Goal: Feedback & Contribution: Leave review/rating

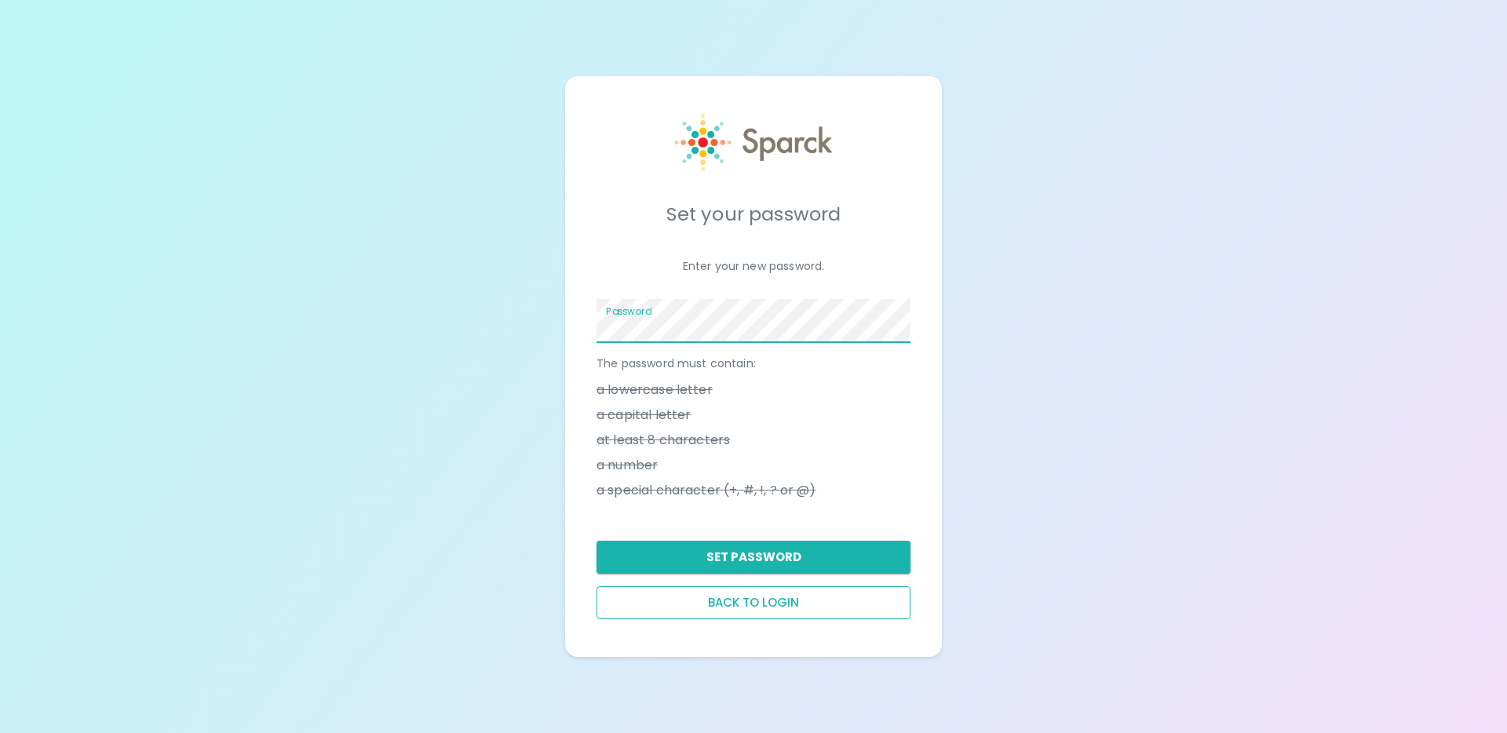
click at [783, 606] on button "Back to login" at bounding box center [754, 603] width 314 height 33
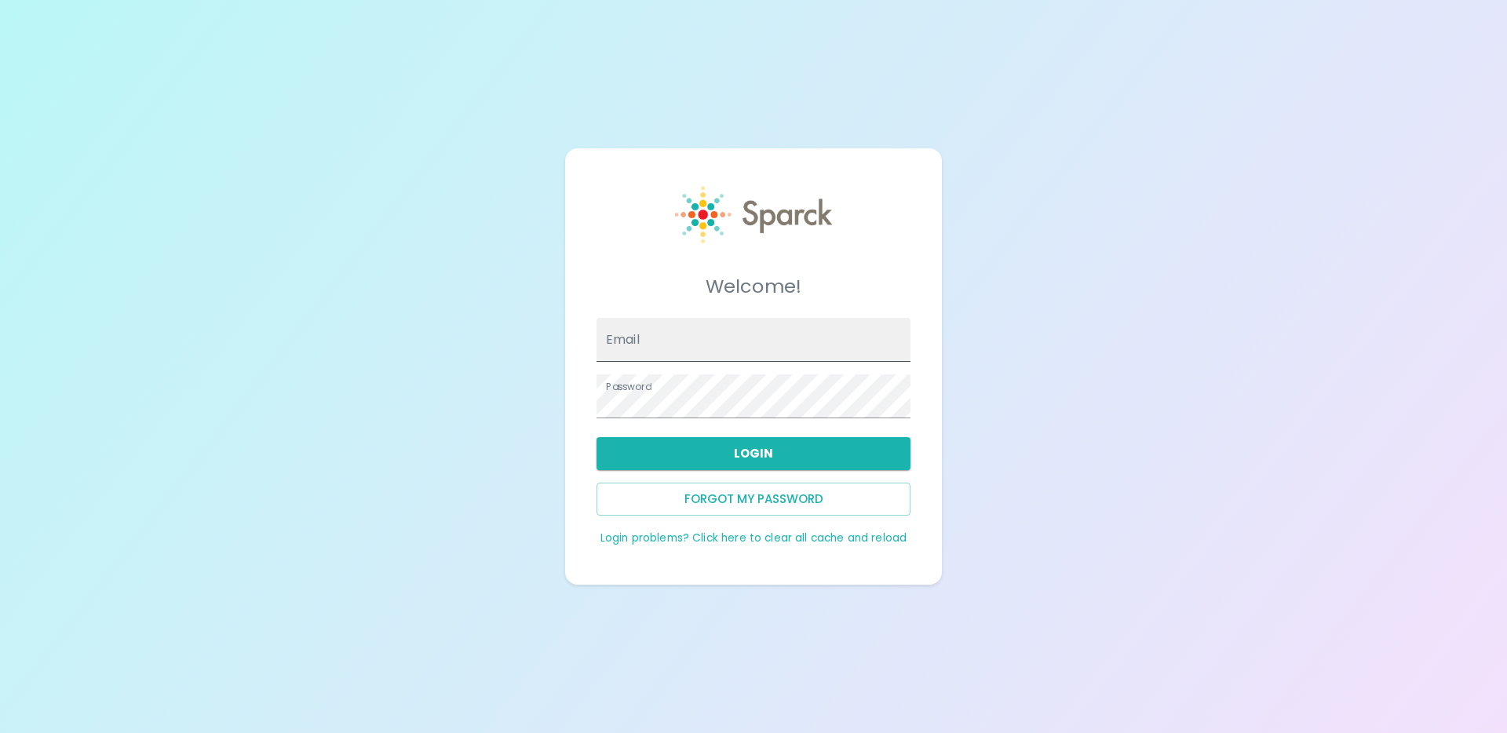
type input "[EMAIL_ADDRESS][DOMAIN_NAME]"
click at [696, 342] on input "[EMAIL_ADDRESS][DOMAIN_NAME]" at bounding box center [754, 340] width 314 height 44
click at [1012, 520] on div "Welcome! Email [EMAIL_ADDRESS][DOMAIN_NAME] Password Login Forgot my password L…" at bounding box center [753, 366] width 1507 height 733
click at [743, 441] on button "Login" at bounding box center [754, 453] width 314 height 33
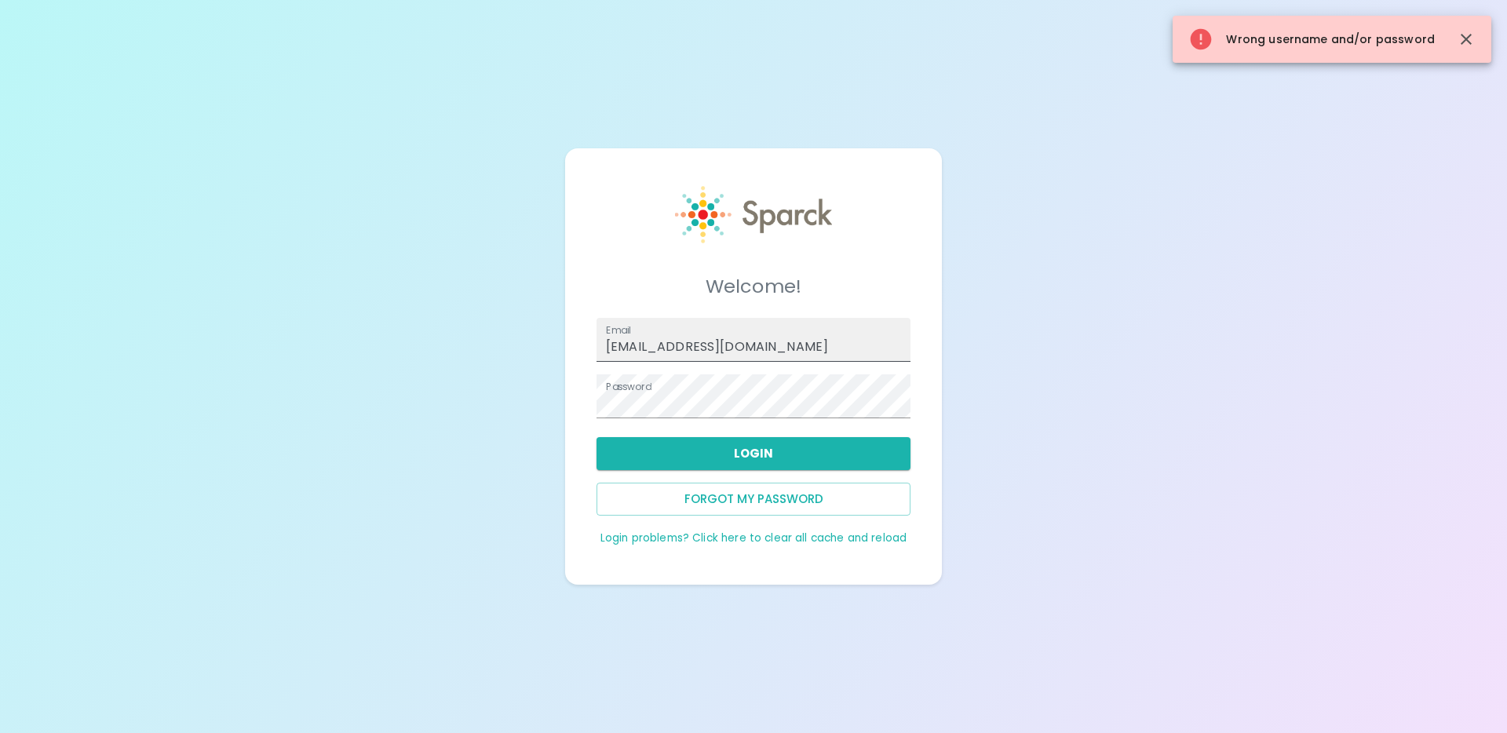
click at [911, 340] on div at bounding box center [911, 340] width 0 height 0
click at [731, 460] on button "Login" at bounding box center [754, 453] width 314 height 33
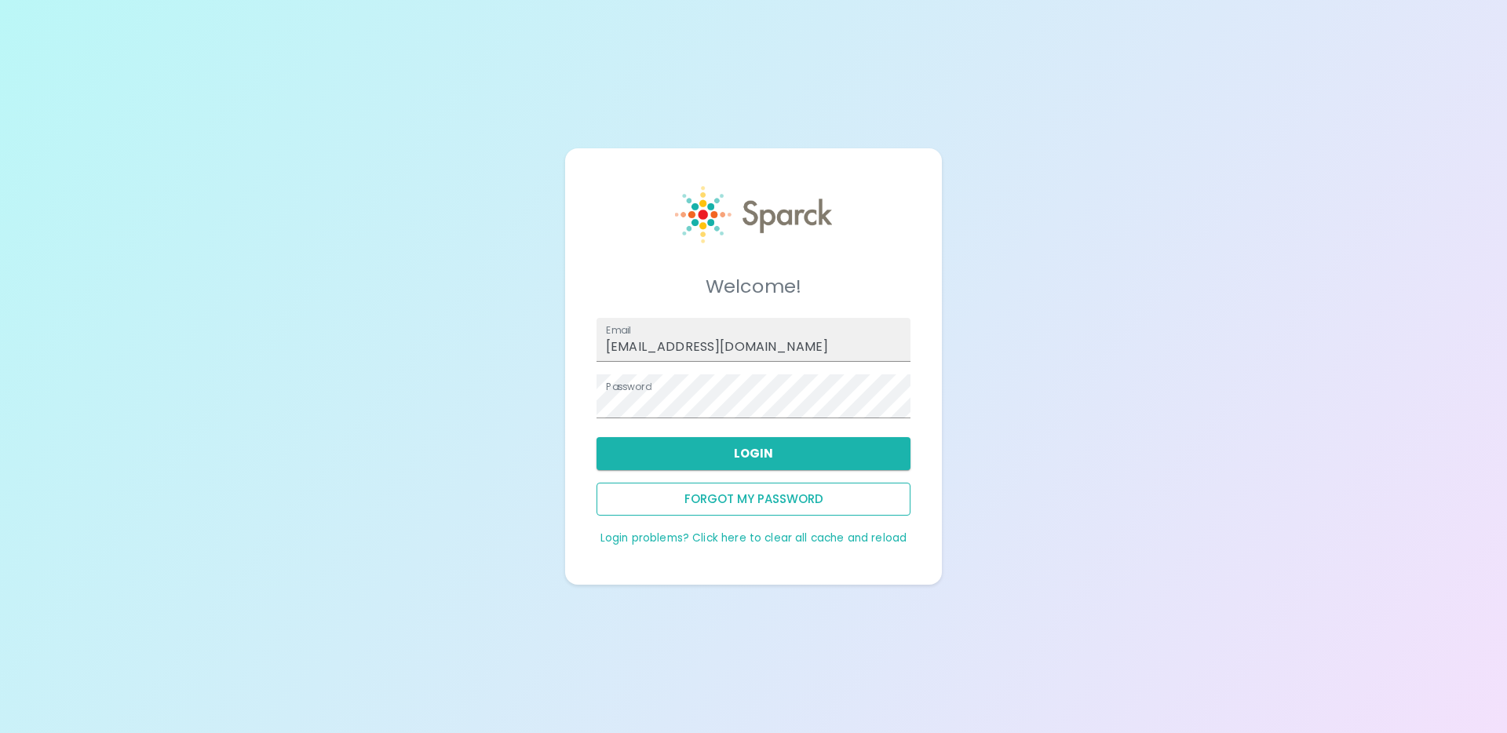
click at [760, 504] on button "Forgot my password" at bounding box center [754, 499] width 314 height 33
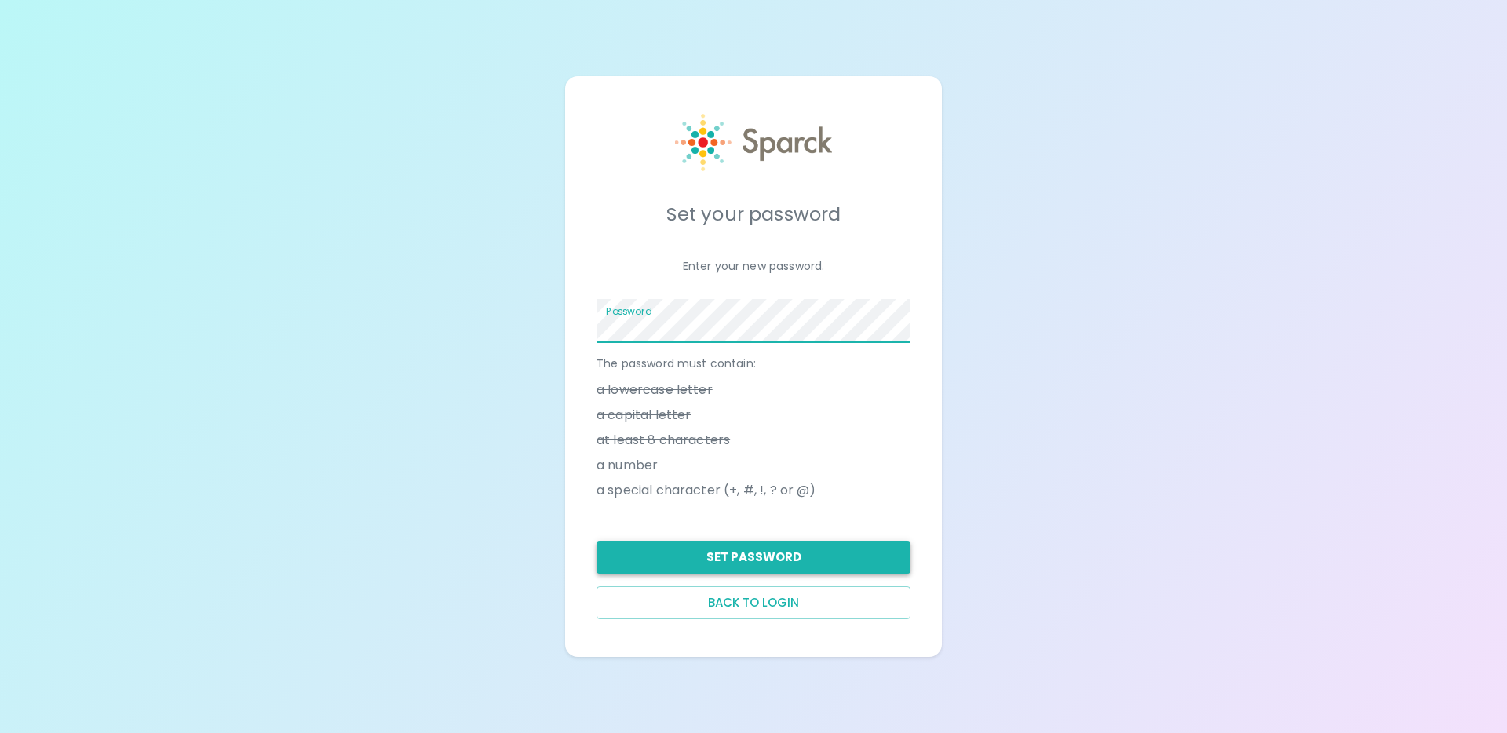
click at [792, 557] on button "Set Password" at bounding box center [754, 557] width 314 height 33
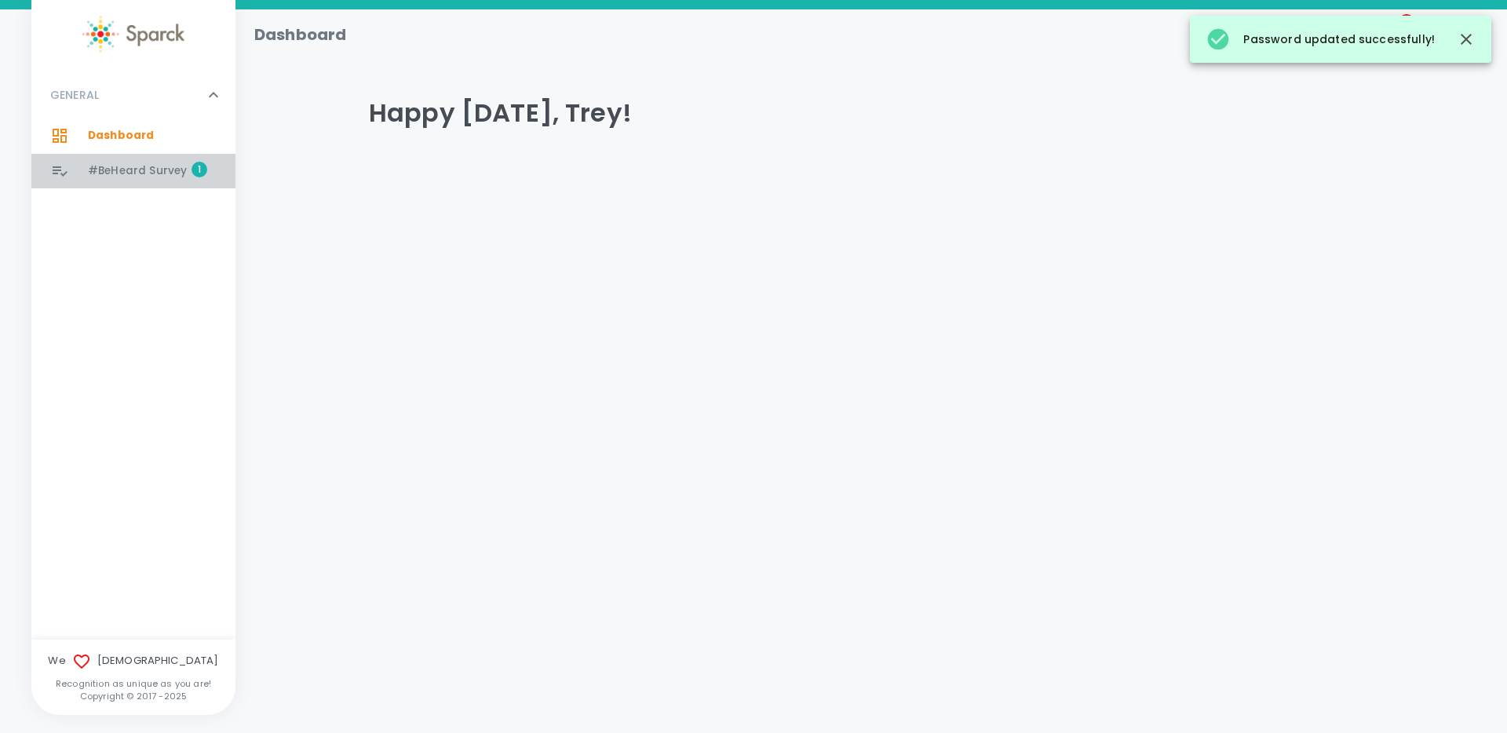
click at [129, 170] on span "#BeHeard Survey" at bounding box center [137, 171] width 99 height 16
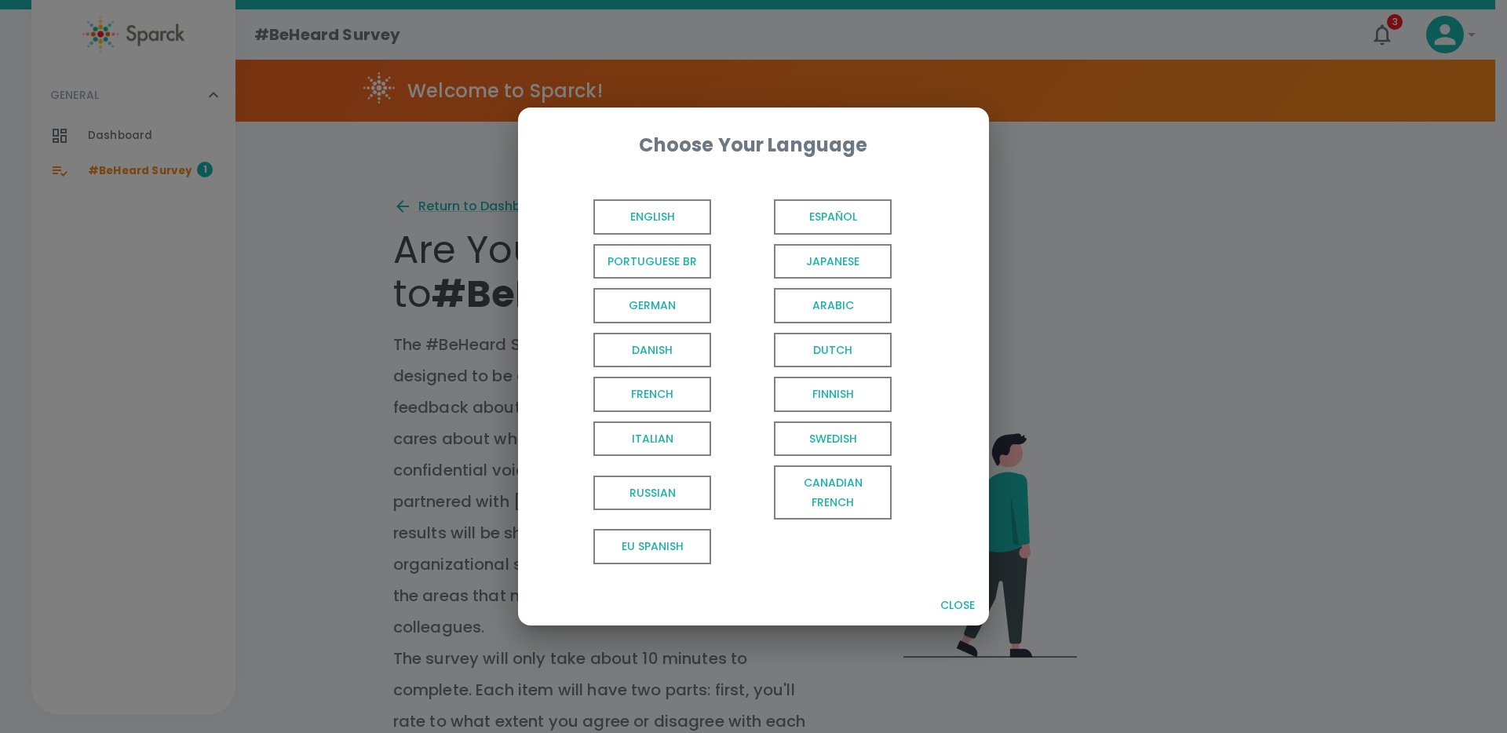
click at [637, 221] on span "English" at bounding box center [653, 216] width 118 height 35
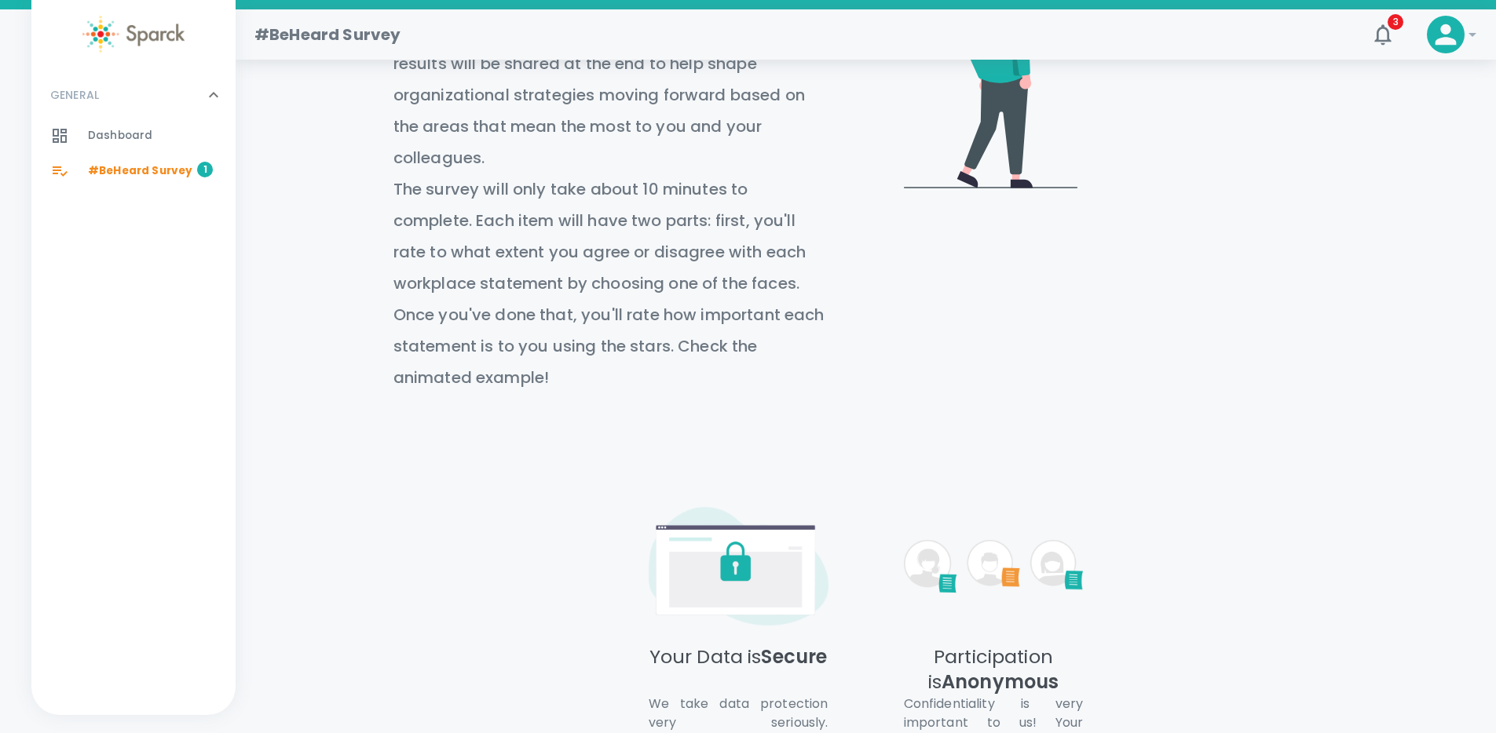
scroll to position [665, 0]
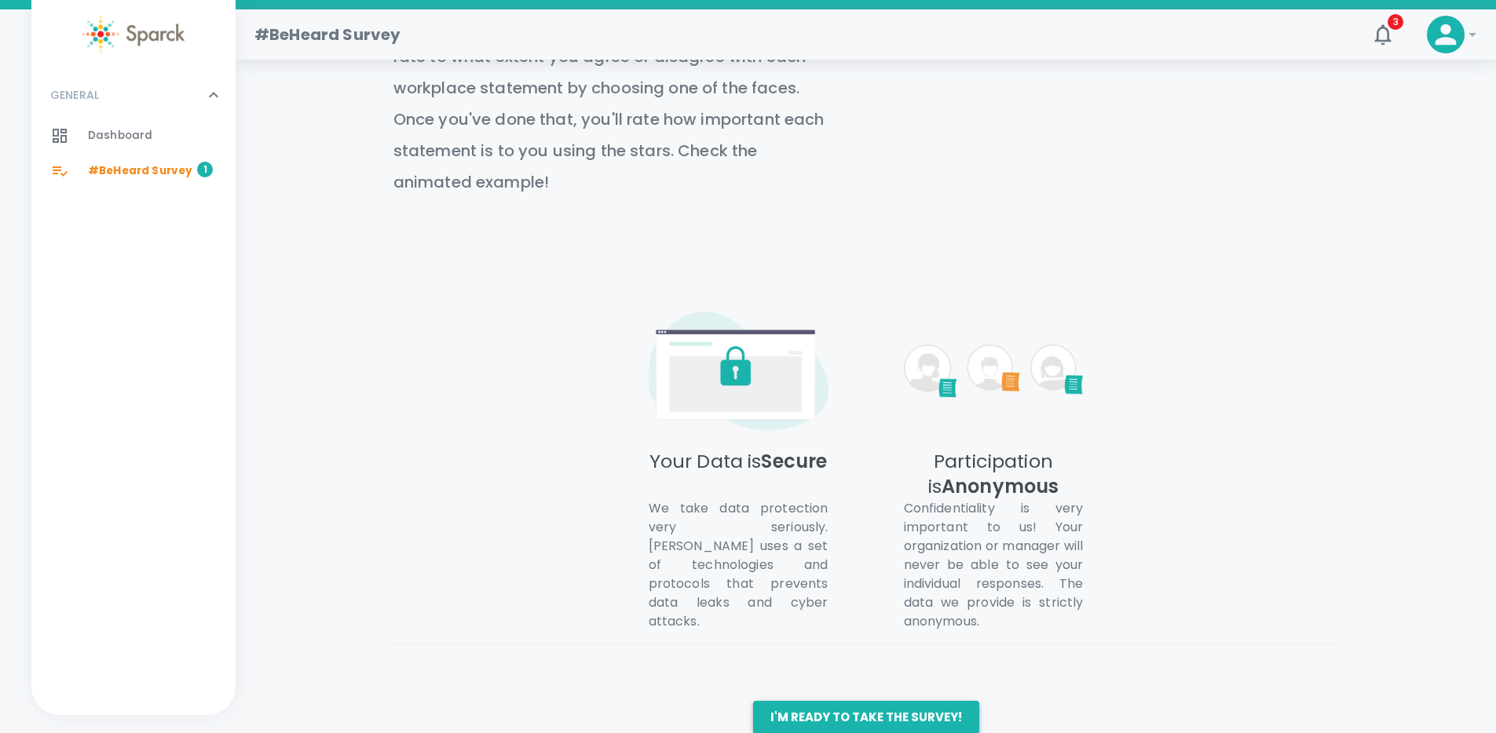
click at [875, 701] on button "I'm ready to take the survey!" at bounding box center [866, 717] width 226 height 33
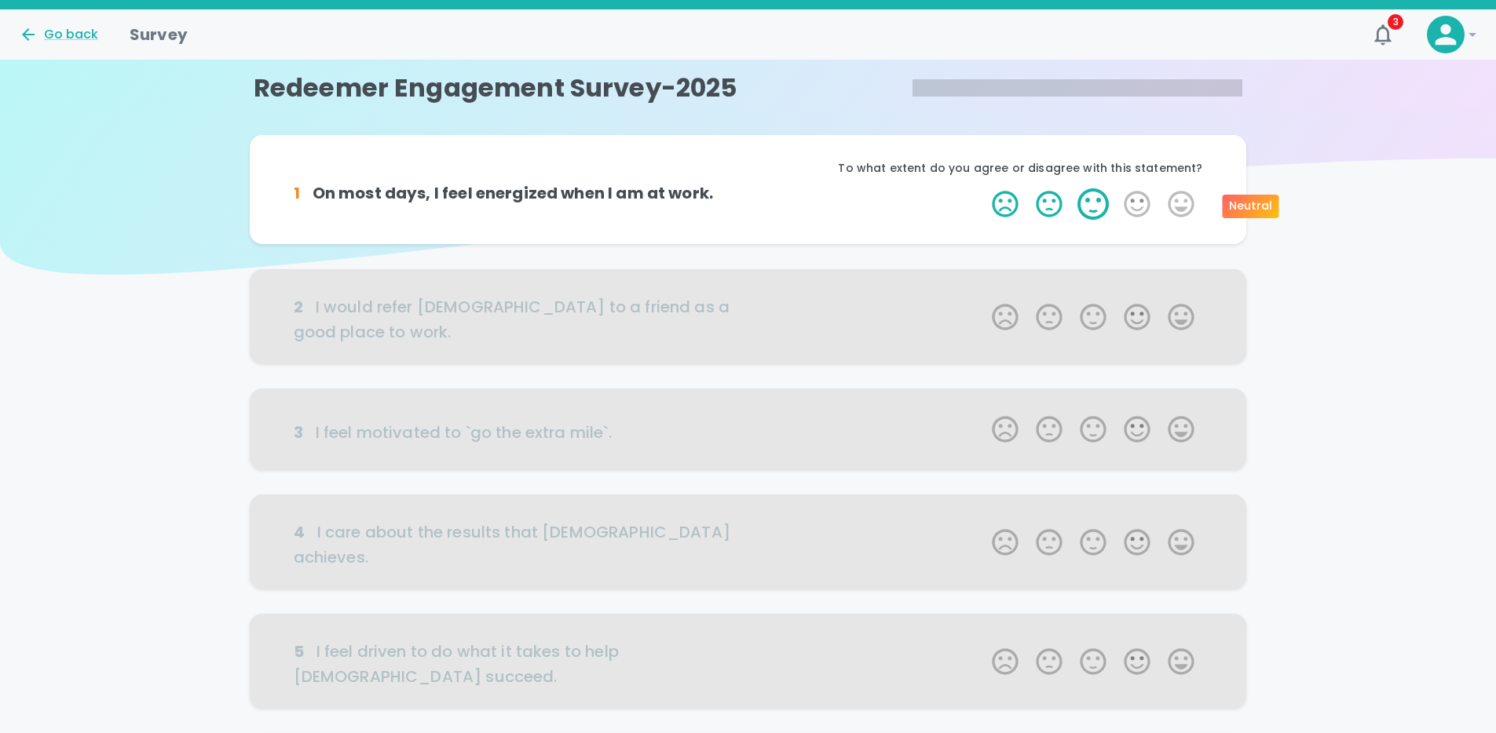
click at [1104, 206] on label "3 Stars" at bounding box center [1093, 203] width 44 height 31
click at [983, 188] on input "3 Stars" at bounding box center [982, 188] width 1 height 1
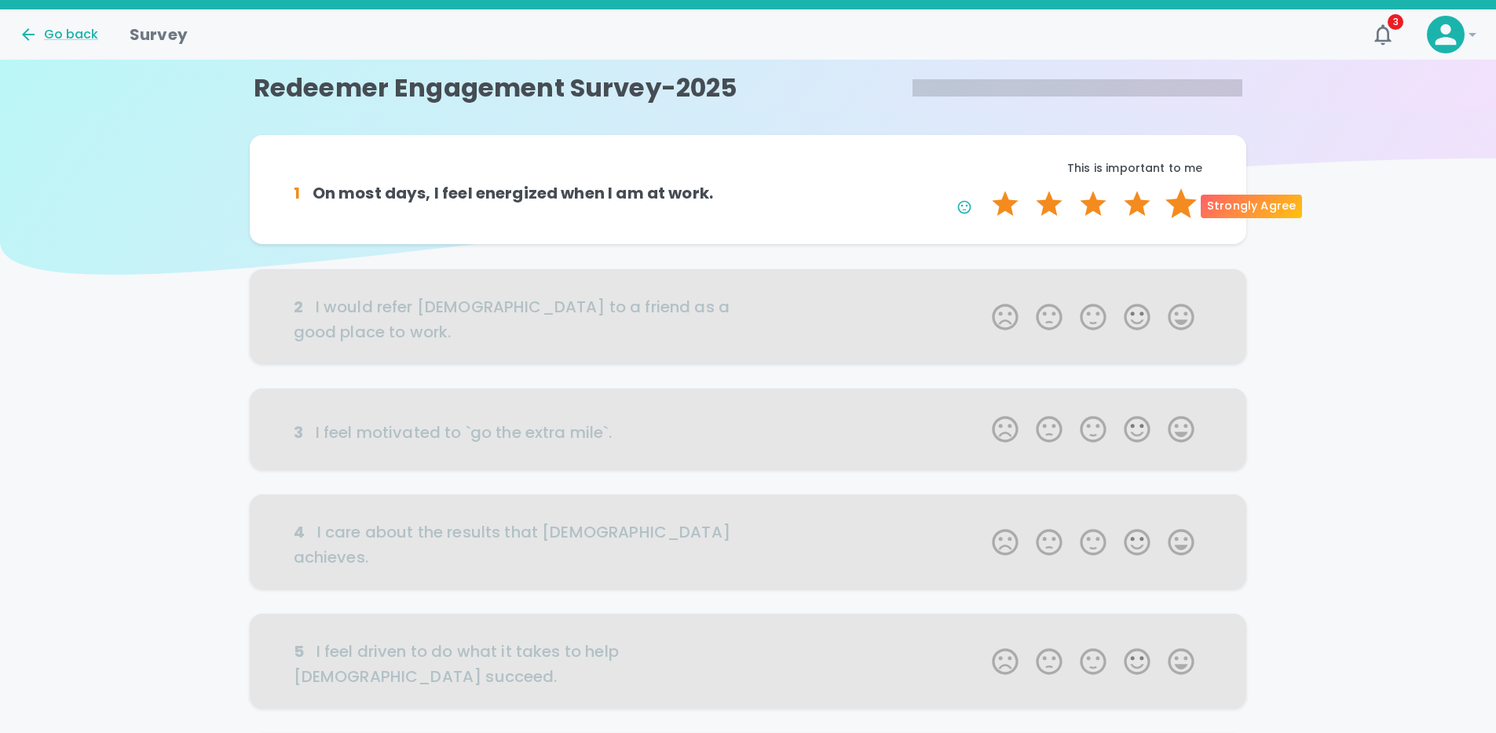
click at [1185, 208] on label "5 Stars" at bounding box center [1181, 203] width 44 height 31
click at [983, 188] on input "5 Stars" at bounding box center [982, 188] width 1 height 1
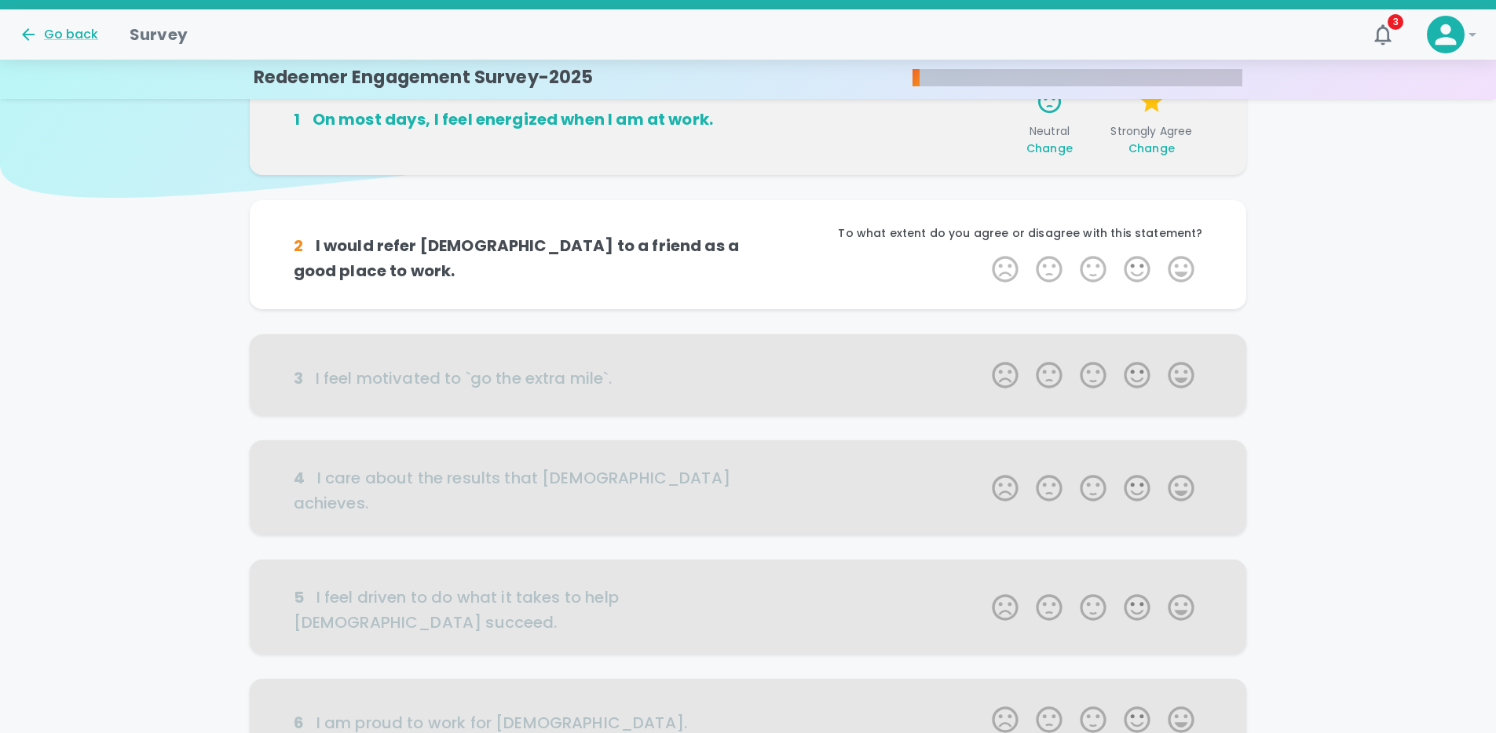
scroll to position [138, 0]
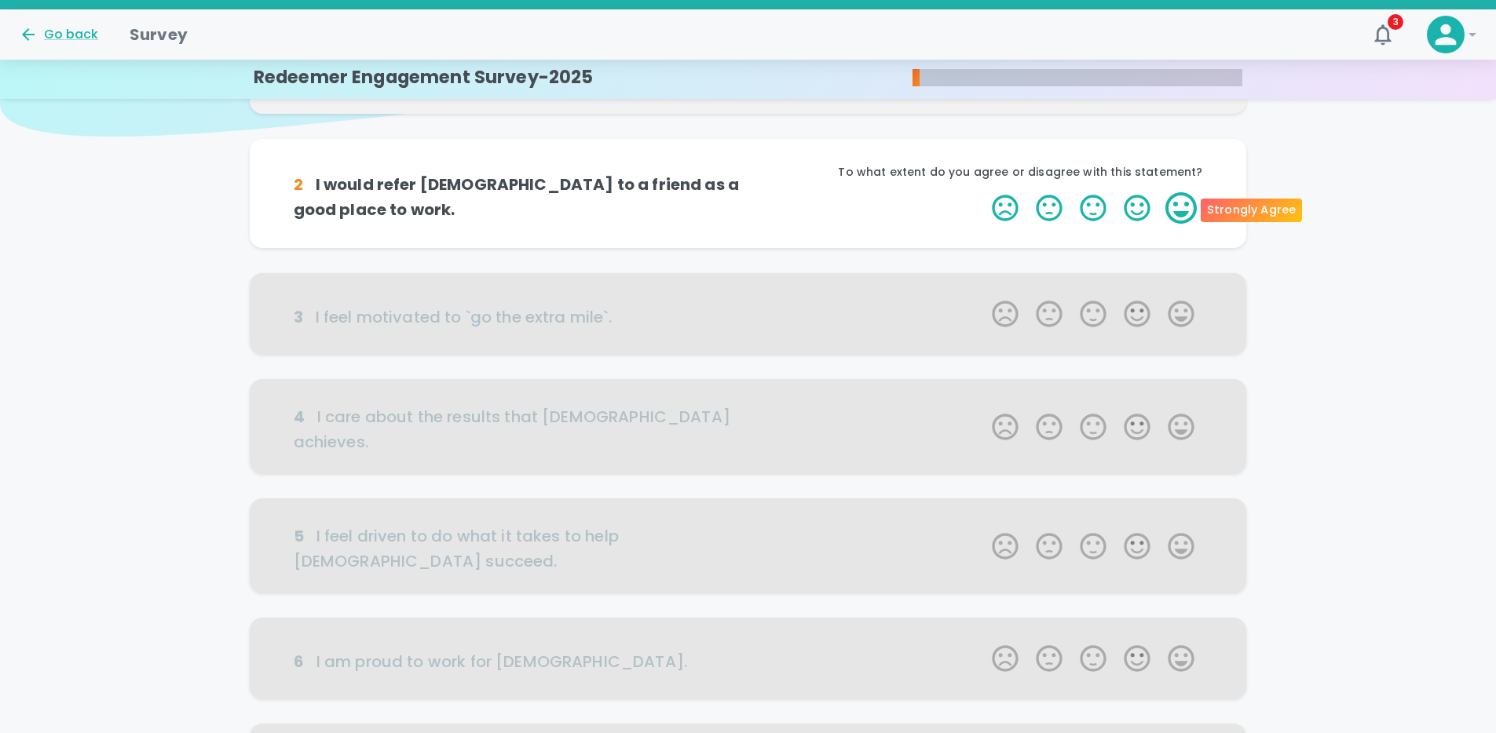
click at [1179, 209] on label "5 Stars" at bounding box center [1181, 207] width 44 height 31
click at [983, 192] on input "5 Stars" at bounding box center [982, 192] width 1 height 1
click at [1179, 209] on label "5 Stars" at bounding box center [1181, 207] width 44 height 31
click at [983, 192] on input "5 Stars" at bounding box center [982, 192] width 1 height 1
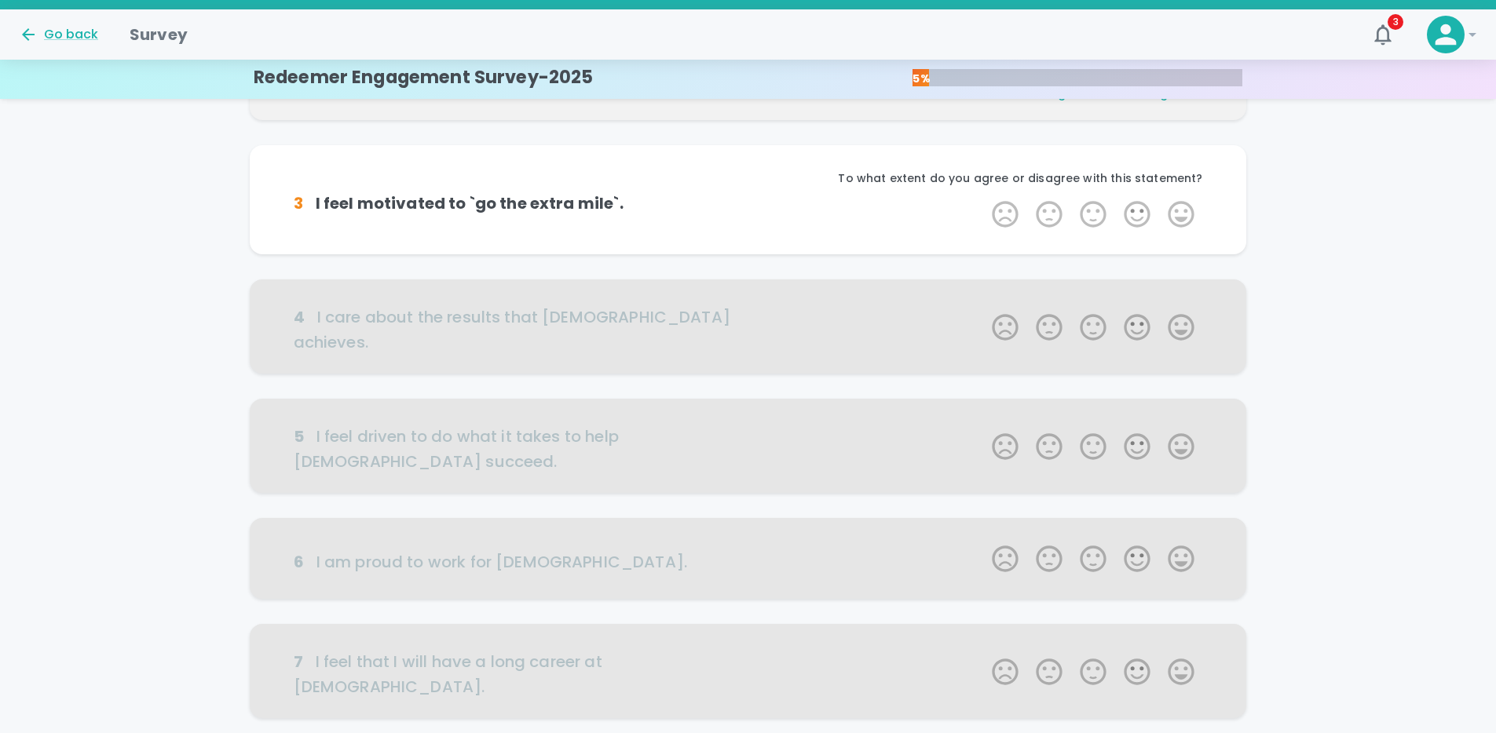
scroll to position [276, 0]
click at [1133, 215] on label "4 Stars" at bounding box center [1137, 213] width 44 height 31
click at [983, 198] on input "4 Stars" at bounding box center [982, 197] width 1 height 1
click at [1057, 215] on label "2 Stars" at bounding box center [1049, 213] width 44 height 31
click at [983, 198] on input "2 Stars" at bounding box center [982, 197] width 1 height 1
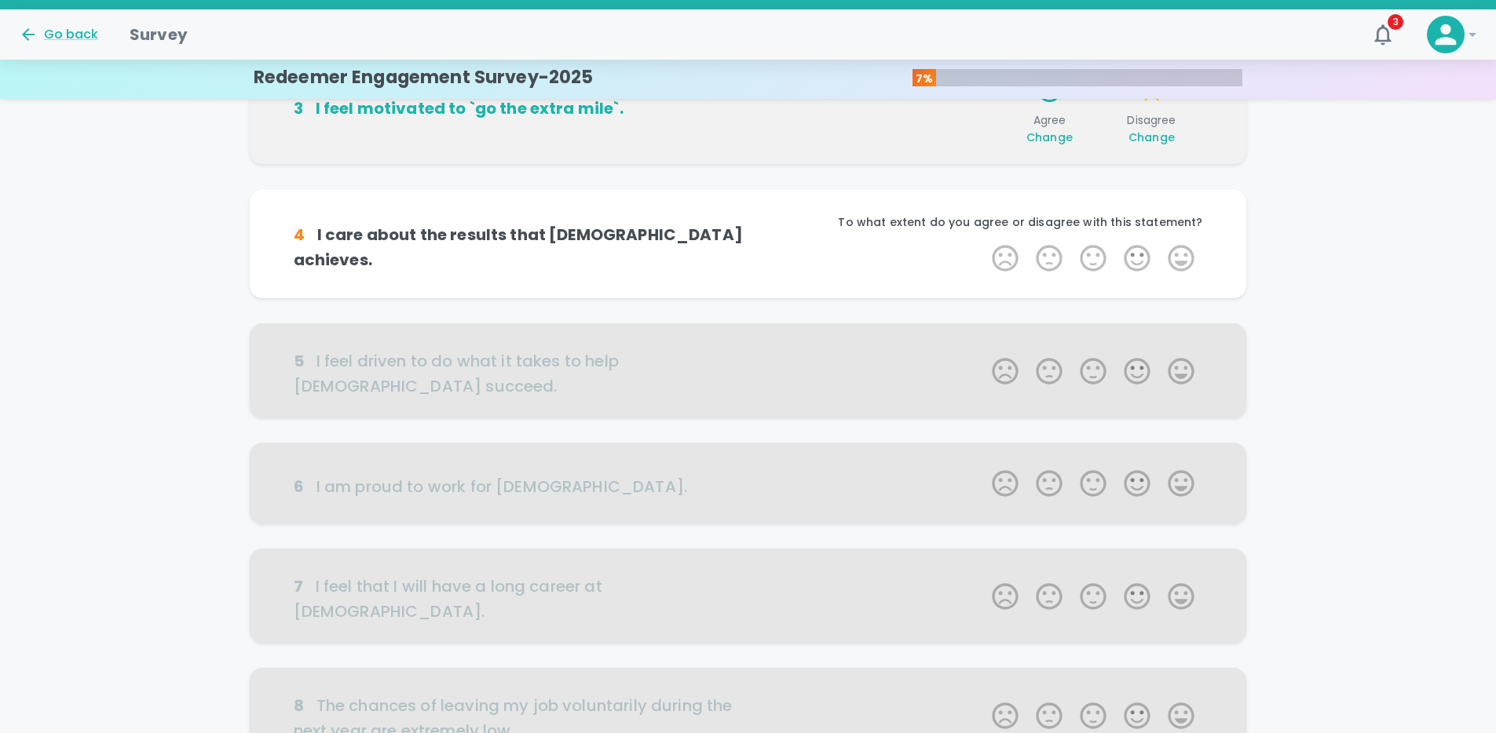
scroll to position [332, 0]
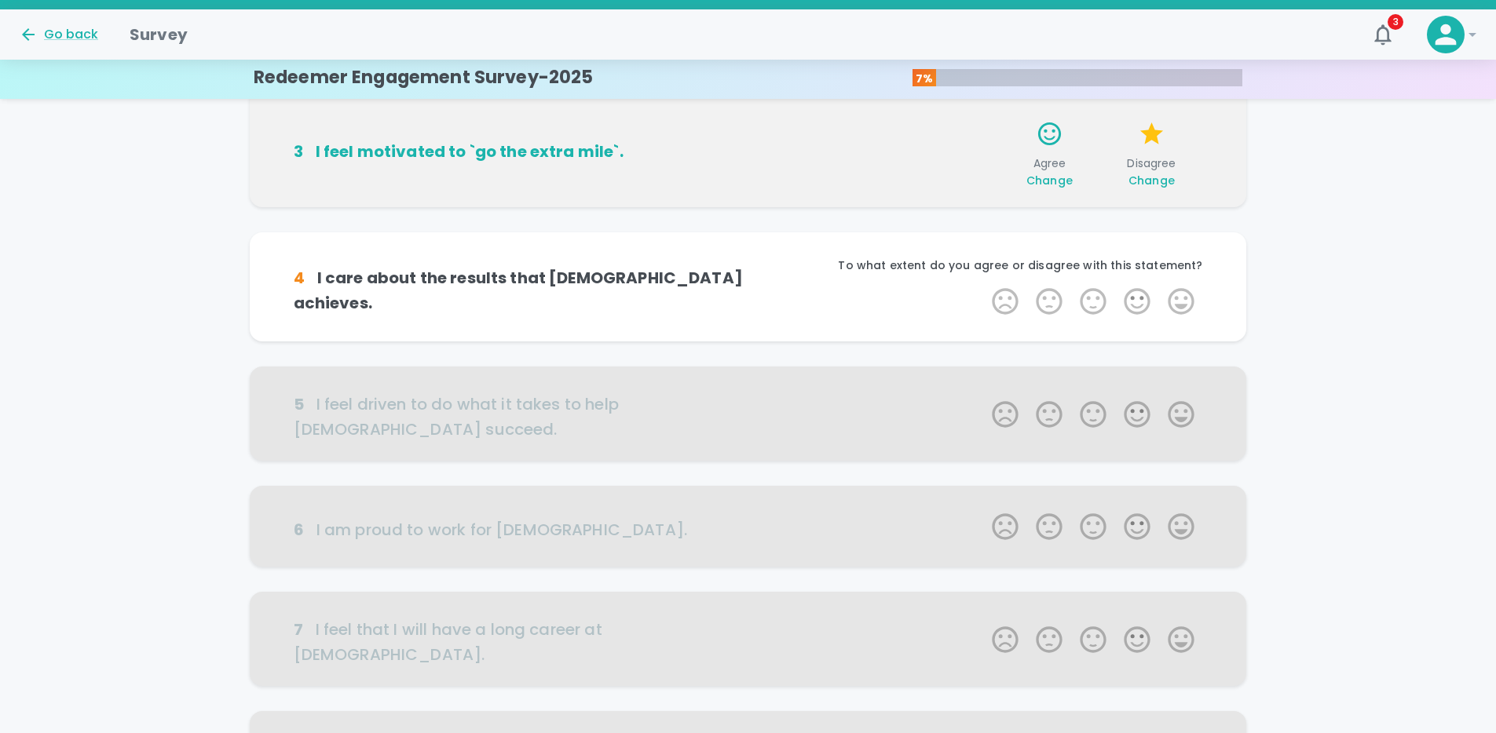
click at [890, 261] on p "To what extent do you agree or disagree with this statement?" at bounding box center [975, 266] width 455 height 16
click at [894, 261] on p "To what extent do you agree or disagree with this statement?" at bounding box center [975, 266] width 455 height 16
click at [1143, 305] on label "4 Stars" at bounding box center [1137, 301] width 44 height 31
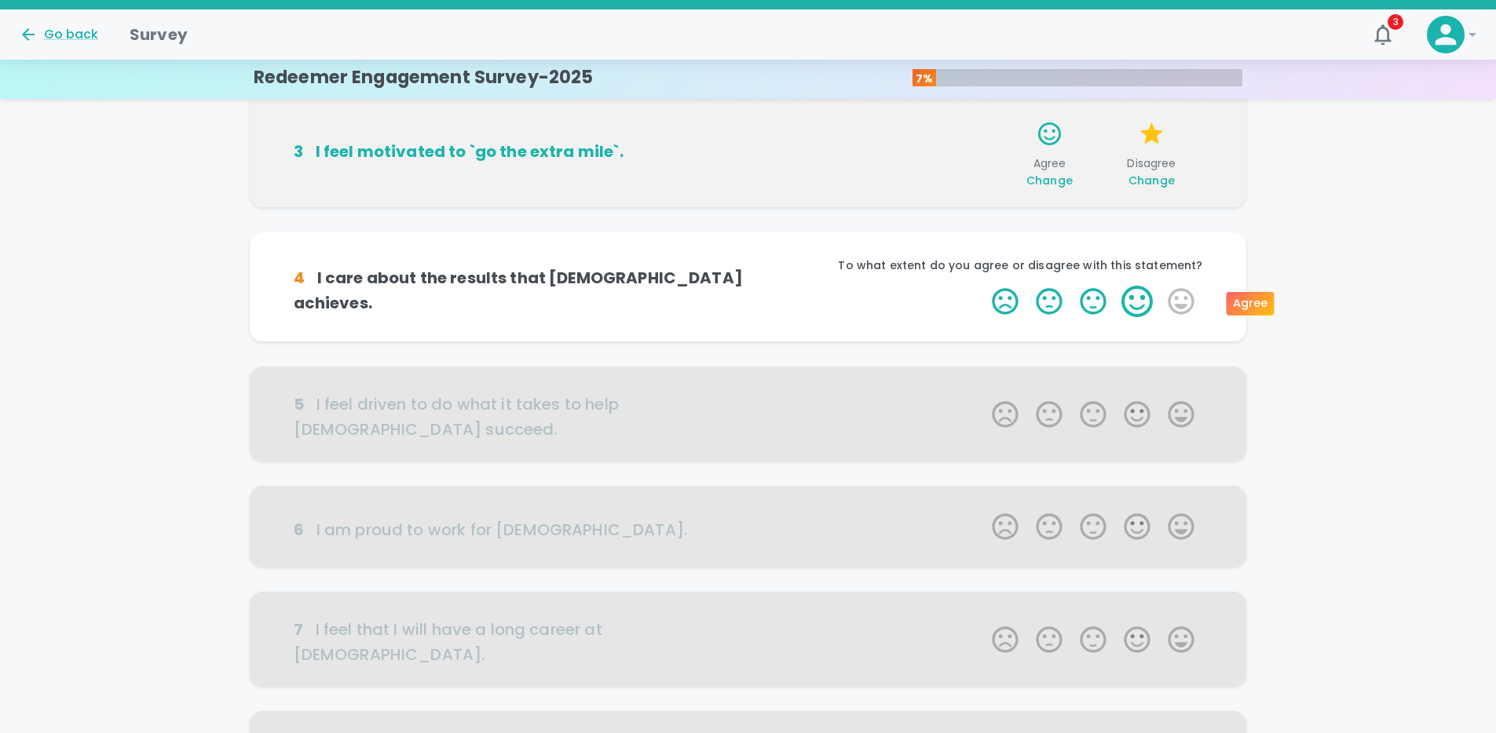
click at [983, 286] on input "4 Stars" at bounding box center [982, 285] width 1 height 1
click at [1138, 303] on label "4 Stars" at bounding box center [1137, 301] width 44 height 31
click at [983, 286] on input "4 Stars" at bounding box center [982, 285] width 1 height 1
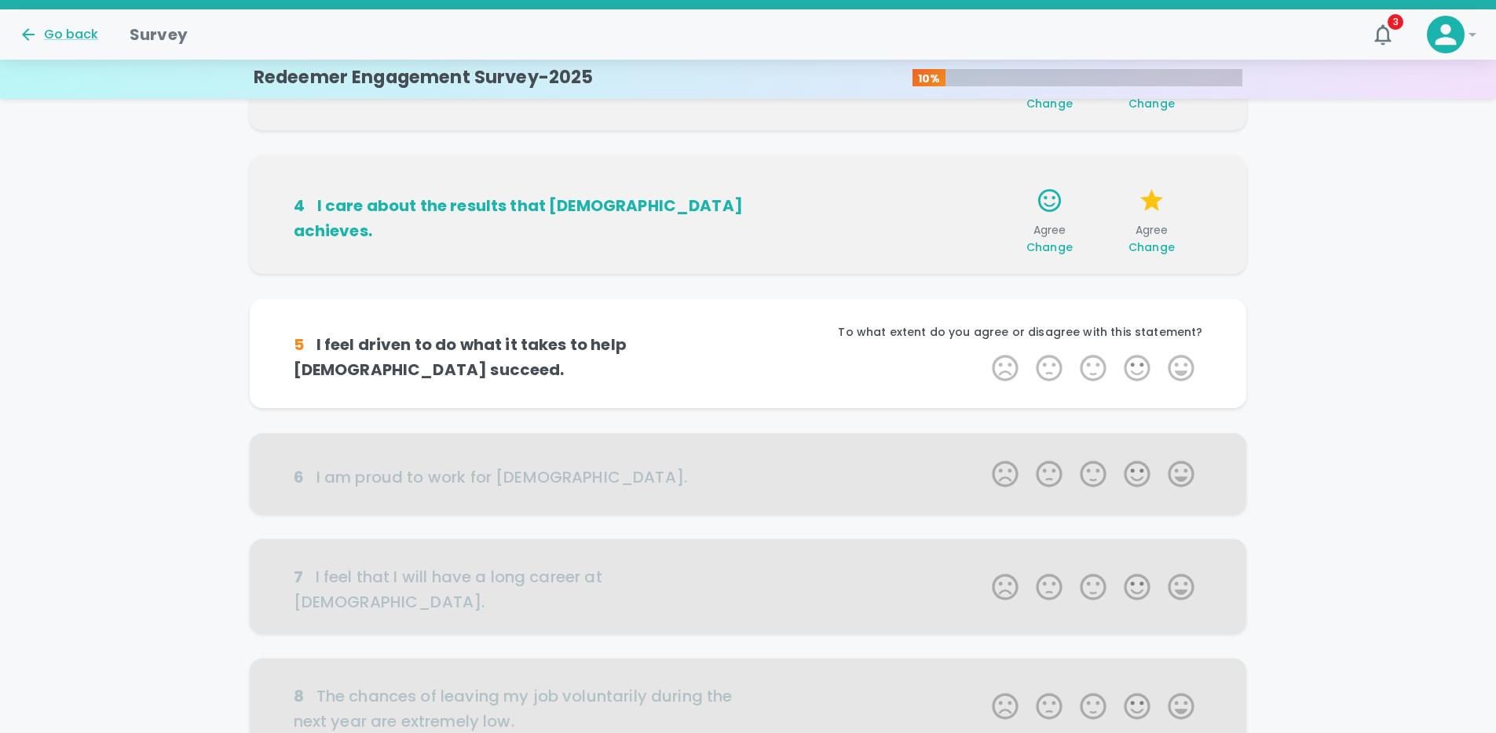
scroll to position [470, 0]
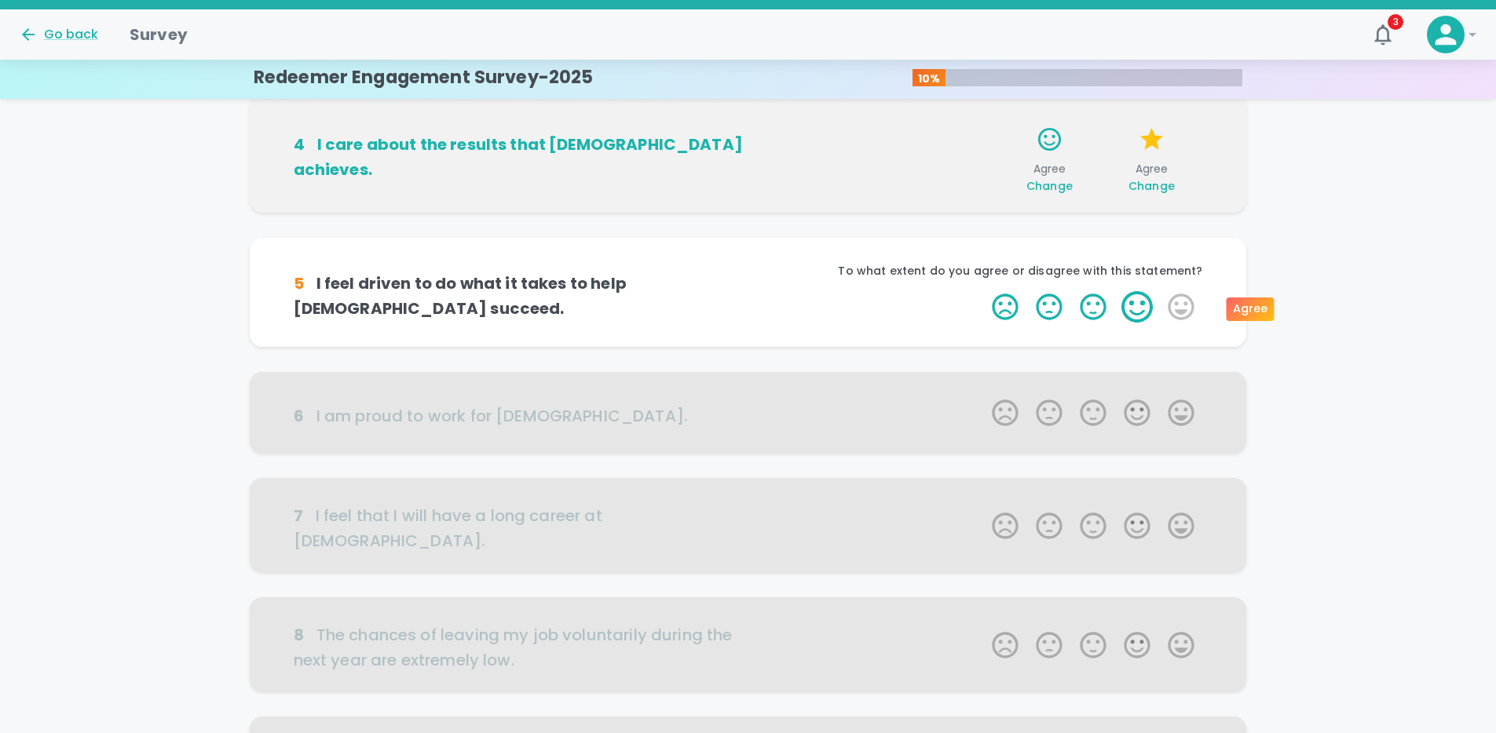
click at [1137, 301] on label "4 Stars" at bounding box center [1137, 306] width 44 height 31
click at [983, 291] on input "4 Stars" at bounding box center [982, 291] width 1 height 1
click at [1137, 306] on label "4 Stars" at bounding box center [1137, 306] width 44 height 31
click at [983, 291] on input "4 Stars" at bounding box center [982, 291] width 1 height 1
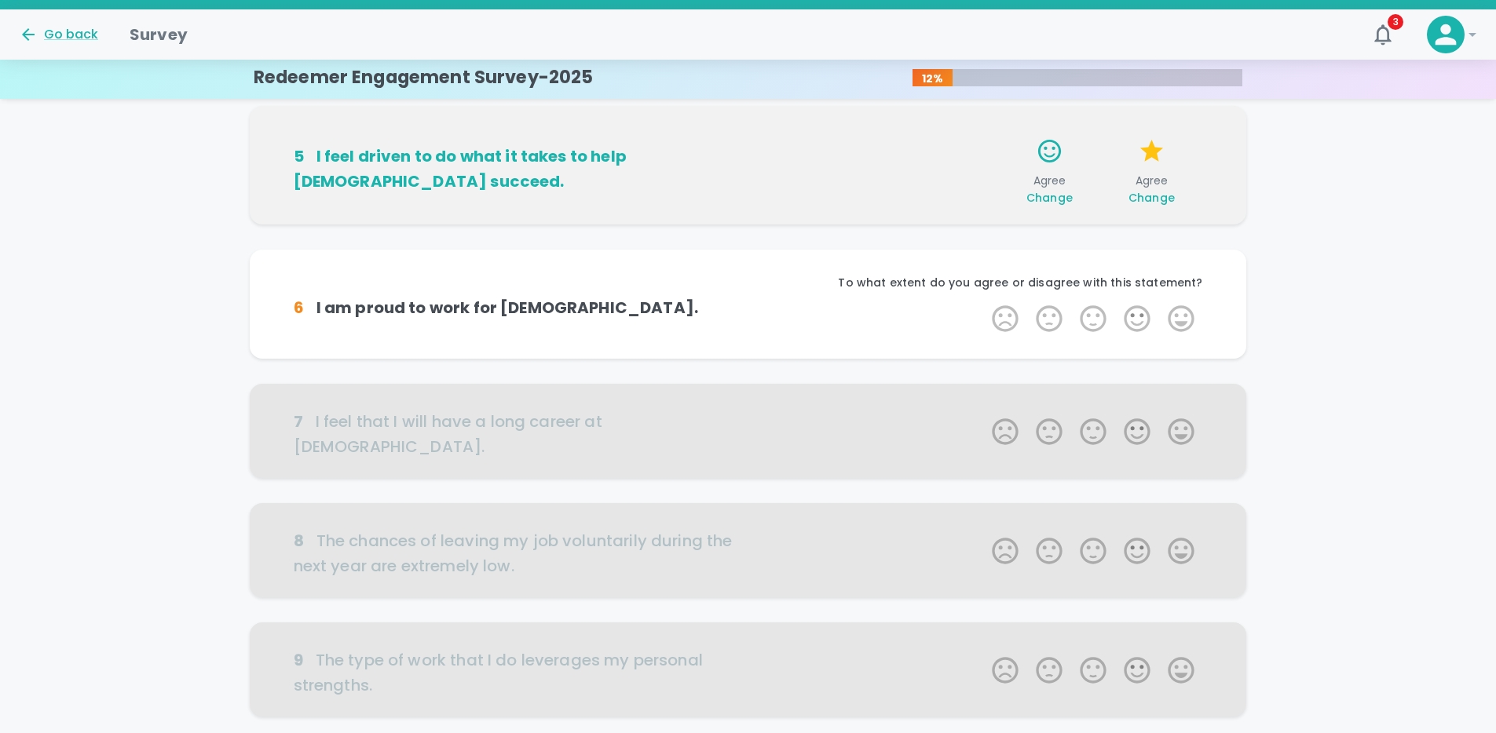
scroll to position [608, 0]
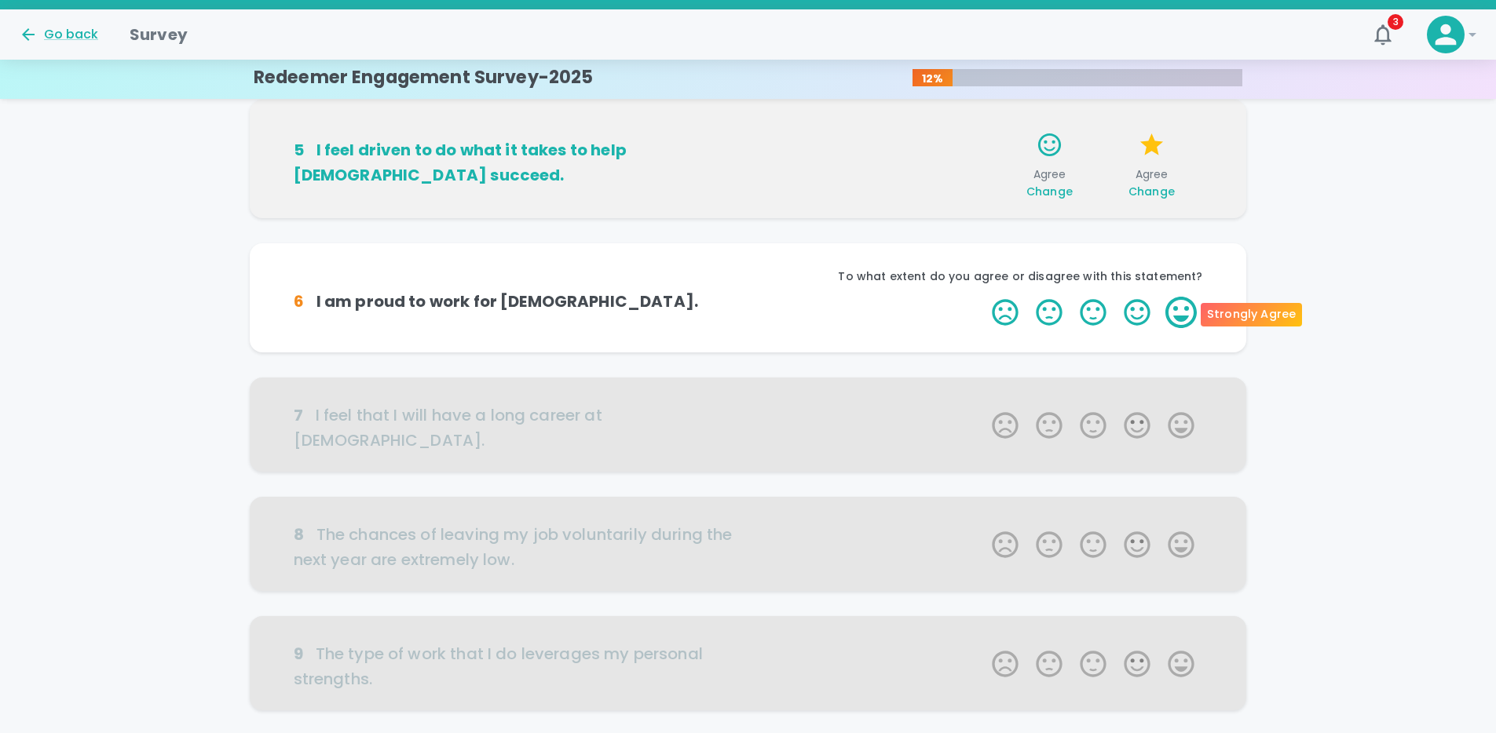
click at [1168, 313] on label "5 Stars" at bounding box center [1181, 312] width 44 height 31
click at [983, 297] on input "5 Stars" at bounding box center [982, 296] width 1 height 1
click at [1177, 314] on label "5 Stars" at bounding box center [1181, 312] width 44 height 31
click at [983, 297] on input "5 Stars" at bounding box center [982, 296] width 1 height 1
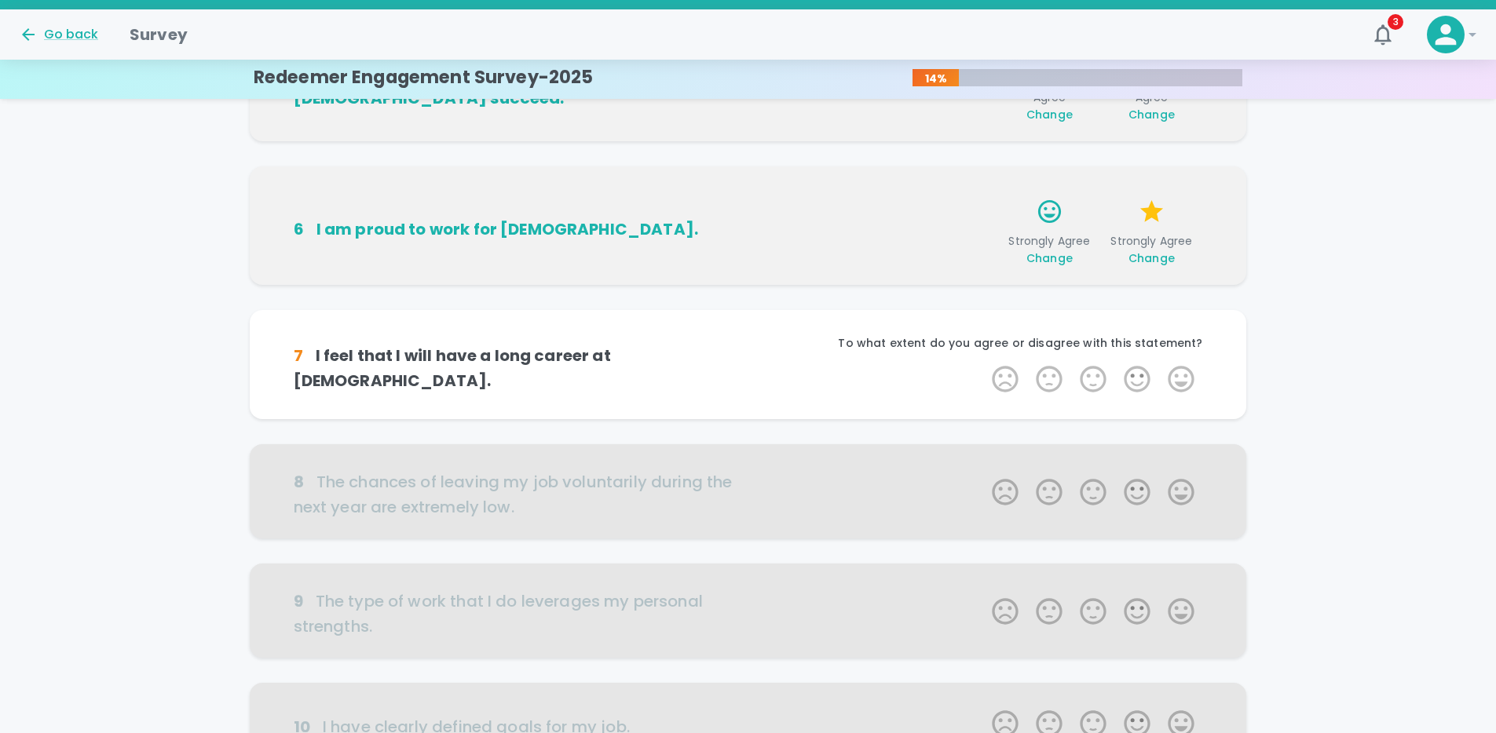
scroll to position [747, 0]
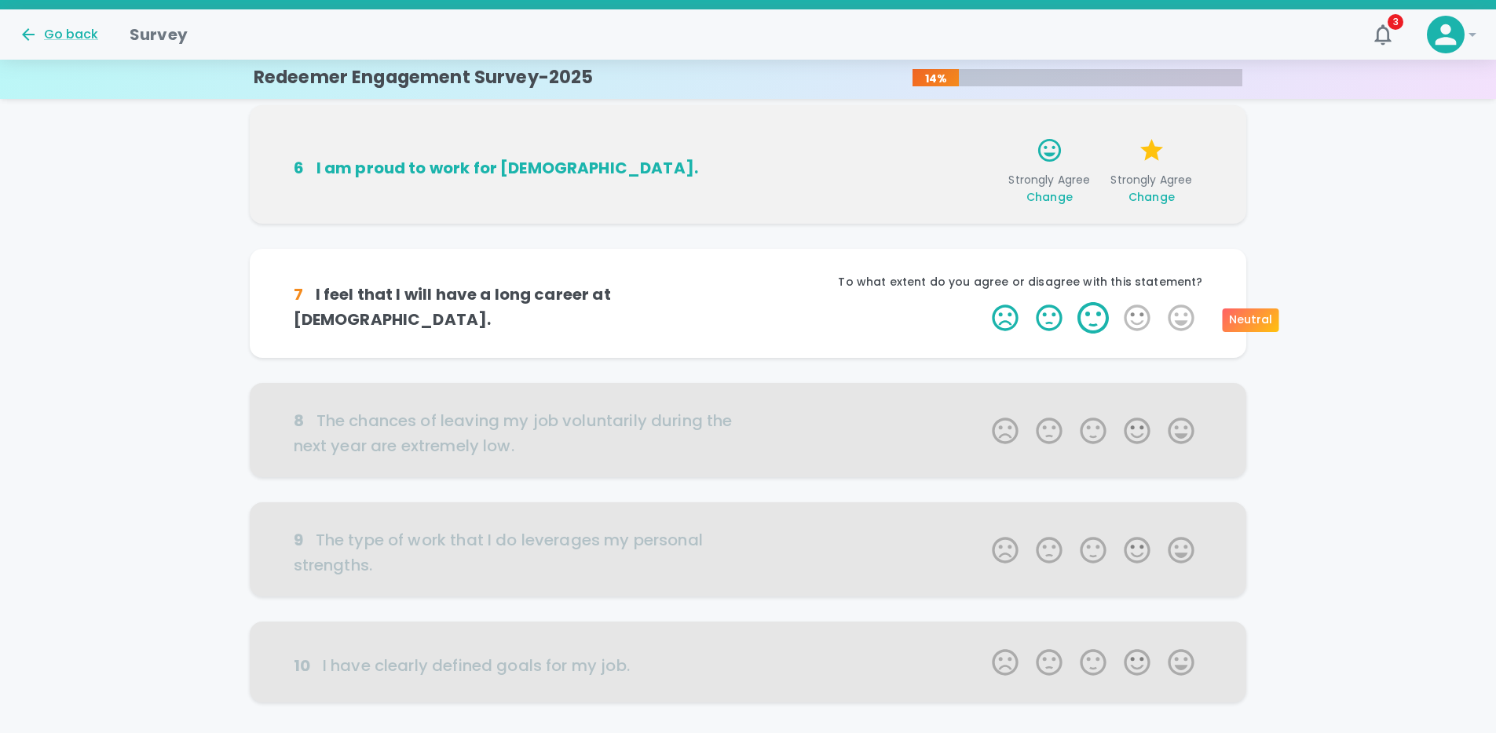
click at [1091, 316] on label "3 Stars" at bounding box center [1093, 317] width 44 height 31
click at [983, 302] on input "3 Stars" at bounding box center [982, 301] width 1 height 1
click at [1091, 316] on label "3 Stars" at bounding box center [1093, 317] width 44 height 31
click at [983, 302] on input "3 Stars" at bounding box center [982, 301] width 1 height 1
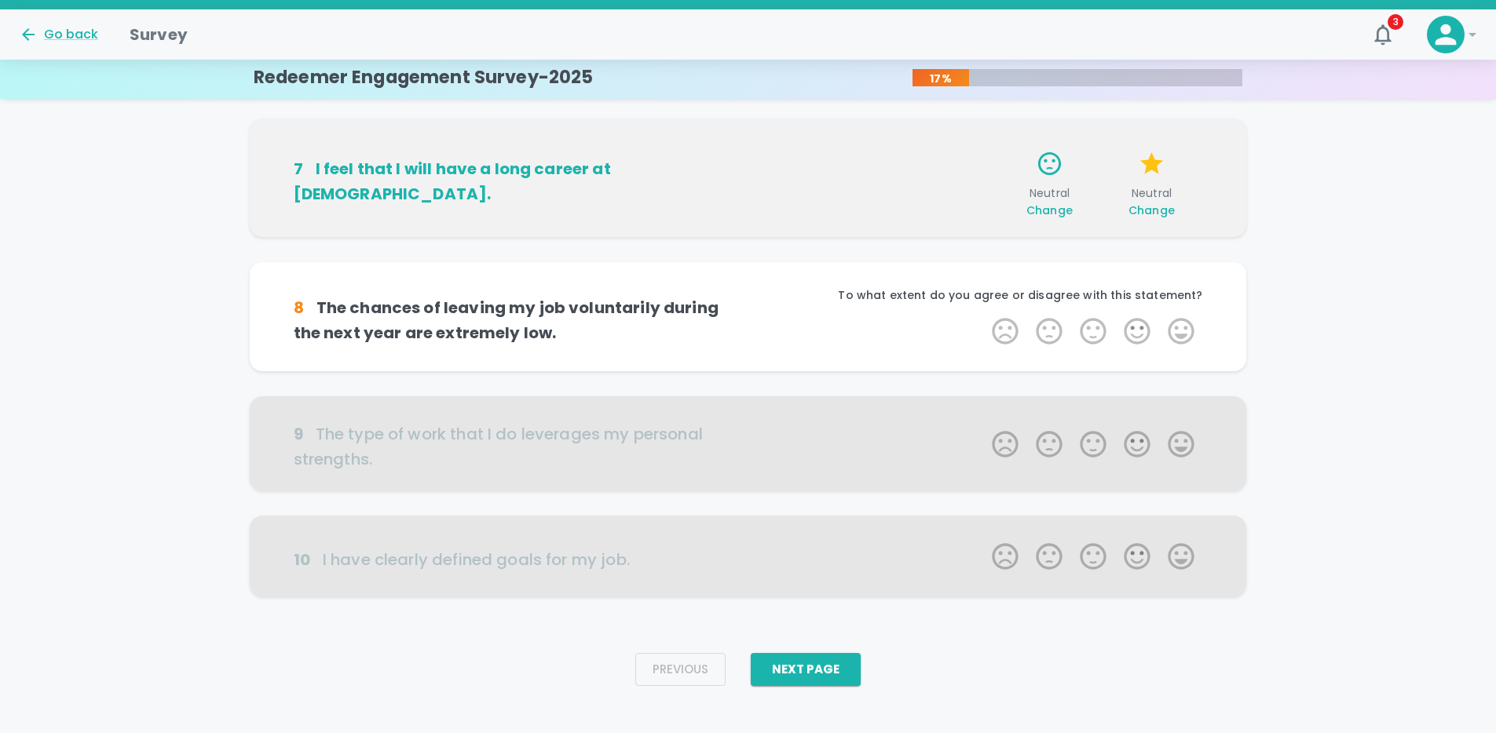
scroll to position [892, 0]
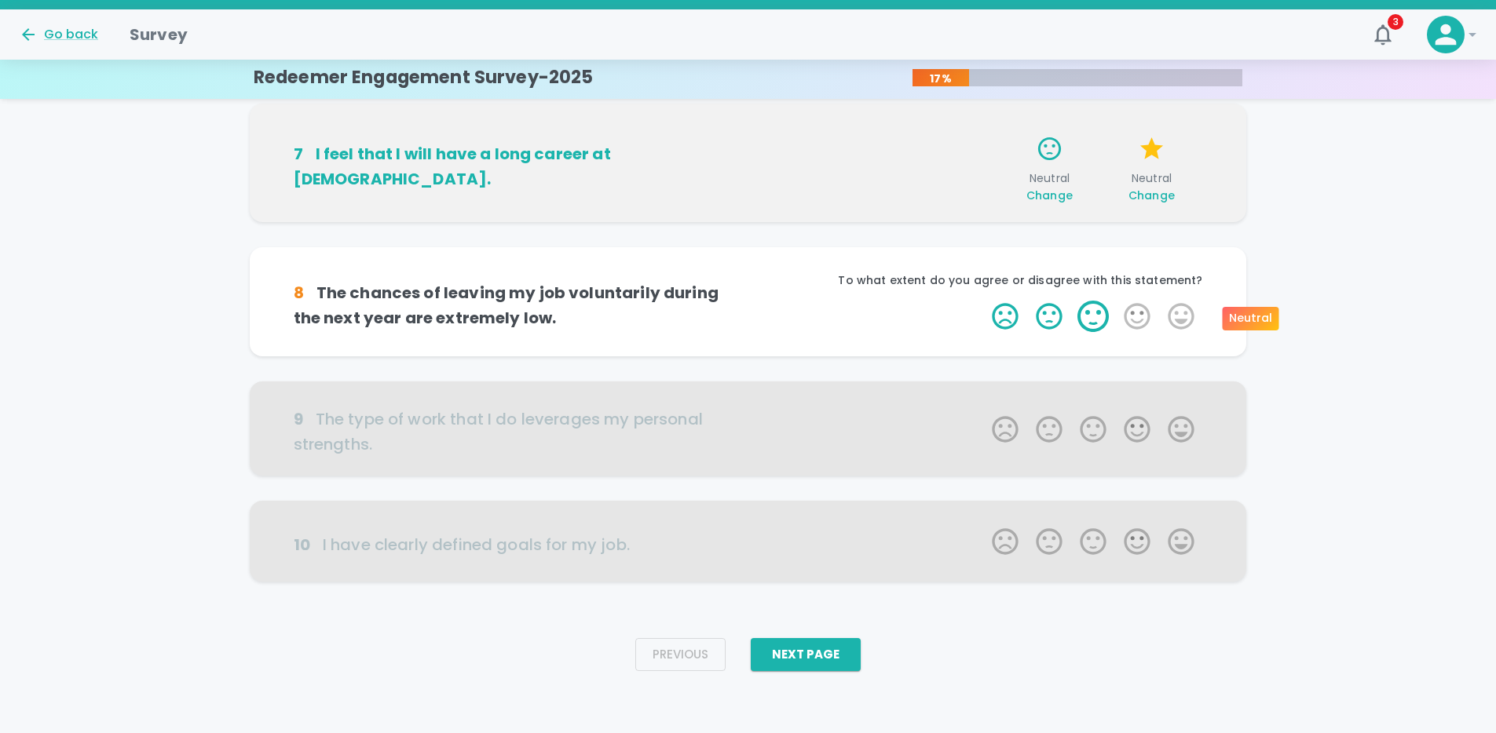
click at [1103, 319] on label "3 Stars" at bounding box center [1093, 316] width 44 height 31
click at [983, 301] on input "3 Stars" at bounding box center [982, 300] width 1 height 1
click at [1088, 318] on label "3 Stars" at bounding box center [1093, 316] width 44 height 31
click at [983, 301] on input "3 Stars" at bounding box center [982, 300] width 1 height 1
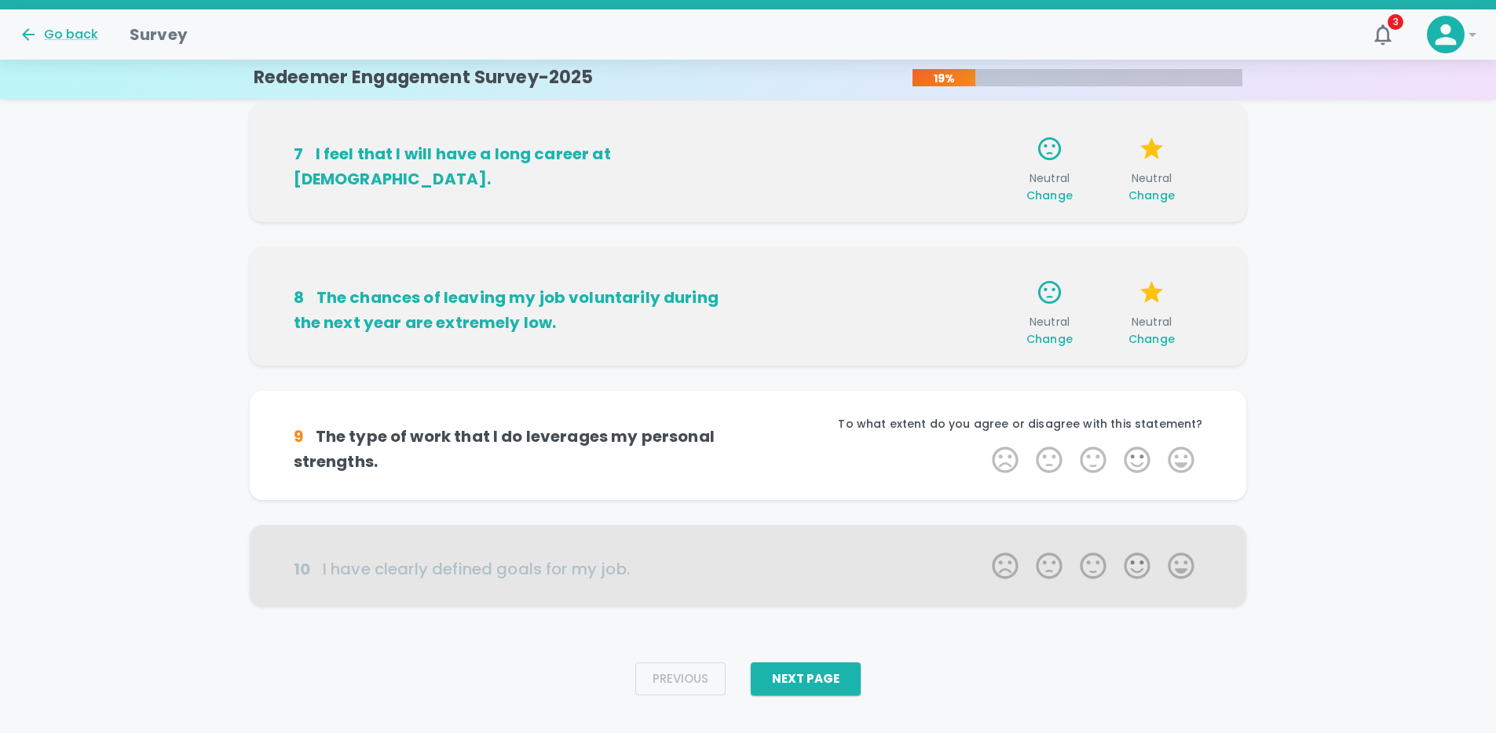
scroll to position [916, 0]
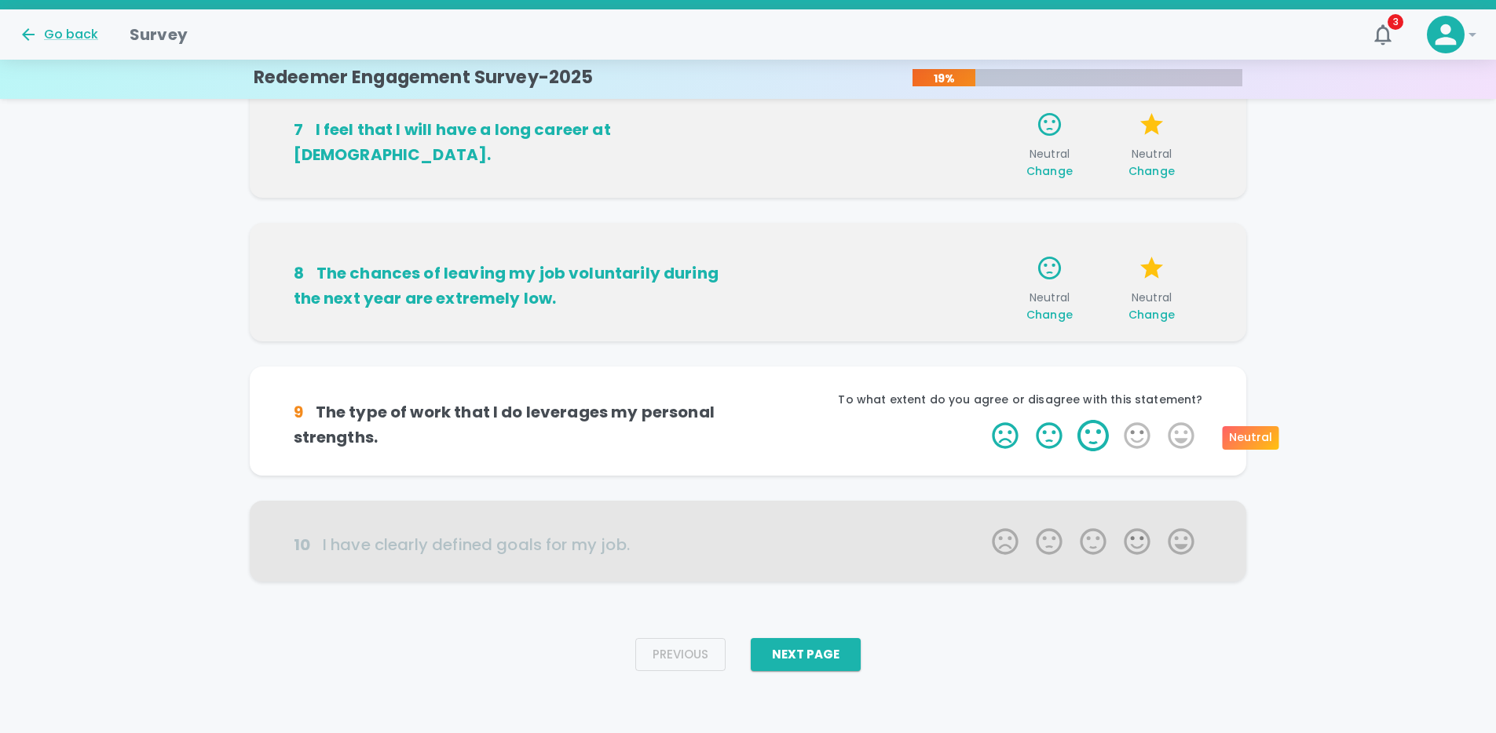
click at [1102, 432] on label "3 Stars" at bounding box center [1093, 435] width 44 height 31
click at [983, 420] on input "3 Stars" at bounding box center [982, 419] width 1 height 1
click at [1098, 433] on label "3 Stars" at bounding box center [1093, 435] width 44 height 31
click at [983, 420] on input "3 Stars" at bounding box center [982, 419] width 1 height 1
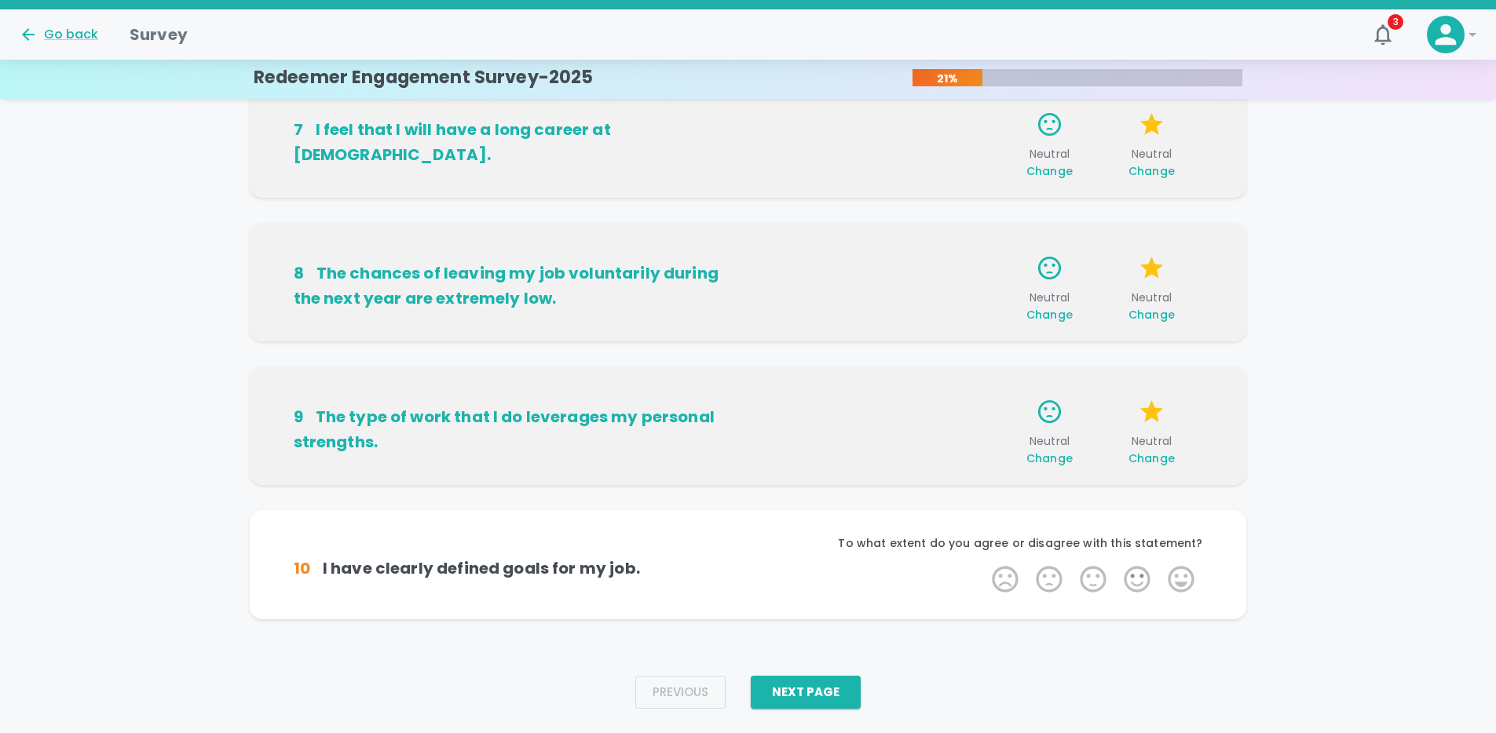
scroll to position [955, 0]
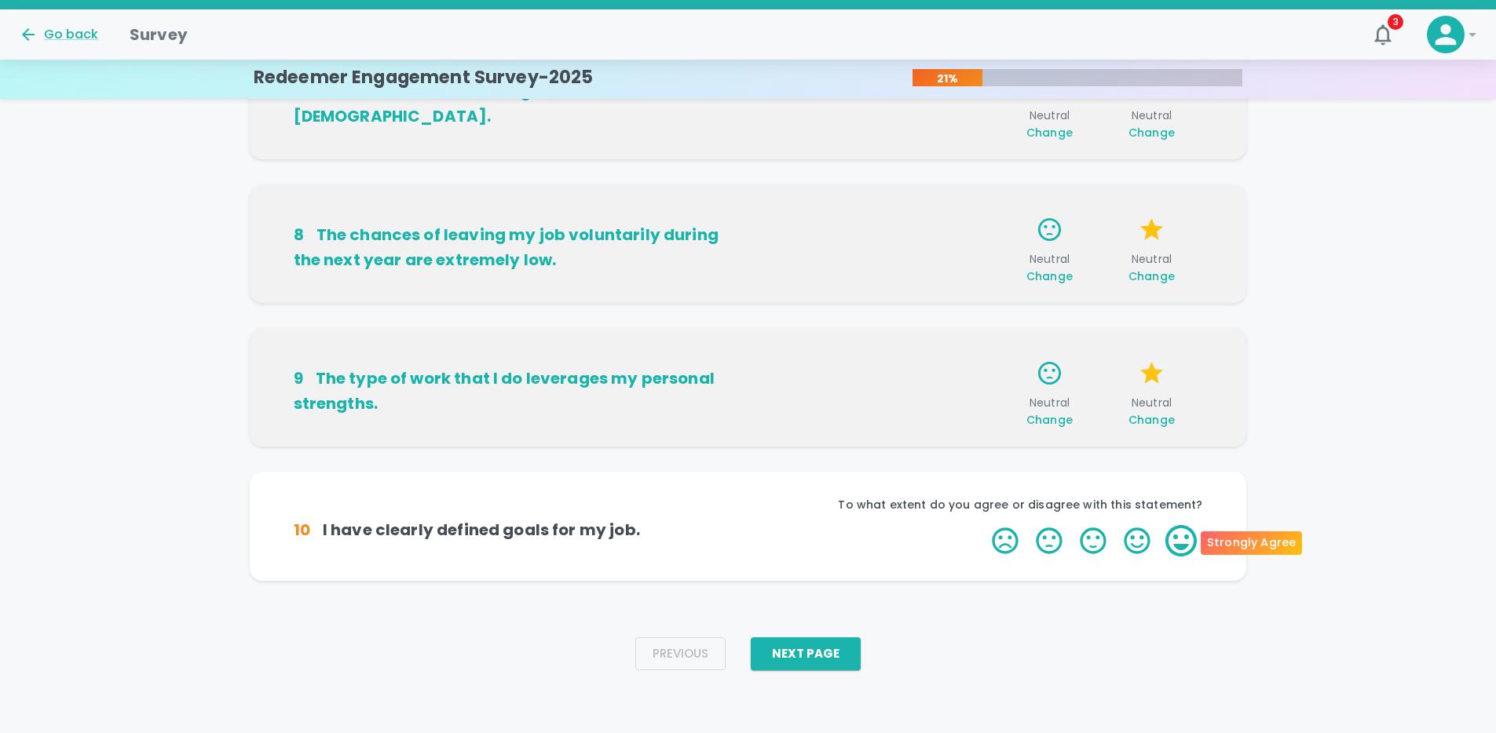
click at [1169, 550] on label "5 Stars" at bounding box center [1181, 540] width 44 height 31
click at [983, 525] on input "5 Stars" at bounding box center [982, 524] width 1 height 1
click at [1184, 538] on label "5 Stars" at bounding box center [1181, 540] width 44 height 31
click at [983, 525] on input "5 Stars" at bounding box center [982, 524] width 1 height 1
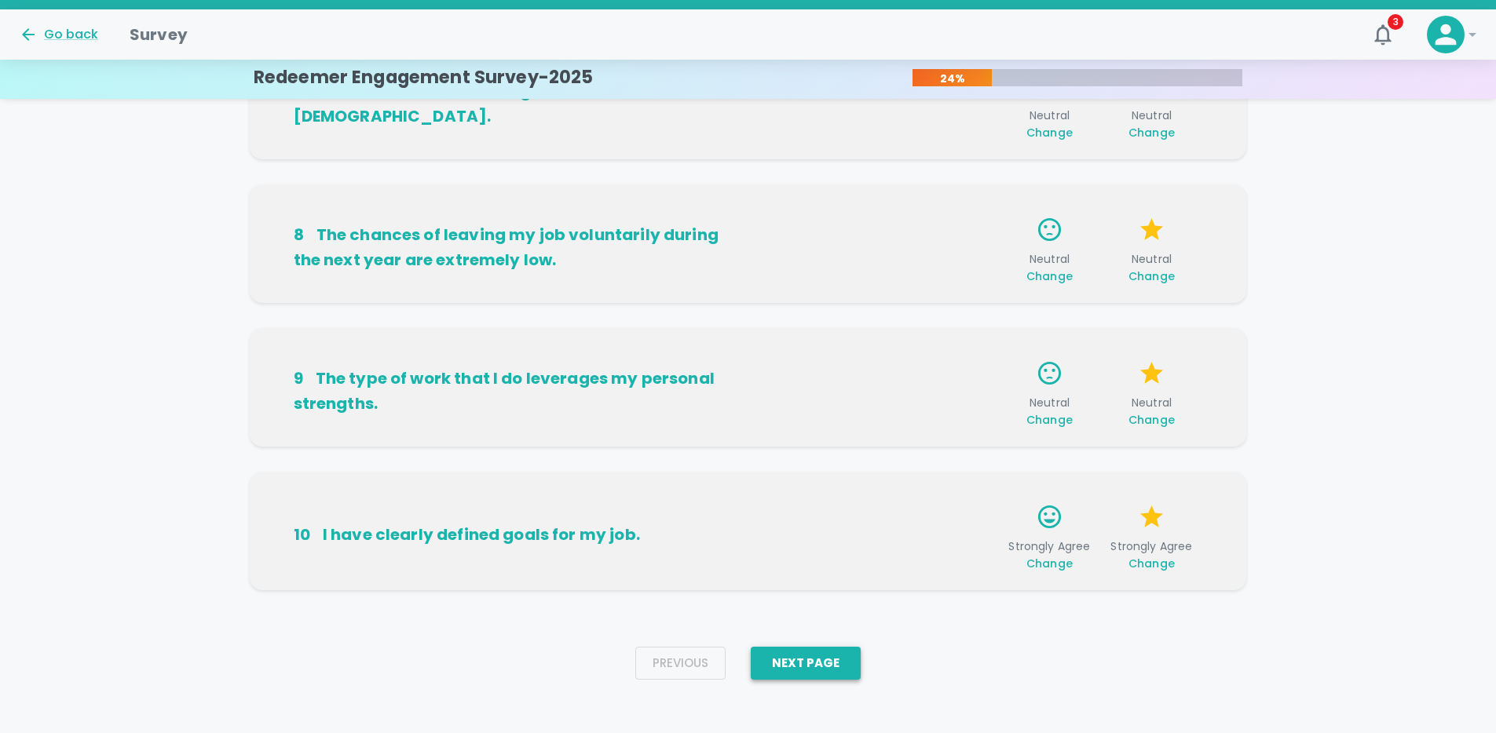
click at [842, 676] on button "Next Page" at bounding box center [806, 663] width 110 height 33
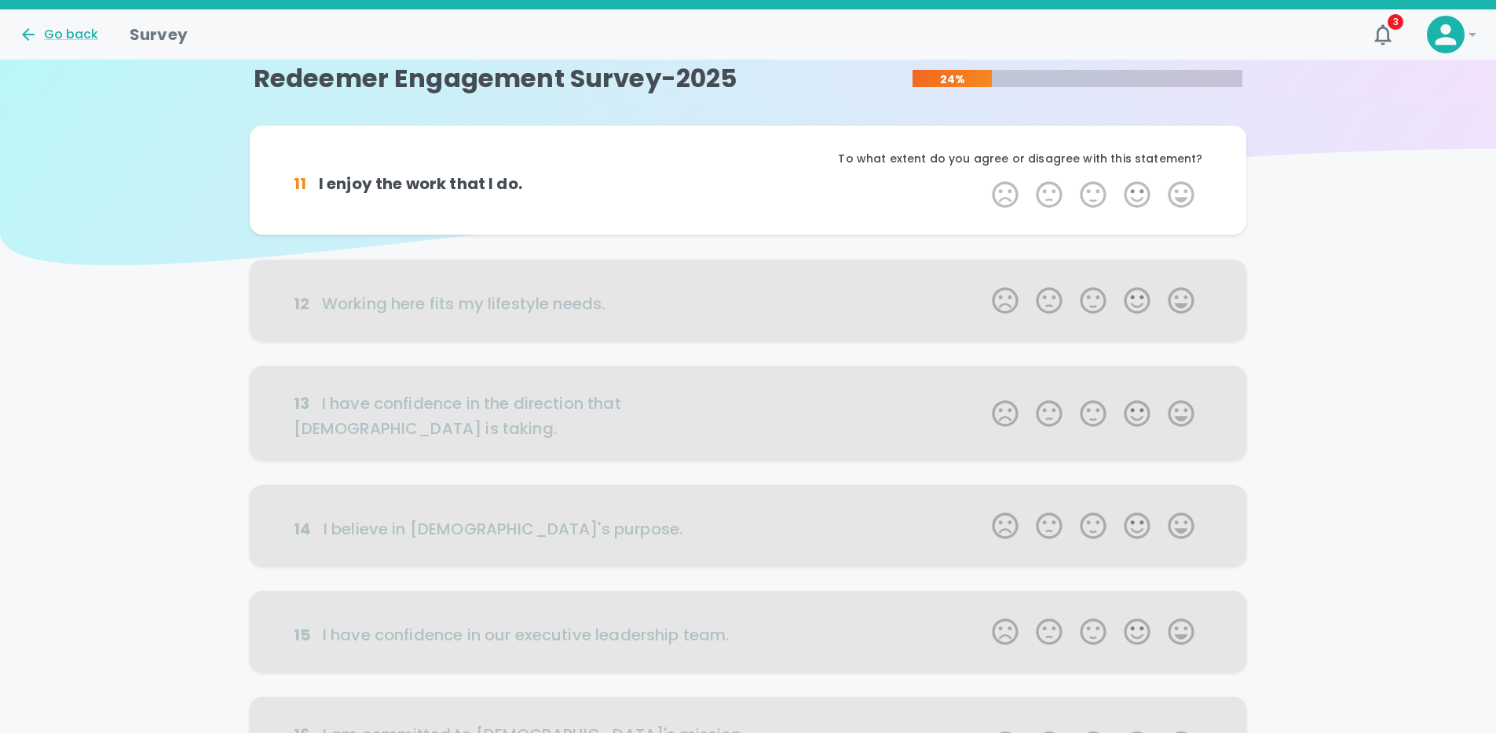
scroll to position [0, 0]
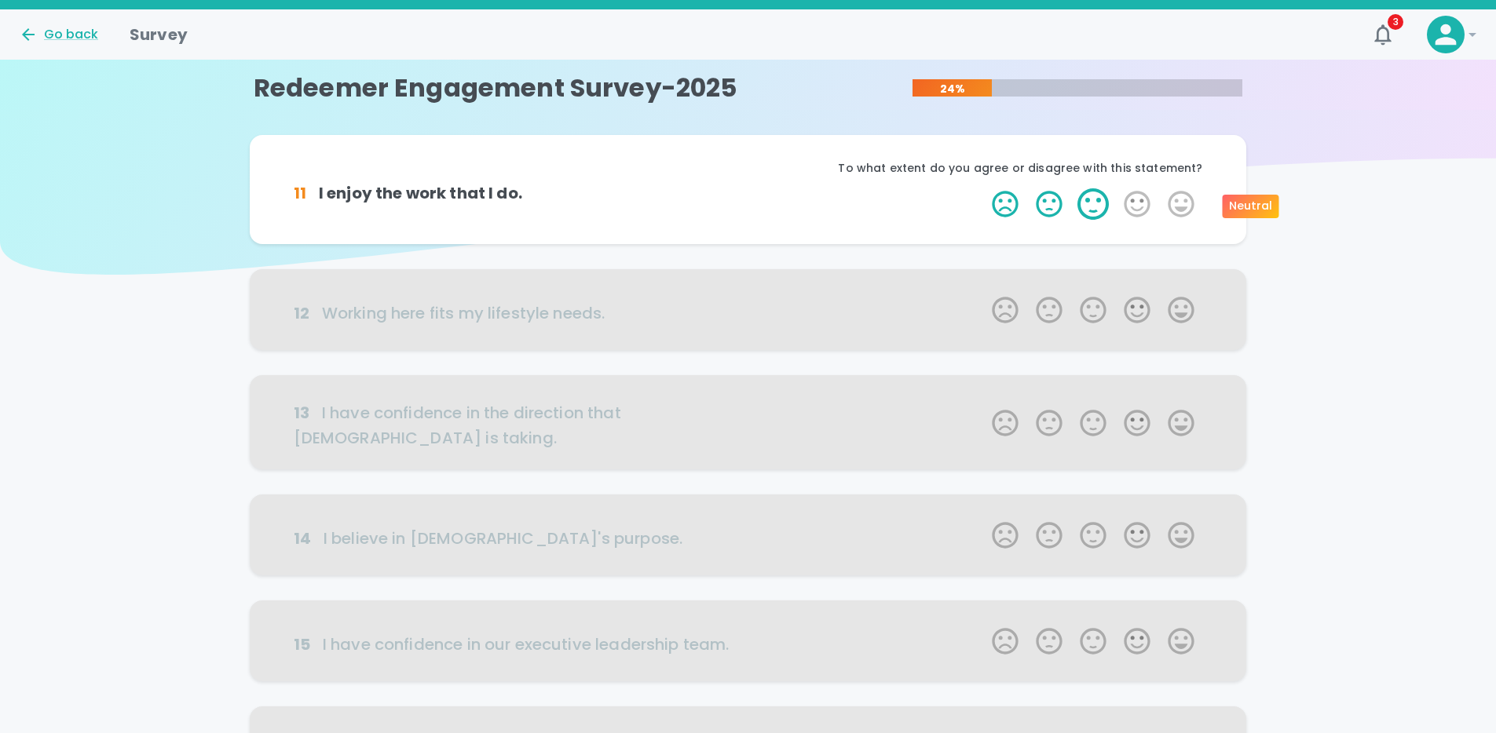
click at [1099, 205] on label "3 Stars" at bounding box center [1093, 203] width 44 height 31
click at [983, 188] on input "3 Stars" at bounding box center [982, 188] width 1 height 1
click at [1094, 209] on label "3 Stars" at bounding box center [1093, 203] width 44 height 31
click at [983, 188] on input "3 Stars" at bounding box center [982, 188] width 1 height 1
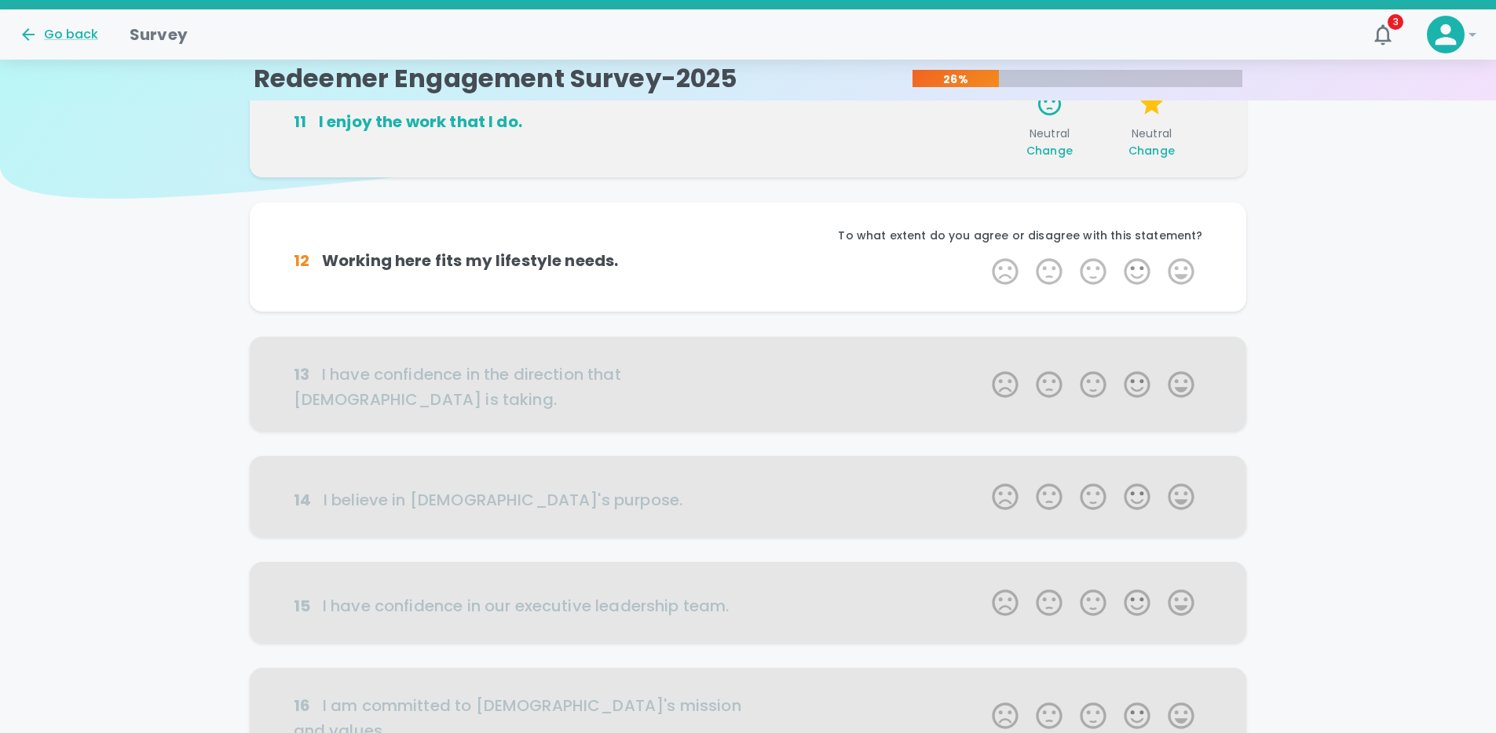
scroll to position [138, 0]
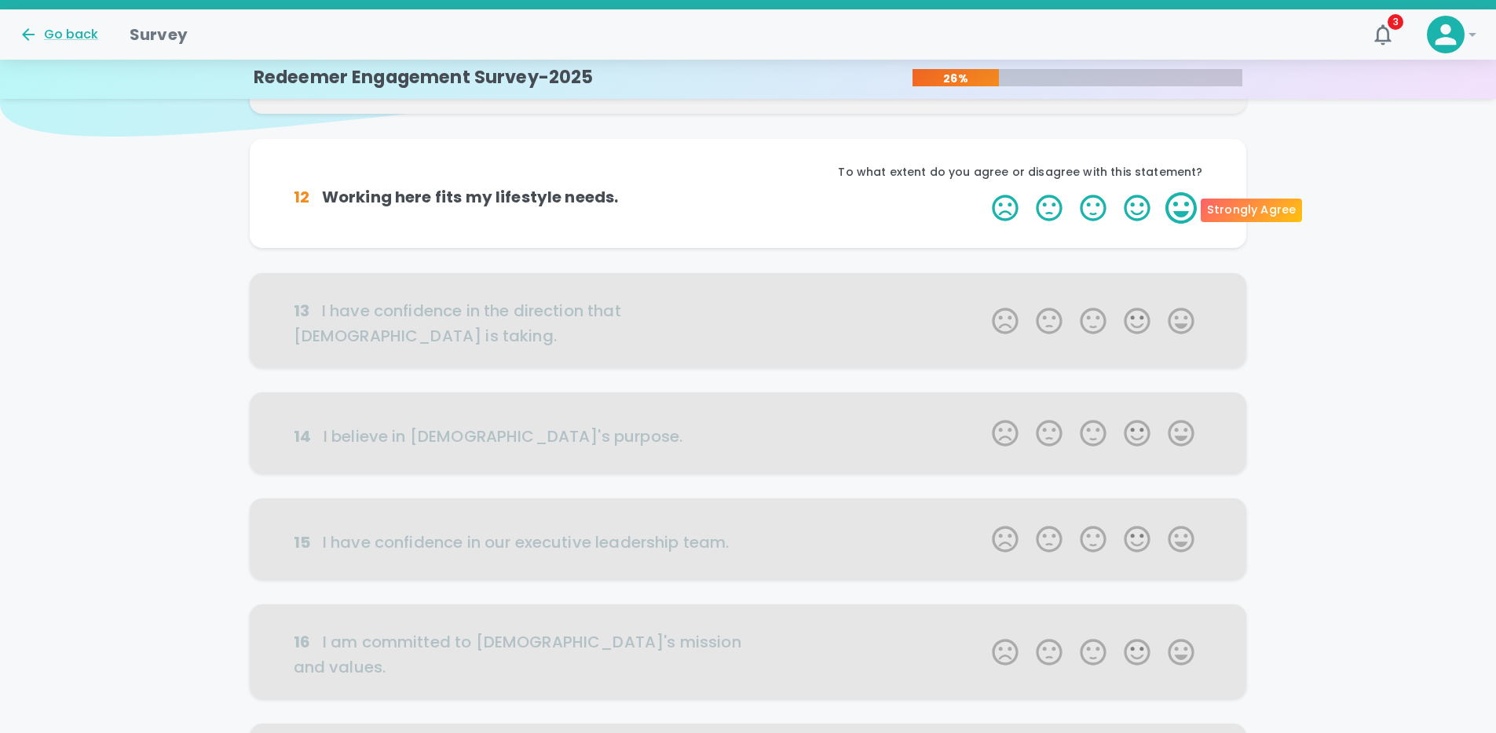
click at [1182, 207] on label "5 Stars" at bounding box center [1181, 207] width 44 height 31
click at [983, 192] on input "5 Stars" at bounding box center [982, 192] width 1 height 1
click at [1182, 207] on label "5 Stars" at bounding box center [1181, 207] width 44 height 31
click at [983, 192] on input "5 Stars" at bounding box center [982, 192] width 1 height 1
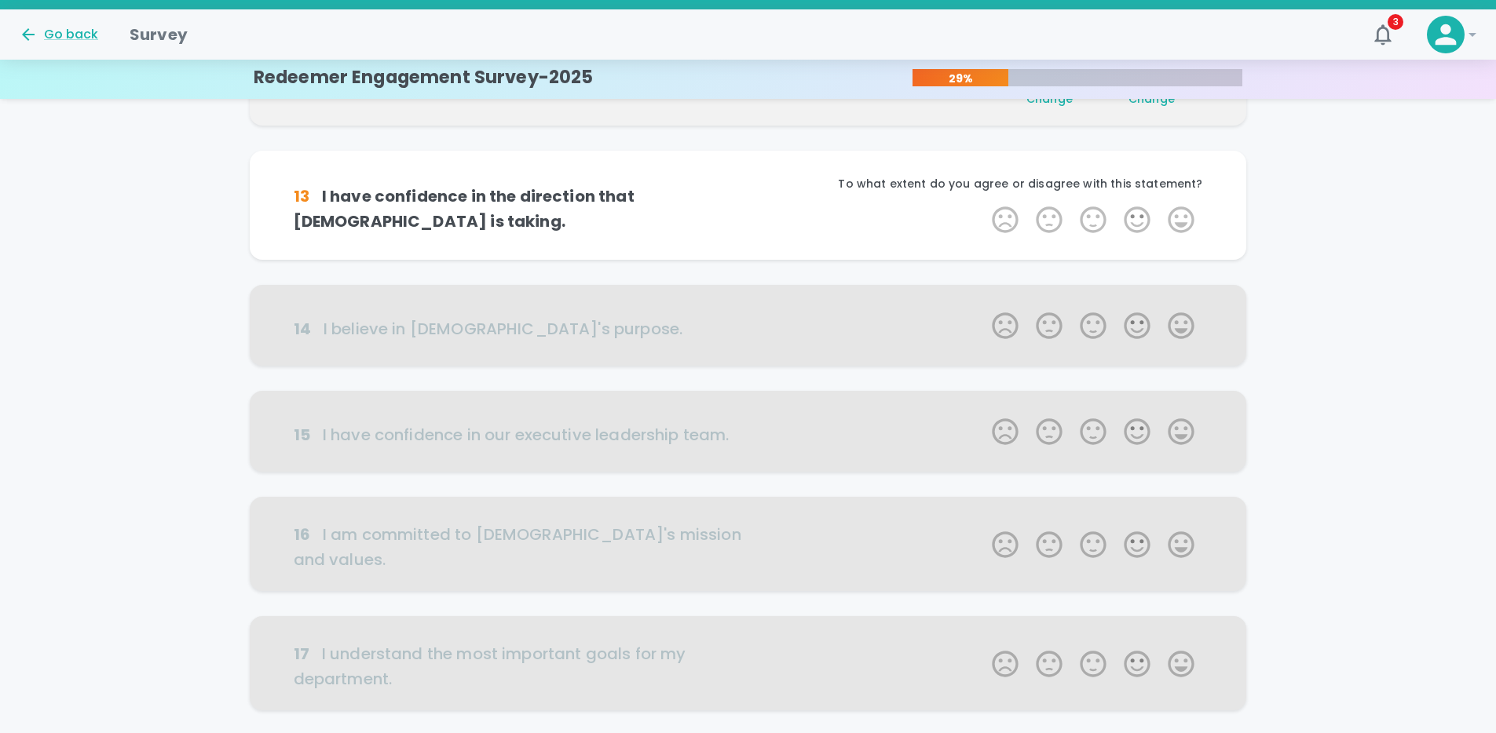
scroll to position [276, 0]
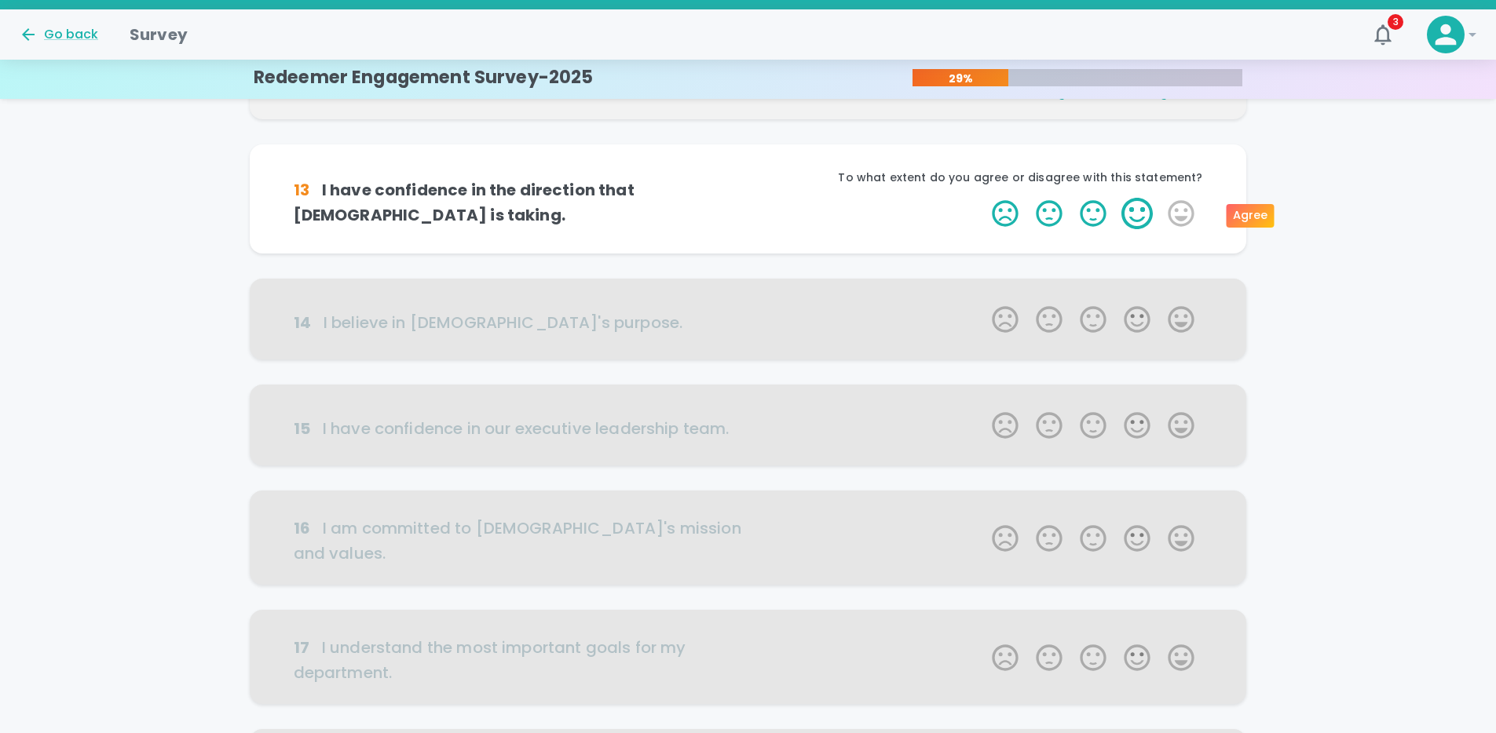
click at [1146, 217] on label "4 Stars" at bounding box center [1137, 213] width 44 height 31
click at [983, 198] on input "4 Stars" at bounding box center [982, 197] width 1 height 1
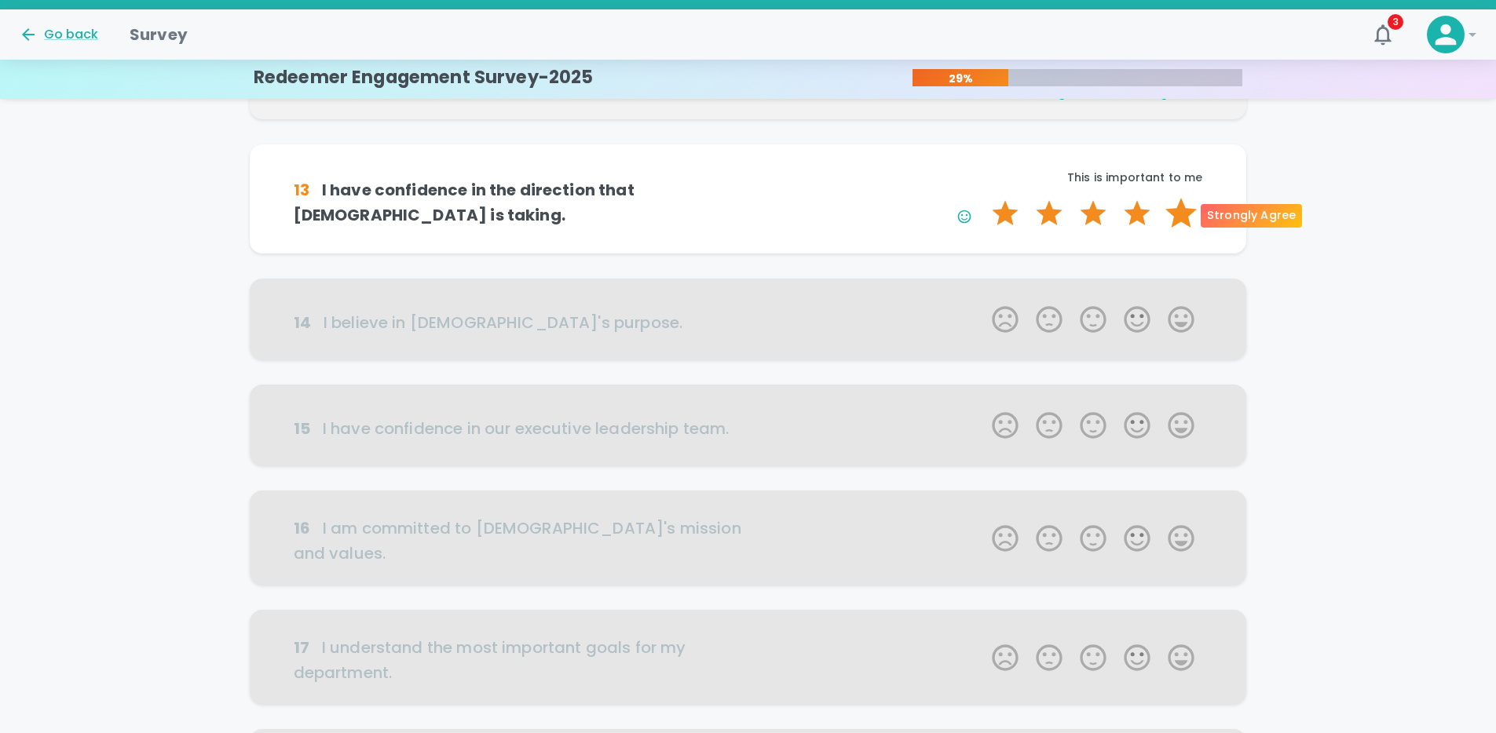
click at [1187, 212] on label "5 Stars" at bounding box center [1181, 213] width 44 height 31
click at [983, 198] on input "5 Stars" at bounding box center [982, 197] width 1 height 1
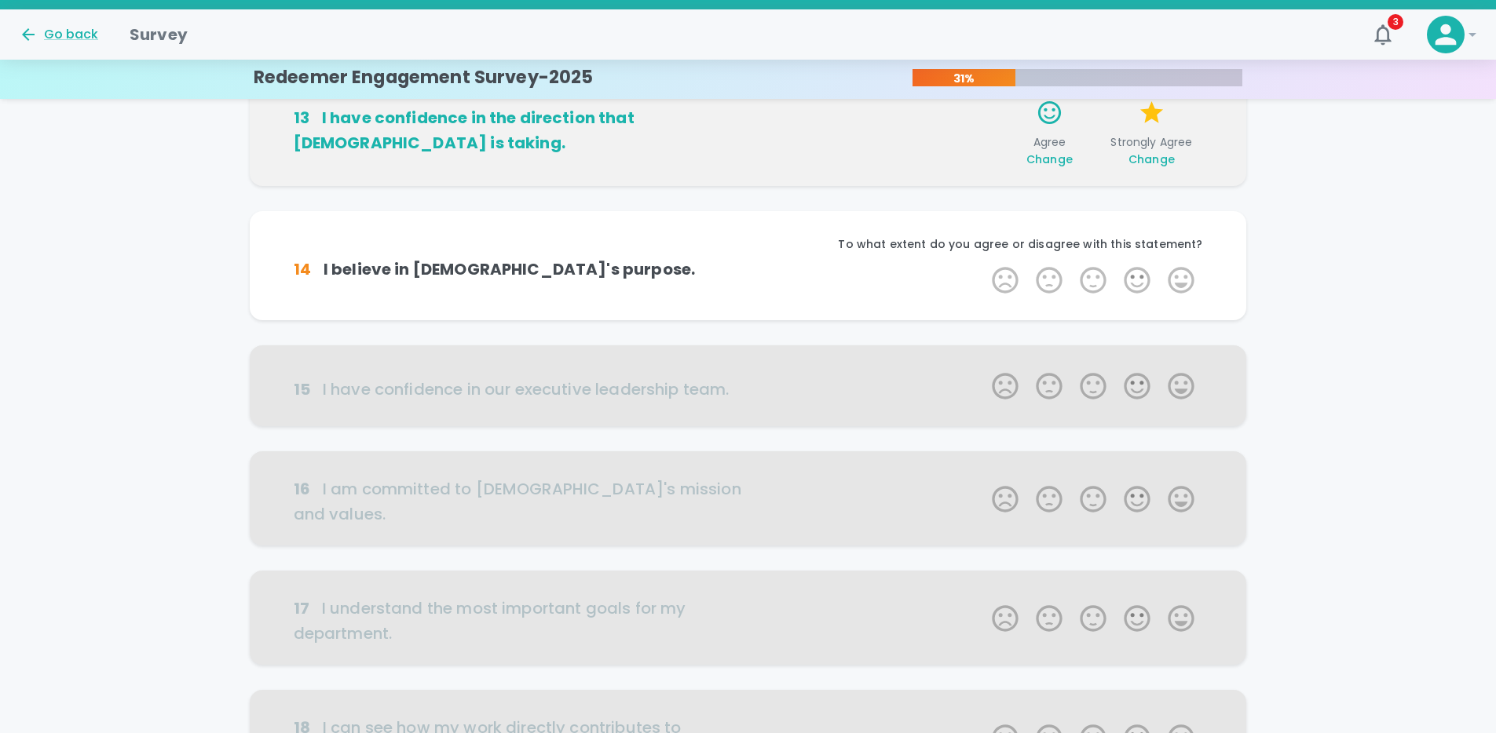
scroll to position [415, 0]
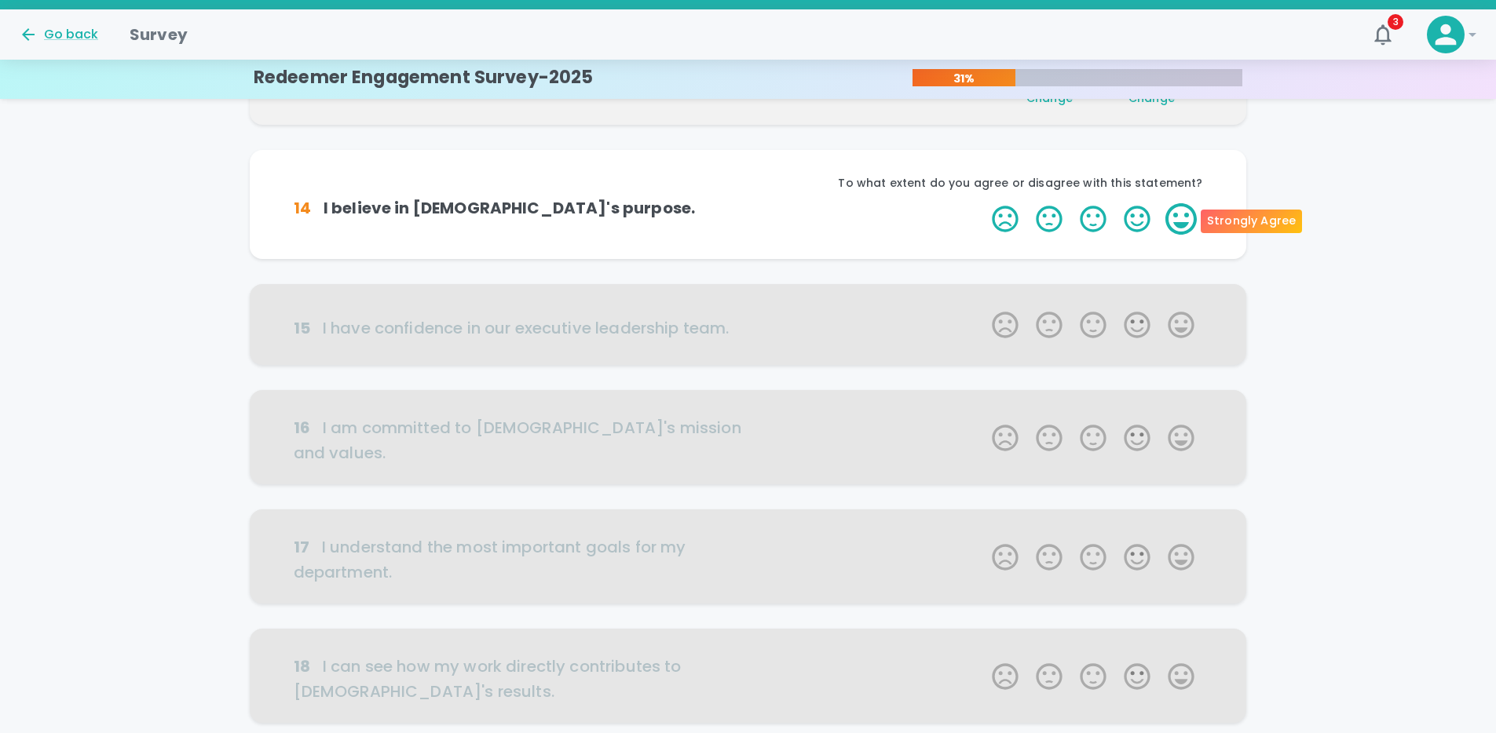
click at [1182, 215] on label "5 Stars" at bounding box center [1181, 218] width 44 height 31
click at [983, 203] on input "5 Stars" at bounding box center [982, 203] width 1 height 1
click at [1182, 216] on label "5 Stars" at bounding box center [1181, 218] width 44 height 31
click at [983, 203] on input "5 Stars" at bounding box center [982, 203] width 1 height 1
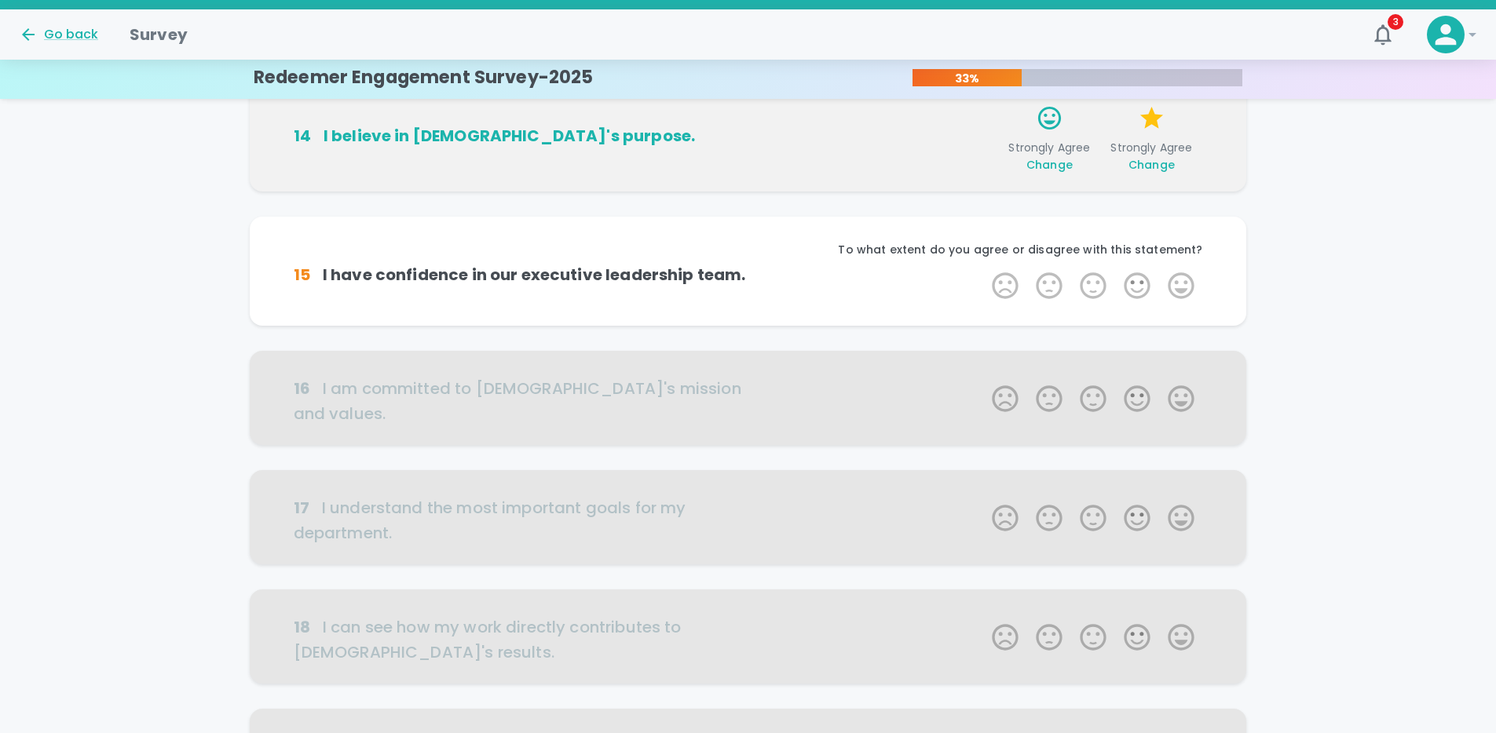
scroll to position [553, 0]
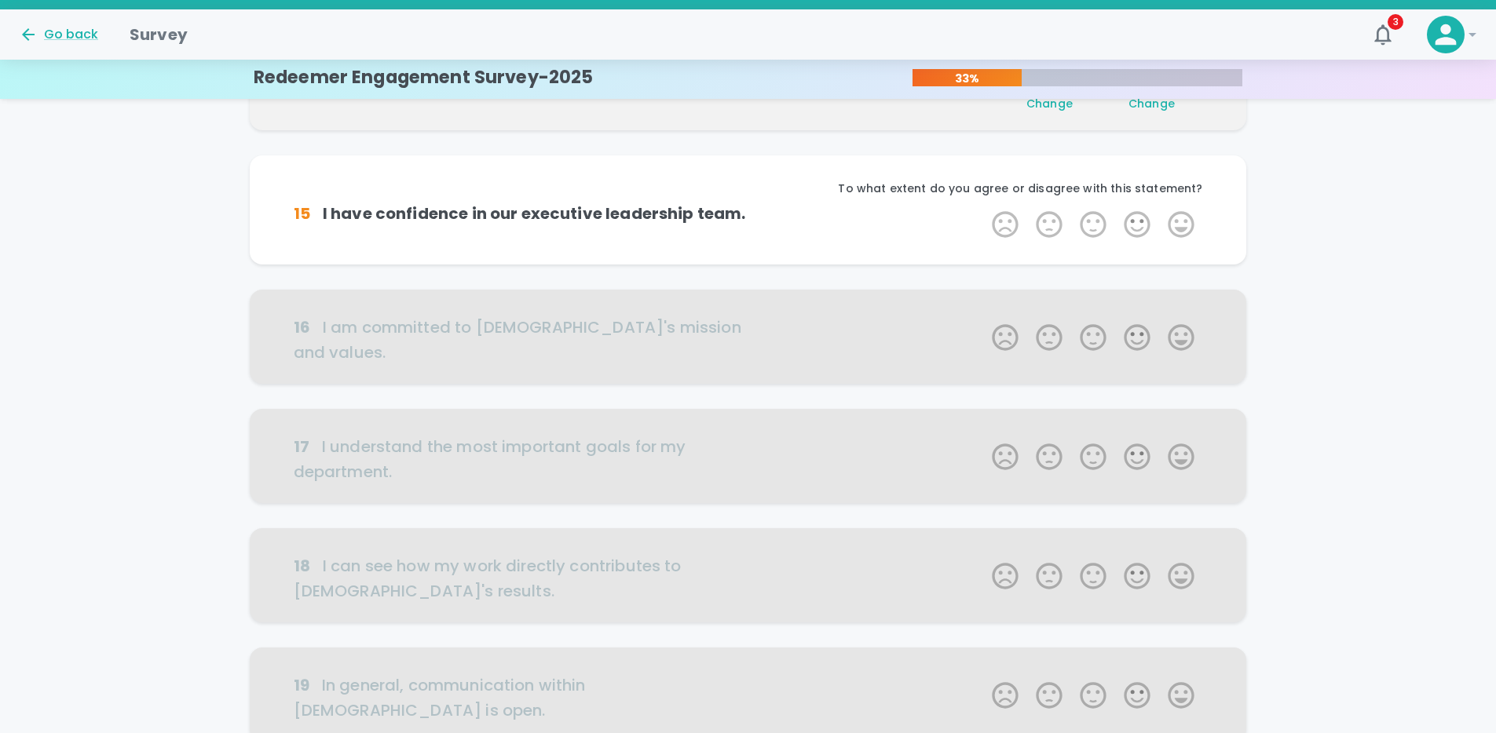
click at [1182, 216] on label "5 Stars" at bounding box center [1181, 224] width 44 height 31
click at [983, 209] on input "5 Stars" at bounding box center [982, 208] width 1 height 1
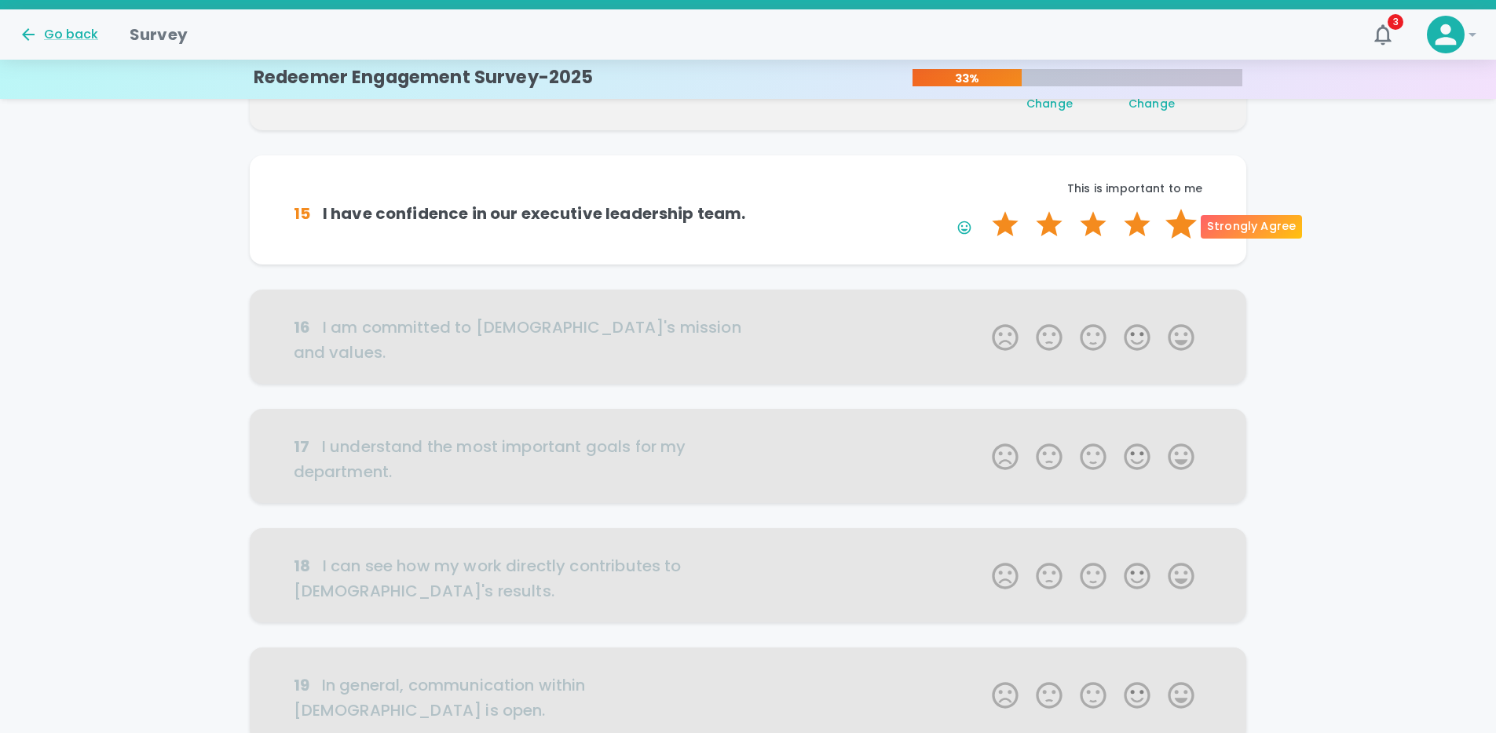
click at [1183, 218] on label "5 Stars" at bounding box center [1181, 224] width 44 height 31
click at [983, 209] on input "5 Stars" at bounding box center [982, 208] width 1 height 1
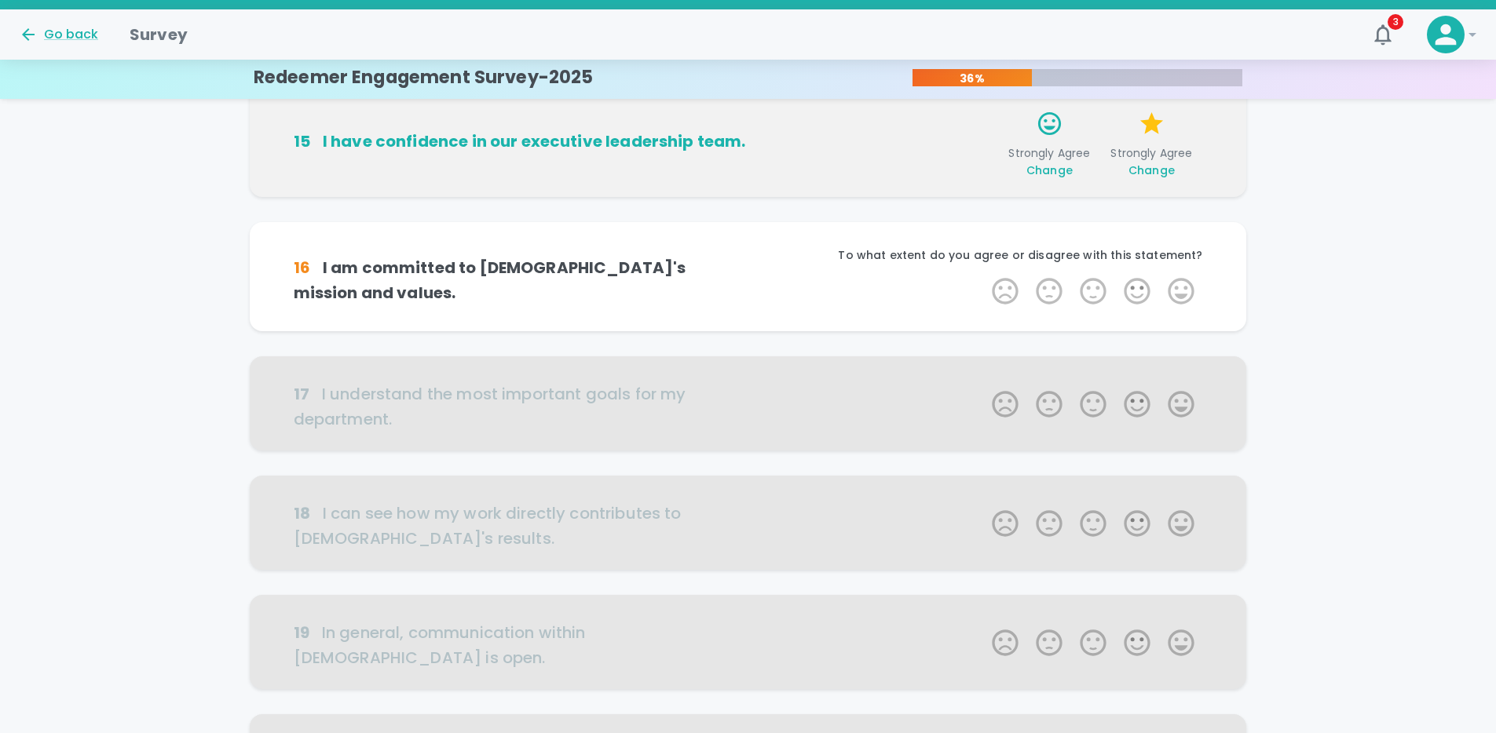
scroll to position [691, 0]
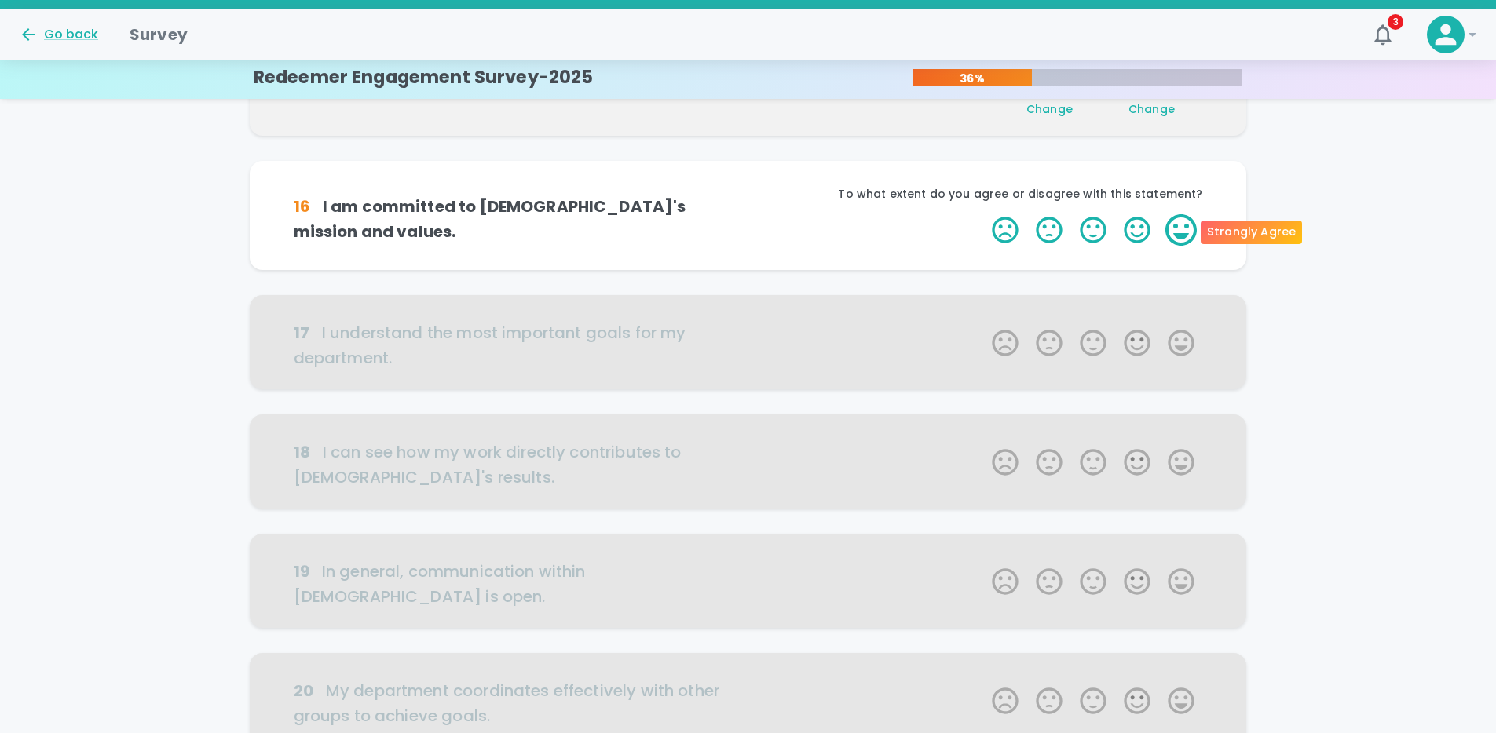
click at [1185, 225] on label "5 Stars" at bounding box center [1181, 229] width 44 height 31
click at [983, 214] on input "5 Stars" at bounding box center [982, 214] width 1 height 1
click at [1185, 225] on label "5 Stars" at bounding box center [1181, 229] width 44 height 31
click at [983, 214] on input "5 Stars" at bounding box center [982, 214] width 1 height 1
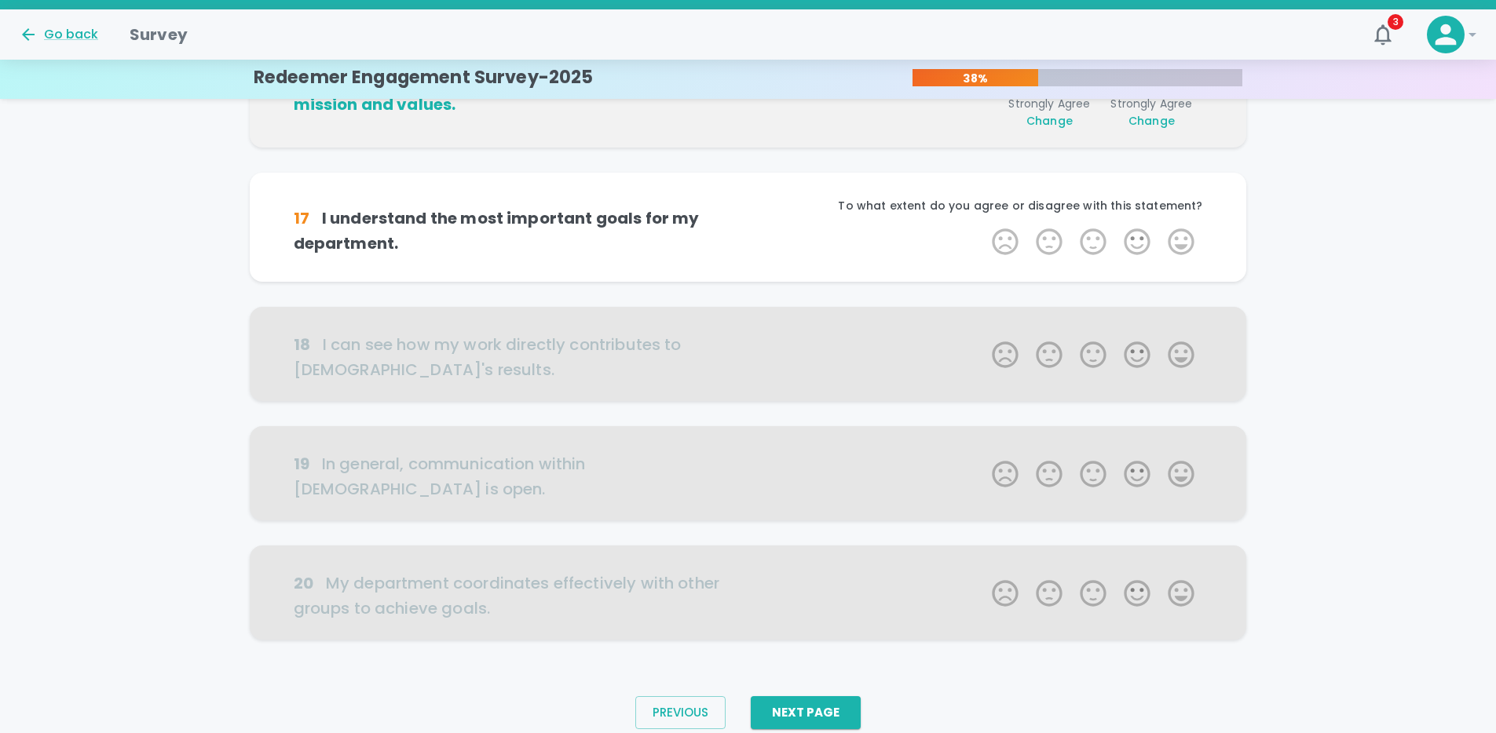
scroll to position [829, 0]
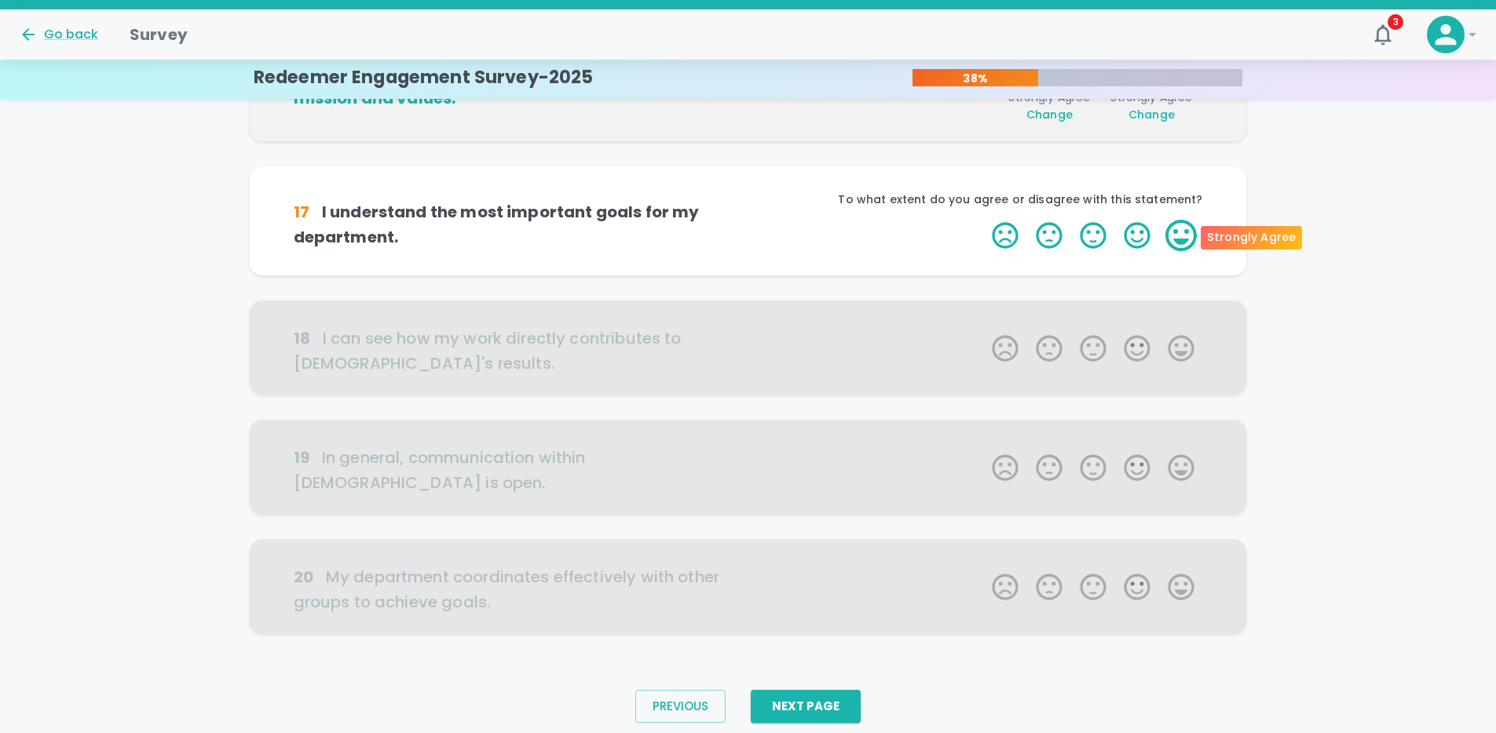
click at [1185, 228] on label "5 Stars" at bounding box center [1181, 235] width 44 height 31
click at [983, 220] on input "5 Stars" at bounding box center [982, 219] width 1 height 1
click at [1185, 228] on label "5 Stars" at bounding box center [1181, 235] width 44 height 31
click at [983, 220] on input "5 Stars" at bounding box center [982, 219] width 1 height 1
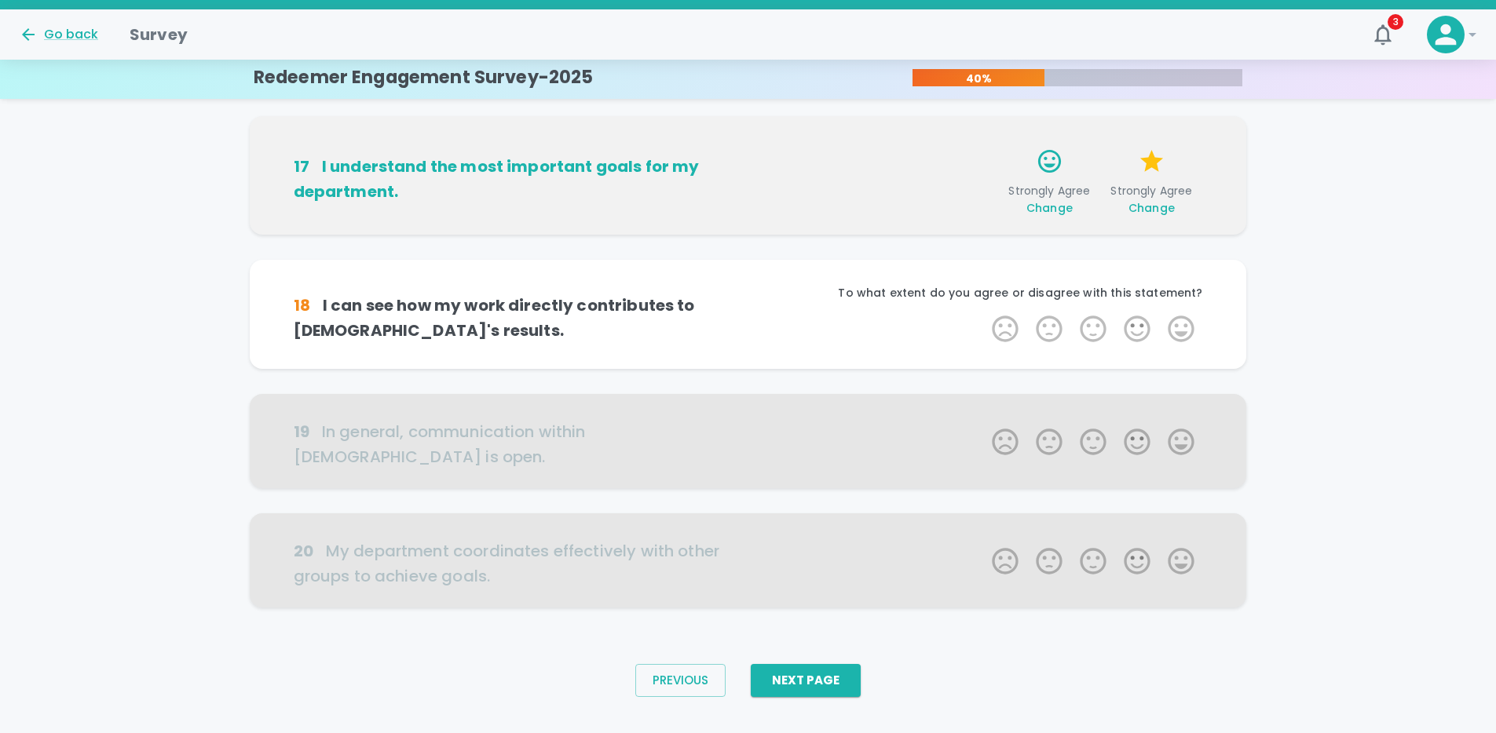
scroll to position [882, 0]
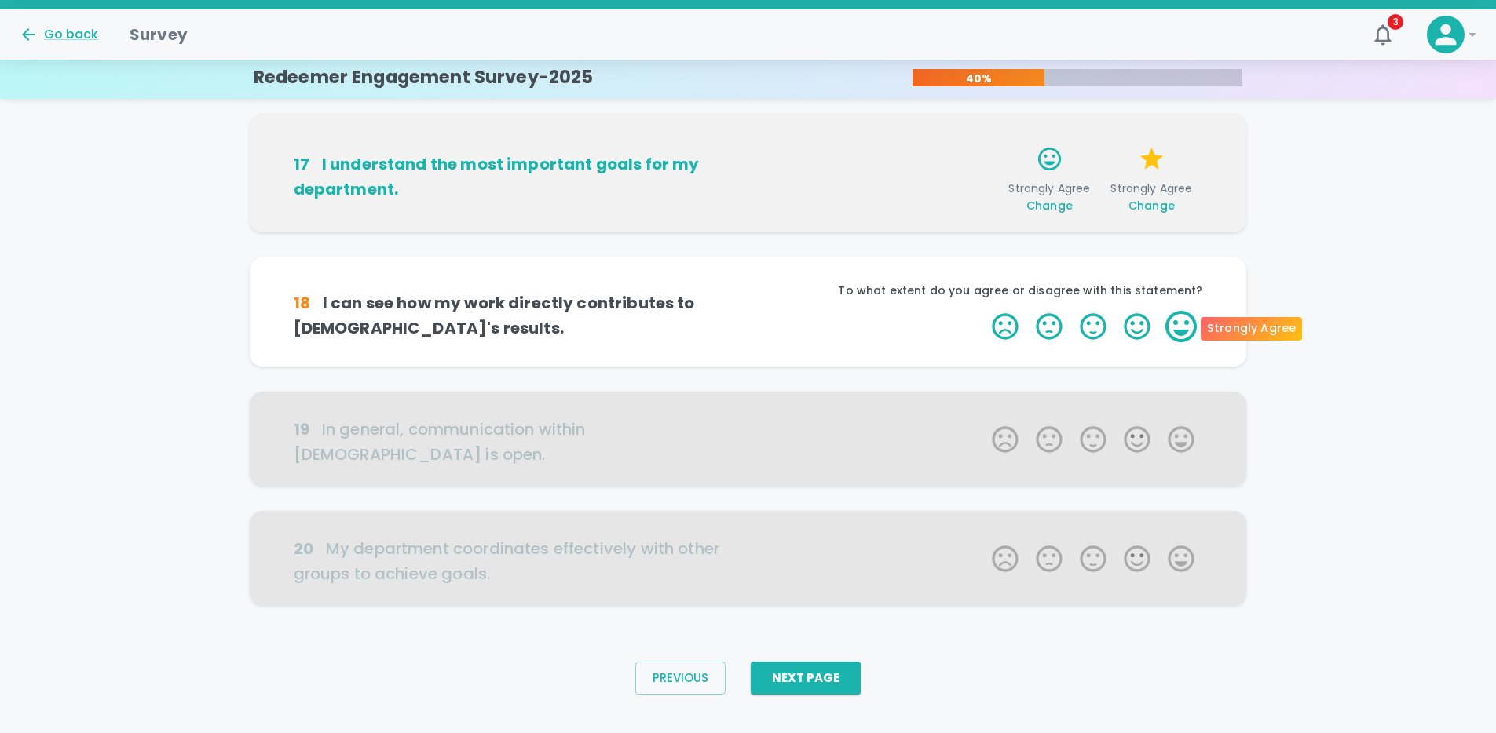
click at [1180, 323] on label "5 Stars" at bounding box center [1181, 326] width 44 height 31
click at [983, 311] on input "5 Stars" at bounding box center [982, 310] width 1 height 1
click at [1180, 323] on label "5 Stars" at bounding box center [1181, 326] width 44 height 31
click at [983, 311] on input "5 Stars" at bounding box center [982, 310] width 1 height 1
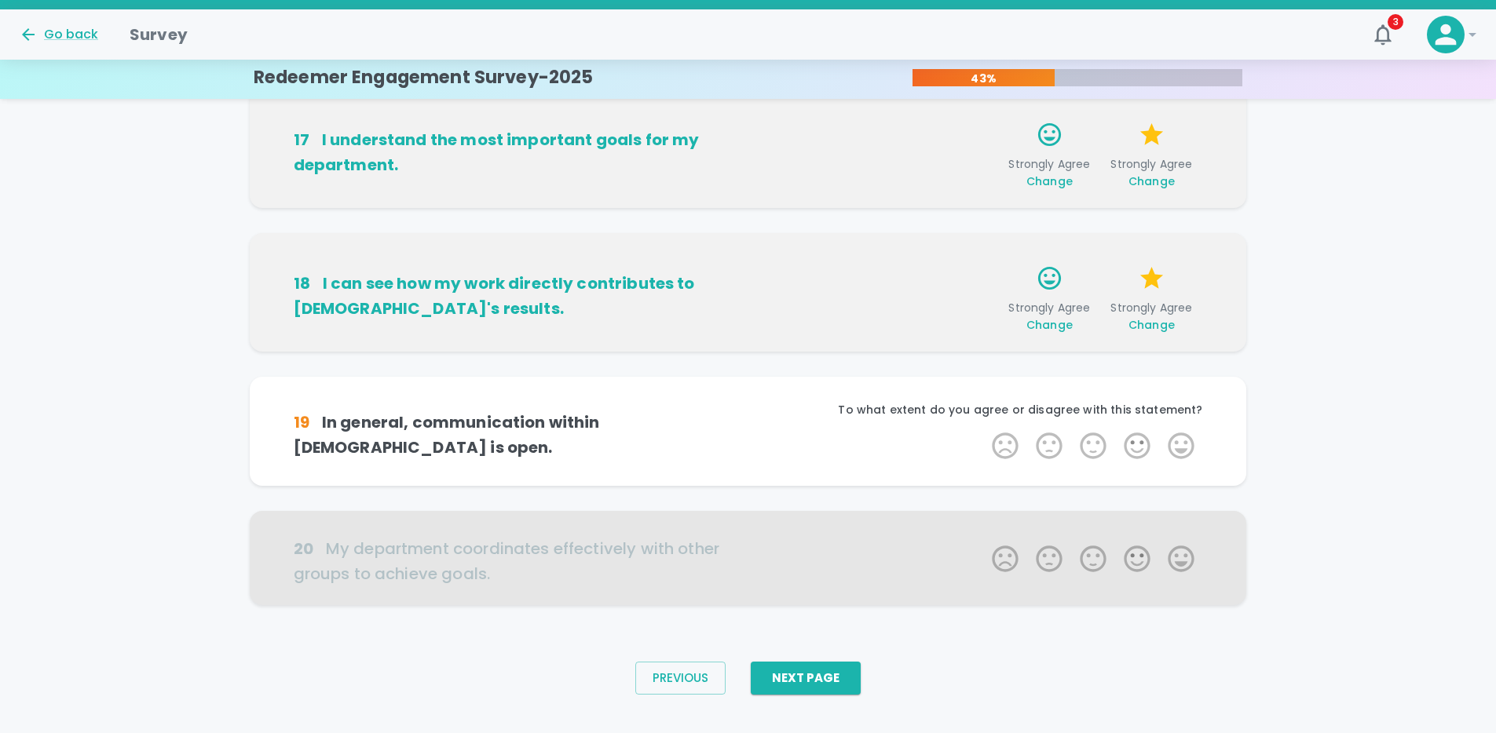
scroll to position [930, 0]
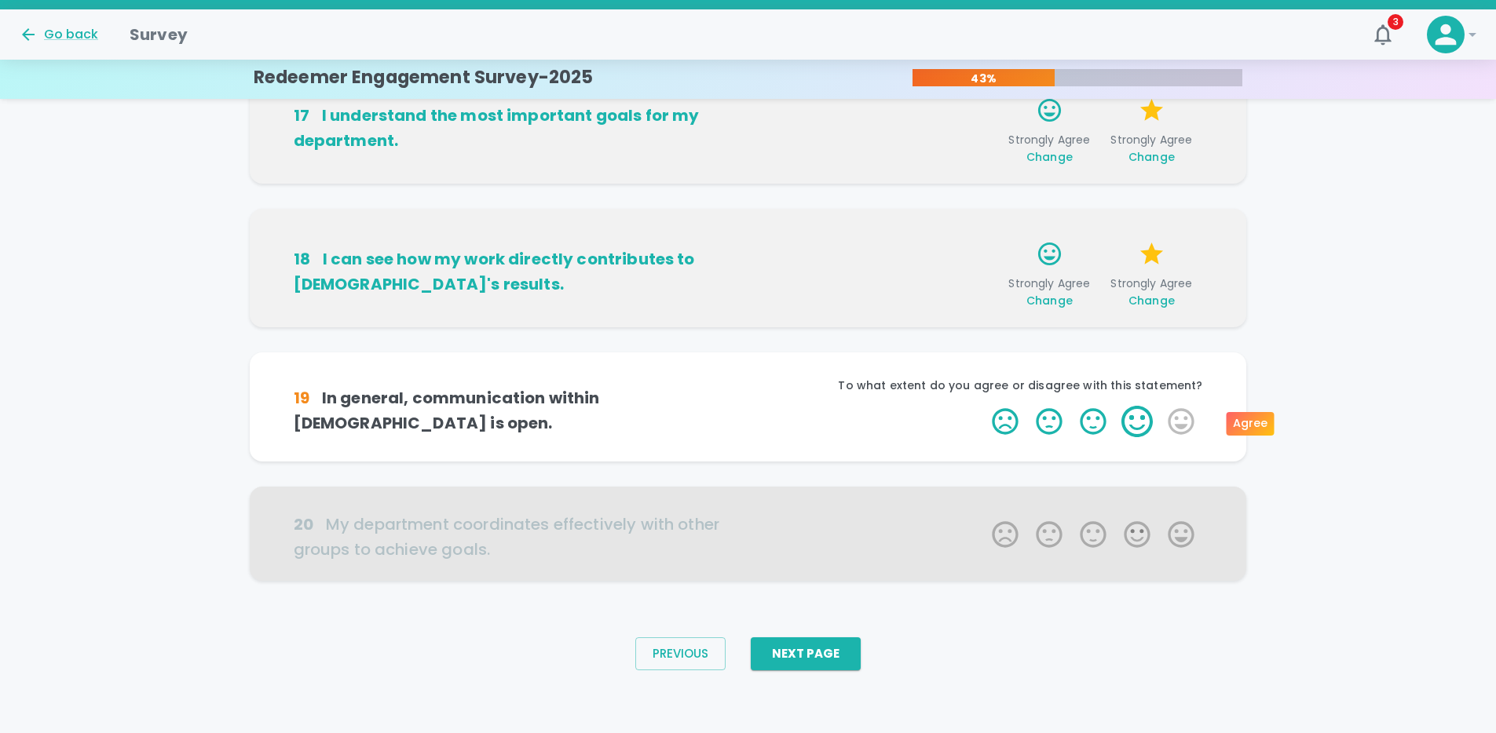
click at [1135, 425] on label "4 Stars" at bounding box center [1137, 421] width 44 height 31
click at [983, 406] on input "4 Stars" at bounding box center [982, 405] width 1 height 1
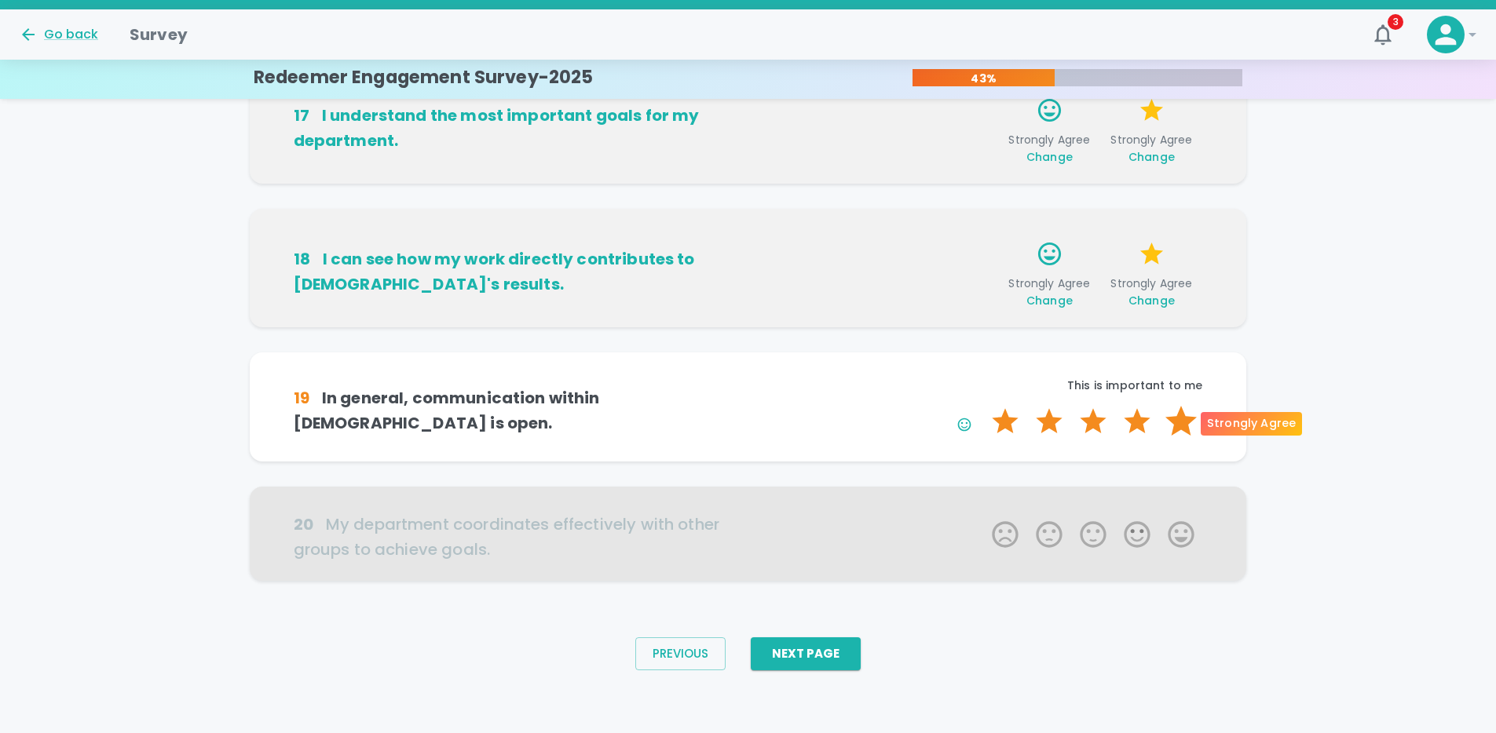
click at [1189, 420] on label "5 Stars" at bounding box center [1181, 421] width 44 height 31
click at [983, 406] on input "5 Stars" at bounding box center [982, 405] width 1 height 1
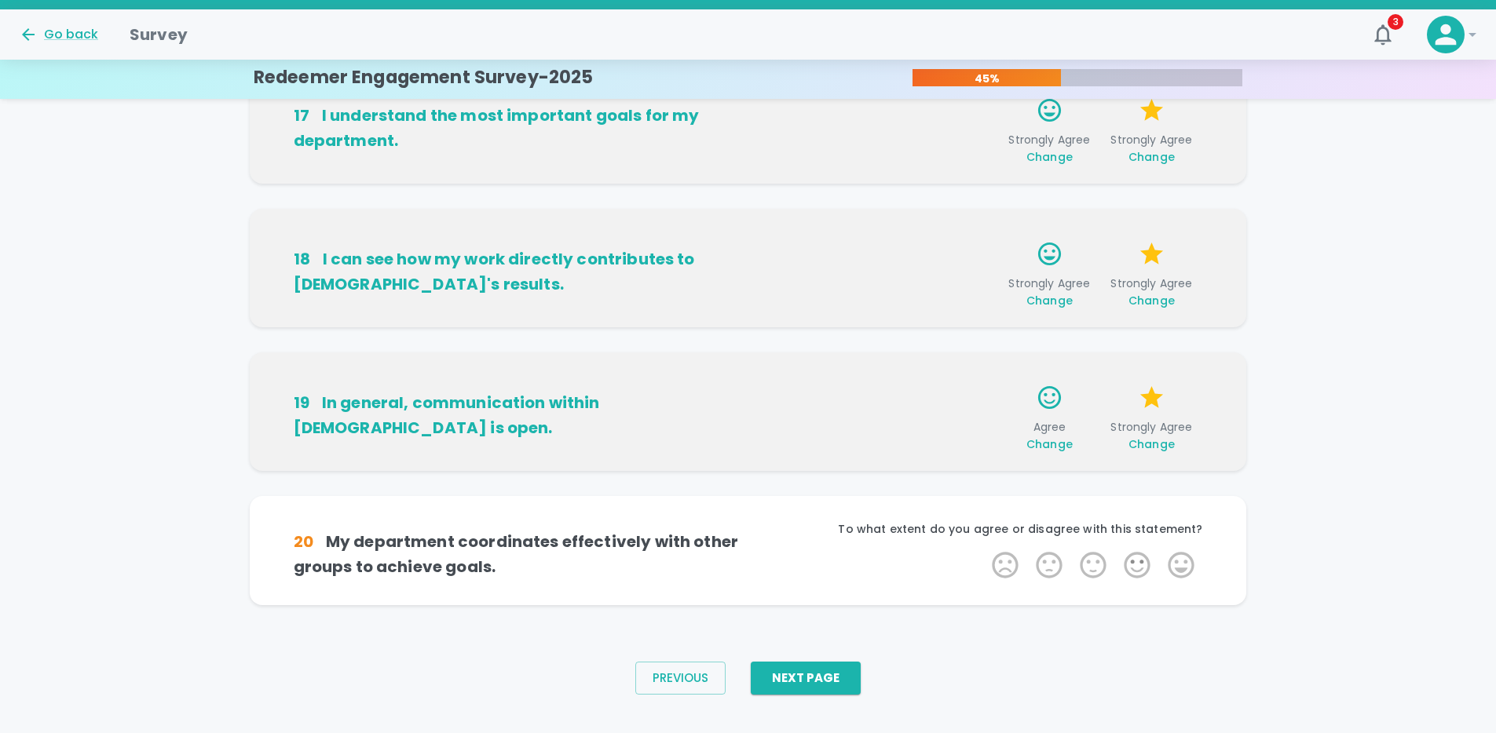
scroll to position [955, 0]
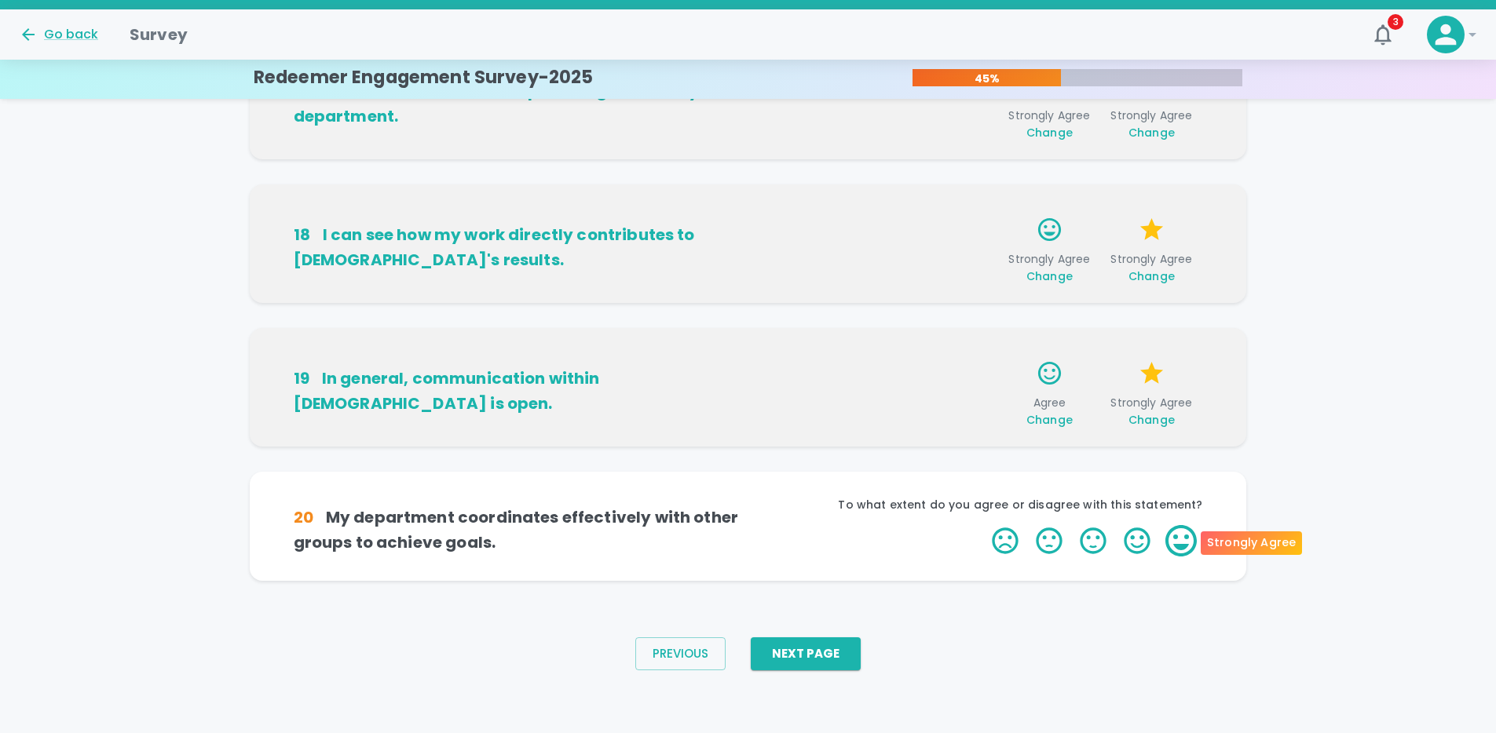
click at [1176, 541] on label "5 Stars" at bounding box center [1181, 540] width 44 height 31
click at [983, 525] on input "5 Stars" at bounding box center [982, 524] width 1 height 1
click at [1176, 541] on label "5 Stars" at bounding box center [1181, 540] width 44 height 31
click at [983, 525] on input "5 Stars" at bounding box center [982, 524] width 1 height 1
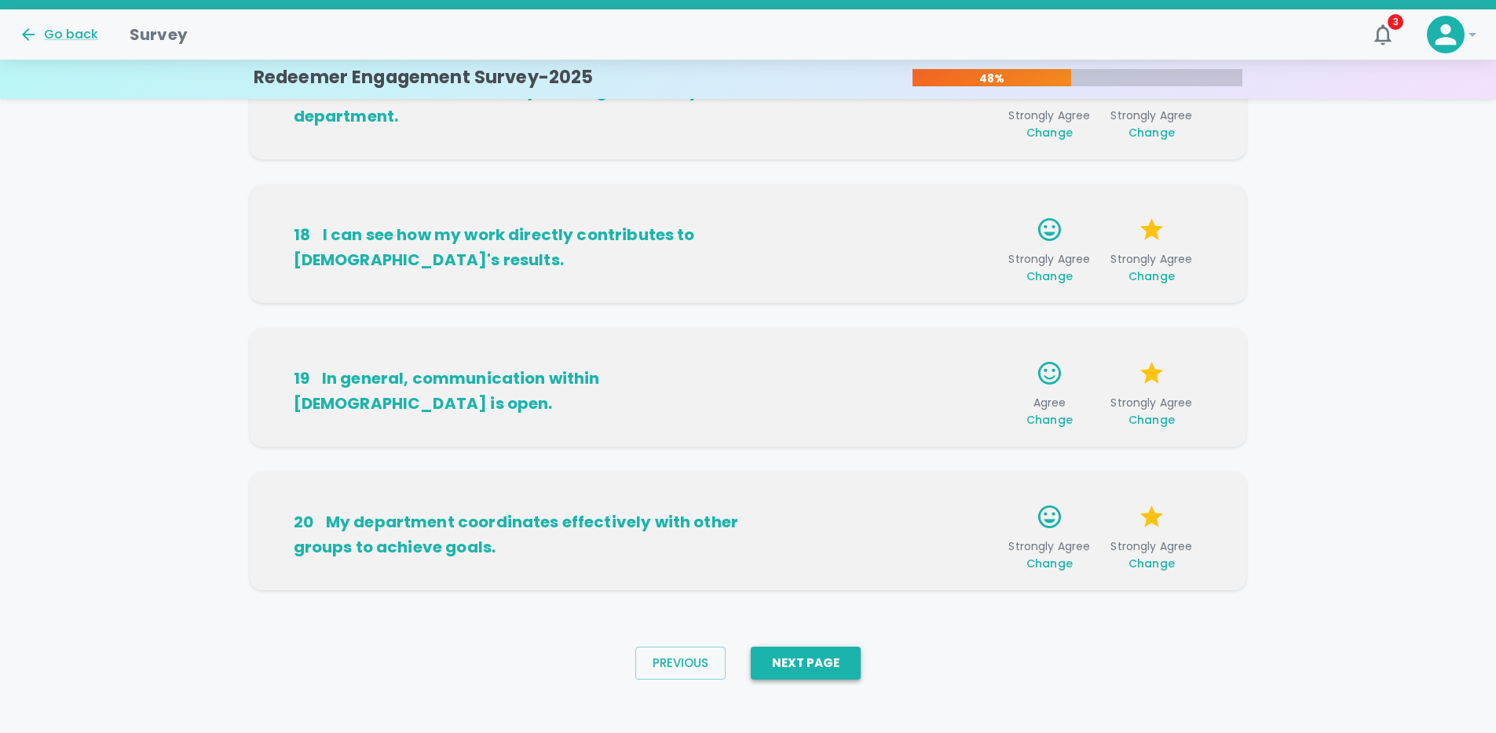
click at [833, 669] on button "Next Page" at bounding box center [806, 663] width 110 height 33
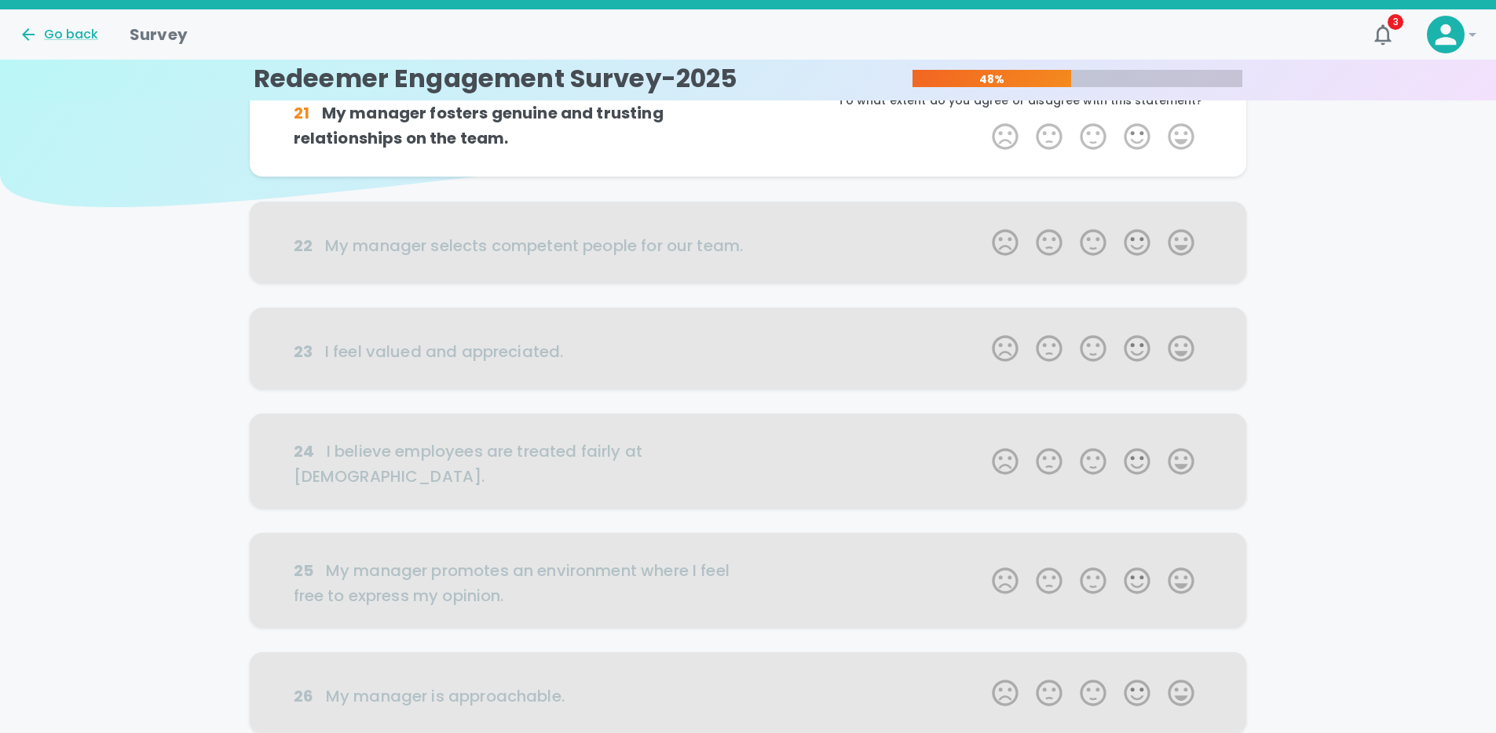
scroll to position [0, 0]
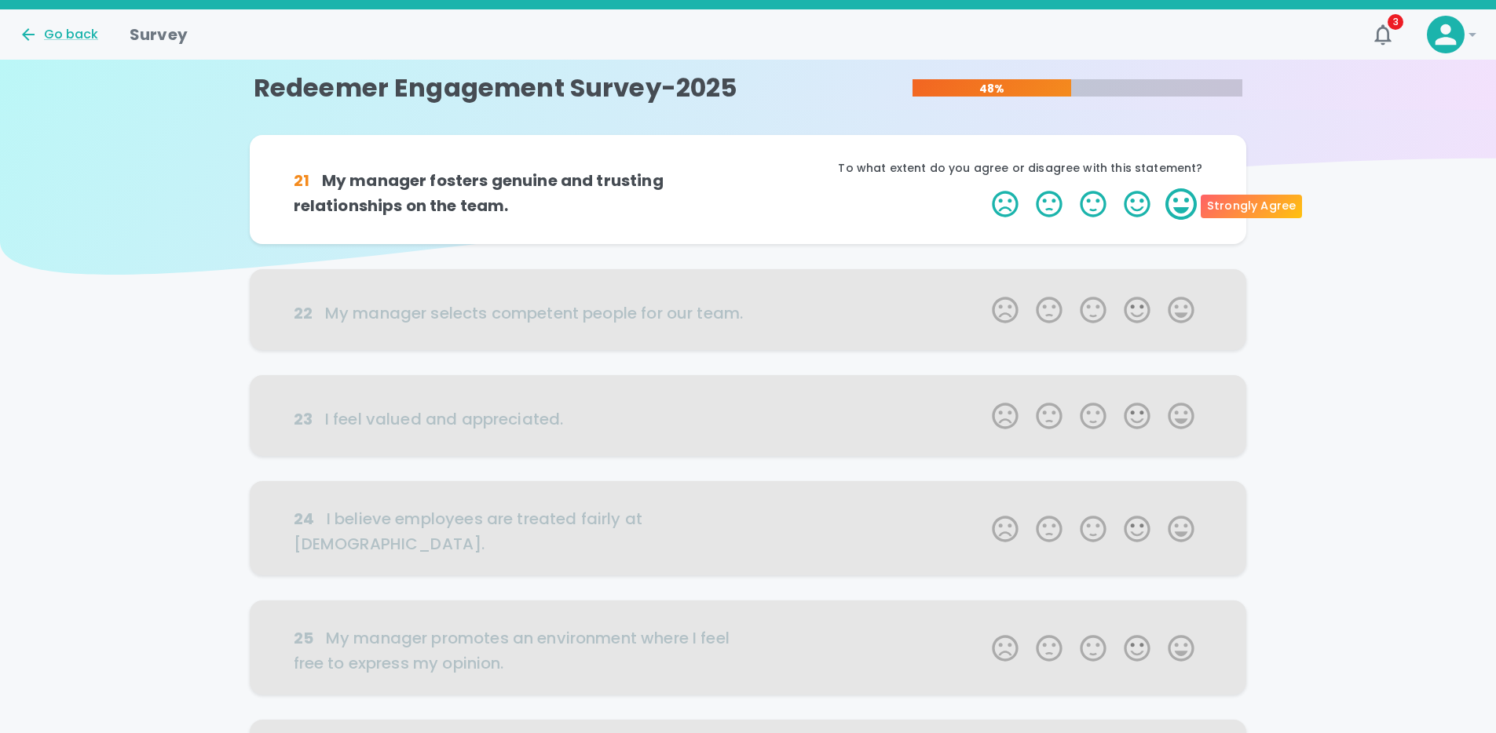
click at [1176, 203] on label "5 Stars" at bounding box center [1181, 203] width 44 height 31
click at [983, 188] on input "5 Stars" at bounding box center [982, 188] width 1 height 1
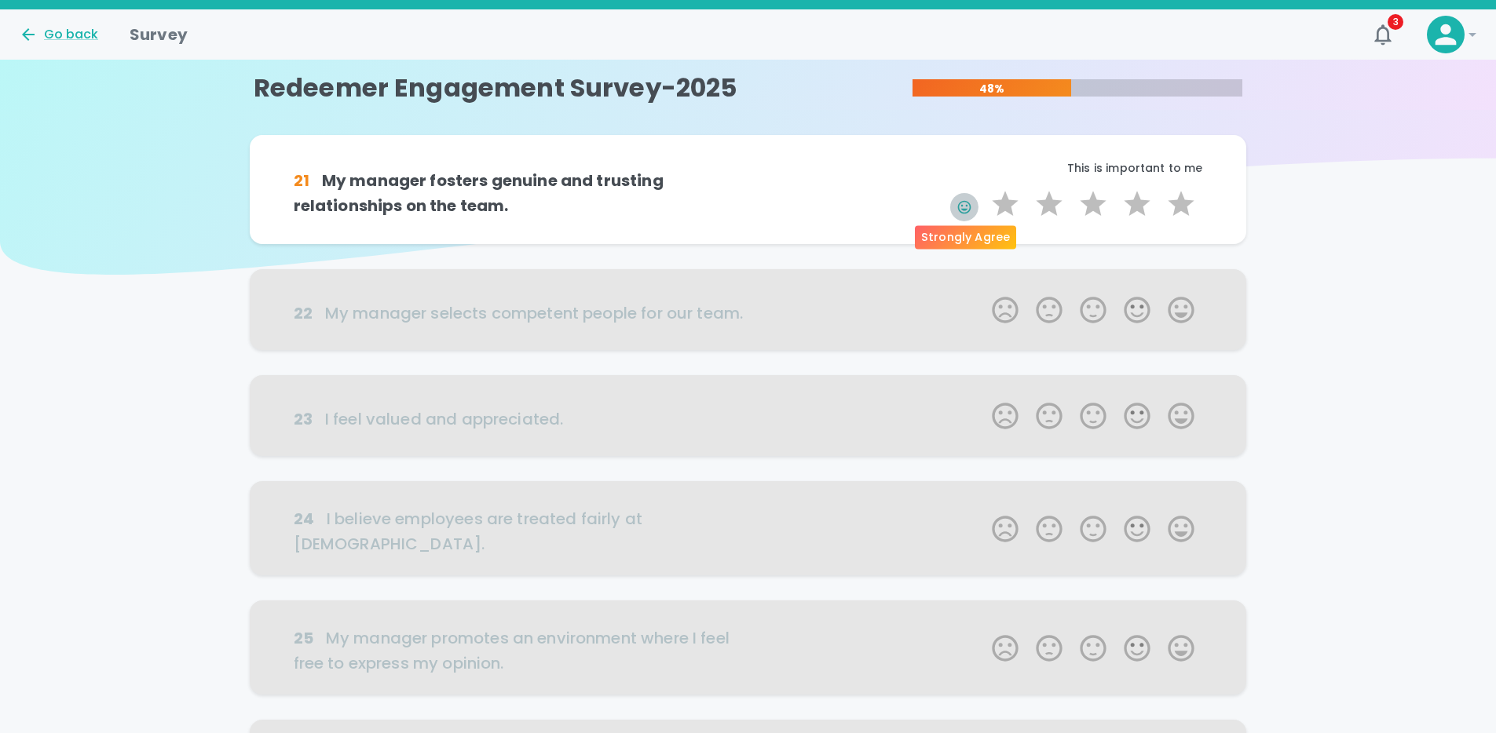
click at [960, 205] on icon "button" at bounding box center [964, 207] width 16 height 16
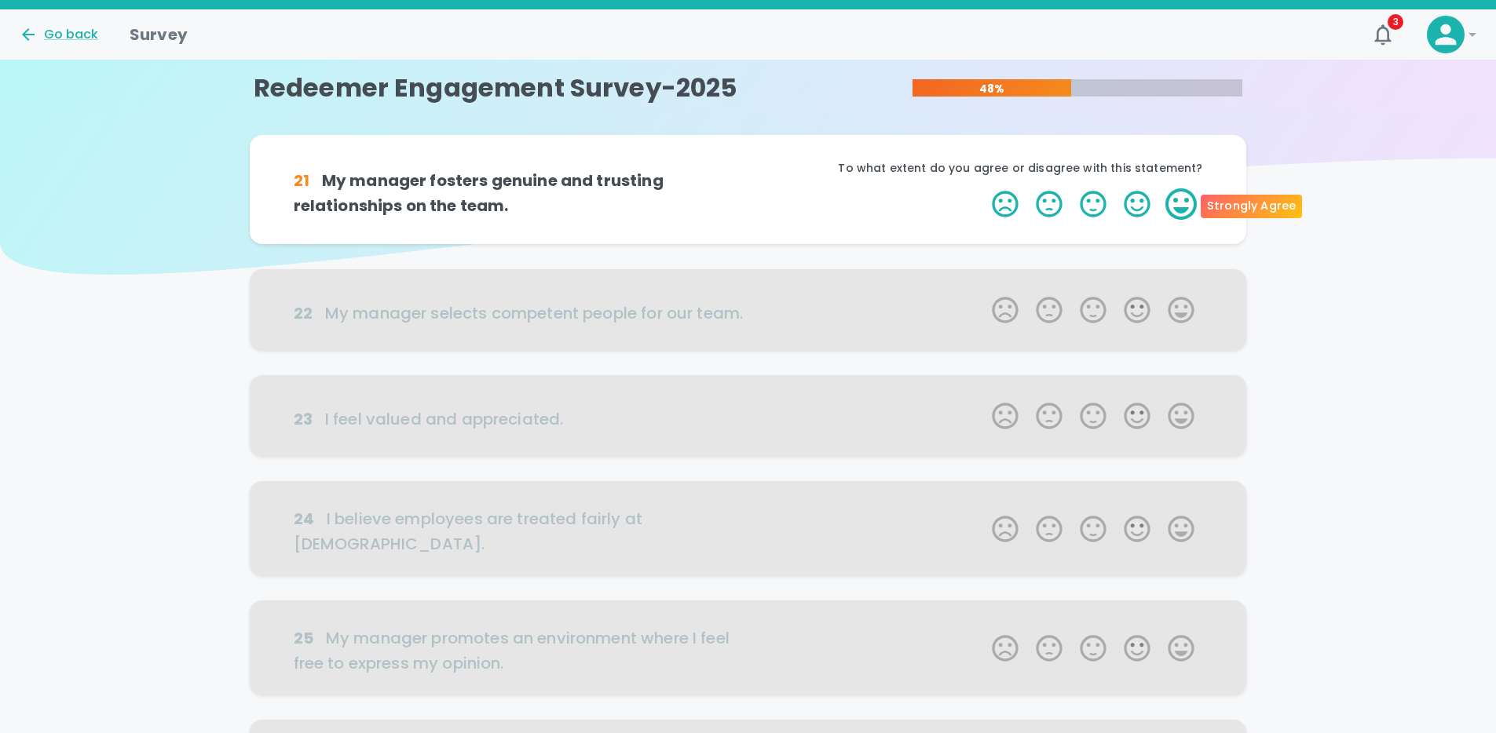
click at [1177, 204] on label "5 Stars" at bounding box center [1181, 203] width 44 height 31
click at [983, 188] on input "5 Stars" at bounding box center [982, 188] width 1 height 1
click at [1177, 204] on label "5 Stars" at bounding box center [1181, 203] width 44 height 31
click at [983, 188] on input "5 Stars" at bounding box center [982, 188] width 1 height 1
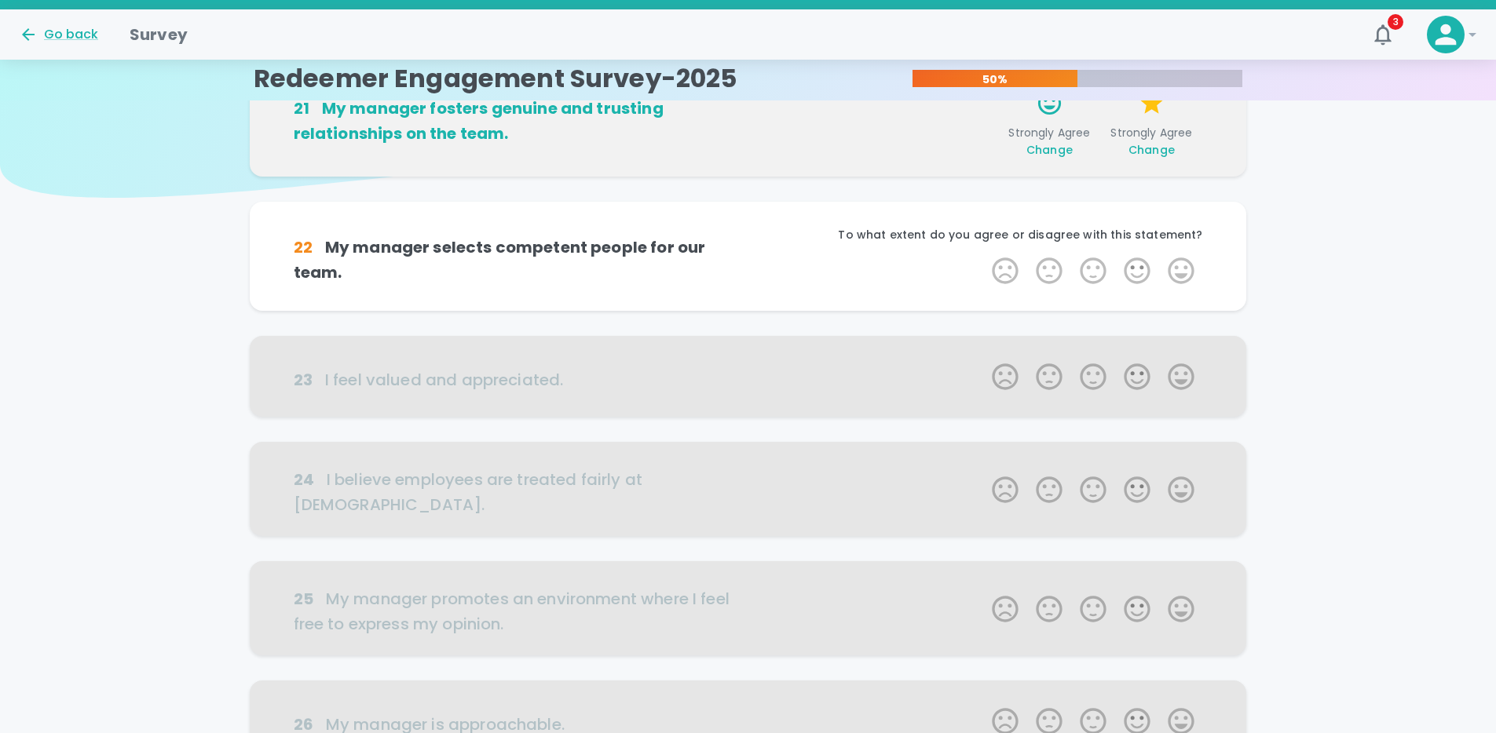
scroll to position [138, 0]
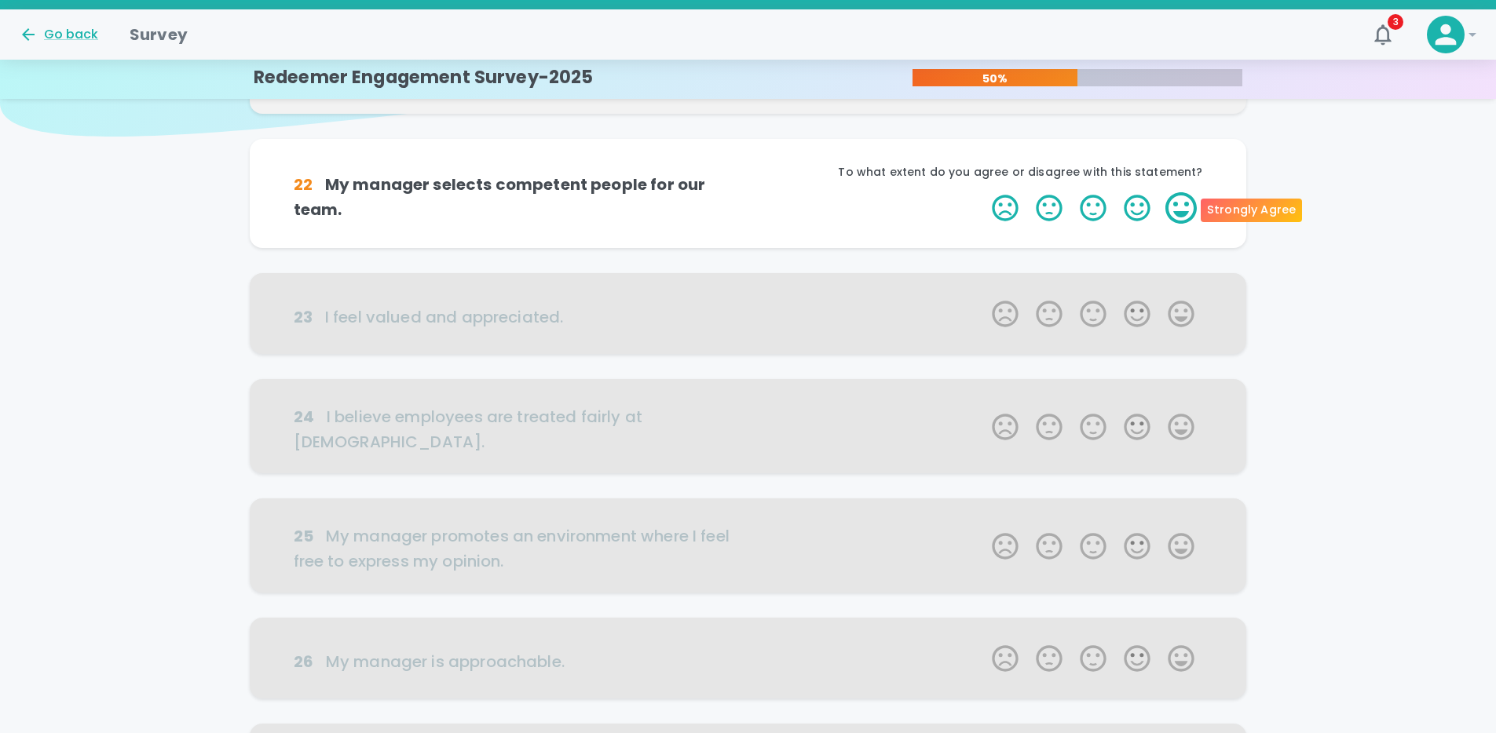
click at [1185, 203] on label "5 Stars" at bounding box center [1181, 207] width 44 height 31
click at [983, 192] on input "5 Stars" at bounding box center [982, 192] width 1 height 1
click at [1185, 203] on label "5 Stars" at bounding box center [1181, 207] width 44 height 31
click at [983, 192] on input "5 Stars" at bounding box center [982, 192] width 1 height 1
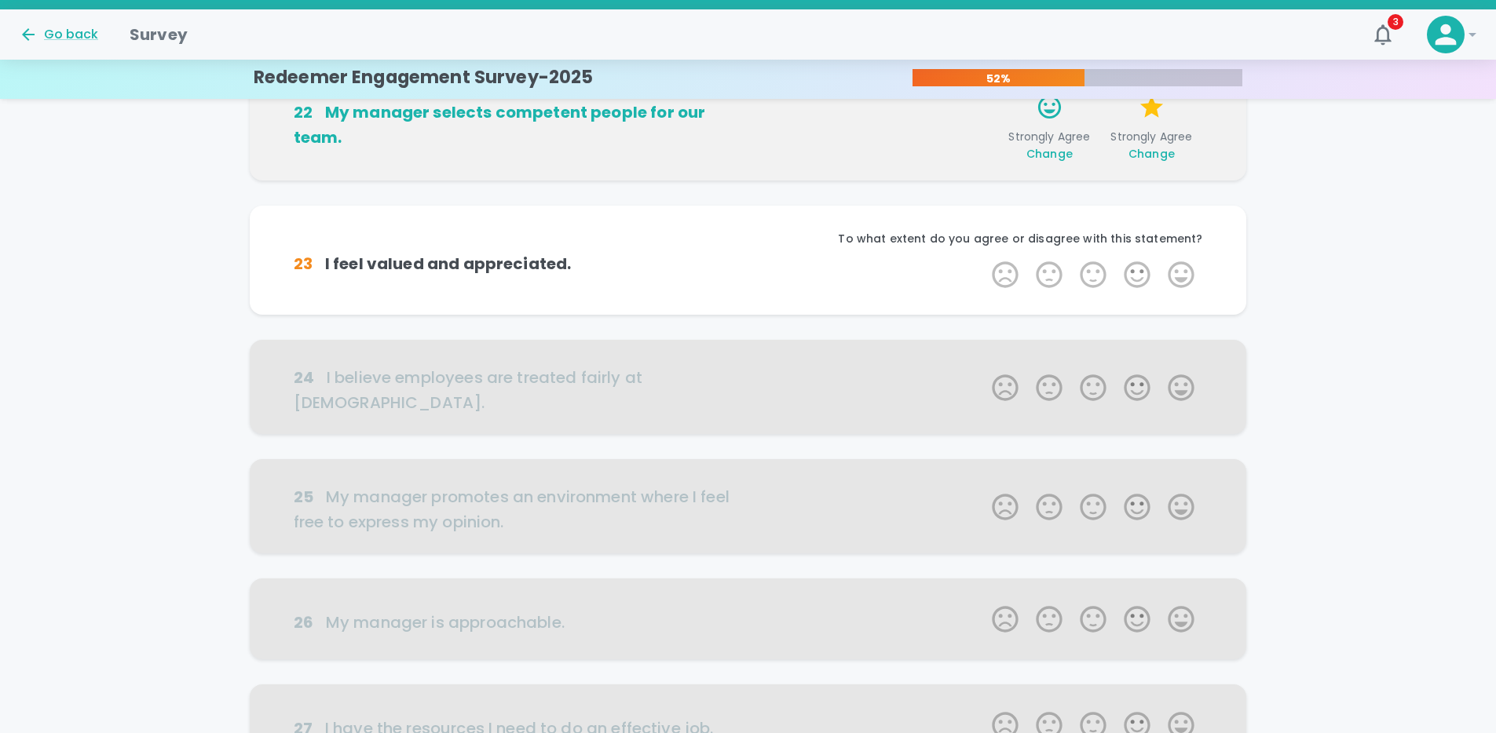
scroll to position [276, 0]
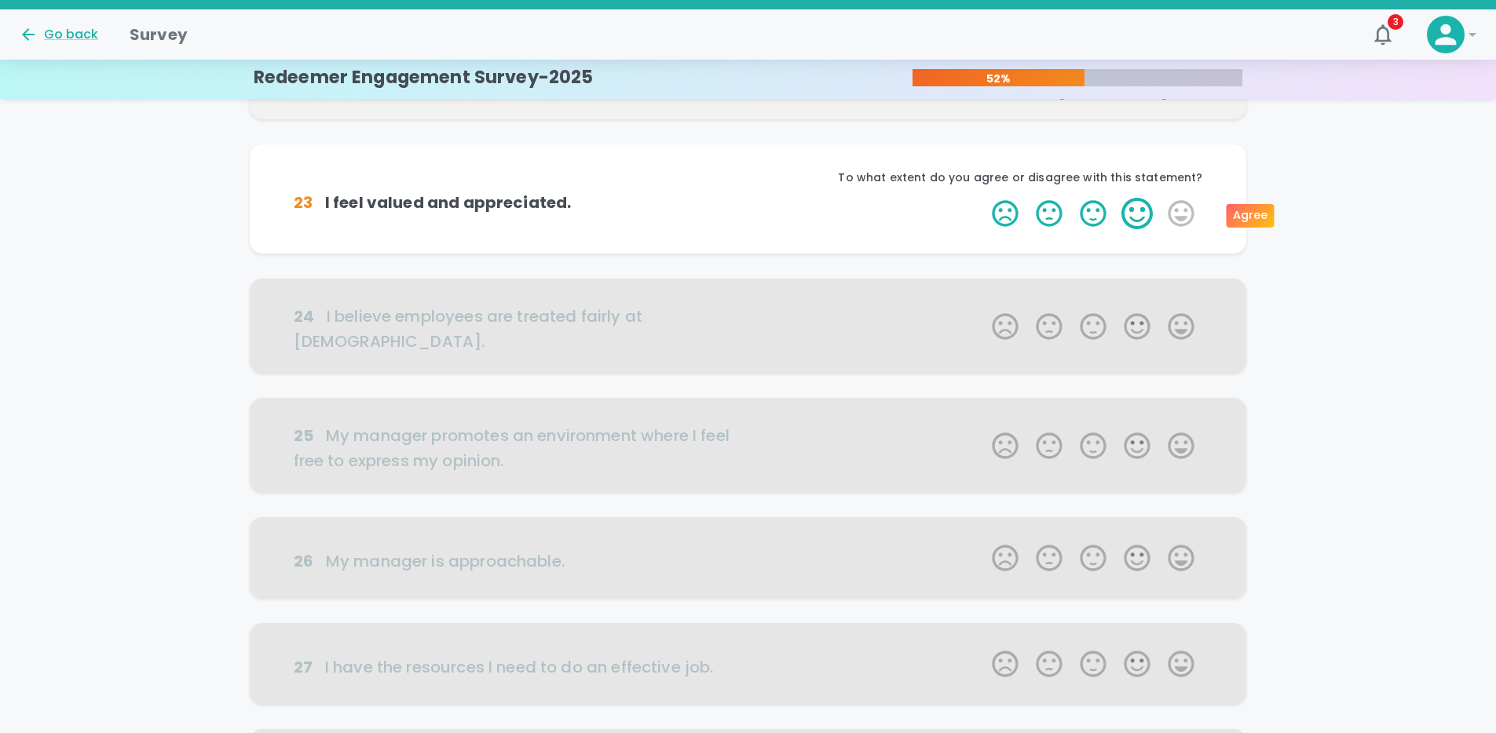
click at [1131, 212] on label "4 Stars" at bounding box center [1137, 213] width 44 height 31
click at [983, 198] on input "4 Stars" at bounding box center [982, 197] width 1 height 1
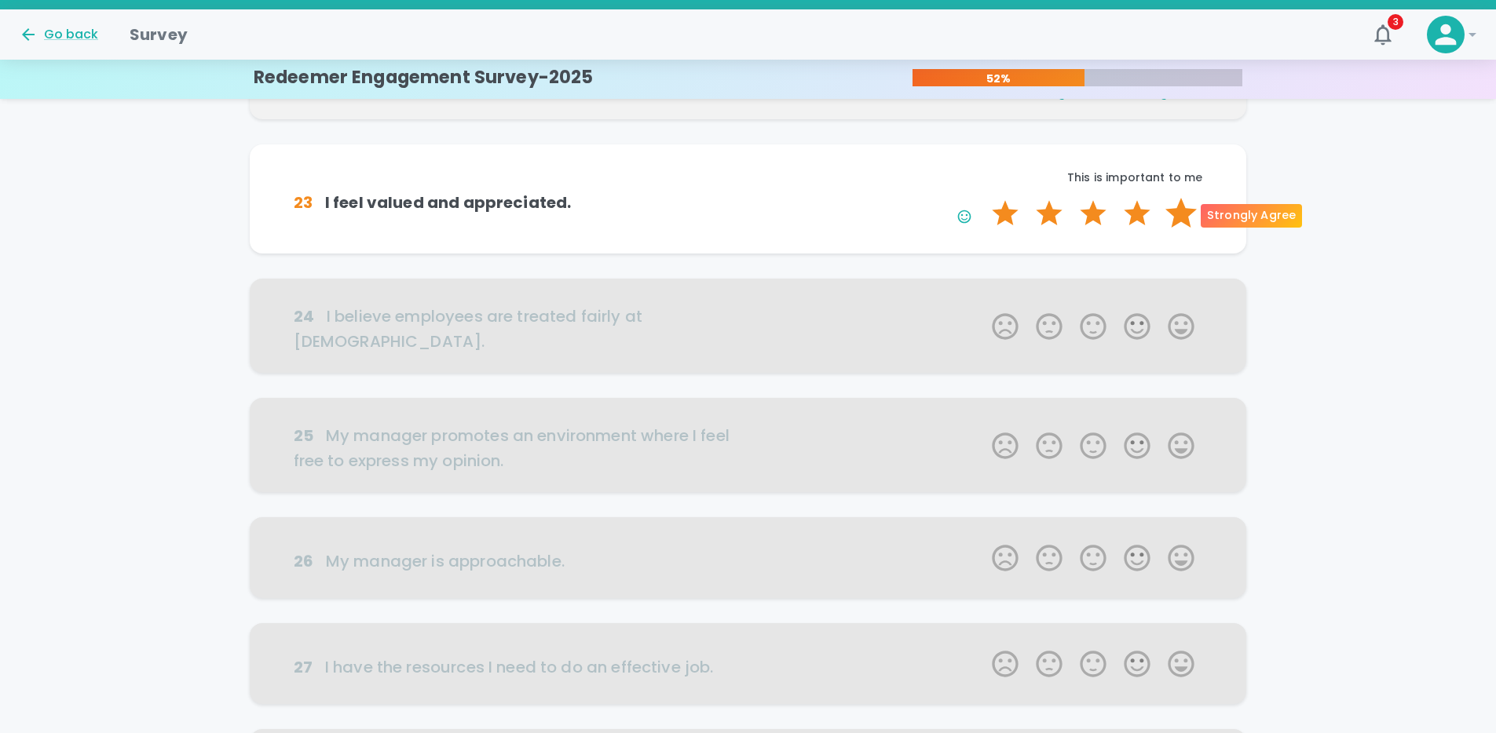
click at [1171, 212] on label "5 Stars" at bounding box center [1181, 213] width 44 height 31
click at [983, 198] on input "5 Stars" at bounding box center [982, 197] width 1 height 1
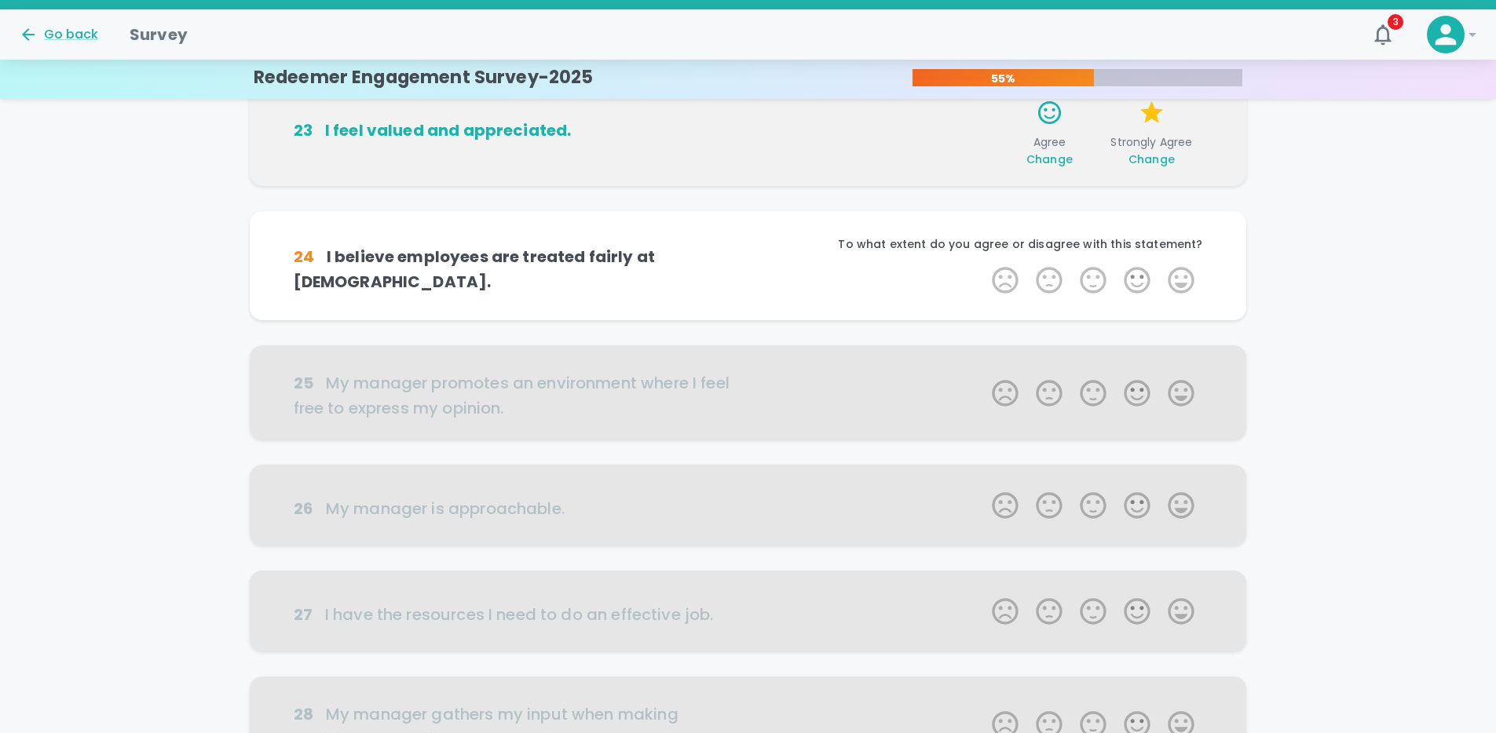
scroll to position [415, 0]
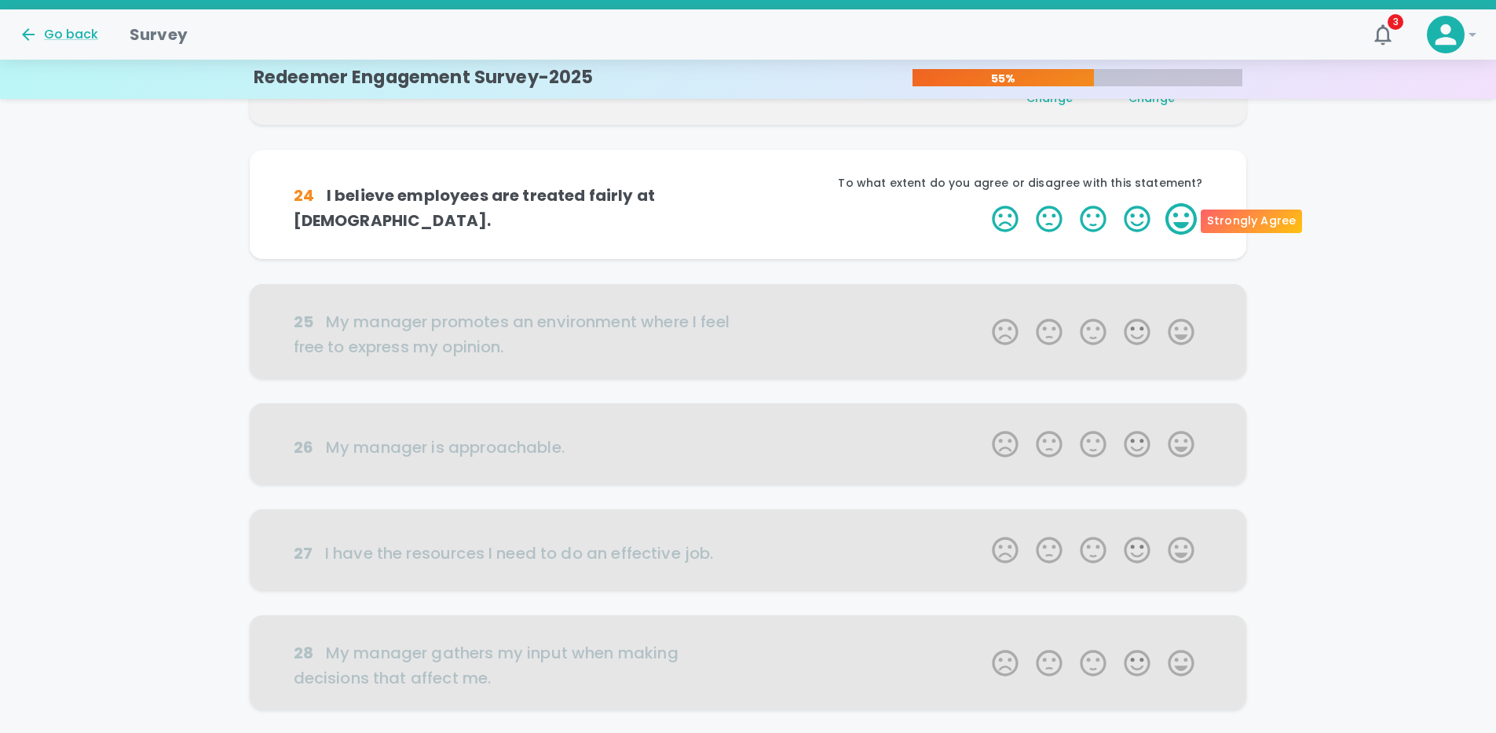
click at [1175, 220] on label "5 Stars" at bounding box center [1181, 218] width 44 height 31
click at [983, 203] on input "5 Stars" at bounding box center [982, 203] width 1 height 1
click at [1175, 220] on label "5 Stars" at bounding box center [1181, 218] width 44 height 31
click at [983, 203] on input "5 Stars" at bounding box center [982, 203] width 1 height 1
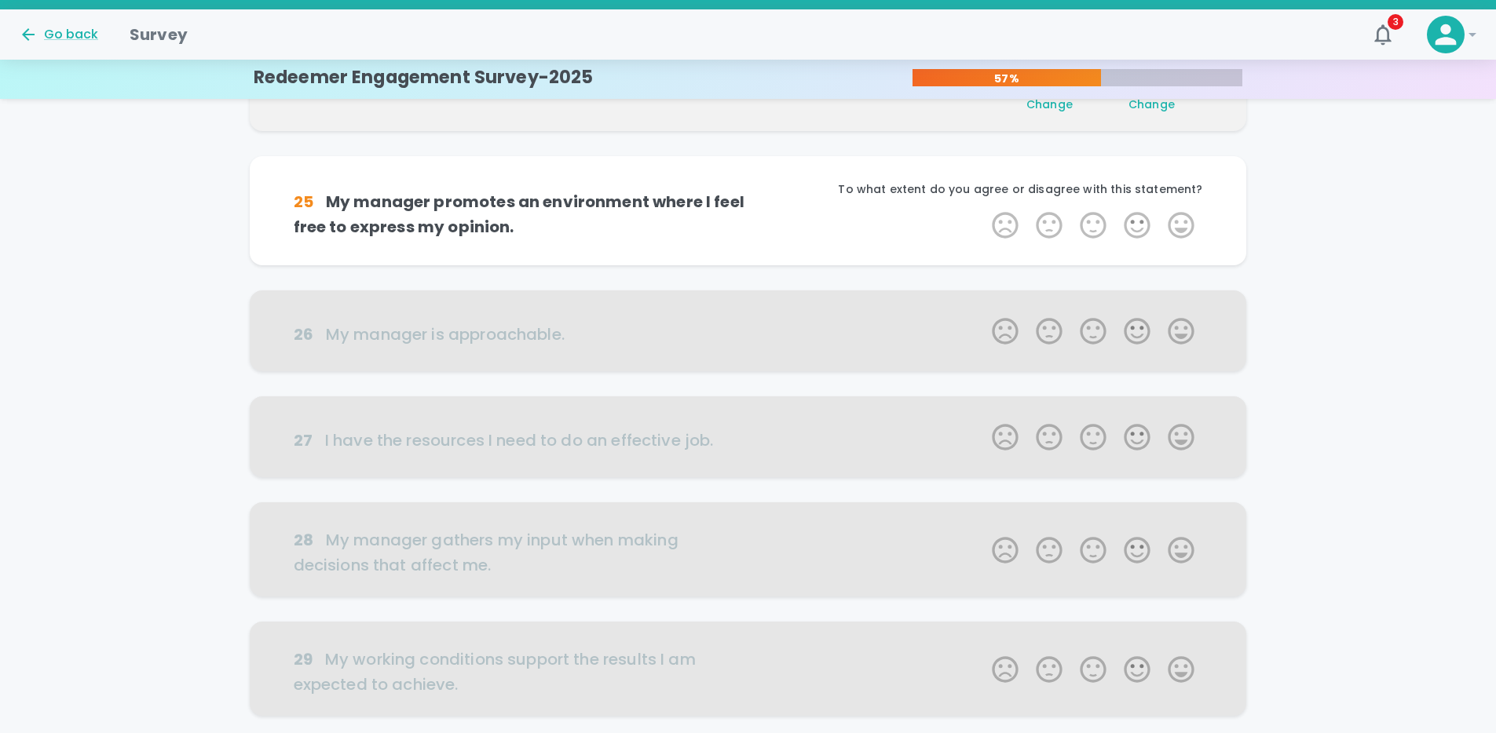
scroll to position [553, 0]
click at [1142, 228] on label "4 Stars" at bounding box center [1137, 224] width 44 height 31
click at [983, 209] on input "4 Stars" at bounding box center [982, 208] width 1 height 1
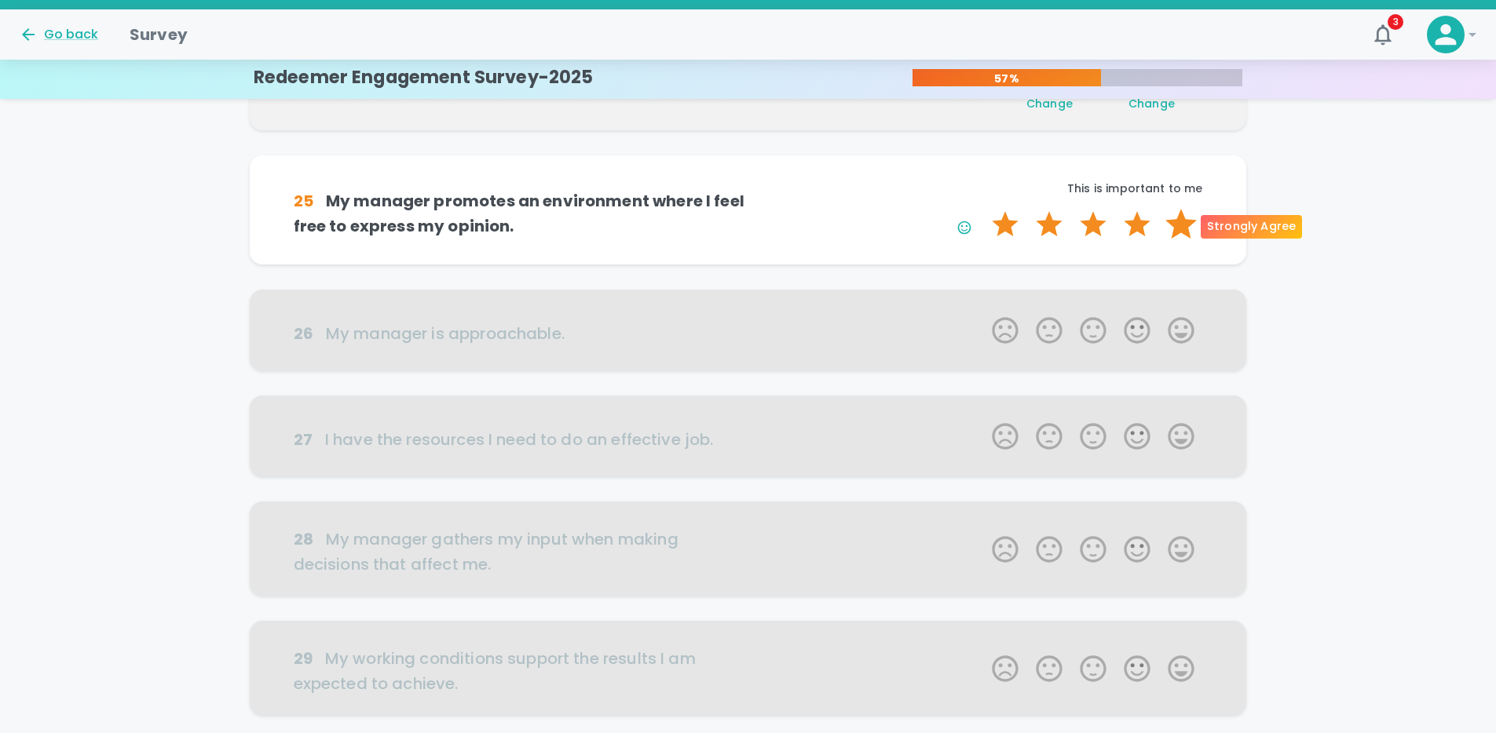
click at [1182, 225] on label "5 Stars" at bounding box center [1181, 224] width 44 height 31
click at [983, 209] on input "5 Stars" at bounding box center [982, 208] width 1 height 1
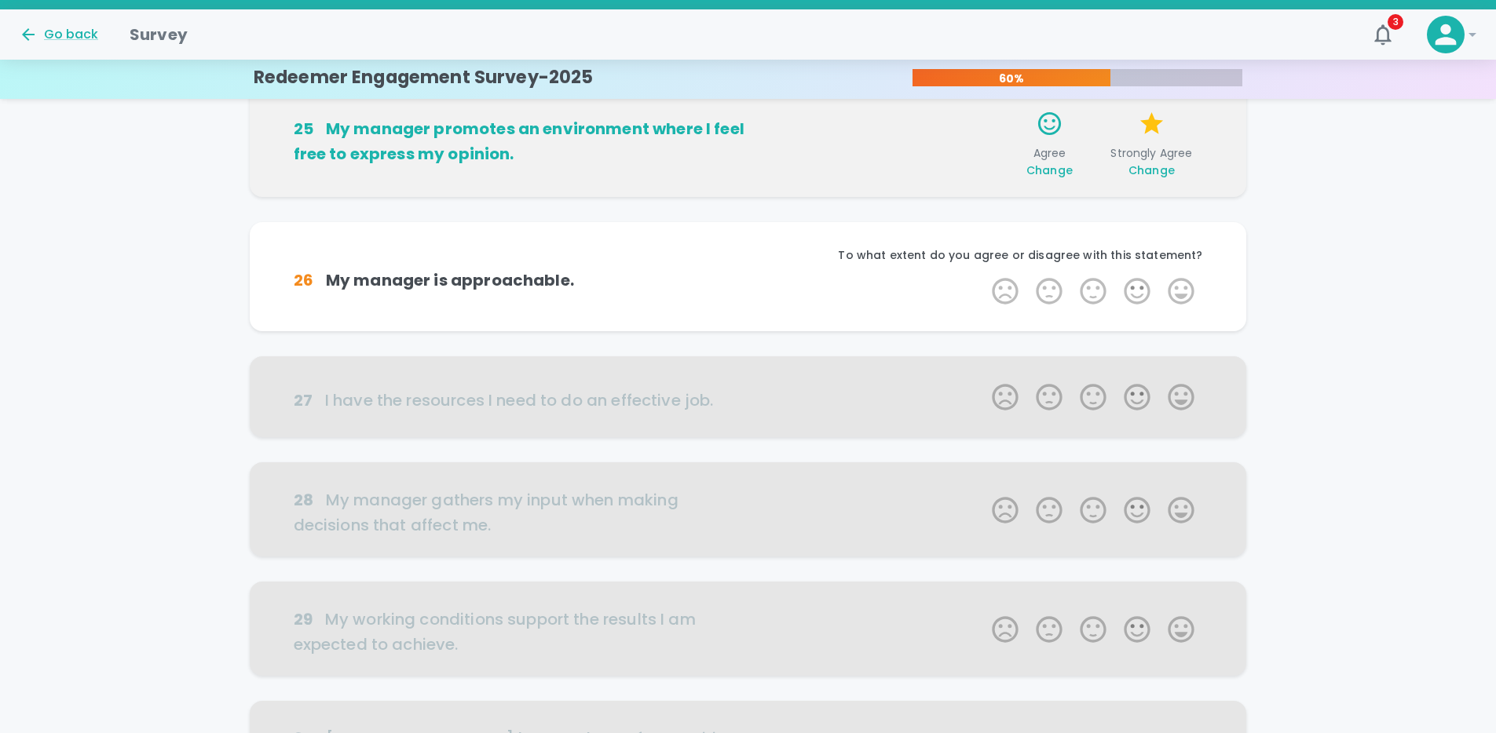
scroll to position [691, 0]
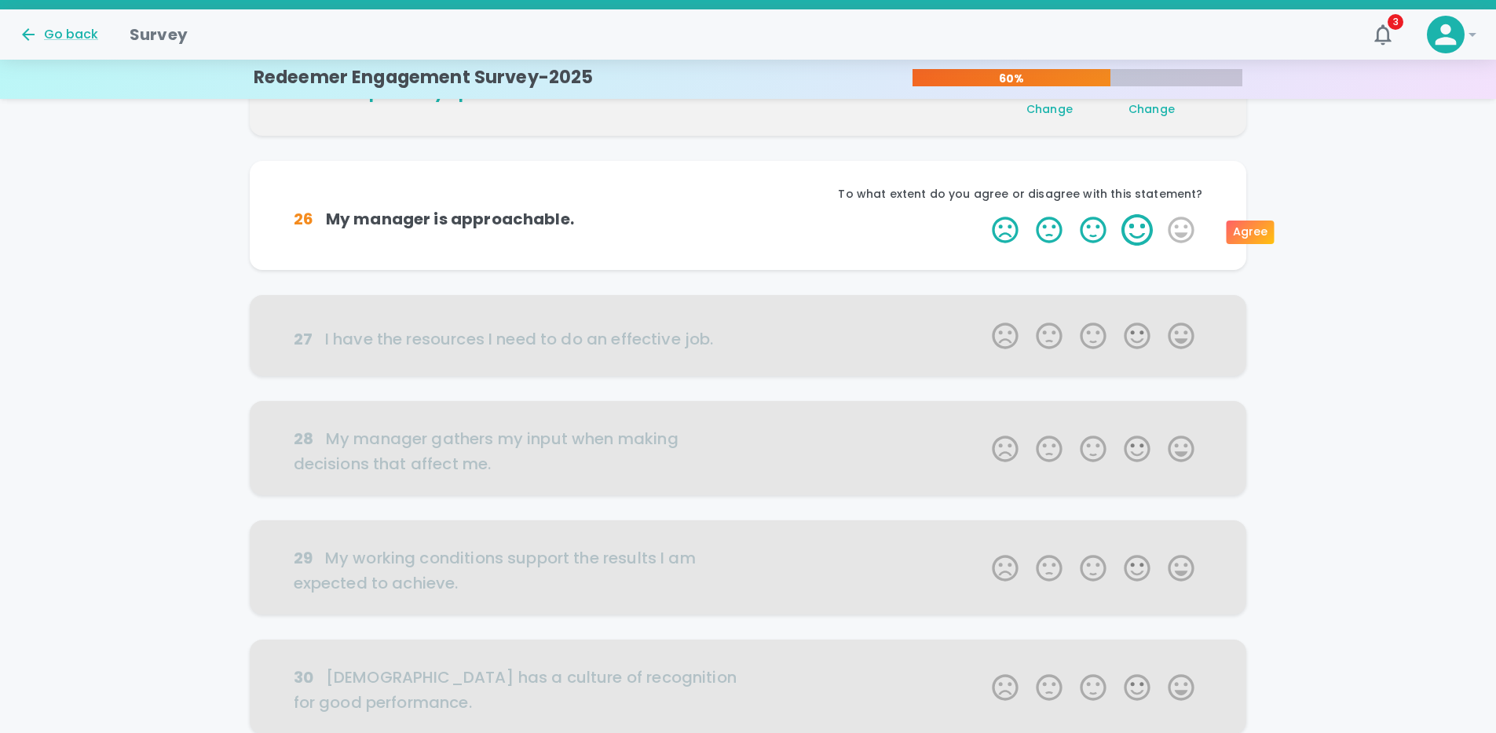
click at [1137, 230] on label "4 Stars" at bounding box center [1137, 229] width 44 height 31
click at [983, 214] on input "4 Stars" at bounding box center [982, 214] width 1 height 1
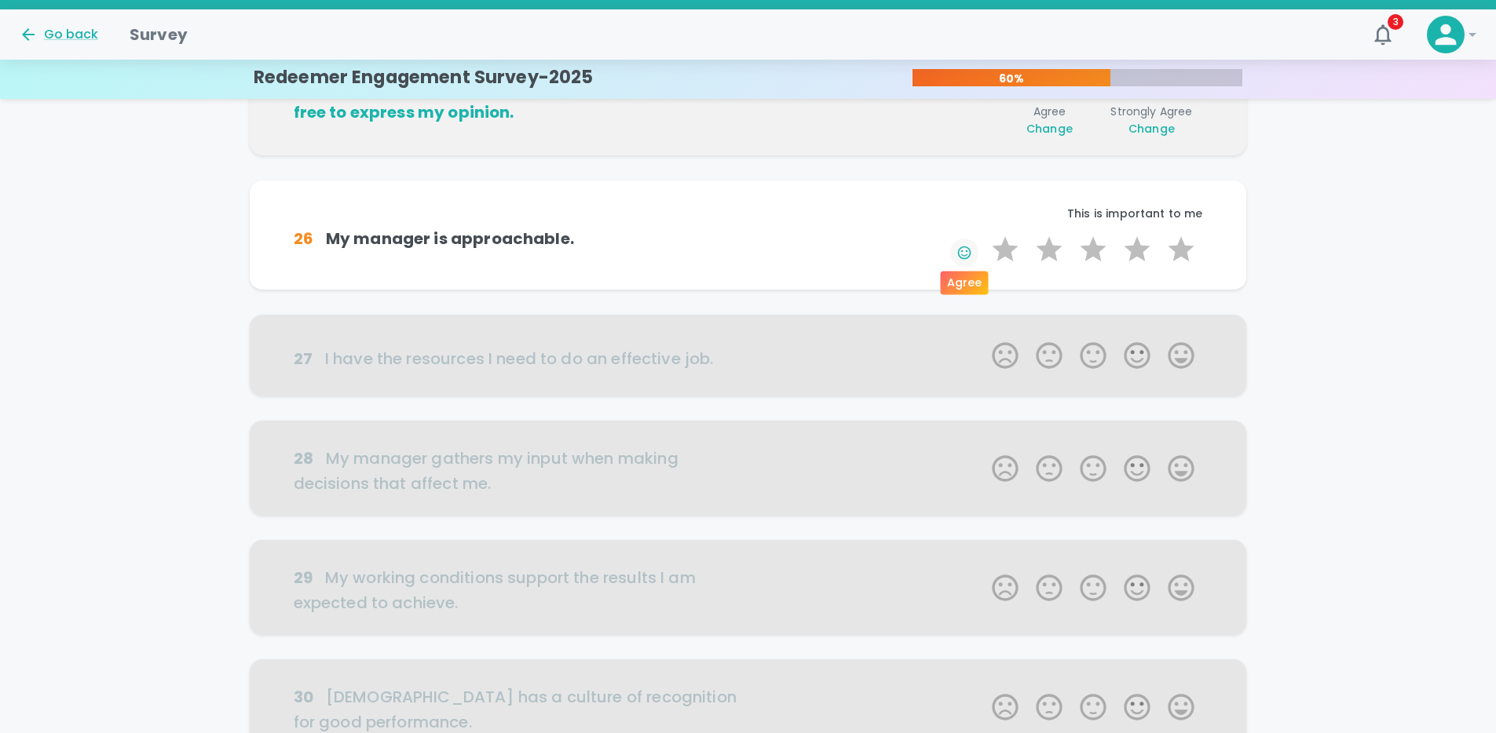
click at [962, 255] on icon "button" at bounding box center [964, 253] width 16 height 16
click at [517, 241] on h6 "26 My manager is approachable." at bounding box center [521, 238] width 455 height 25
click at [518, 241] on h6 "26 My manager is approachable." at bounding box center [521, 238] width 455 height 25
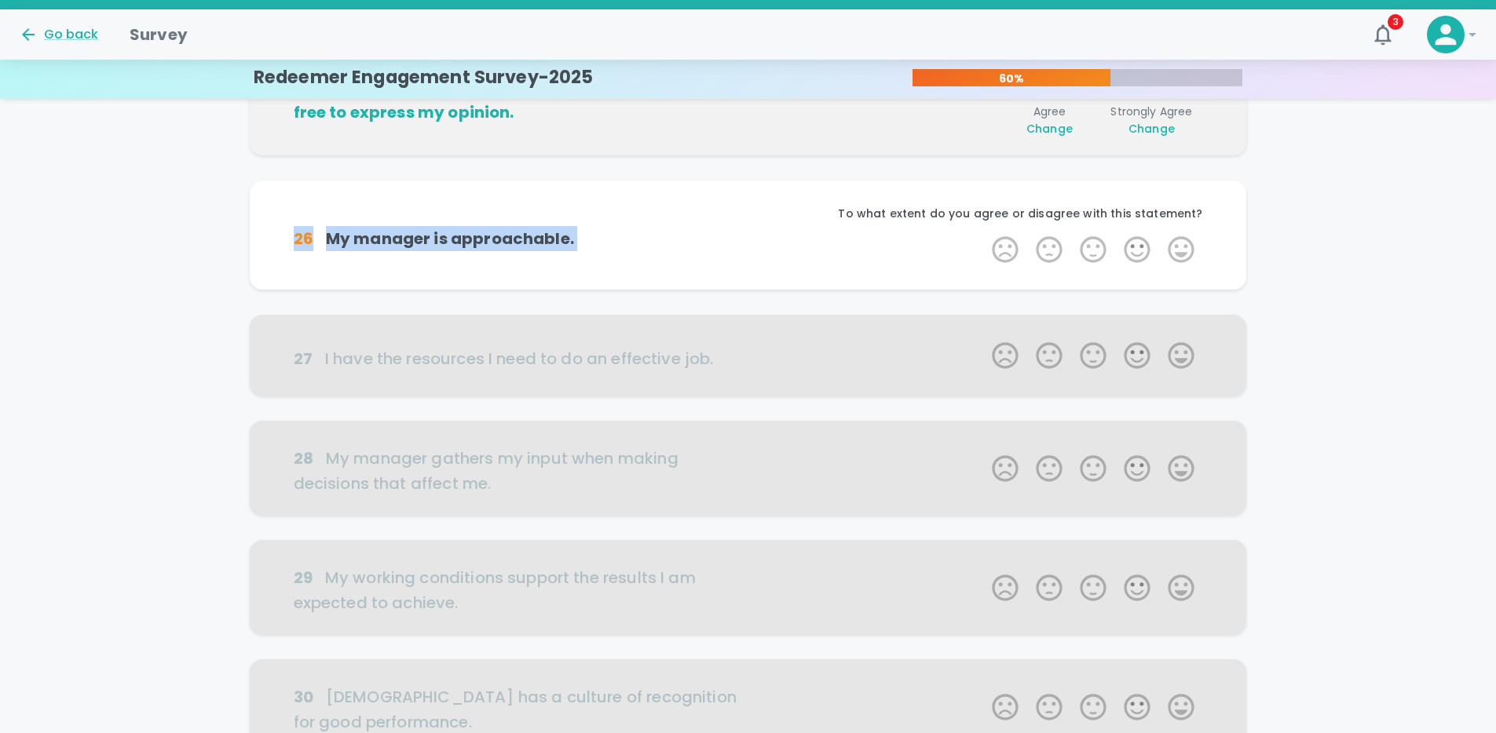
click at [531, 239] on h6 "26 My manager is approachable." at bounding box center [521, 238] width 455 height 25
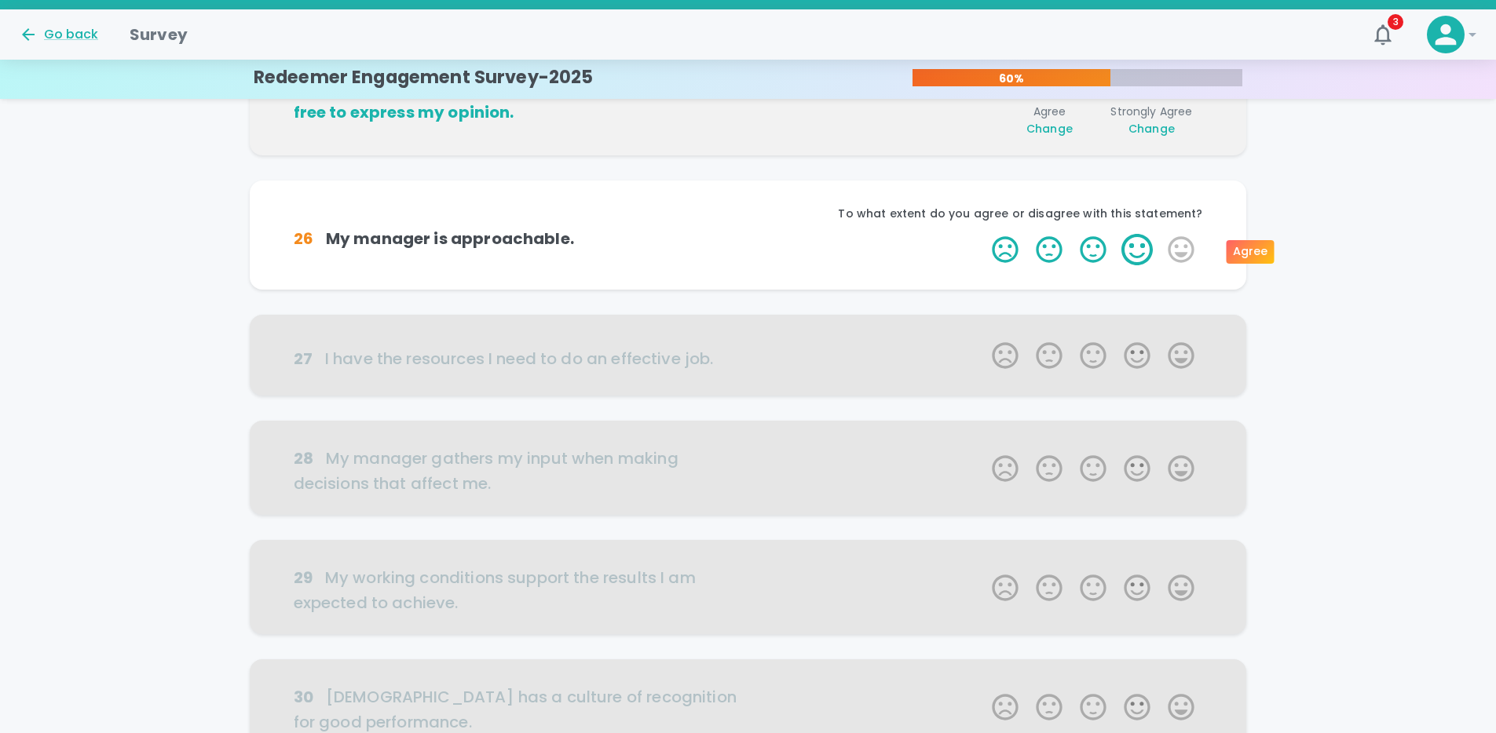
click at [1142, 249] on label "4 Stars" at bounding box center [1137, 249] width 44 height 31
click at [983, 234] on input "4 Stars" at bounding box center [982, 233] width 1 height 1
click at [953, 254] on button "button" at bounding box center [964, 253] width 28 height 28
click at [1176, 254] on label "5 Stars" at bounding box center [1181, 249] width 44 height 31
click at [983, 234] on input "5 Stars" at bounding box center [982, 233] width 1 height 1
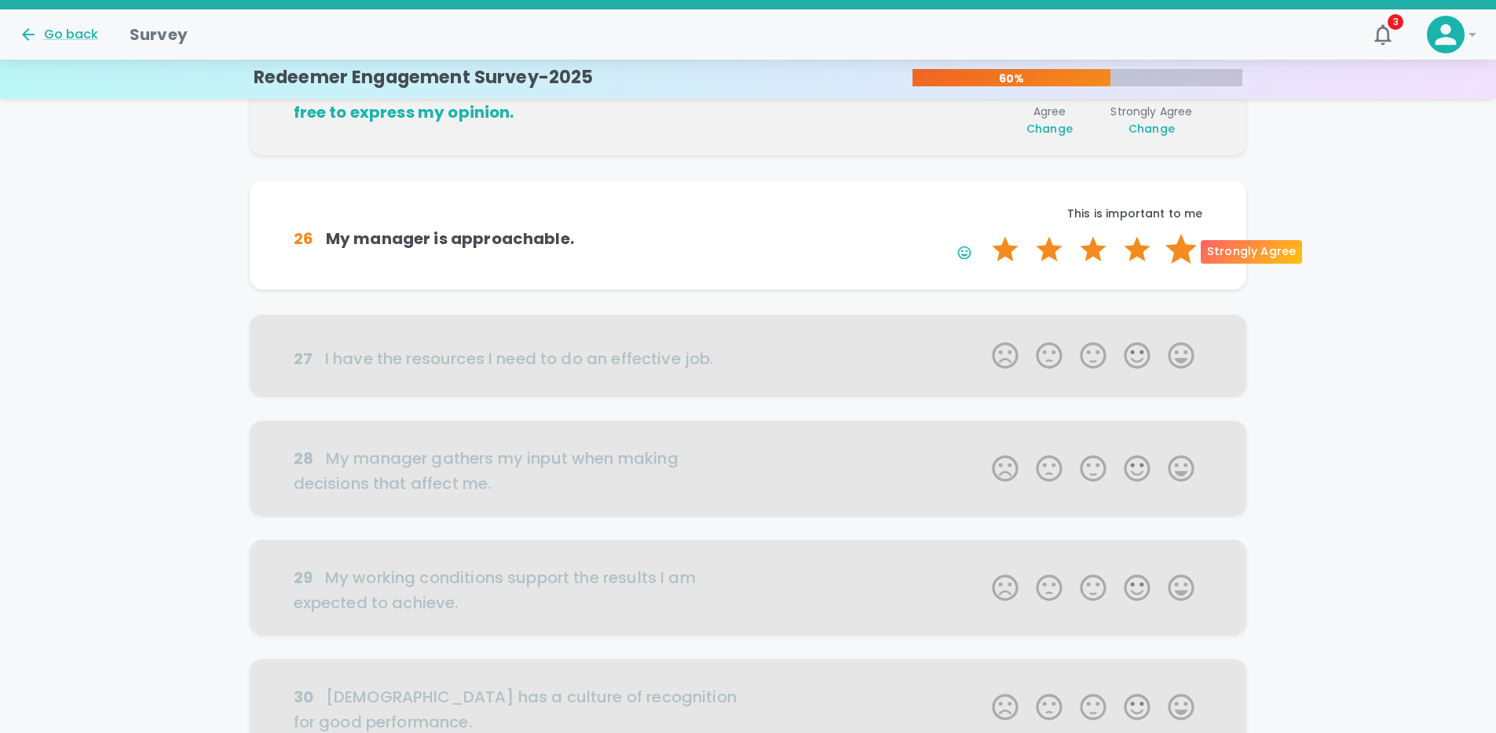
click at [1179, 254] on label "5 Stars" at bounding box center [1181, 249] width 44 height 31
click at [983, 234] on input "5 Stars" at bounding box center [982, 233] width 1 height 1
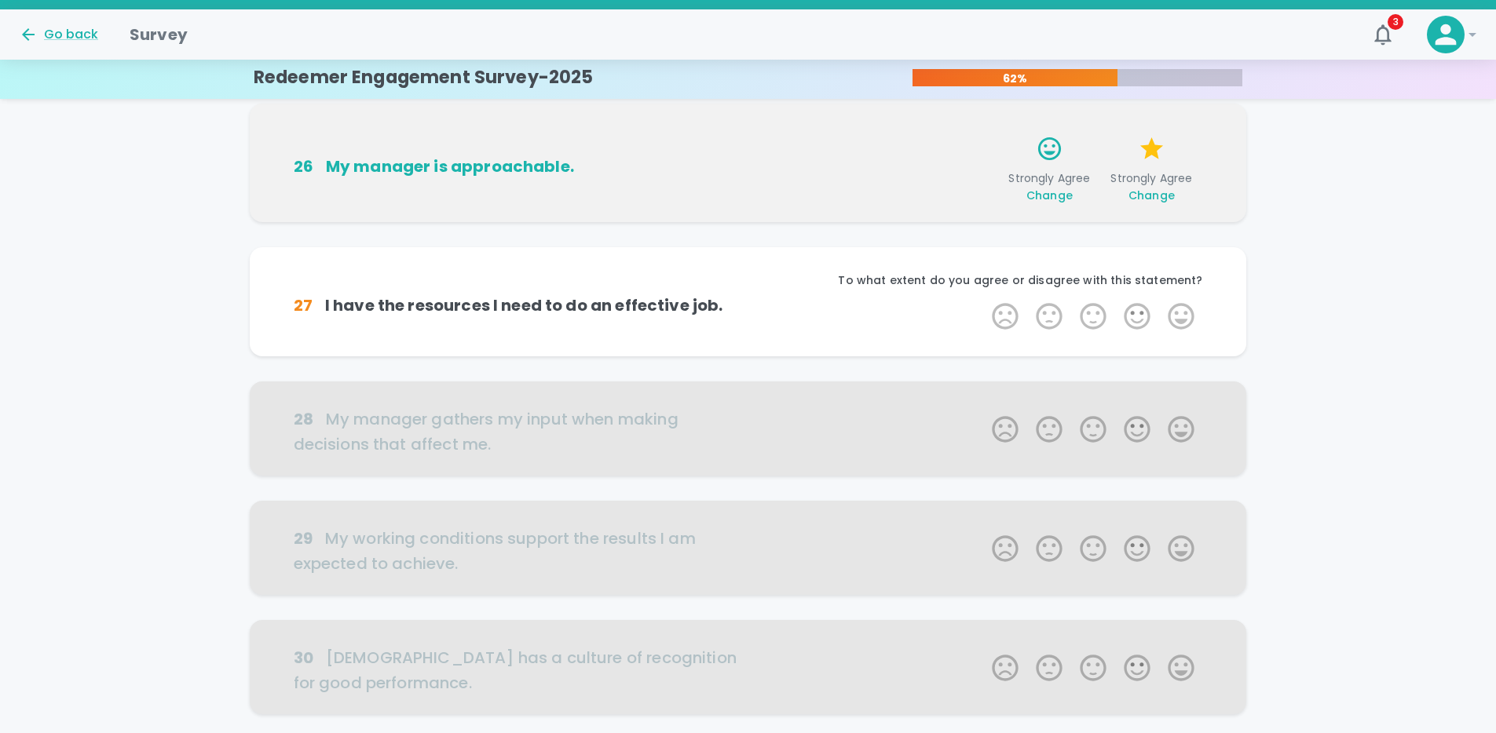
scroll to position [809, 0]
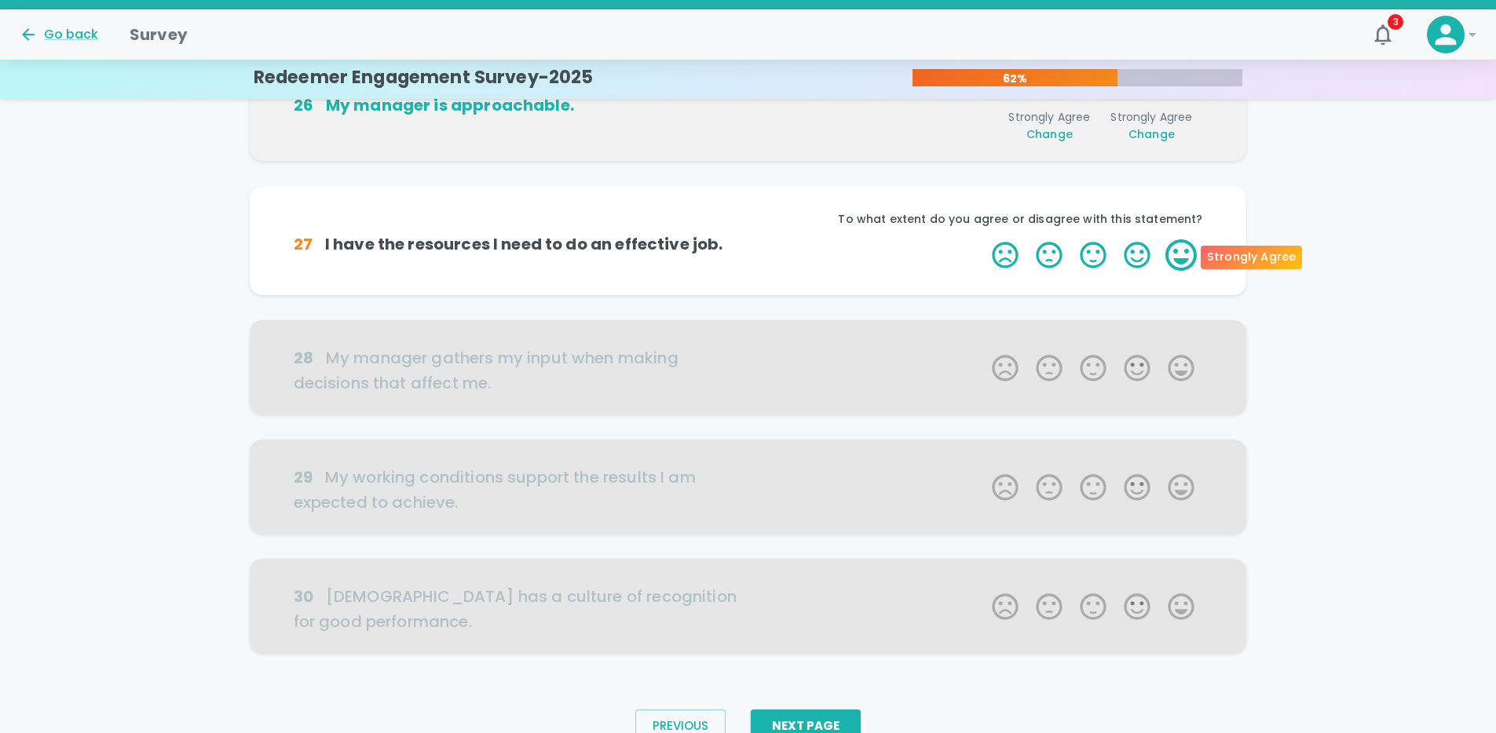
click at [1175, 257] on label "5 Stars" at bounding box center [1181, 254] width 44 height 31
click at [983, 239] on input "5 Stars" at bounding box center [982, 239] width 1 height 1
click at [1180, 256] on label "5 Stars" at bounding box center [1181, 254] width 44 height 31
click at [983, 239] on input "5 Stars" at bounding box center [982, 239] width 1 height 1
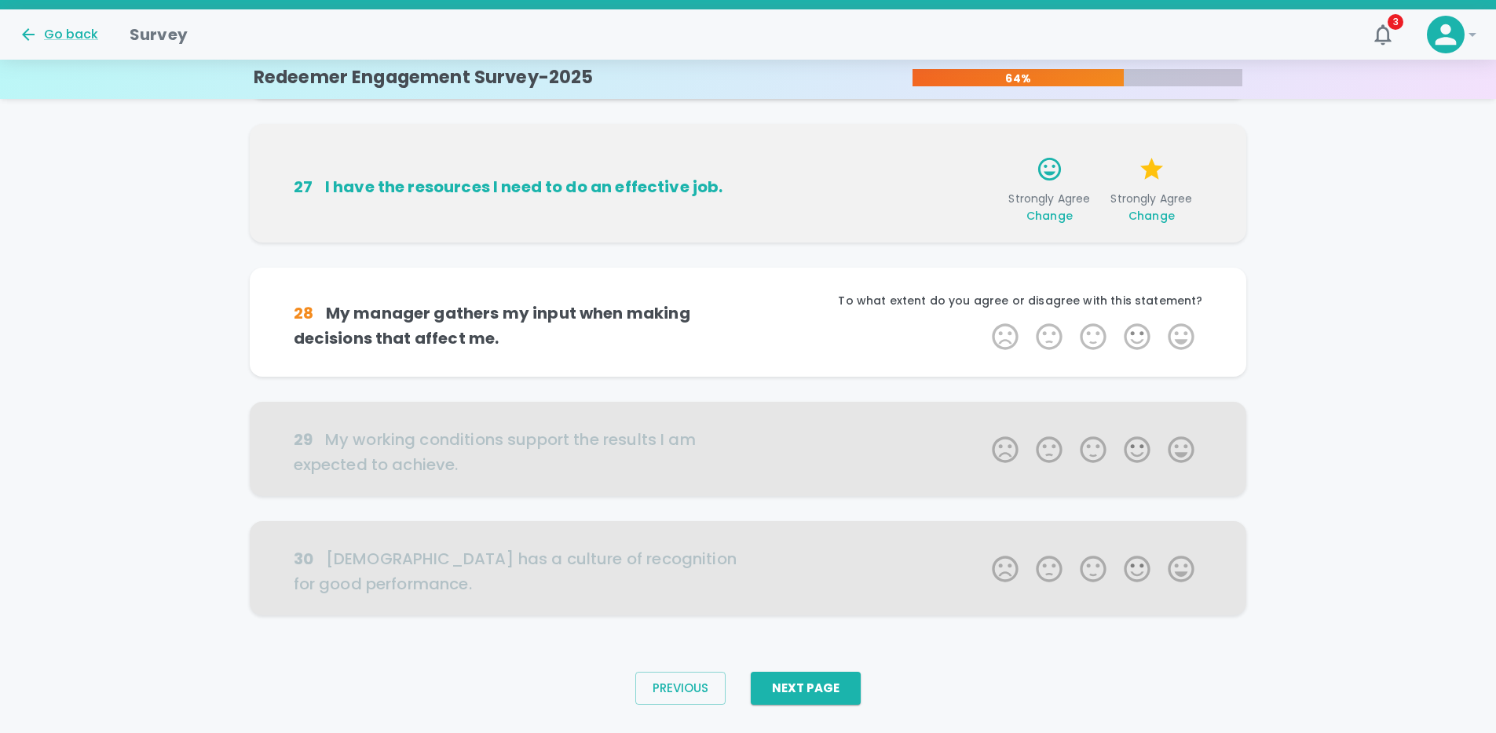
scroll to position [882, 0]
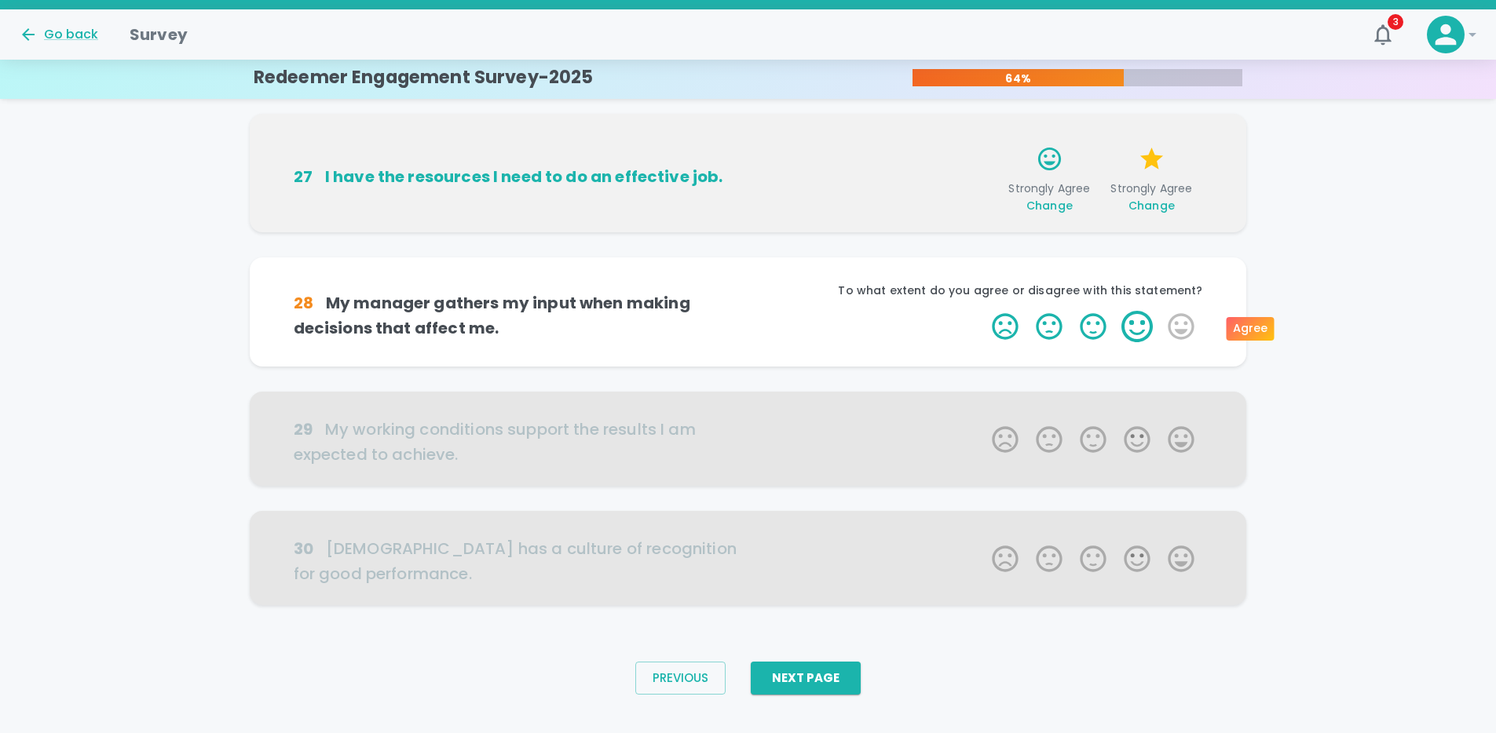
click at [1133, 327] on label "4 Stars" at bounding box center [1137, 326] width 44 height 31
click at [983, 311] on input "4 Stars" at bounding box center [982, 310] width 1 height 1
click at [1185, 328] on label "5 Stars" at bounding box center [1181, 326] width 44 height 31
click at [983, 311] on input "5 Stars" at bounding box center [982, 310] width 1 height 1
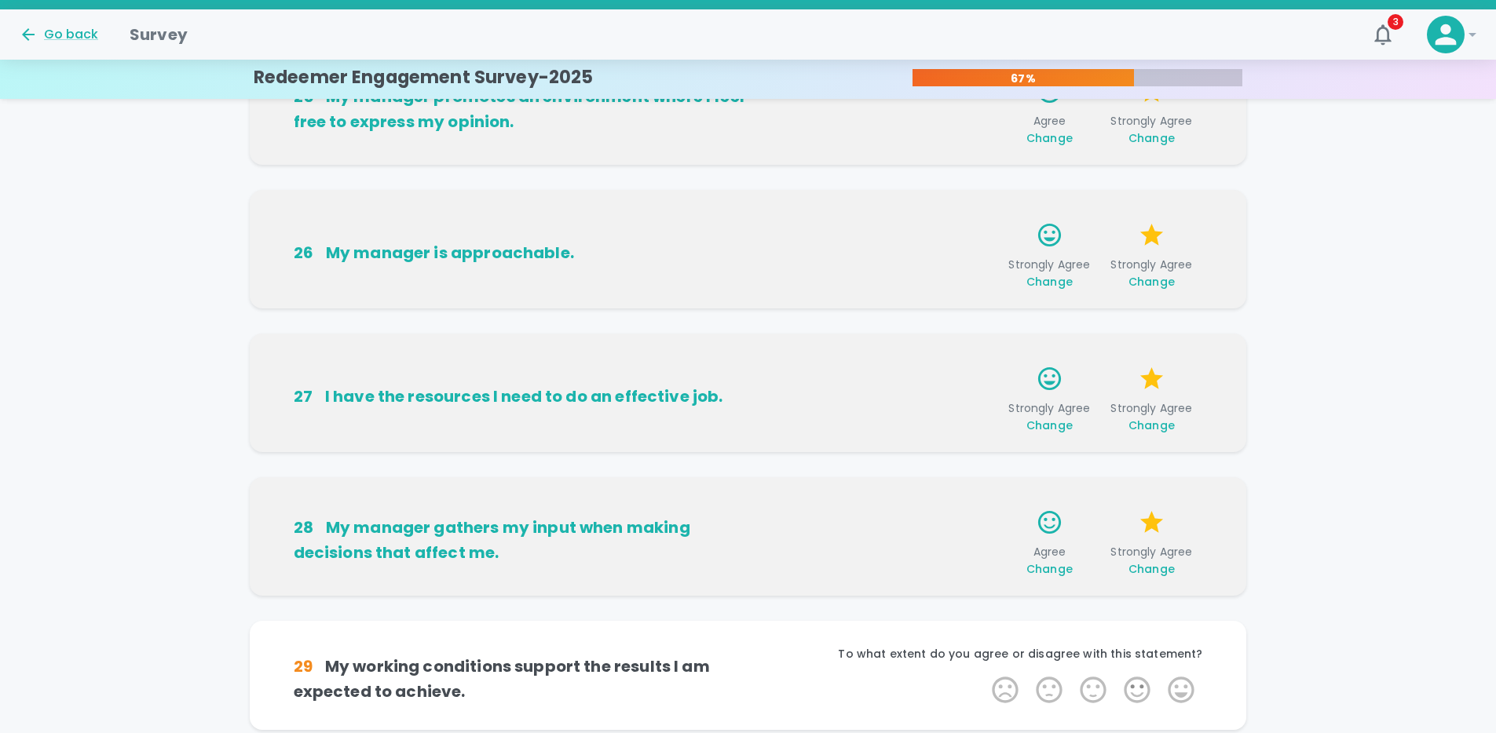
scroll to position [581, 0]
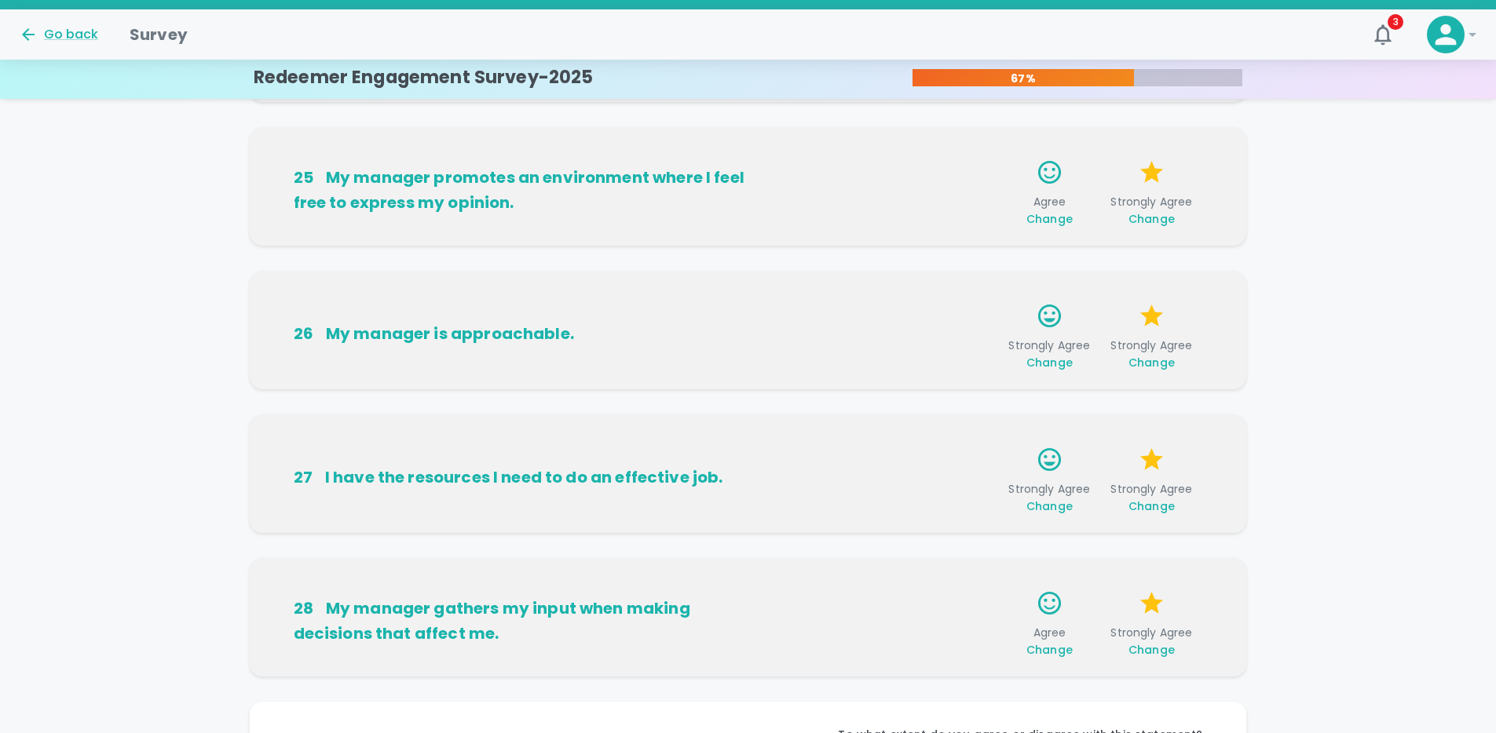
click at [1058, 361] on span "Change" at bounding box center [1049, 363] width 46 height 16
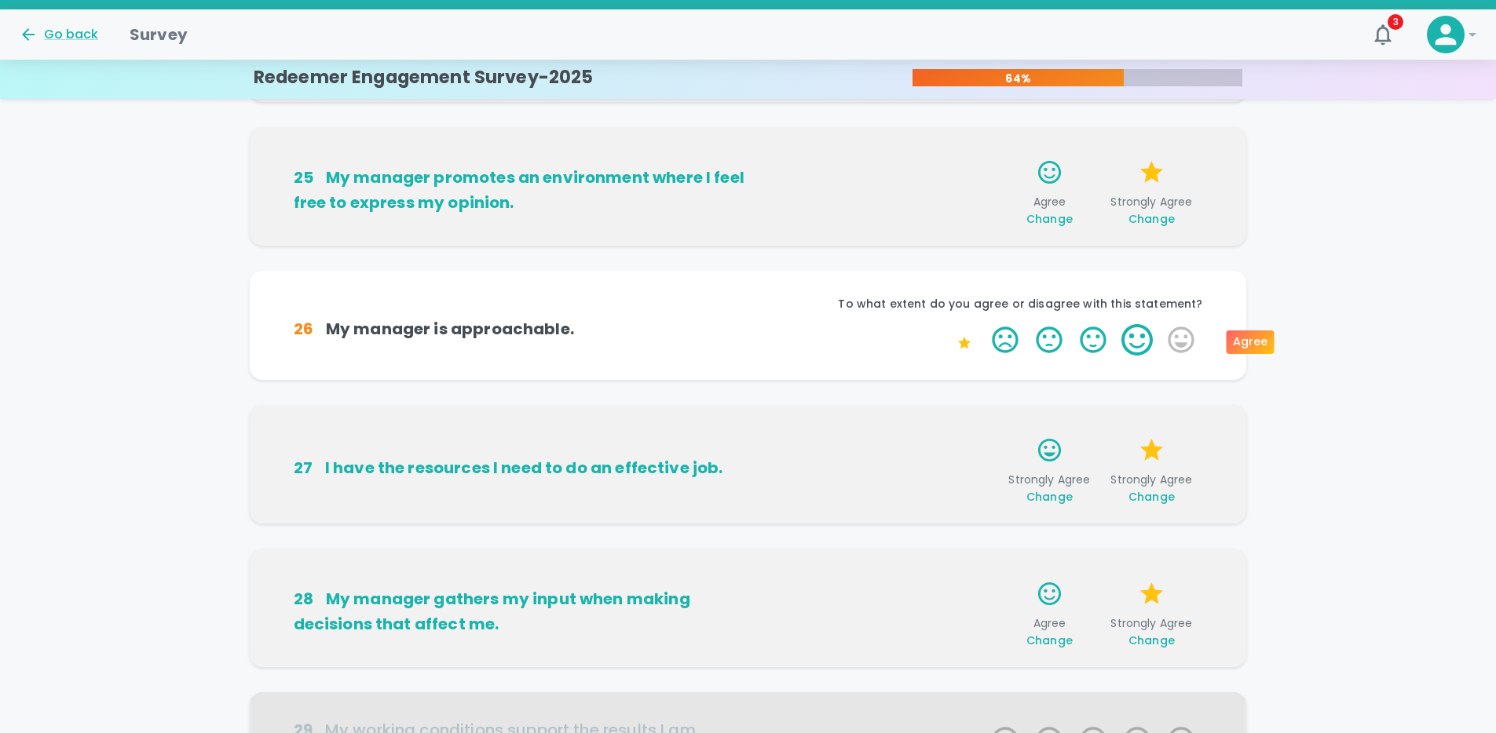
click at [1134, 338] on label "4 Stars" at bounding box center [1137, 339] width 44 height 31
click at [983, 324] on input "4 Stars" at bounding box center [982, 323] width 1 height 1
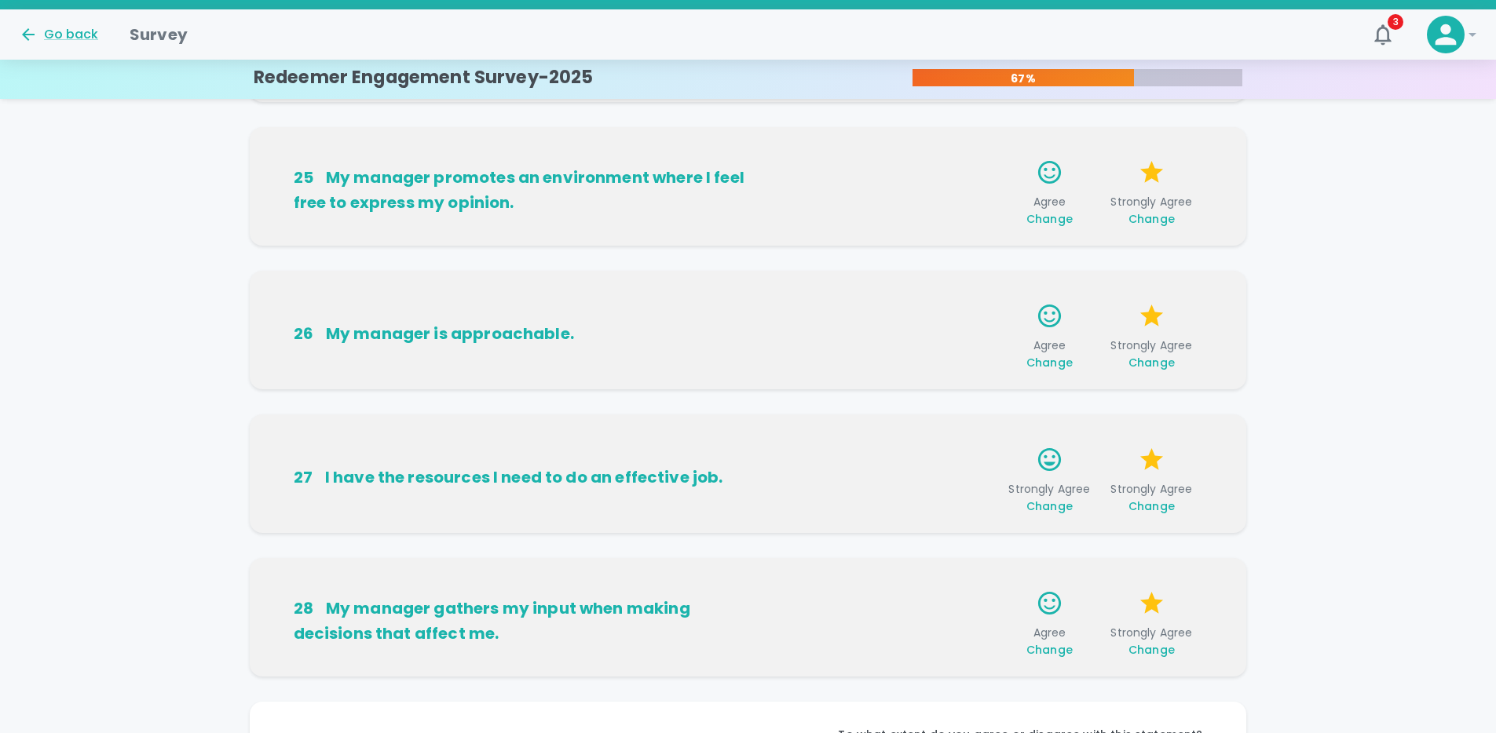
drag, startPoint x: 1314, startPoint y: 356, endPoint x: 1281, endPoint y: 358, distance: 33.0
click at [1314, 356] on div "21 My manager fosters genuine and trusting relationships on the team. Strongly …" at bounding box center [748, 253] width 1496 height 1403
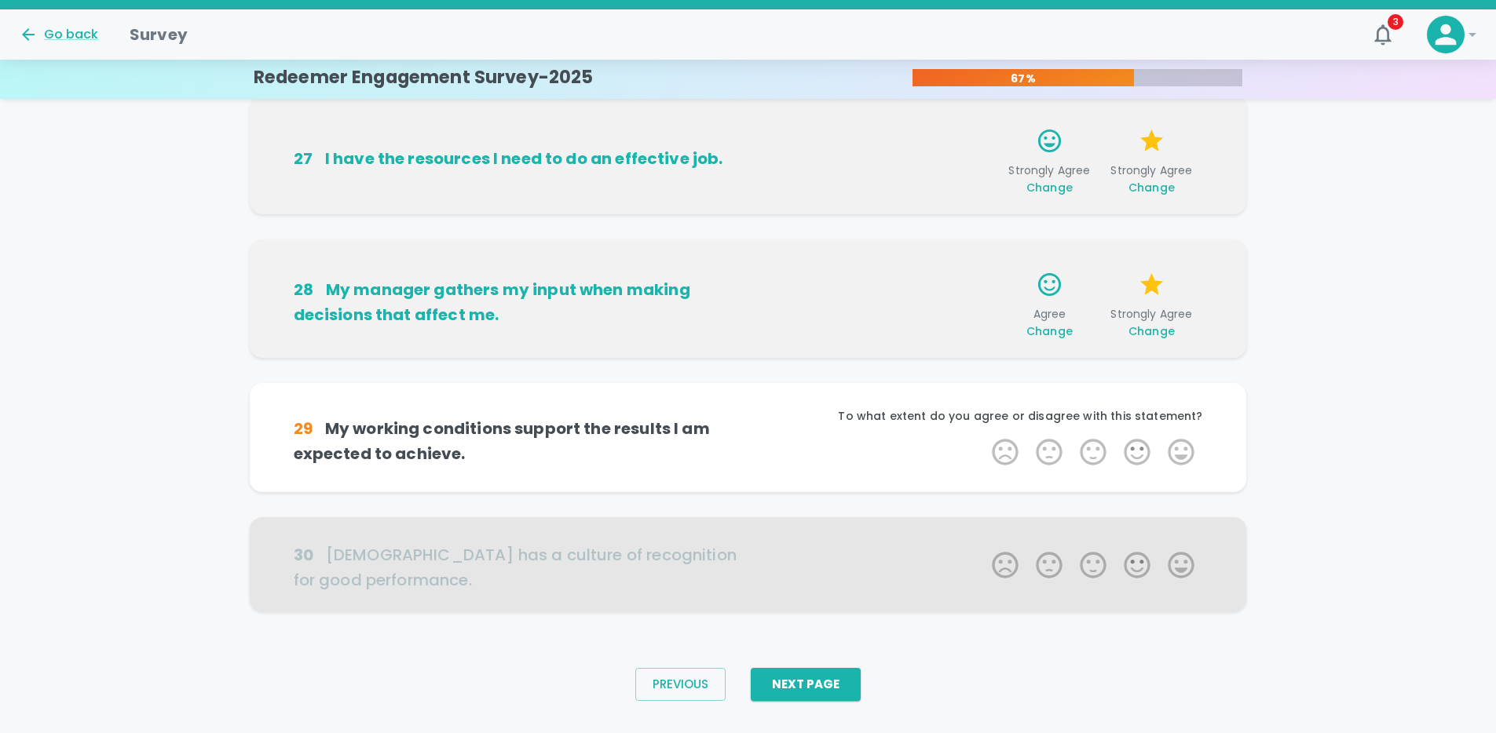
scroll to position [930, 0]
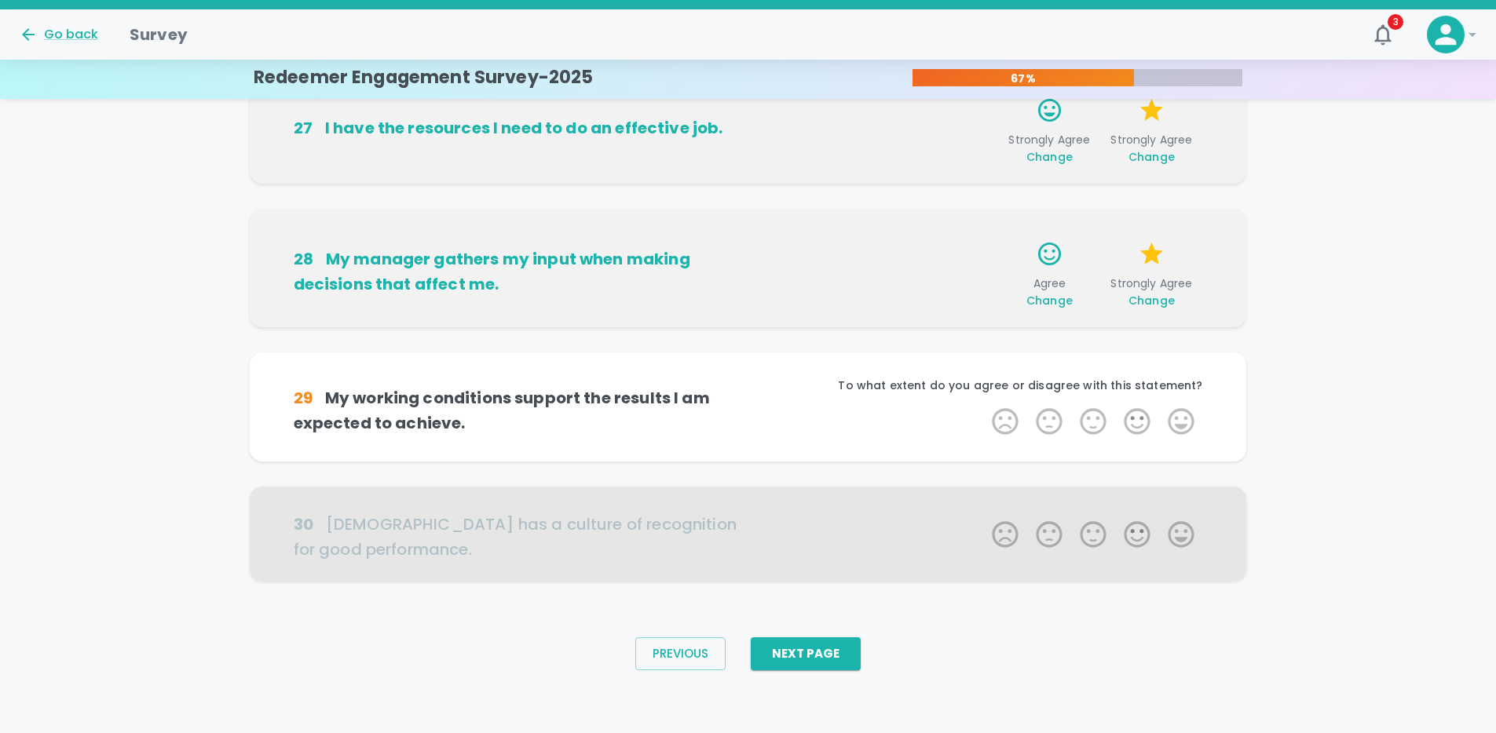
click at [426, 404] on h6 "29 My working conditions support the results I am expected to achieve." at bounding box center [521, 411] width 455 height 50
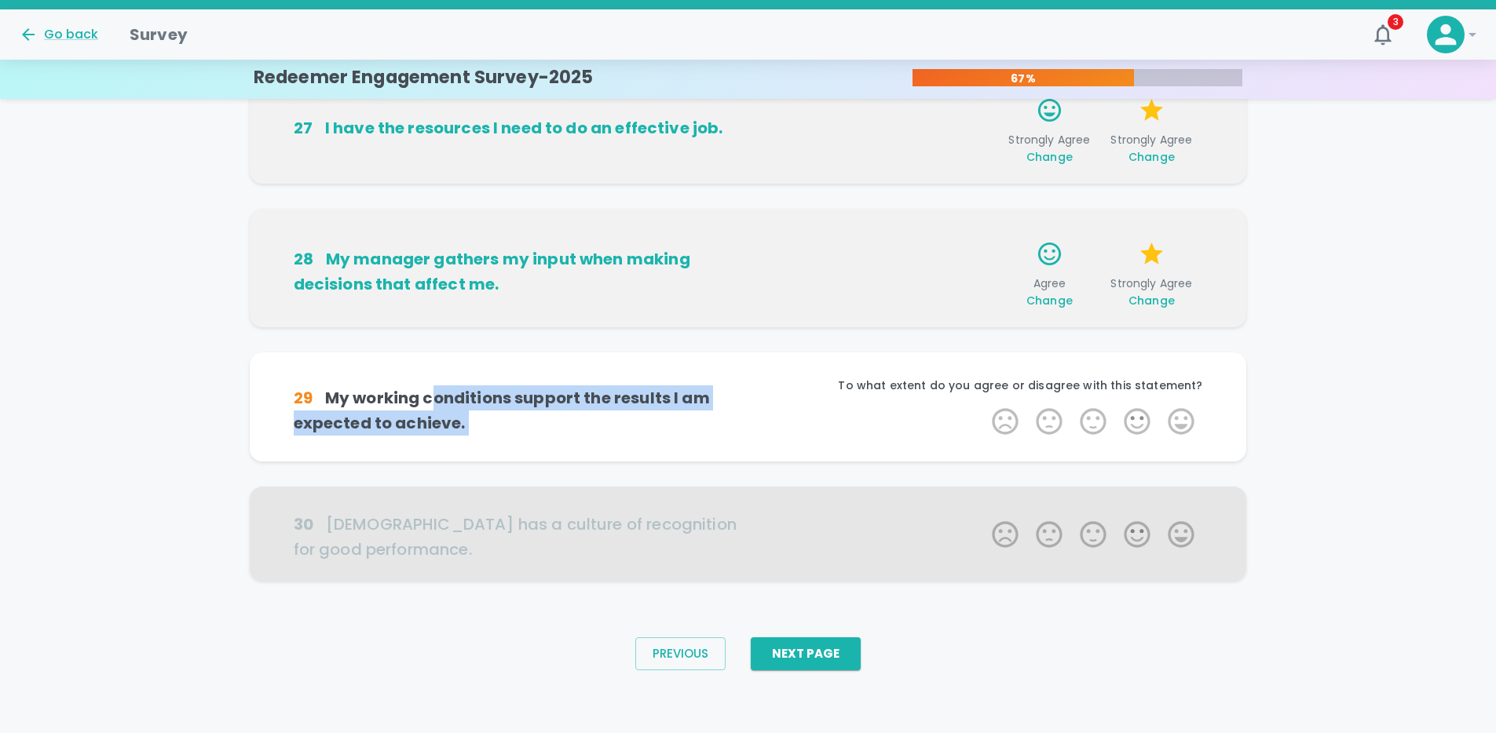
click at [431, 404] on h6 "29 My working conditions support the results I am expected to achieve." at bounding box center [521, 411] width 455 height 50
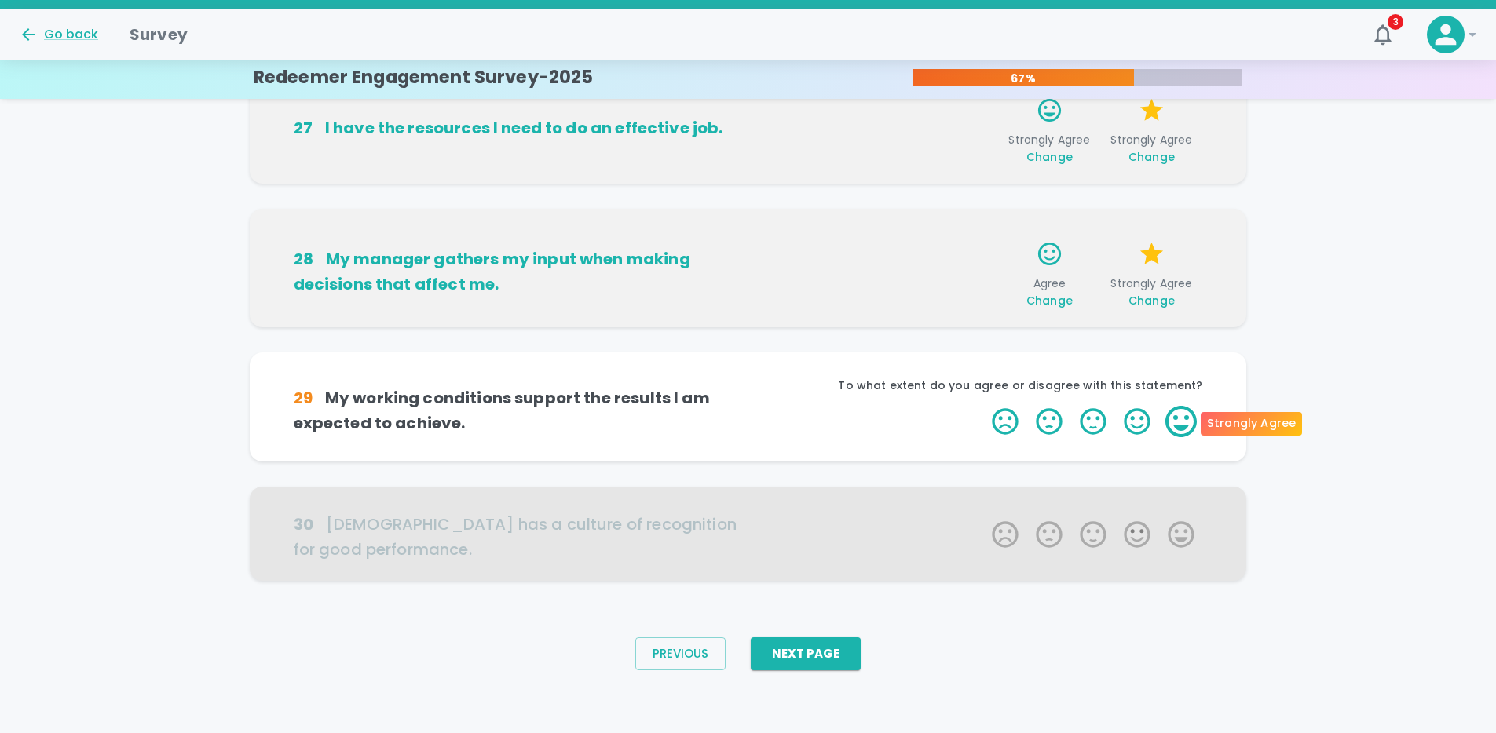
click at [1177, 427] on label "5 Stars" at bounding box center [1181, 421] width 44 height 31
click at [983, 406] on input "5 Stars" at bounding box center [982, 405] width 1 height 1
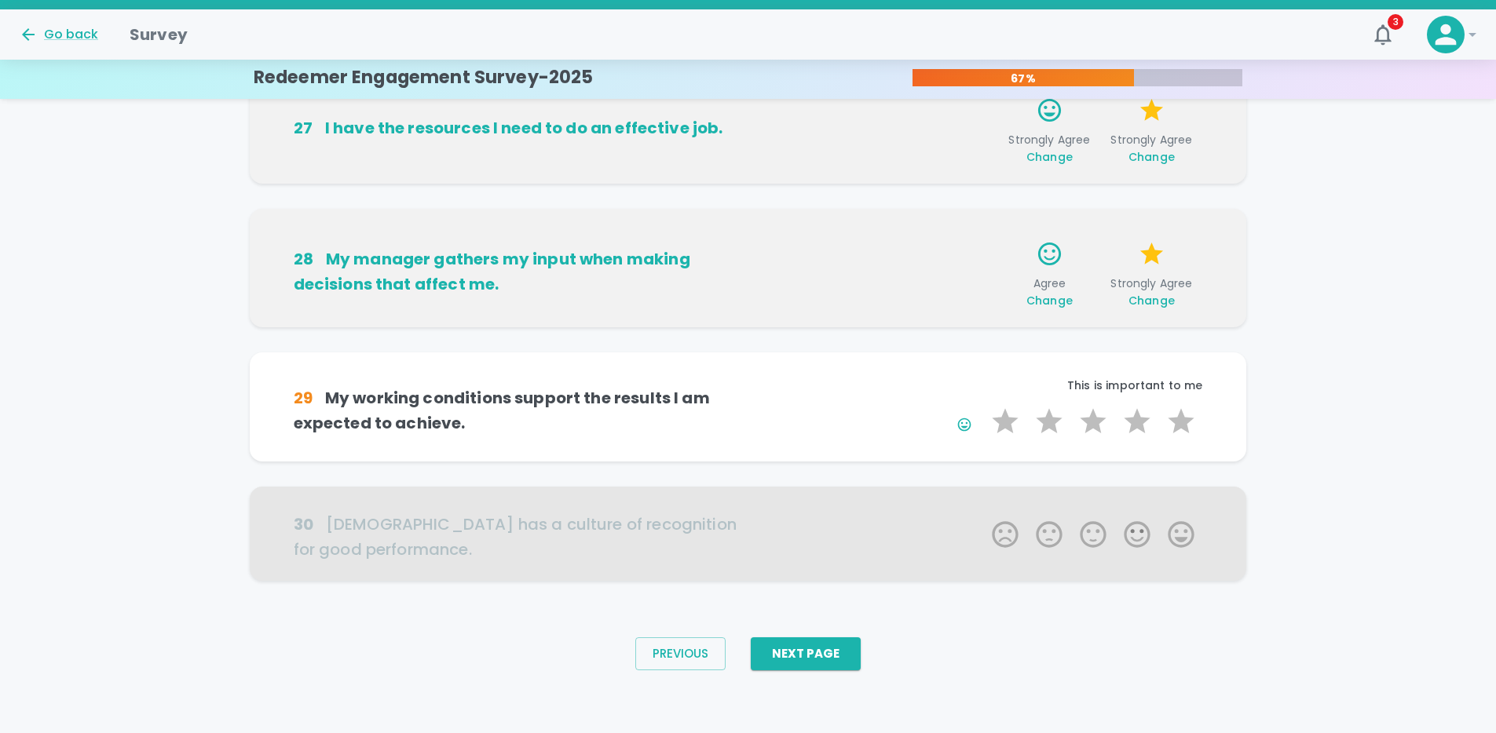
click at [954, 422] on button "button" at bounding box center [964, 425] width 28 height 28
click at [1091, 418] on label "3 Stars" at bounding box center [1093, 421] width 44 height 31
click at [983, 406] on input "3 Stars" at bounding box center [982, 405] width 1 height 1
click at [1098, 418] on label "3 Stars" at bounding box center [1093, 421] width 44 height 31
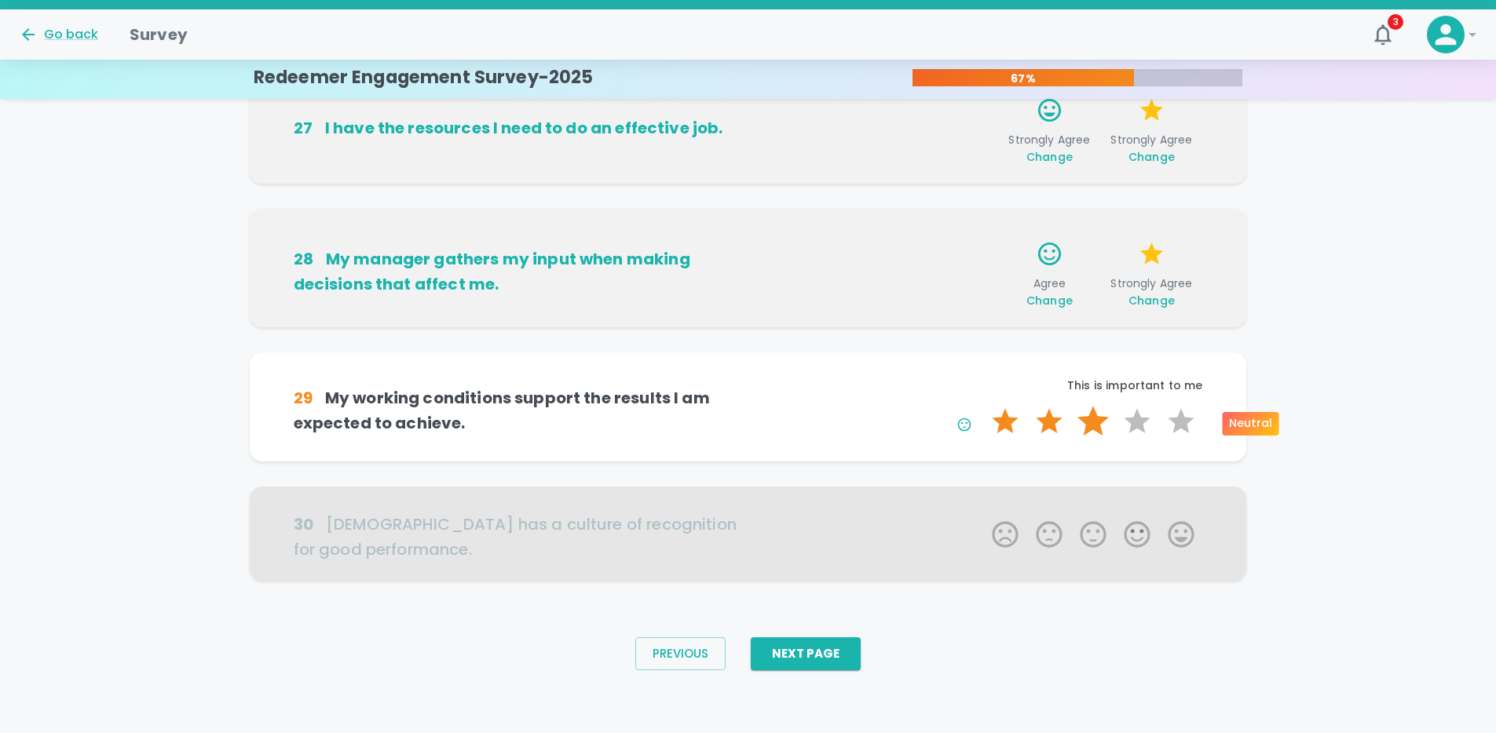
click at [983, 406] on input "3 Stars" at bounding box center [982, 405] width 1 height 1
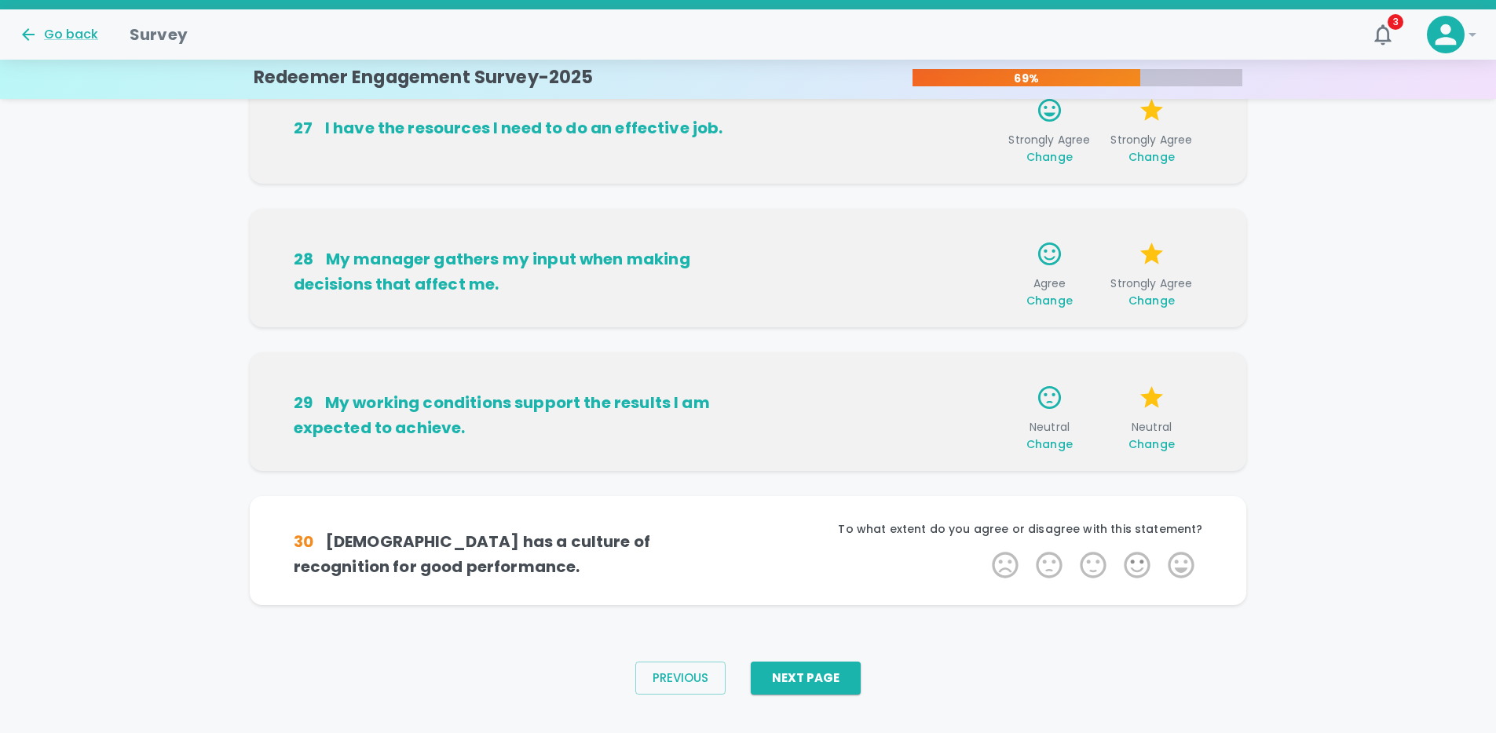
scroll to position [955, 0]
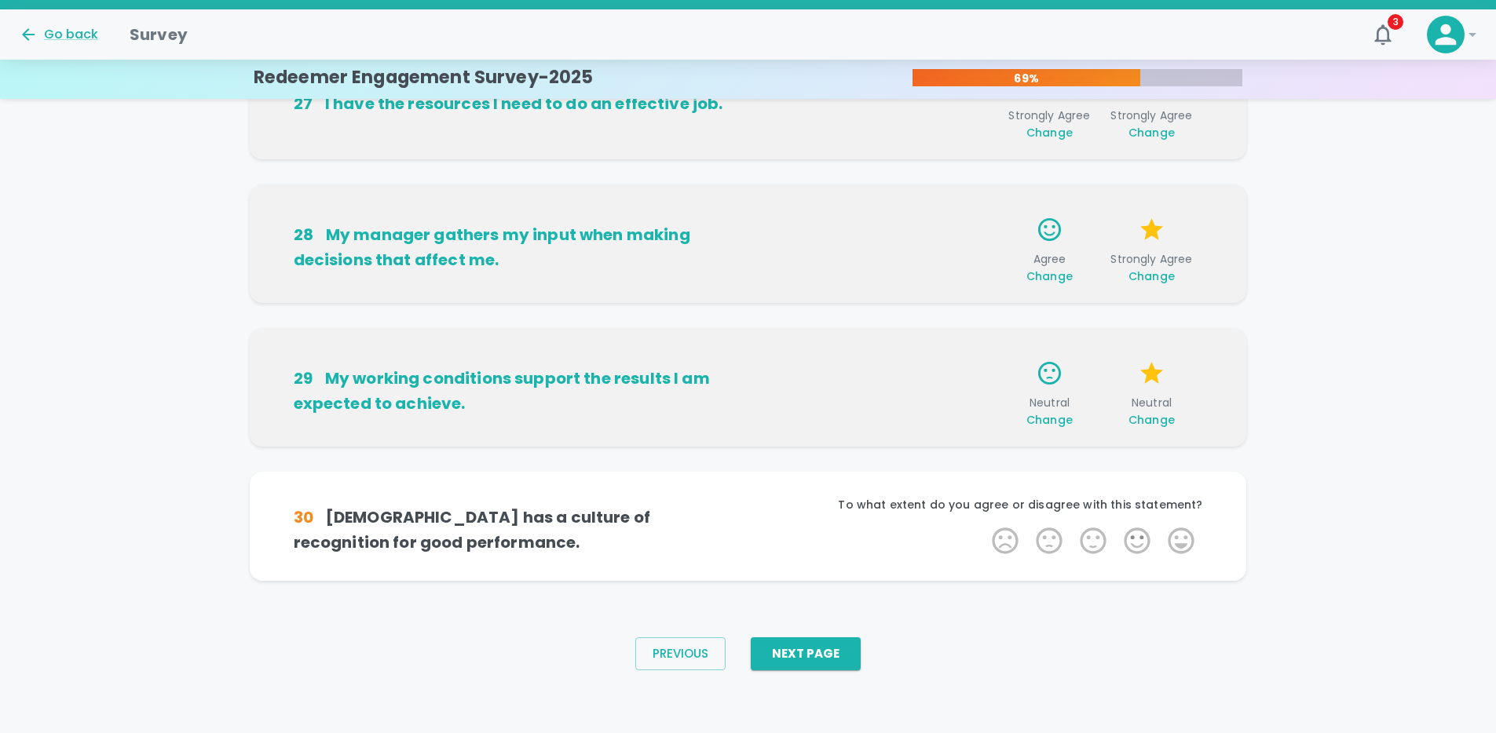
click at [568, 512] on h6 "30 [DEMOGRAPHIC_DATA] has a culture of recognition for good performance." at bounding box center [521, 530] width 455 height 50
click at [568, 511] on h6 "30 [DEMOGRAPHIC_DATA] has a culture of recognition for good performance." at bounding box center [521, 530] width 455 height 50
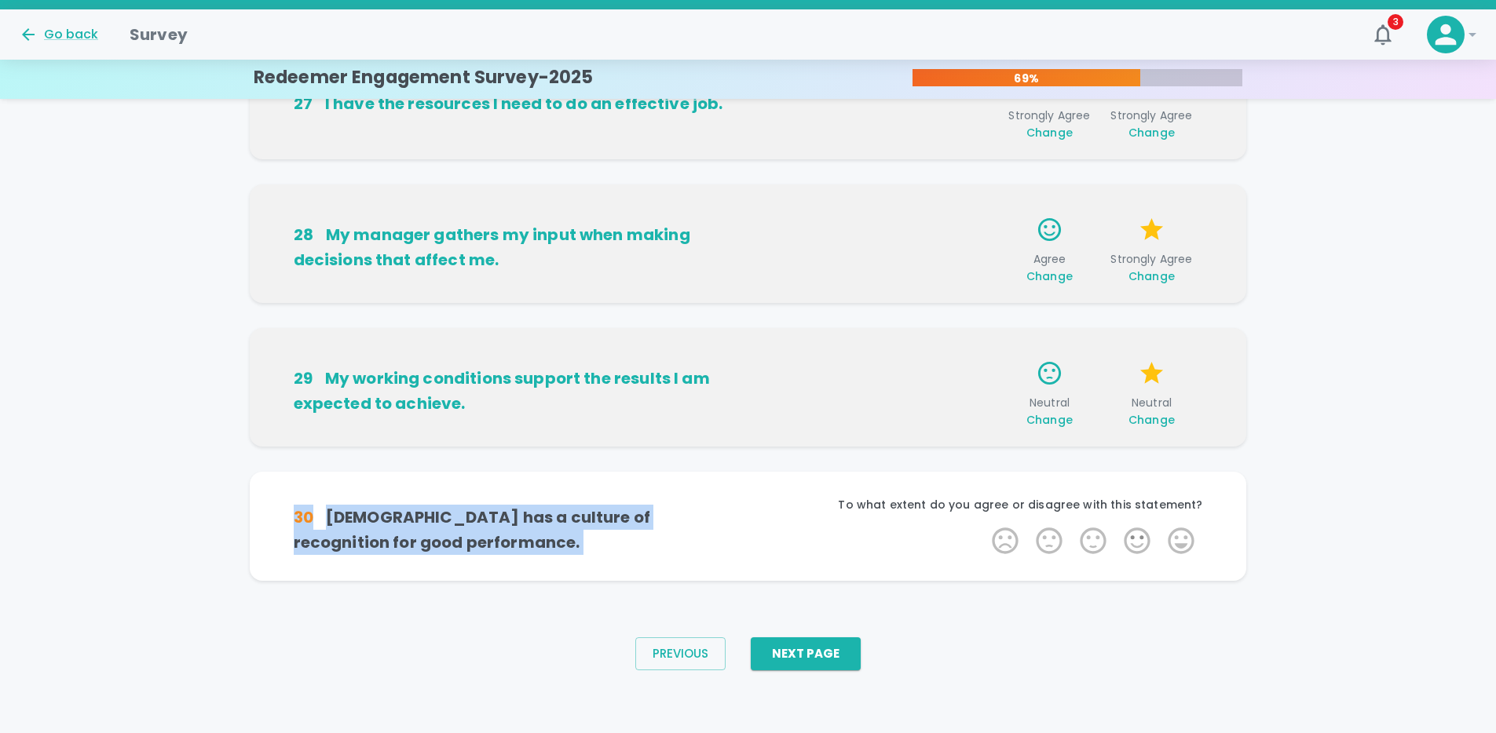
click at [568, 511] on h6 "30 [DEMOGRAPHIC_DATA] has a culture of recognition for good performance." at bounding box center [521, 530] width 455 height 50
drag, startPoint x: 585, startPoint y: 515, endPoint x: 608, endPoint y: 517, distance: 22.9
click at [585, 515] on h6 "30 [DEMOGRAPHIC_DATA] has a culture of recognition for good performance." at bounding box center [521, 530] width 455 height 50
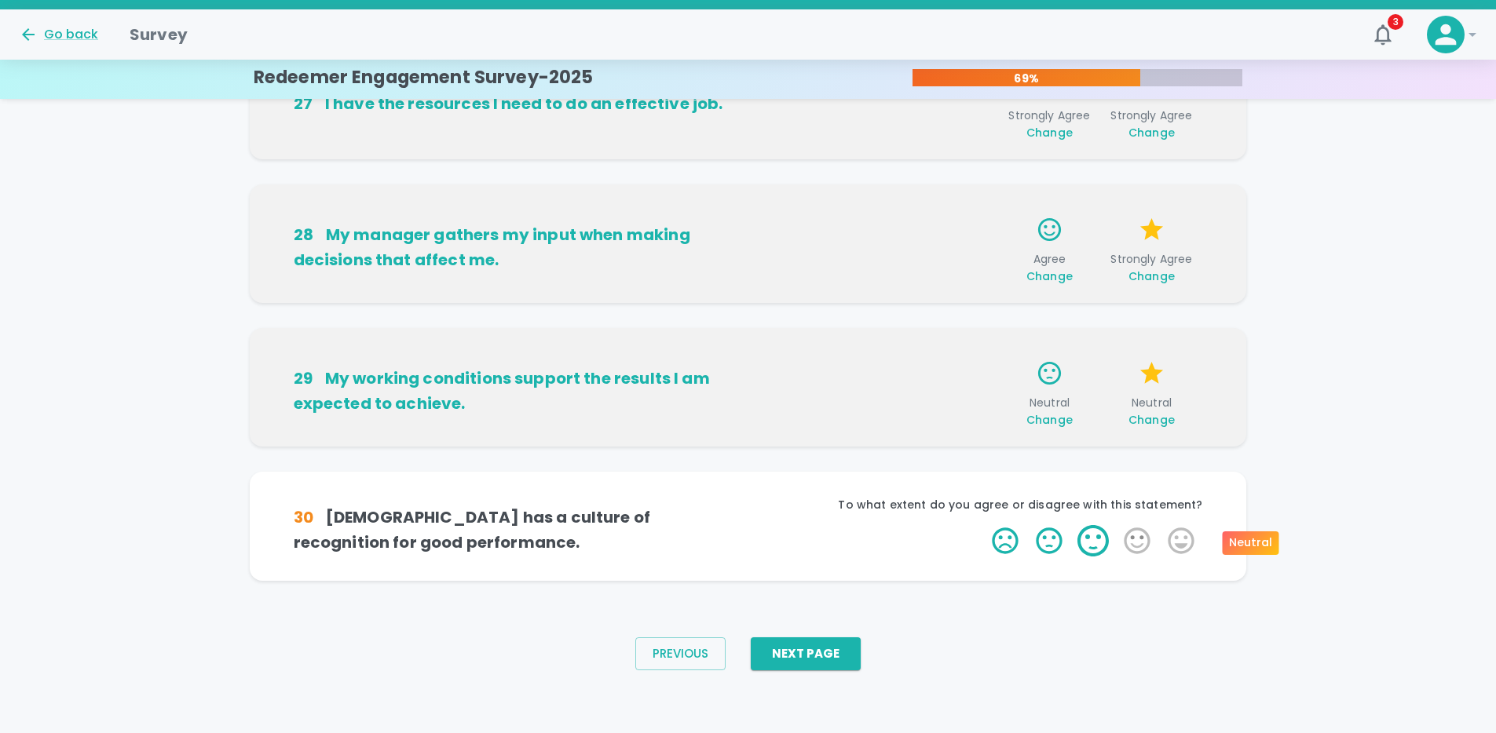
click at [1093, 541] on label "3 Stars" at bounding box center [1093, 540] width 44 height 31
click at [983, 525] on input "3 Stars" at bounding box center [982, 524] width 1 height 1
click at [952, 543] on button "button" at bounding box center [964, 544] width 28 height 28
click at [1101, 541] on label "3 Stars" at bounding box center [1093, 540] width 44 height 31
click at [983, 525] on input "3 Stars" at bounding box center [982, 524] width 1 height 1
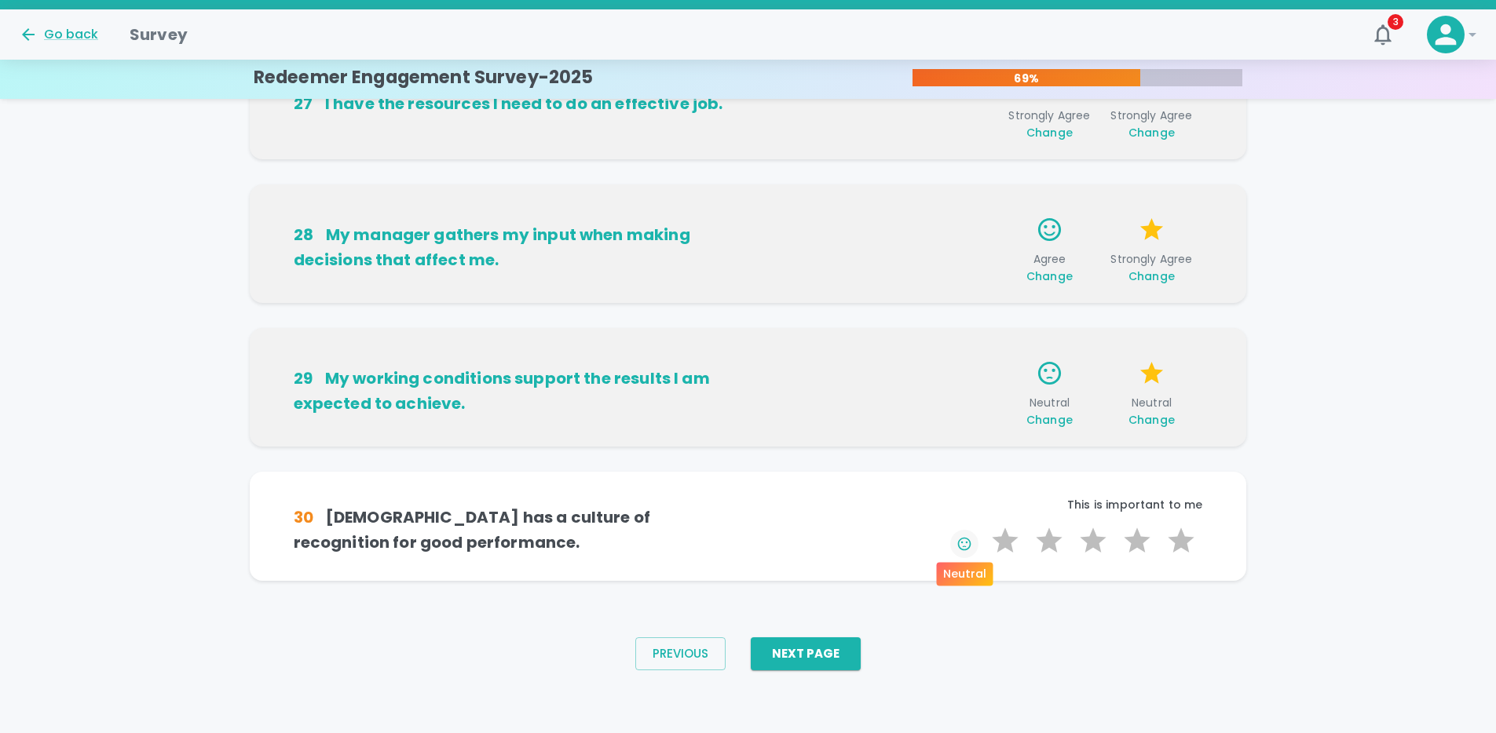
click at [965, 546] on icon "button" at bounding box center [963, 543] width 13 height 13
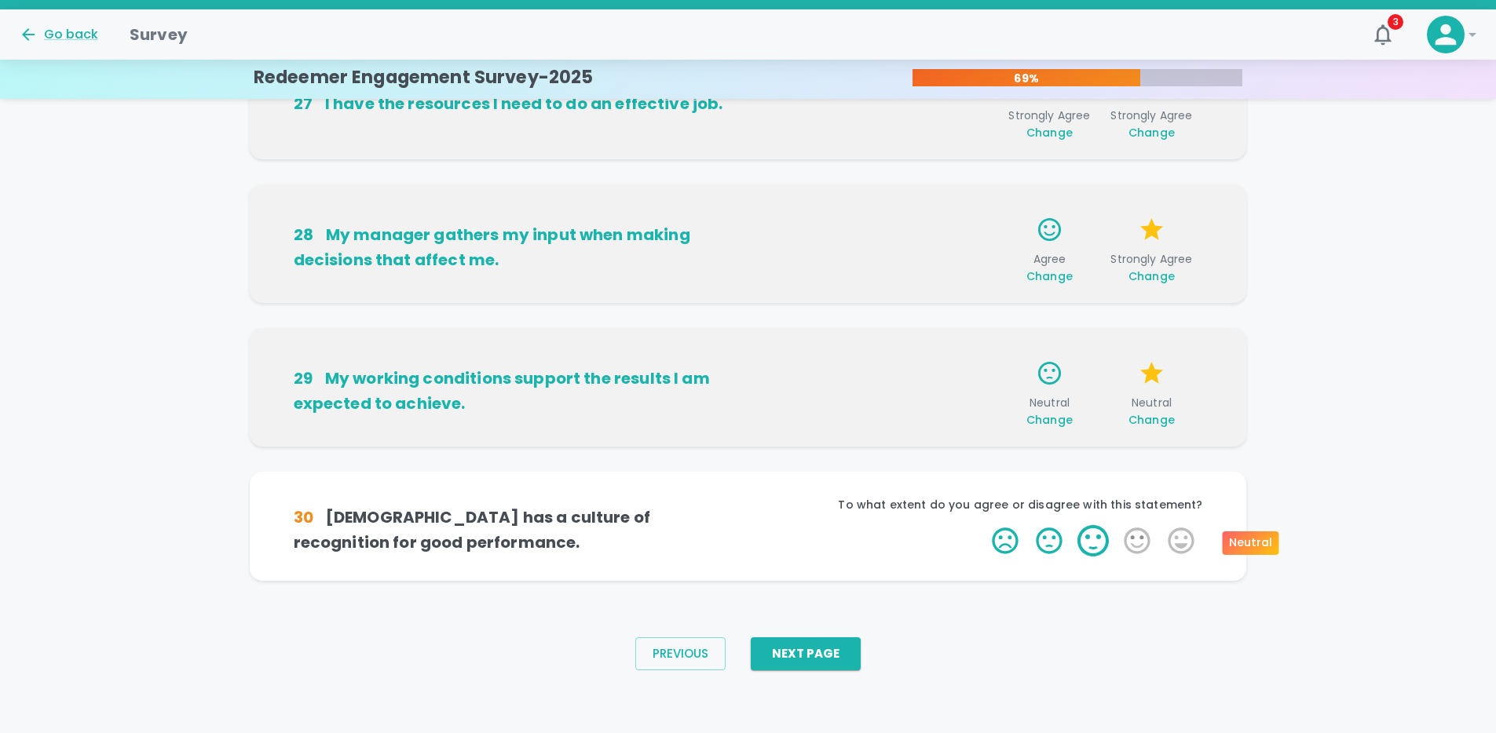
click at [1094, 537] on label "3 Stars" at bounding box center [1093, 540] width 44 height 31
click at [983, 525] on input "3 Stars" at bounding box center [982, 524] width 1 height 1
click at [1181, 541] on label "5 Stars" at bounding box center [1181, 540] width 44 height 31
click at [983, 525] on input "5 Stars" at bounding box center [982, 524] width 1 height 1
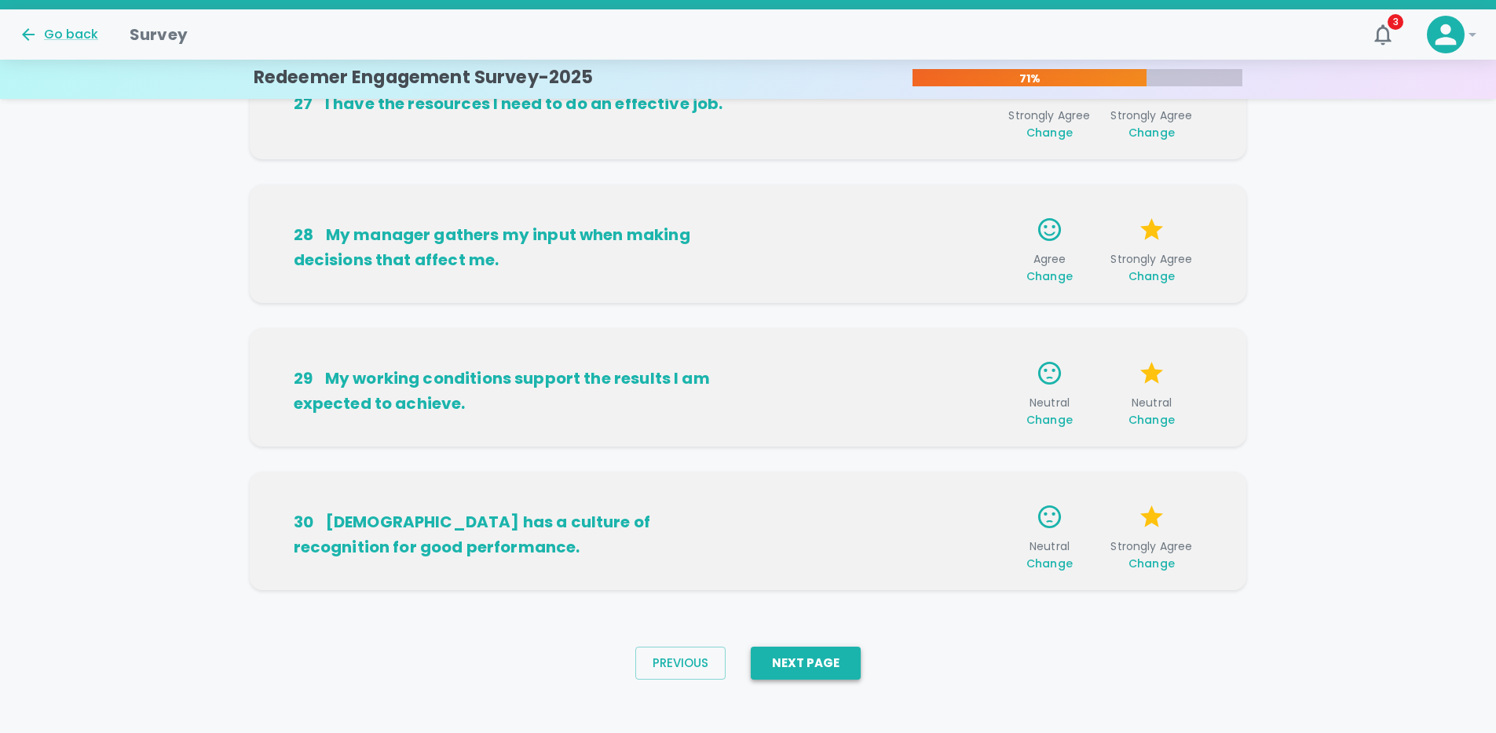
click at [838, 659] on button "Next Page" at bounding box center [806, 663] width 110 height 33
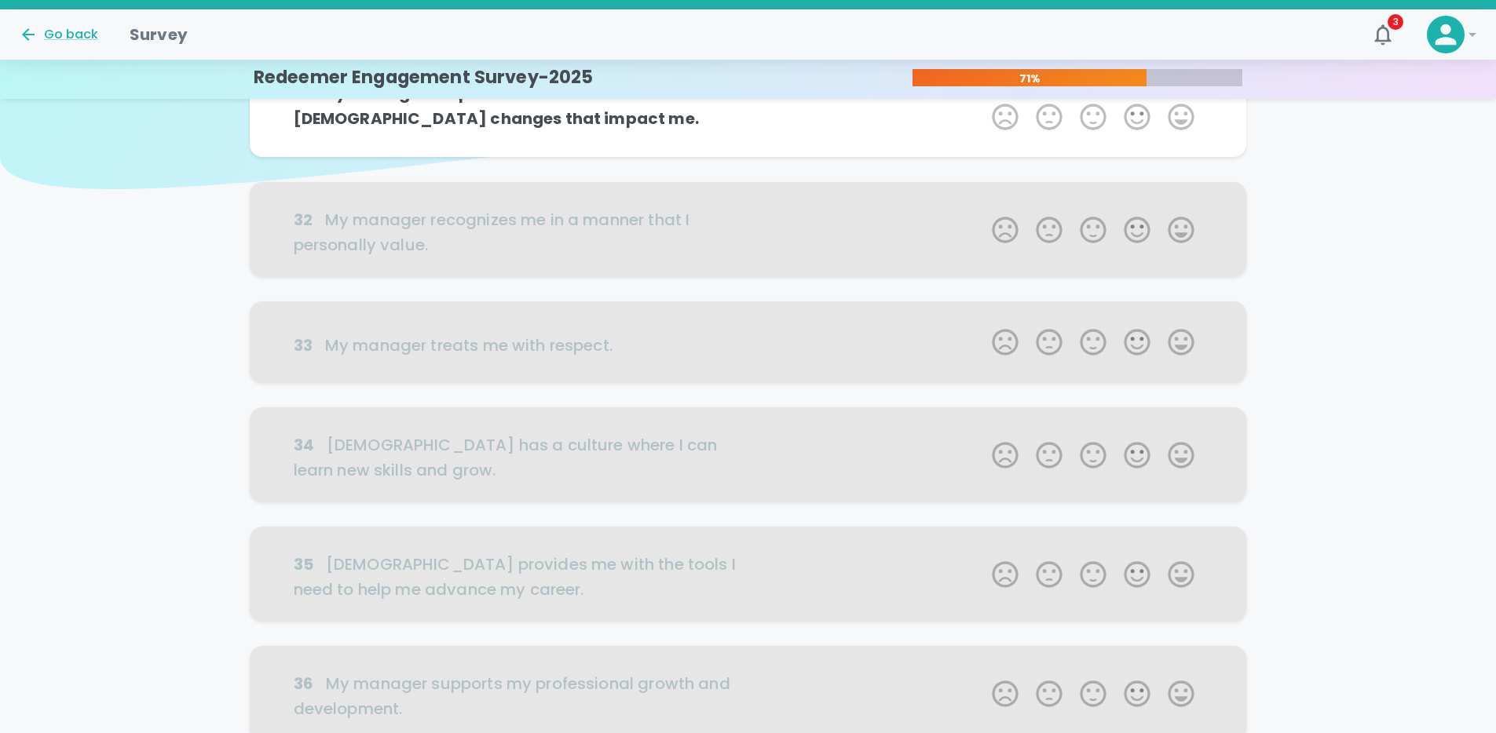
scroll to position [0, 0]
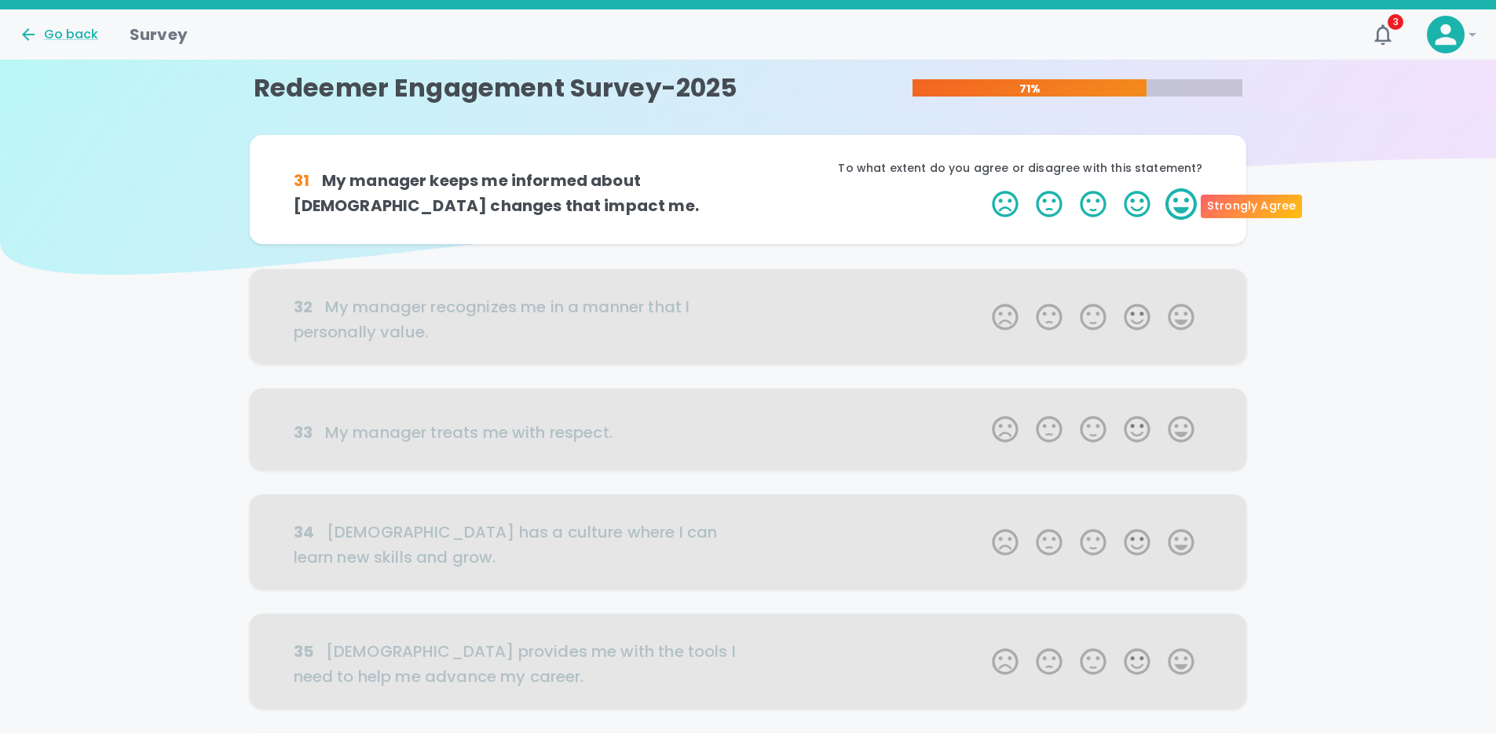
click at [1186, 202] on label "5 Stars" at bounding box center [1181, 203] width 44 height 31
click at [983, 188] on input "5 Stars" at bounding box center [982, 188] width 1 height 1
click at [1186, 202] on label "5 Stars" at bounding box center [1181, 203] width 44 height 31
click at [983, 188] on input "5 Stars" at bounding box center [982, 188] width 1 height 1
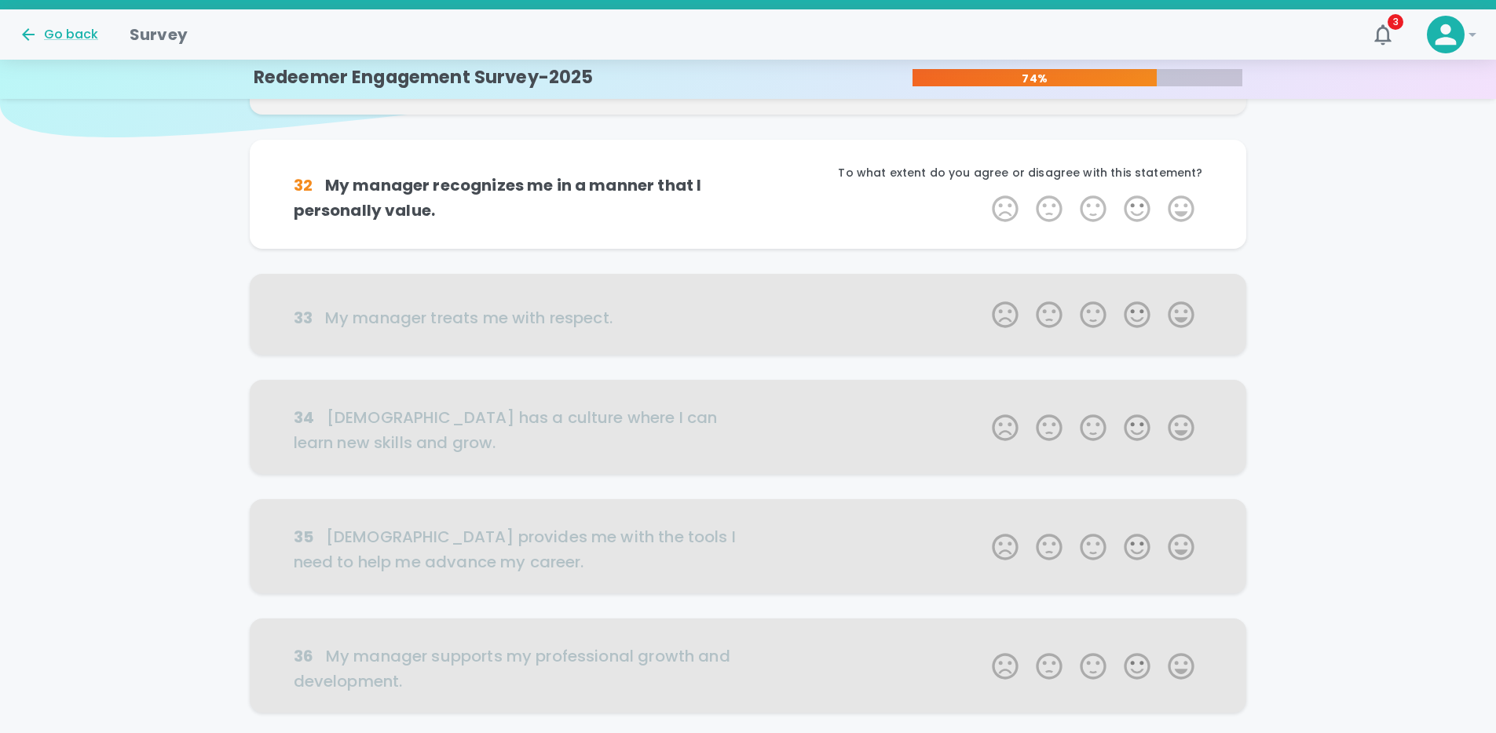
scroll to position [138, 0]
click at [1389, 32] on icon "button" at bounding box center [1382, 34] width 25 height 25
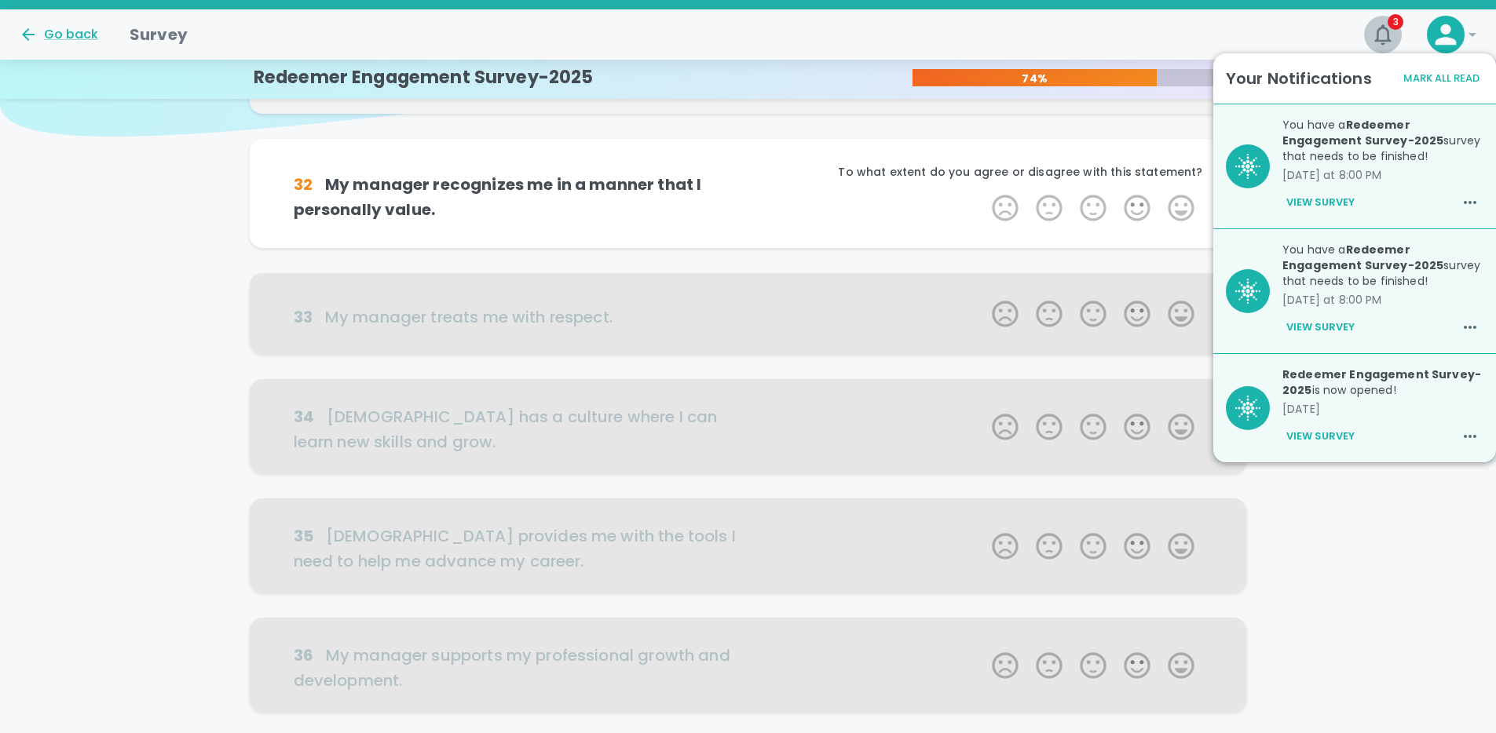
click at [1389, 32] on icon "button" at bounding box center [1382, 34] width 25 height 25
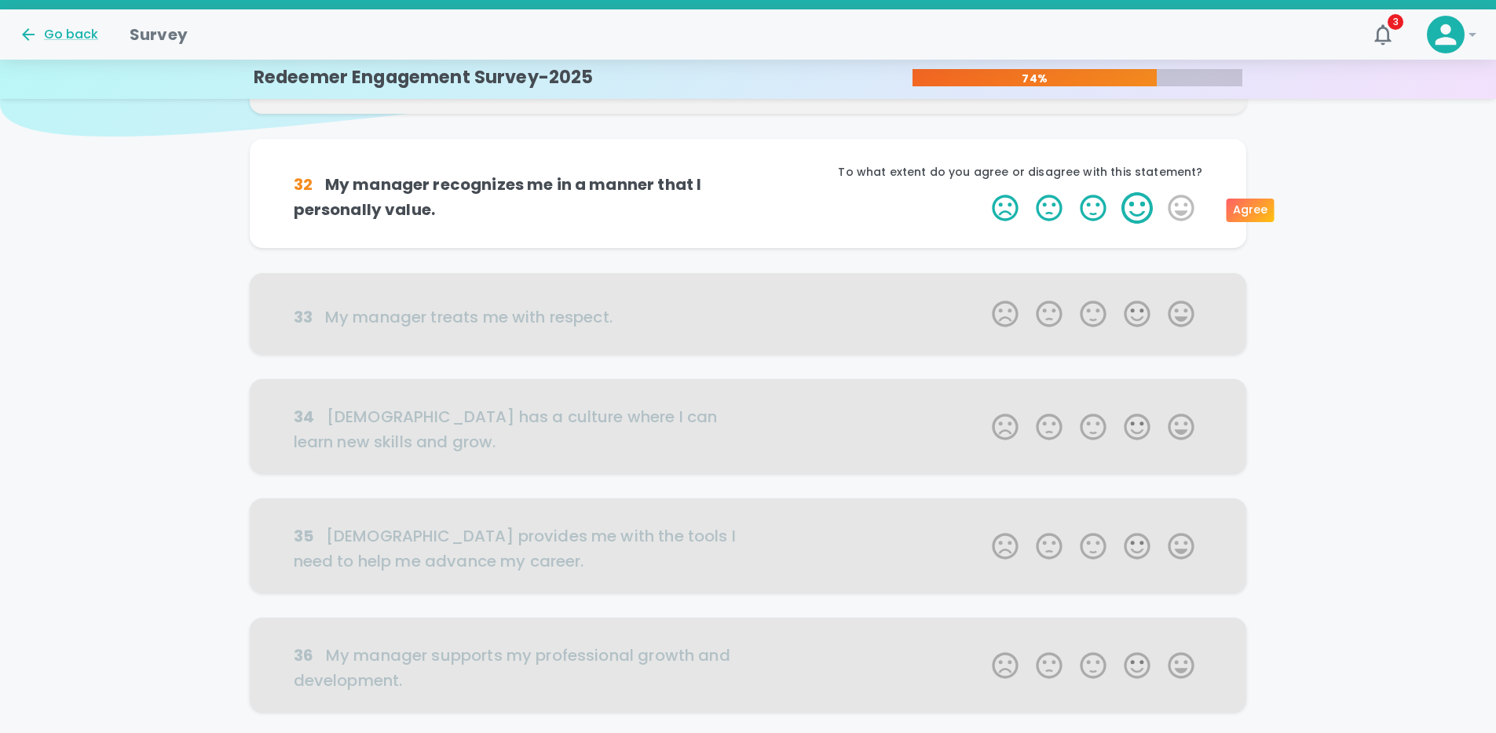
click at [1144, 205] on label "4 Stars" at bounding box center [1137, 207] width 44 height 31
click at [983, 192] on input "4 Stars" at bounding box center [982, 192] width 1 height 1
click at [1142, 207] on label "4 Stars" at bounding box center [1137, 207] width 44 height 31
click at [983, 192] on input "4 Stars" at bounding box center [982, 192] width 1 height 1
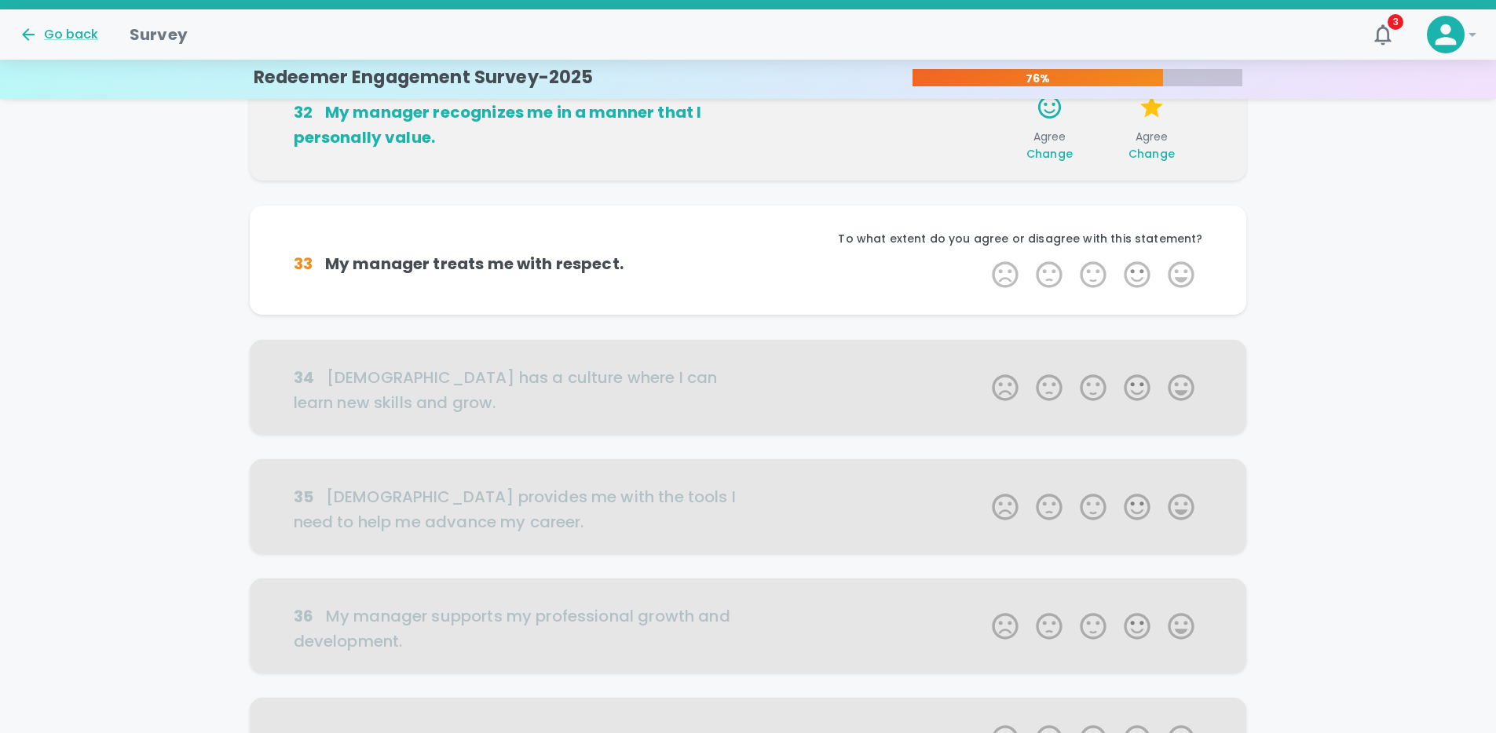
scroll to position [276, 0]
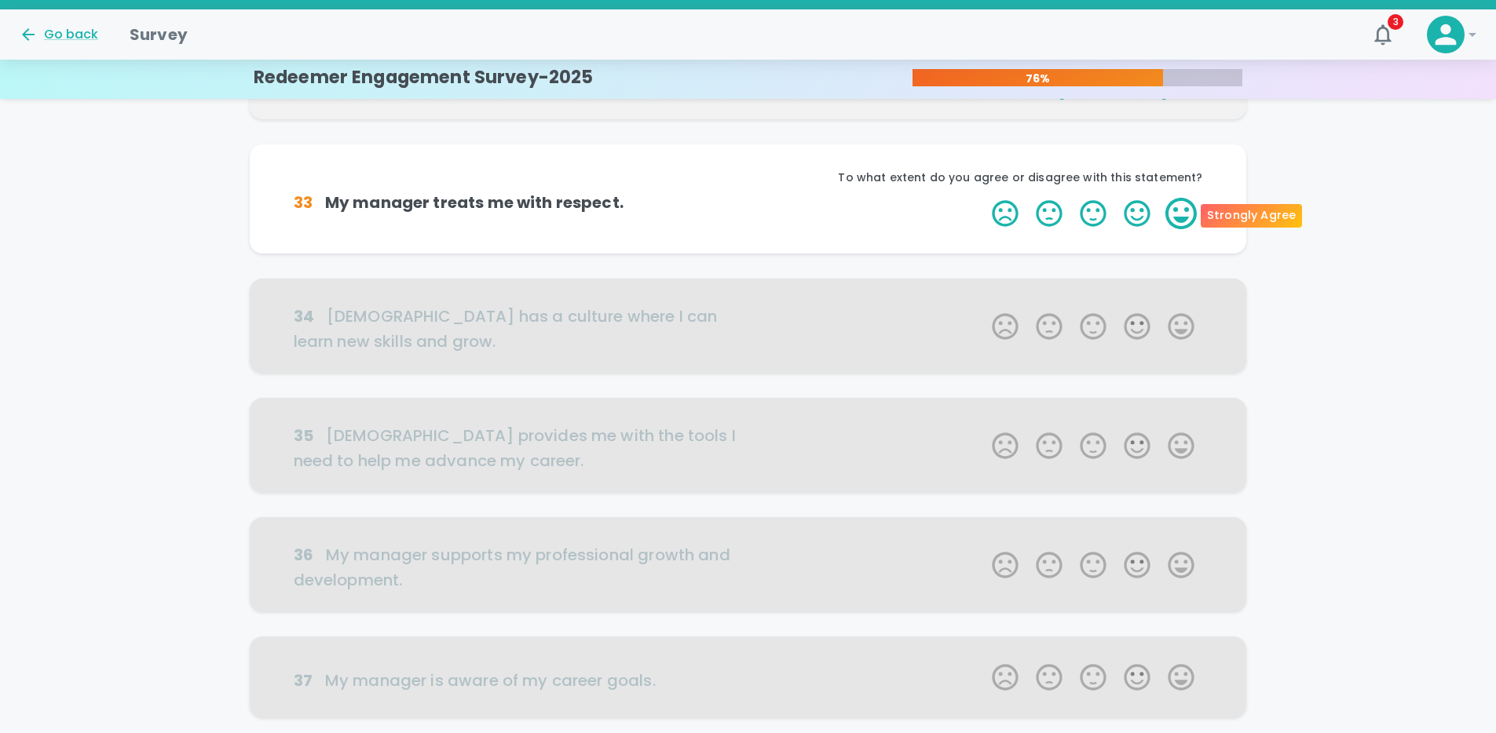
click at [1192, 216] on label "5 Stars" at bounding box center [1181, 213] width 44 height 31
click at [983, 198] on input "5 Stars" at bounding box center [982, 197] width 1 height 1
click at [1192, 216] on label "5 Stars" at bounding box center [1181, 213] width 44 height 31
click at [983, 198] on input "5 Stars" at bounding box center [982, 197] width 1 height 1
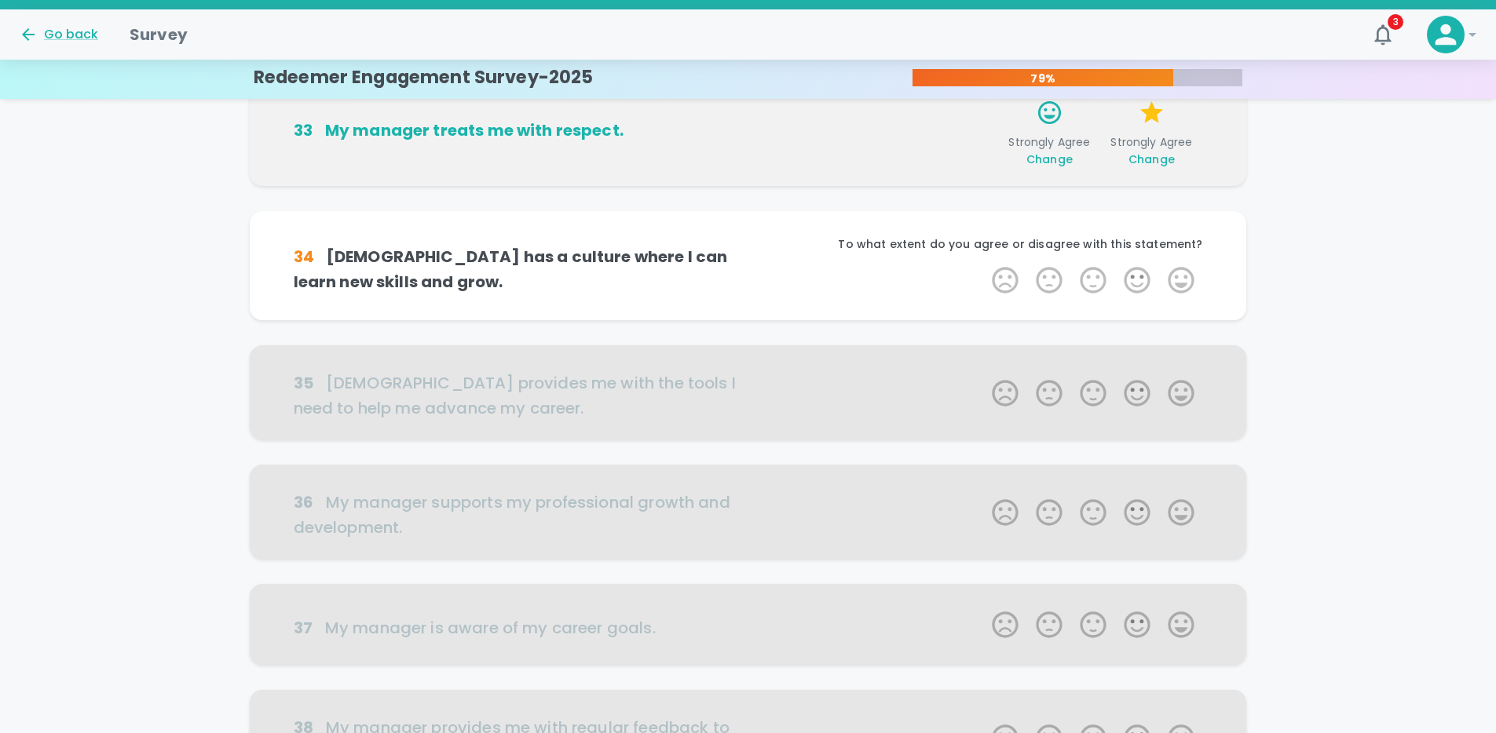
scroll to position [415, 0]
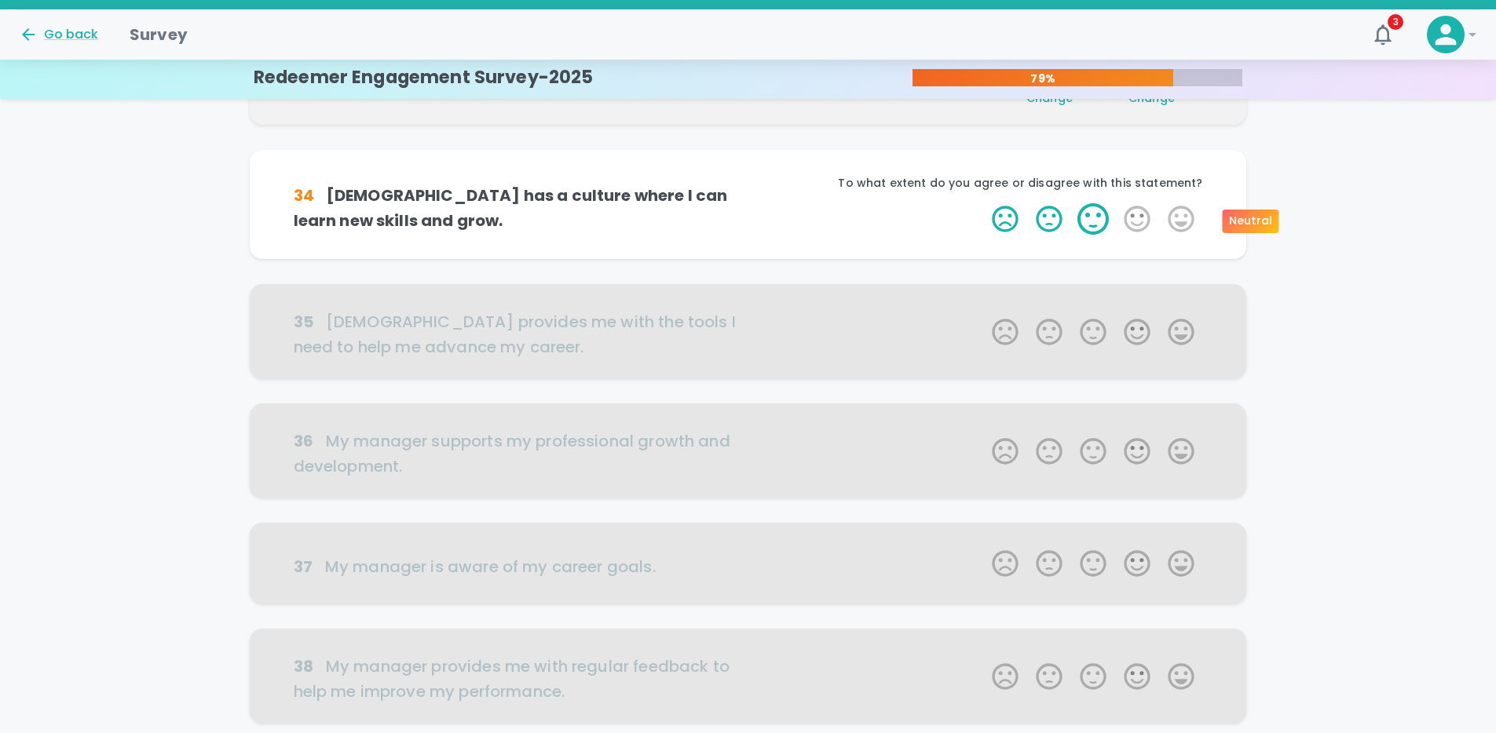
click at [1100, 224] on label "3 Stars" at bounding box center [1093, 218] width 44 height 31
click at [983, 203] on input "3 Stars" at bounding box center [982, 203] width 1 height 1
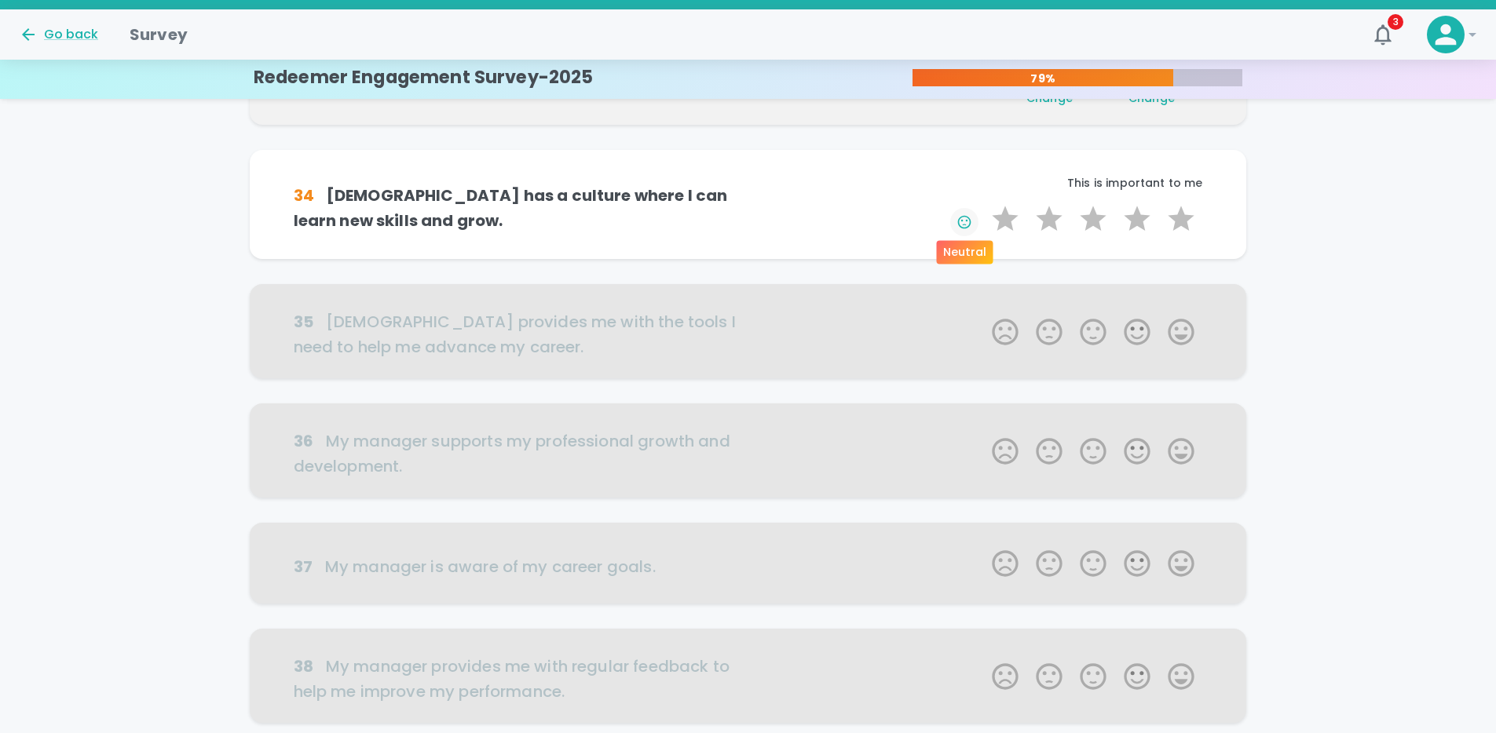
click at [961, 217] on icon "button" at bounding box center [964, 222] width 16 height 16
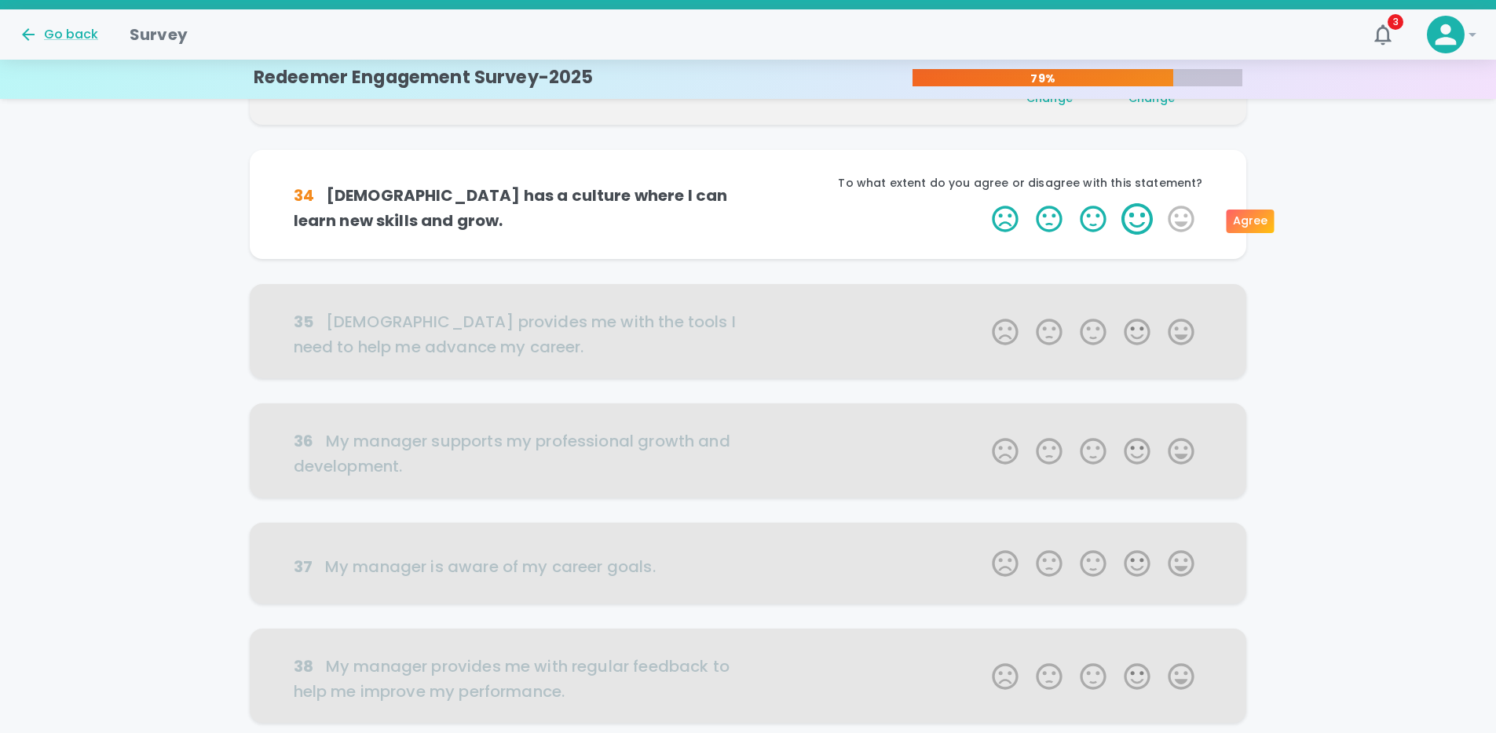
click at [1133, 214] on label "4 Stars" at bounding box center [1137, 218] width 44 height 31
click at [983, 203] on input "4 Stars" at bounding box center [982, 203] width 1 height 1
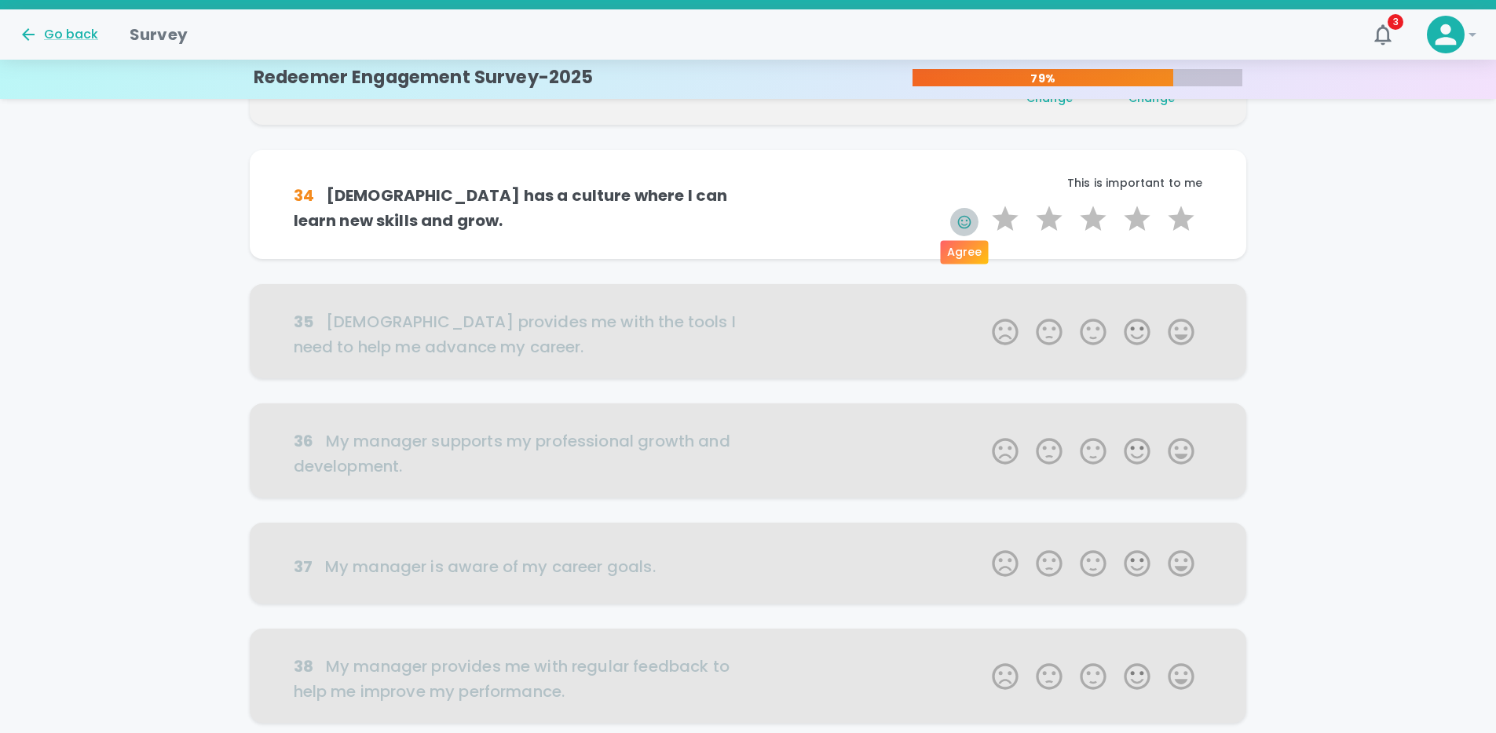
click at [964, 215] on icon "button" at bounding box center [963, 221] width 13 height 13
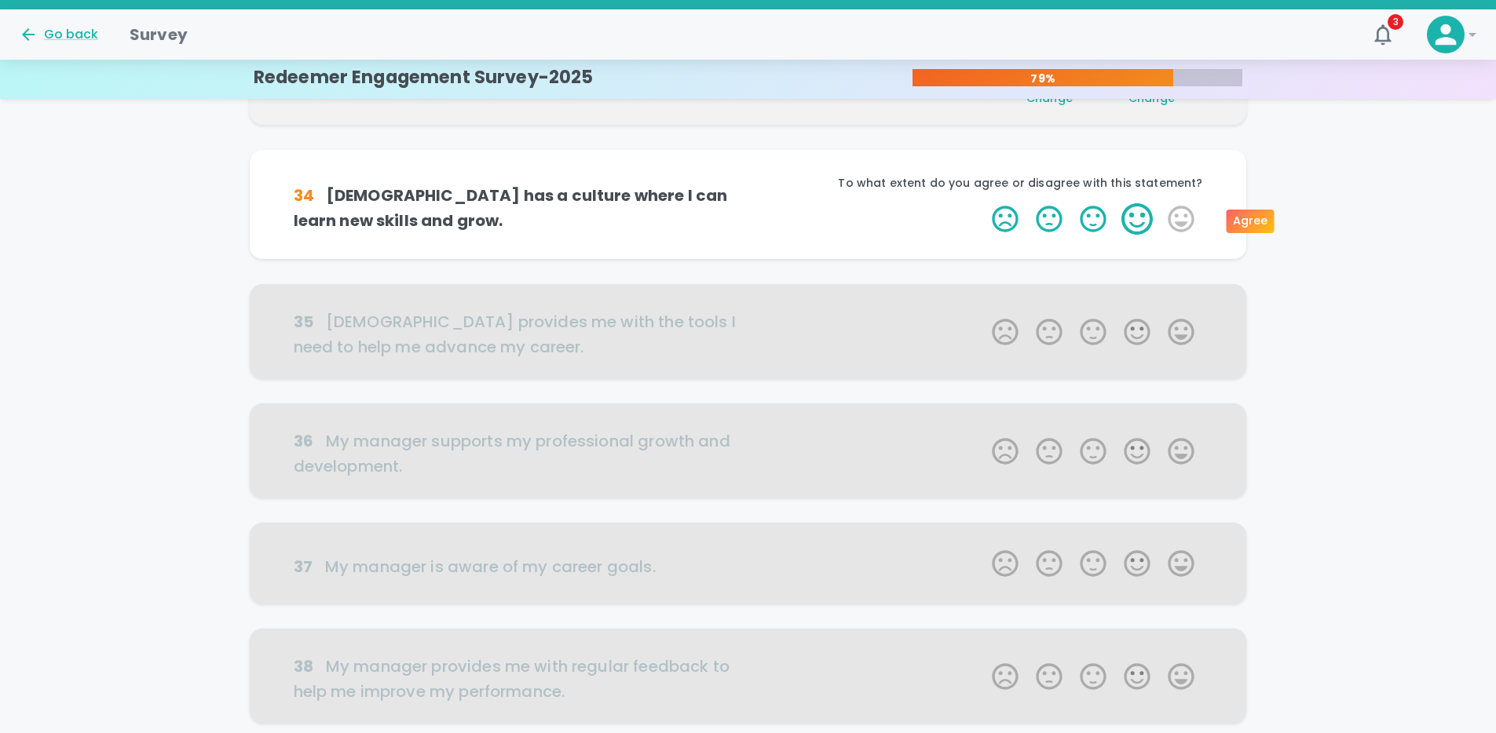
click at [1153, 223] on label "4 Stars" at bounding box center [1137, 218] width 44 height 31
click at [983, 203] on input "4 Stars" at bounding box center [982, 203] width 1 height 1
click at [1147, 221] on label "4 Stars" at bounding box center [1137, 218] width 44 height 31
click at [983, 203] on input "4 Stars" at bounding box center [982, 203] width 1 height 1
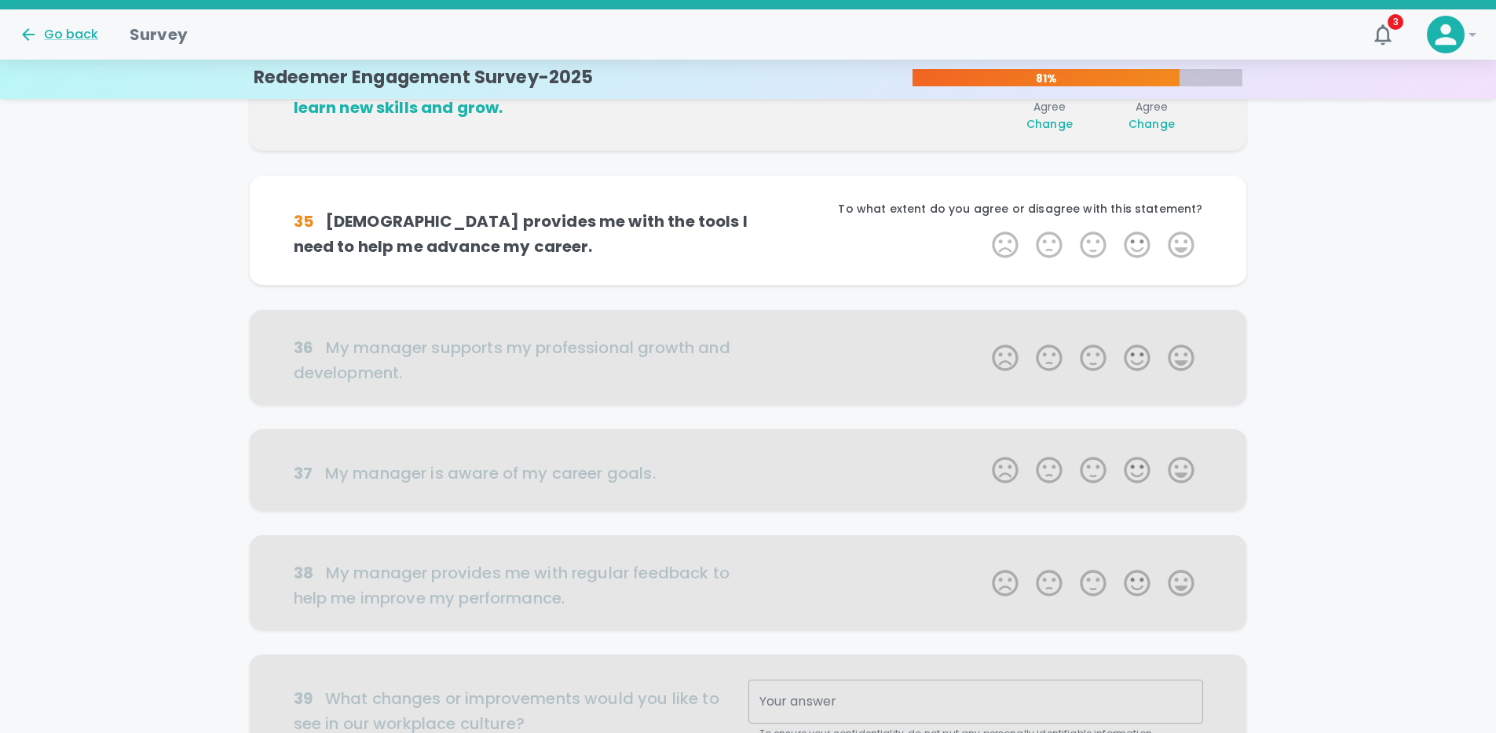
scroll to position [553, 0]
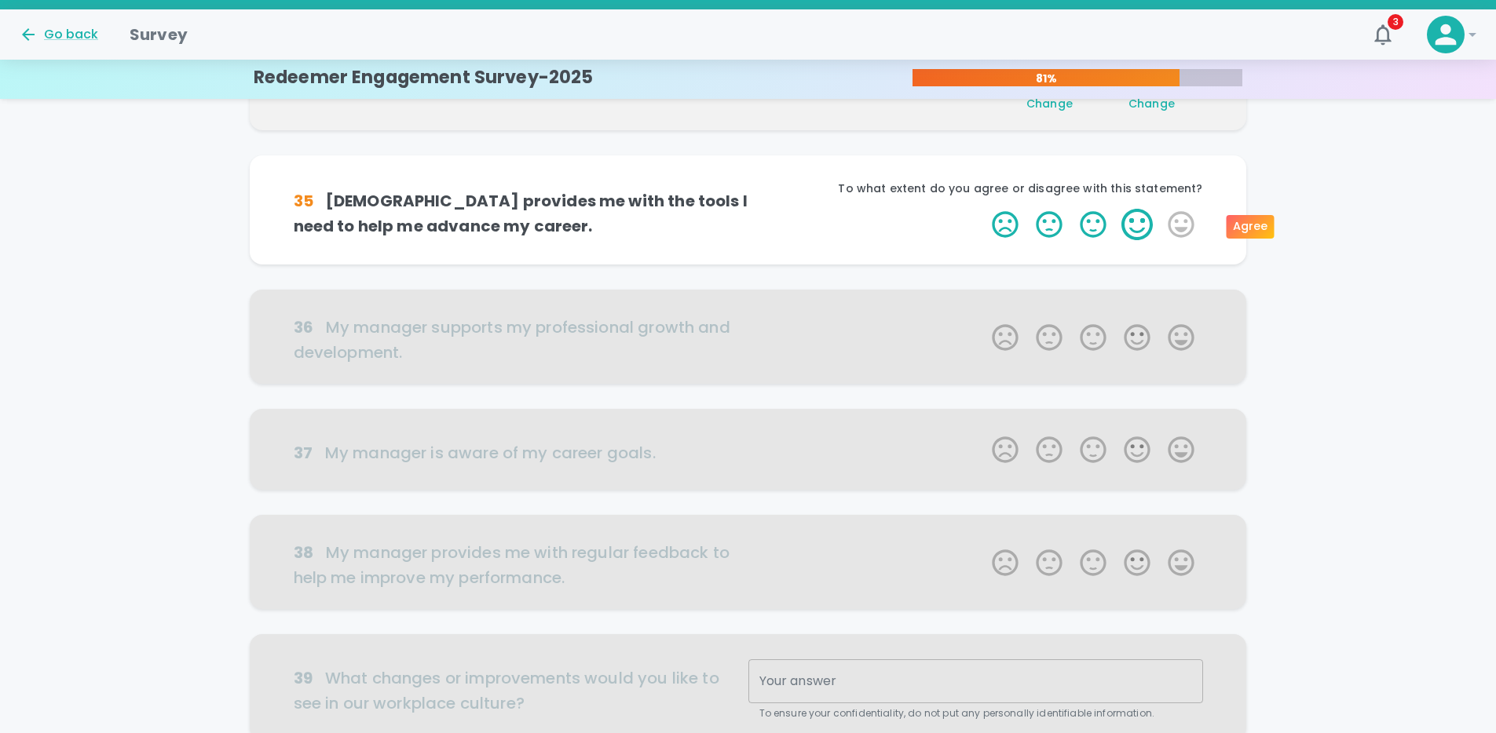
click at [1138, 226] on label "4 Stars" at bounding box center [1137, 224] width 44 height 31
click at [983, 209] on input "4 Stars" at bounding box center [982, 208] width 1 height 1
click at [1131, 225] on label "4 Stars" at bounding box center [1137, 224] width 44 height 31
click at [983, 209] on input "4 Stars" at bounding box center [982, 208] width 1 height 1
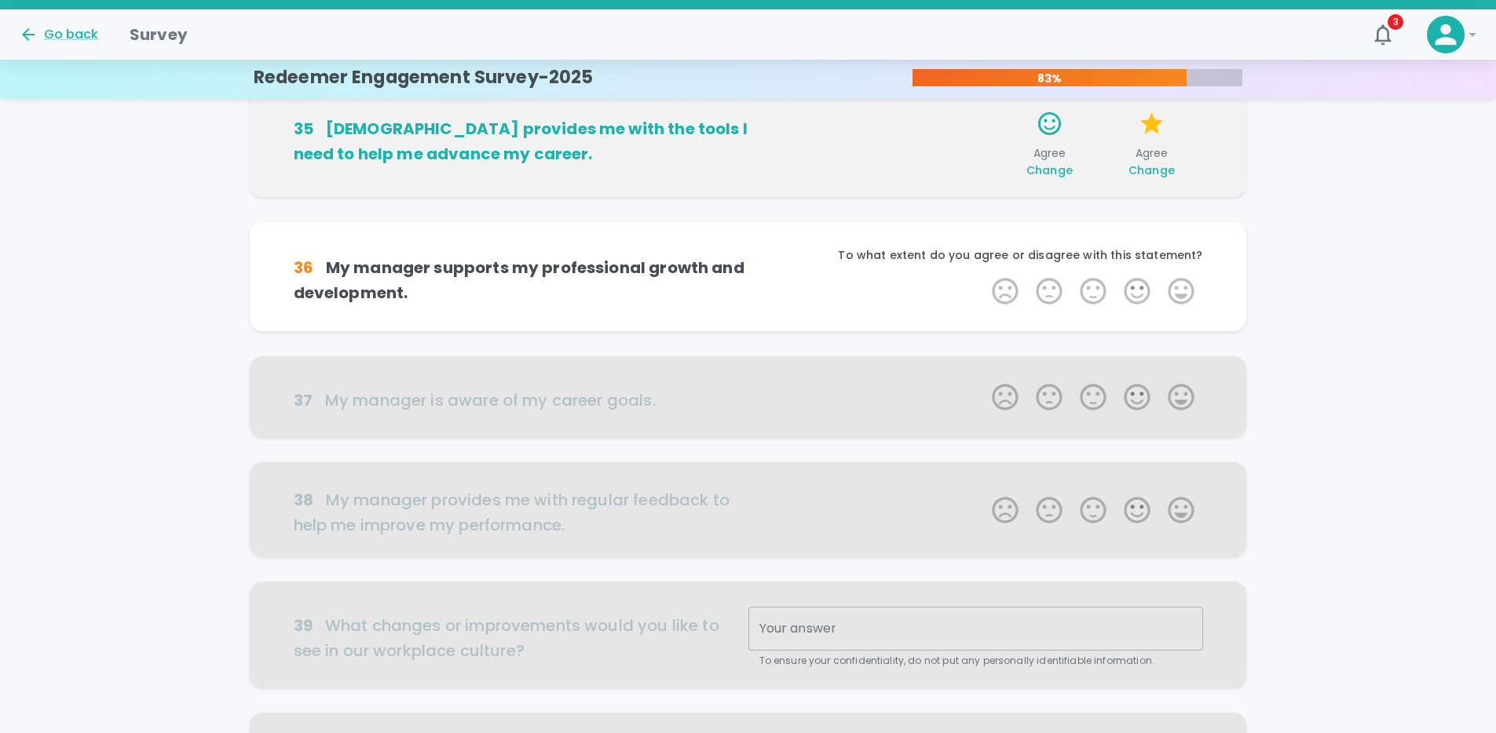
scroll to position [691, 0]
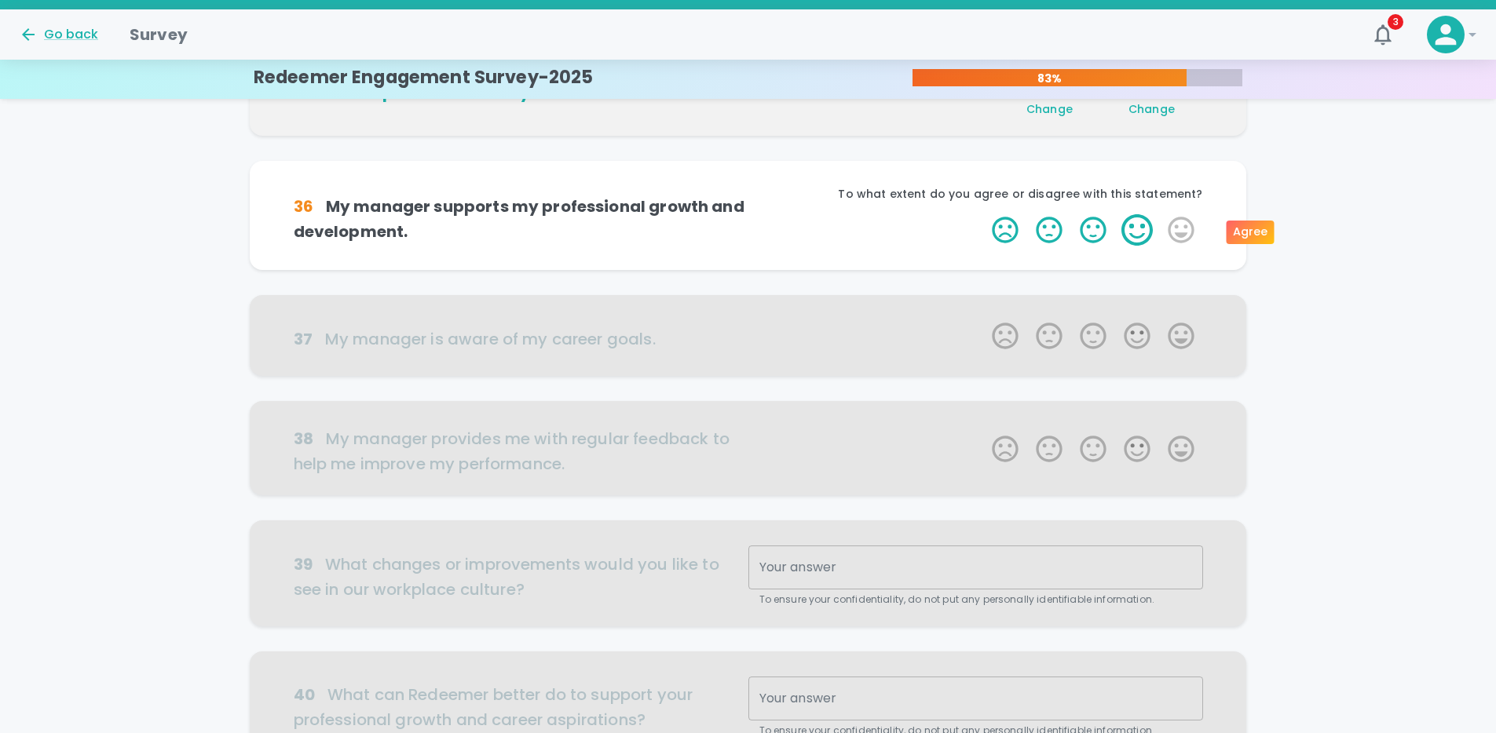
click at [1129, 235] on label "4 Stars" at bounding box center [1137, 229] width 44 height 31
click at [983, 214] on input "4 Stars" at bounding box center [982, 214] width 1 height 1
click at [1135, 233] on label "4 Stars" at bounding box center [1137, 229] width 44 height 31
click at [983, 214] on input "4 Stars" at bounding box center [982, 214] width 1 height 1
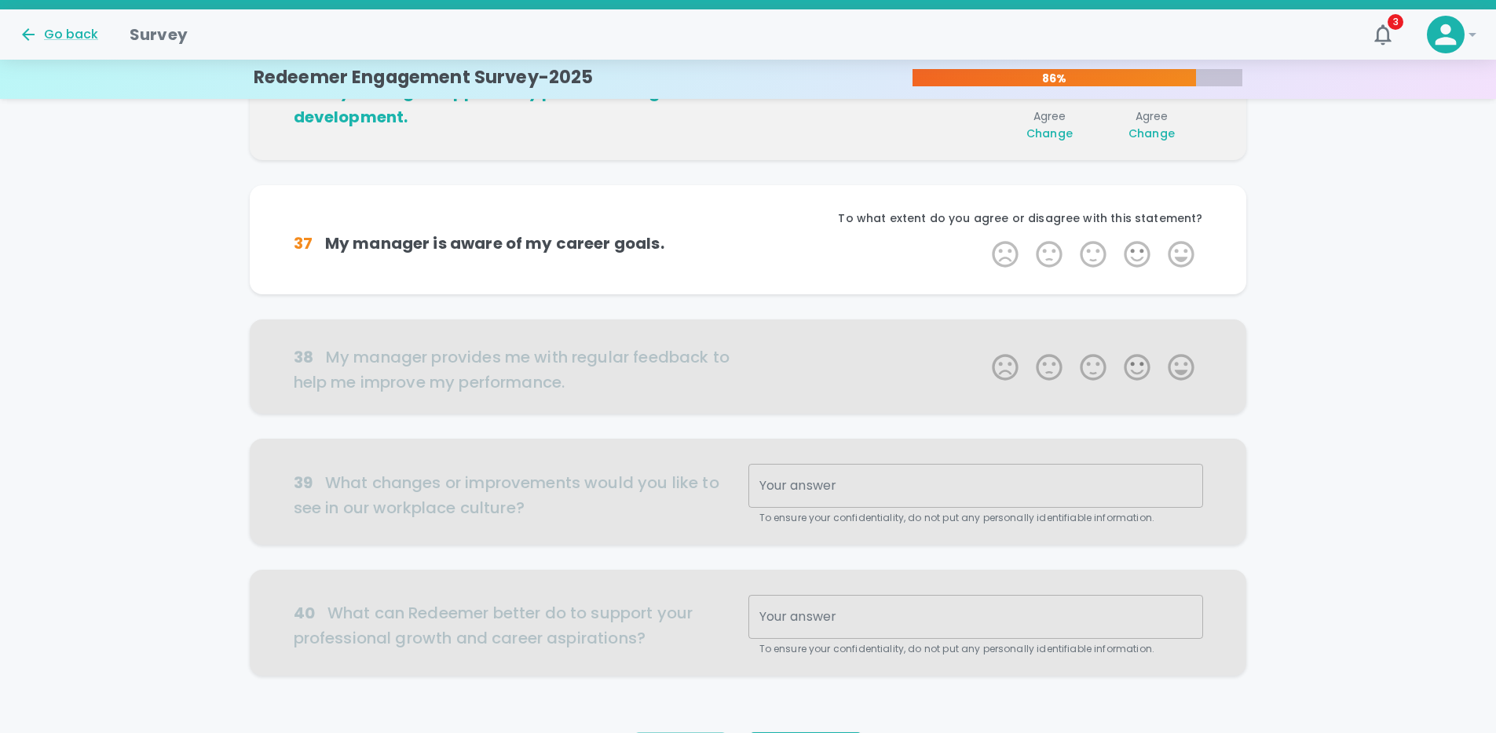
scroll to position [829, 0]
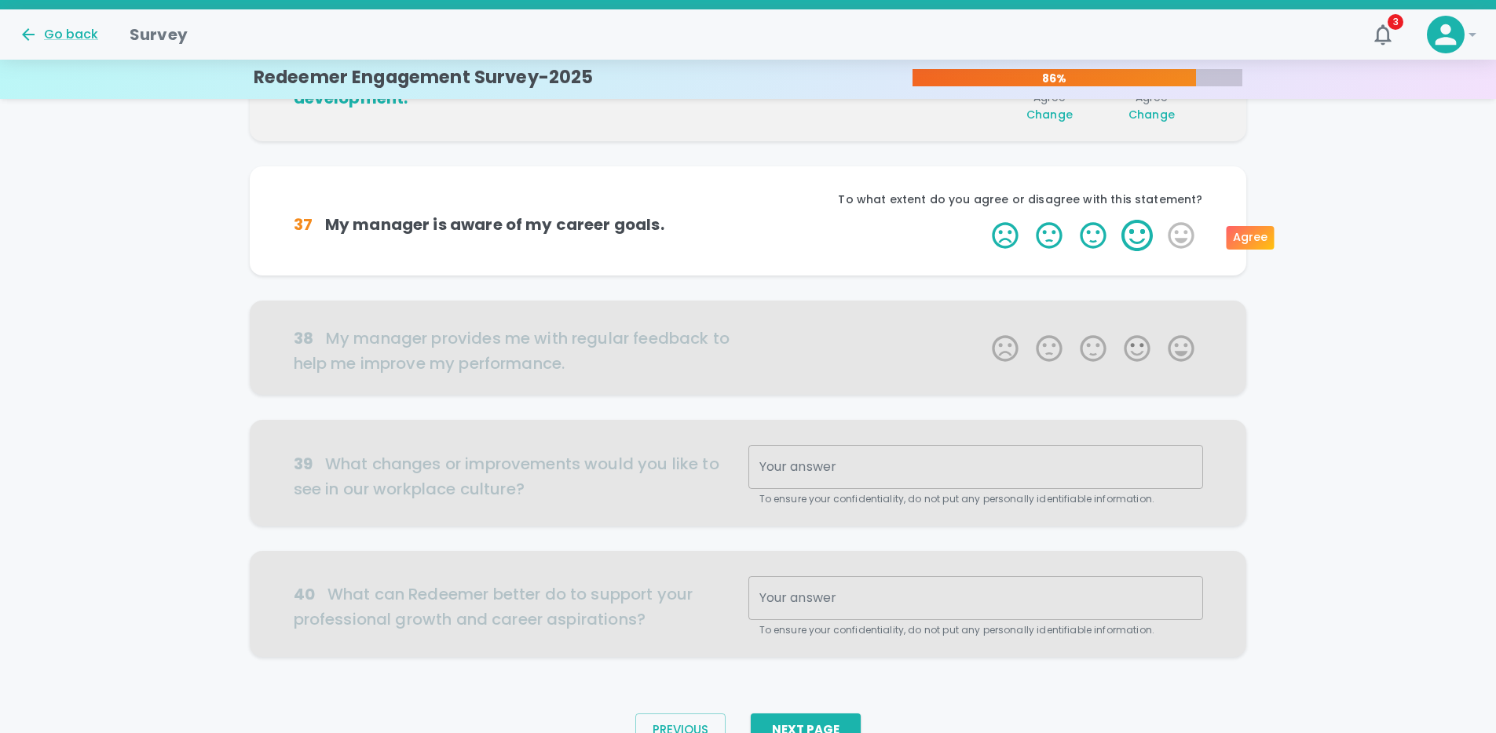
click at [1151, 237] on label "4 Stars" at bounding box center [1137, 235] width 44 height 31
click at [983, 220] on input "4 Stars" at bounding box center [982, 219] width 1 height 1
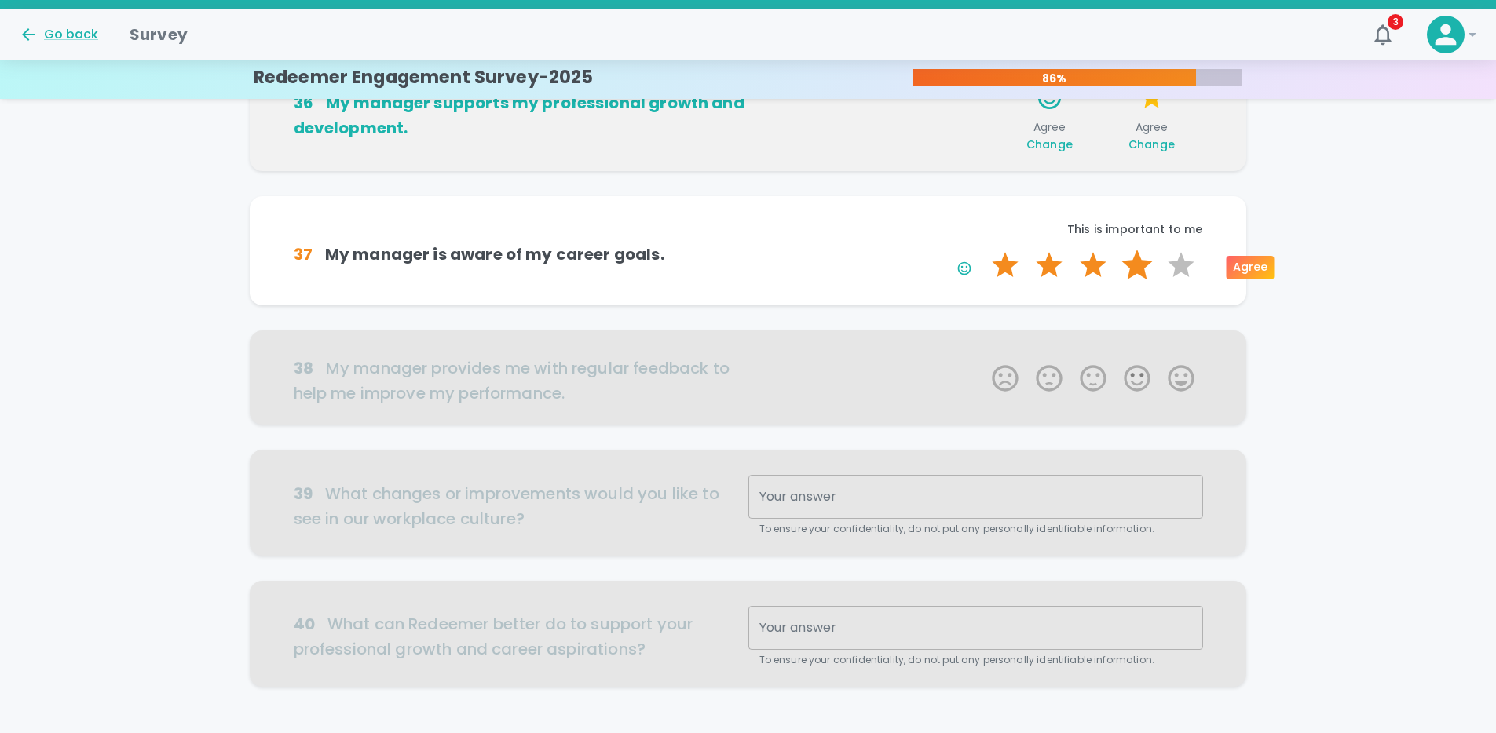
scroll to position [789, 0]
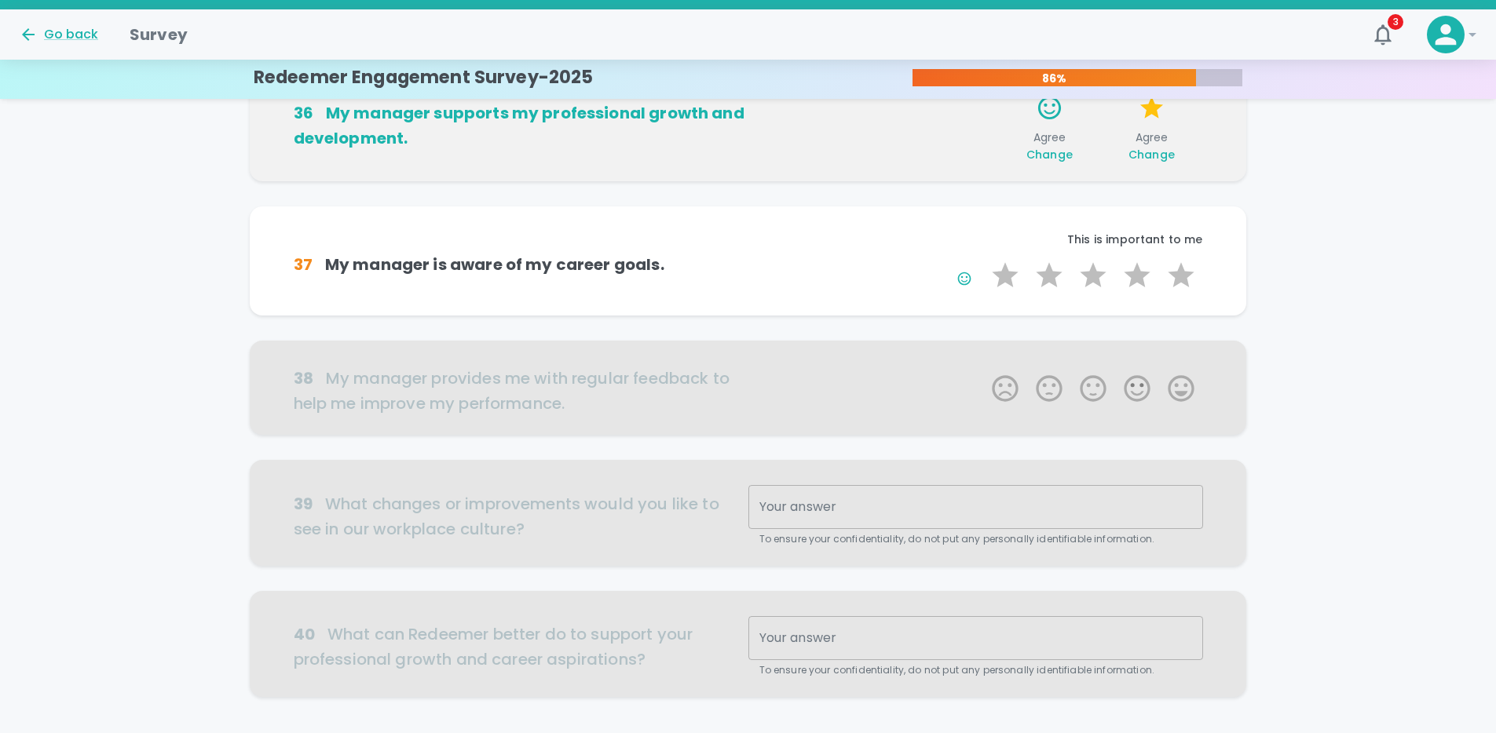
click at [963, 272] on icon "button" at bounding box center [964, 279] width 16 height 16
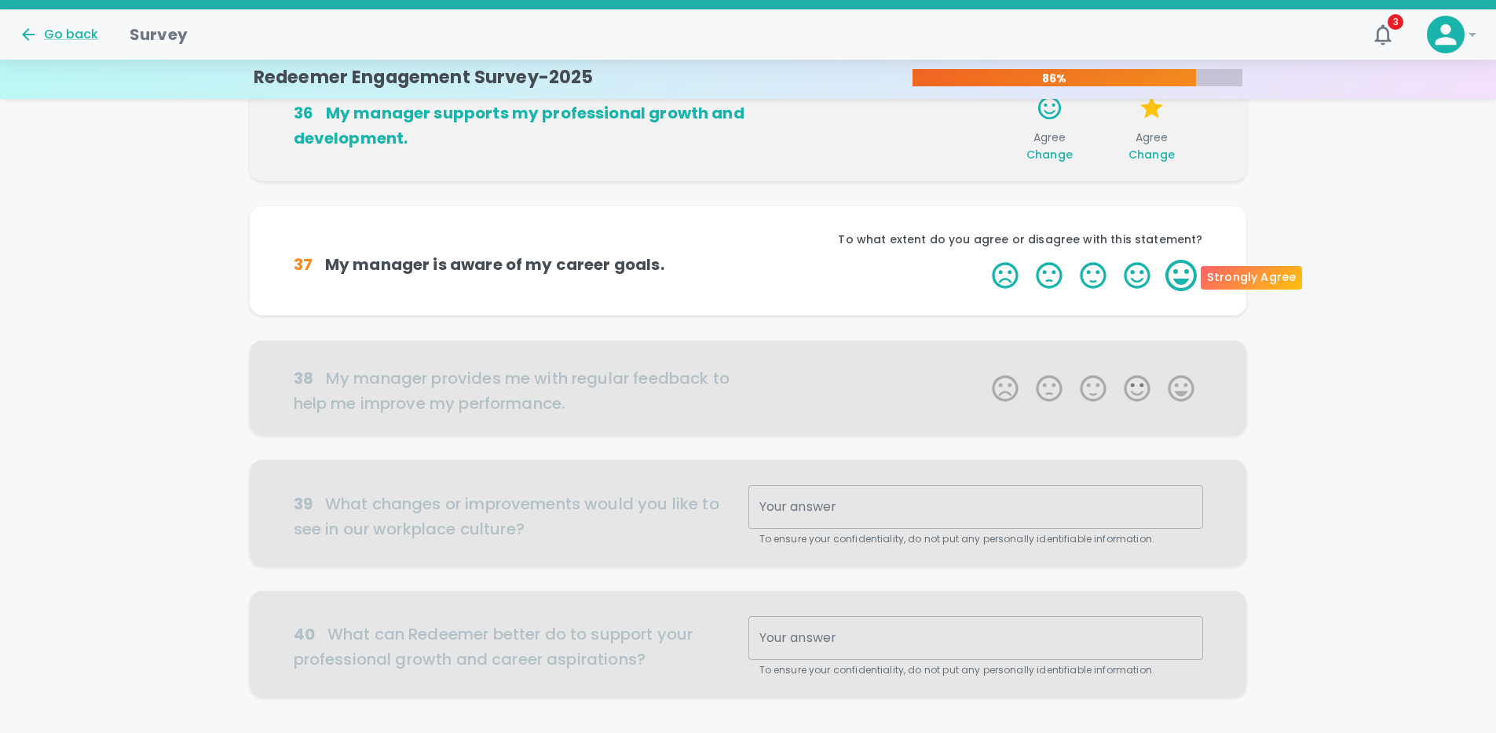
click at [1179, 268] on label "5 Stars" at bounding box center [1181, 275] width 44 height 31
click at [983, 260] on input "5 Stars" at bounding box center [982, 259] width 1 height 1
click at [1189, 275] on label "5 Stars" at bounding box center [1181, 275] width 44 height 31
click at [983, 260] on input "5 Stars" at bounding box center [982, 259] width 1 height 1
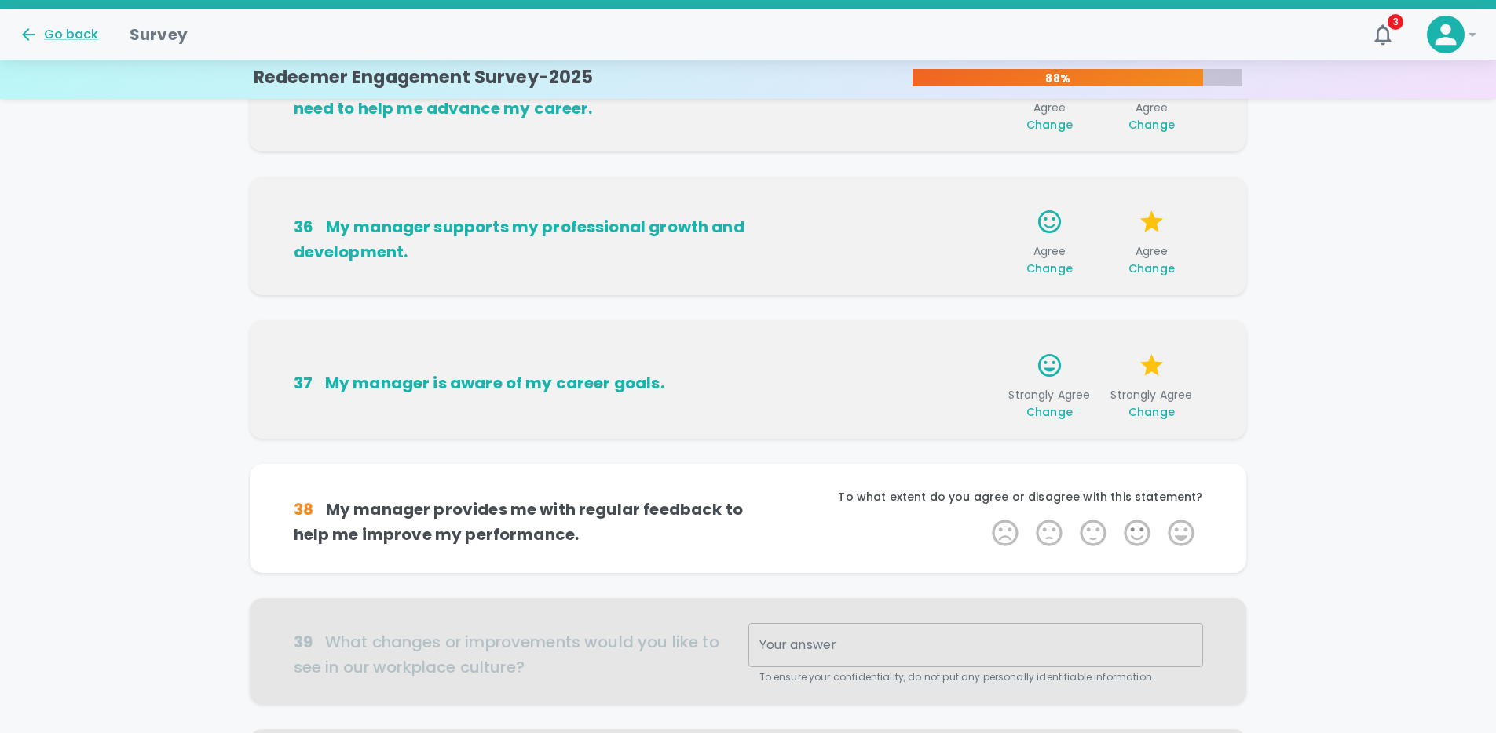
scroll to position [685, 0]
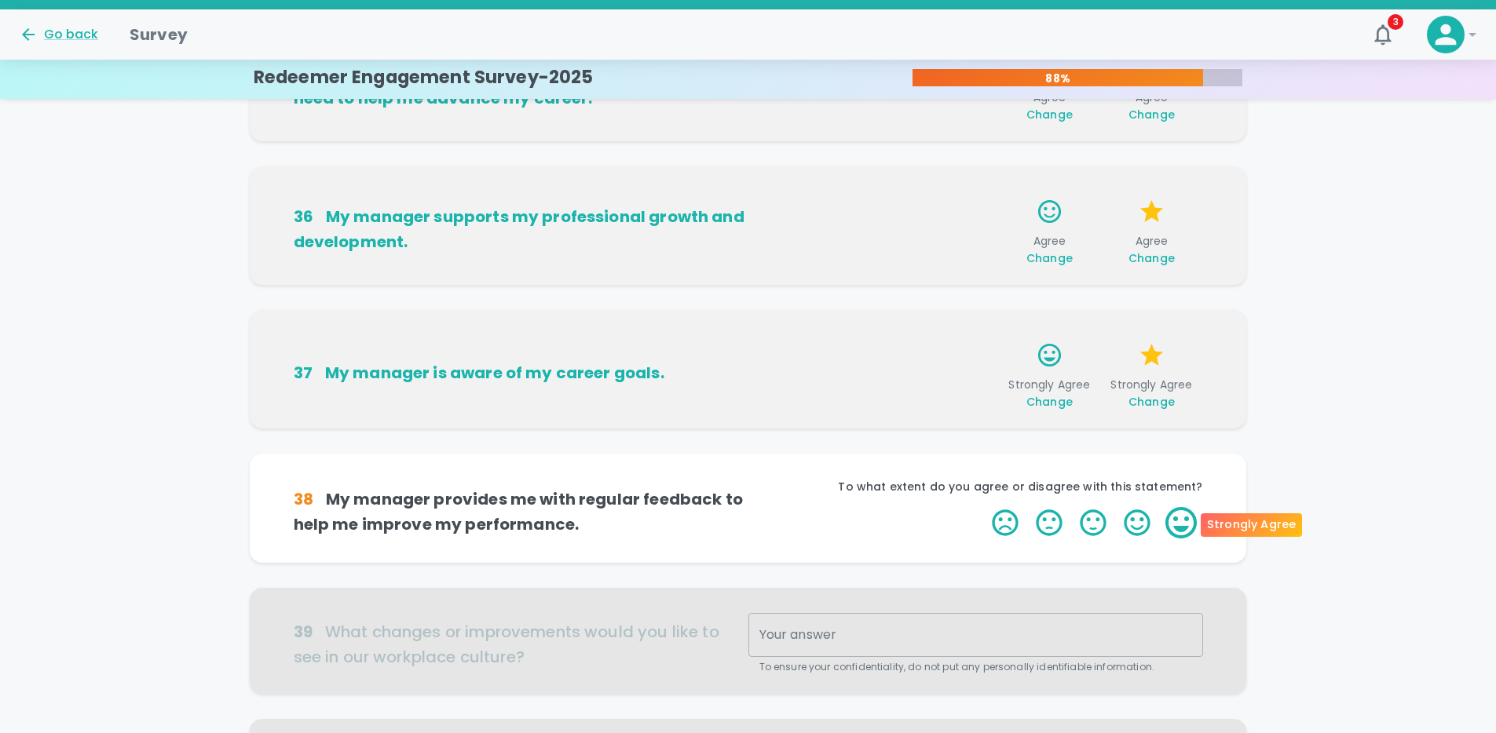
click at [1189, 528] on label "5 Stars" at bounding box center [1181, 522] width 44 height 31
click at [983, 507] on input "5 Stars" at bounding box center [982, 506] width 1 height 1
click at [1185, 527] on label "5 Stars" at bounding box center [1181, 522] width 44 height 31
click at [983, 507] on input "5 Stars" at bounding box center [982, 506] width 1 height 1
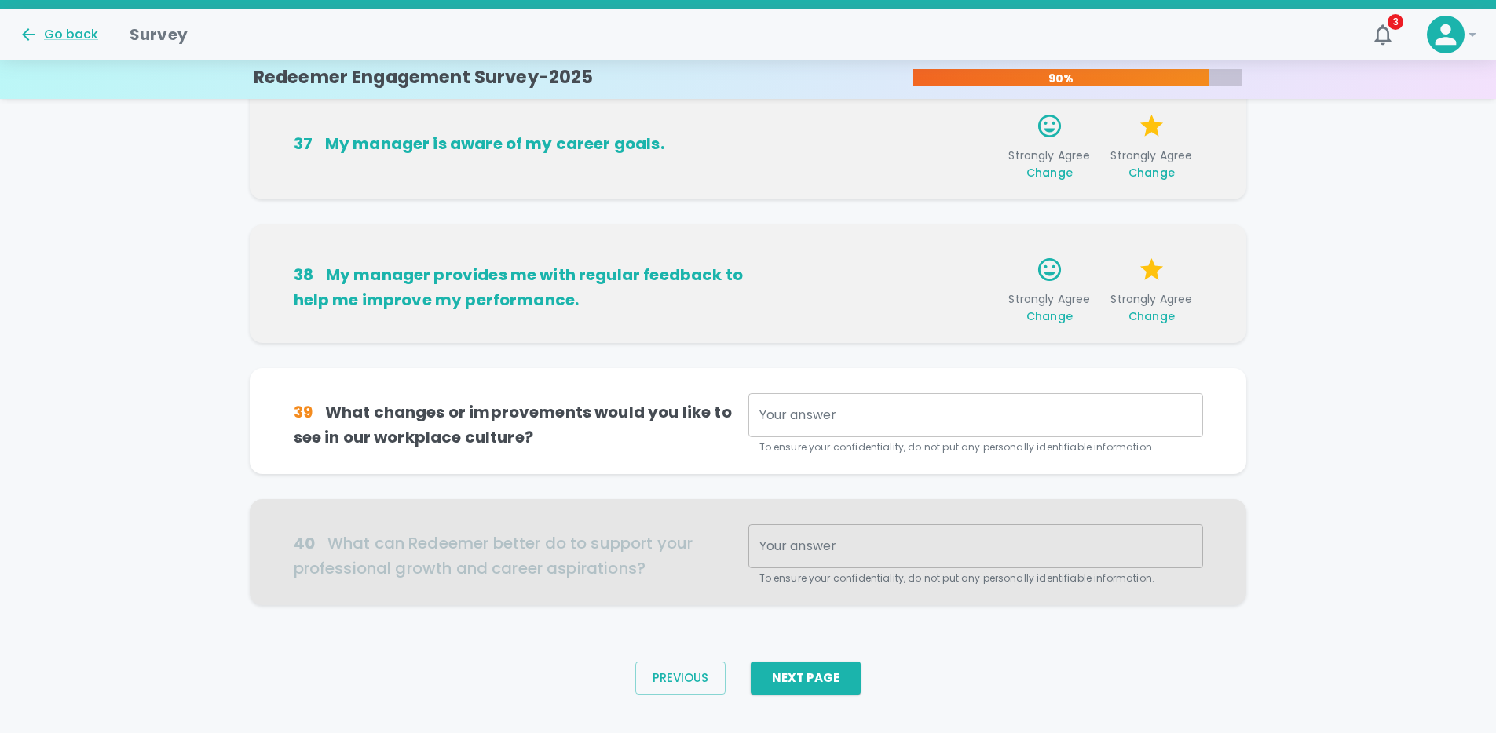
scroll to position [939, 0]
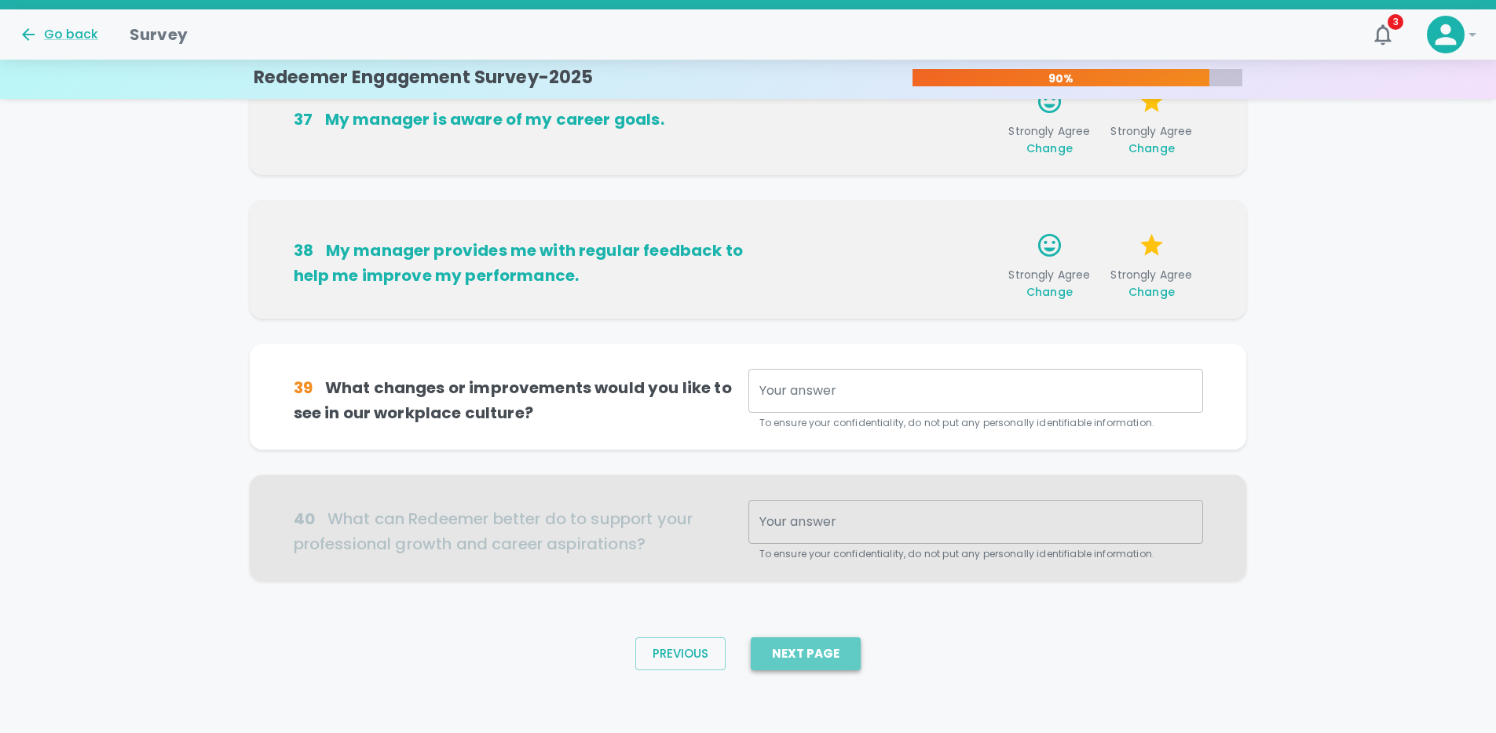
click at [844, 656] on button "Next Page" at bounding box center [806, 654] width 110 height 33
click at [862, 384] on textarea "Your answer" at bounding box center [975, 391] width 433 height 18
click at [848, 530] on div at bounding box center [748, 528] width 997 height 106
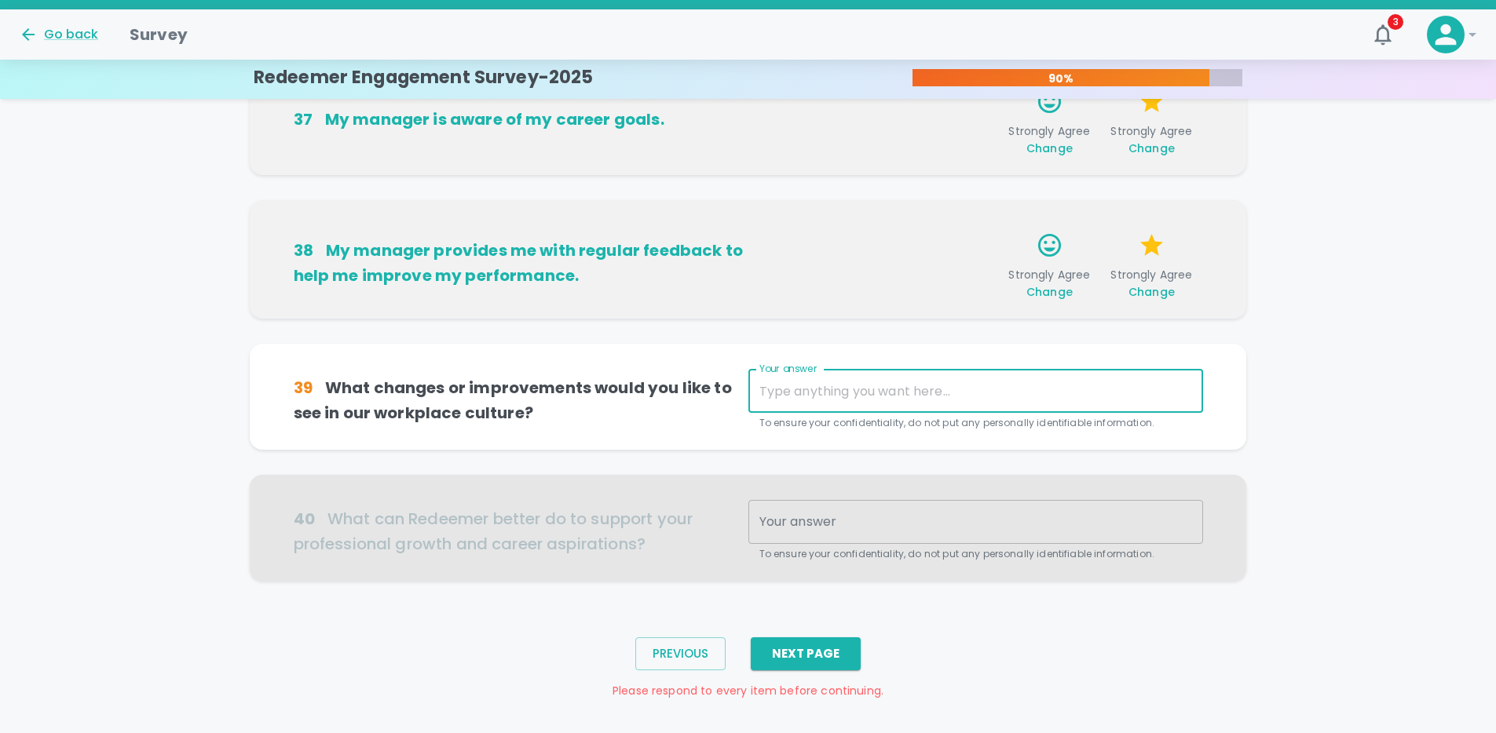
click at [818, 390] on textarea "Your answer" at bounding box center [975, 391] width 433 height 18
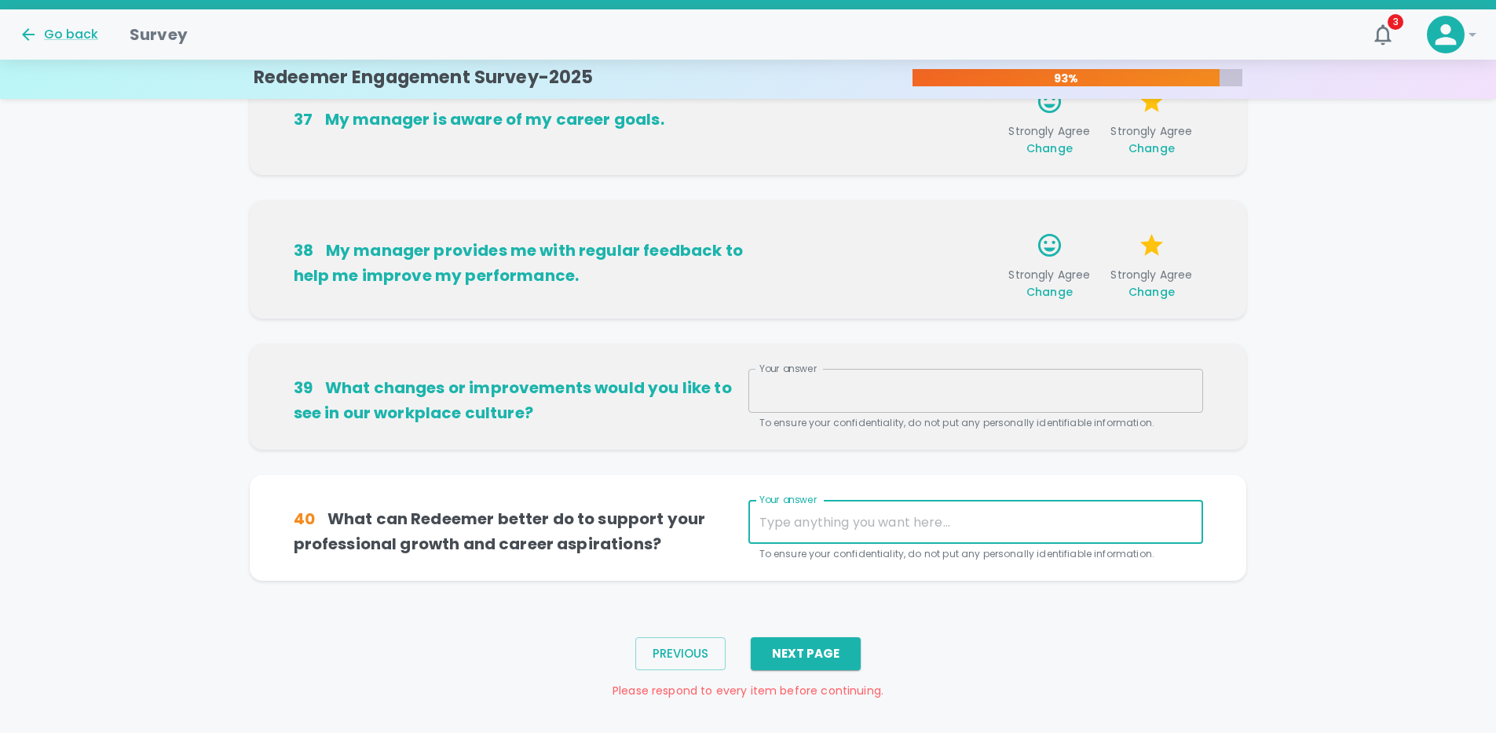
click at [824, 522] on textarea "Your answer" at bounding box center [975, 522] width 433 height 18
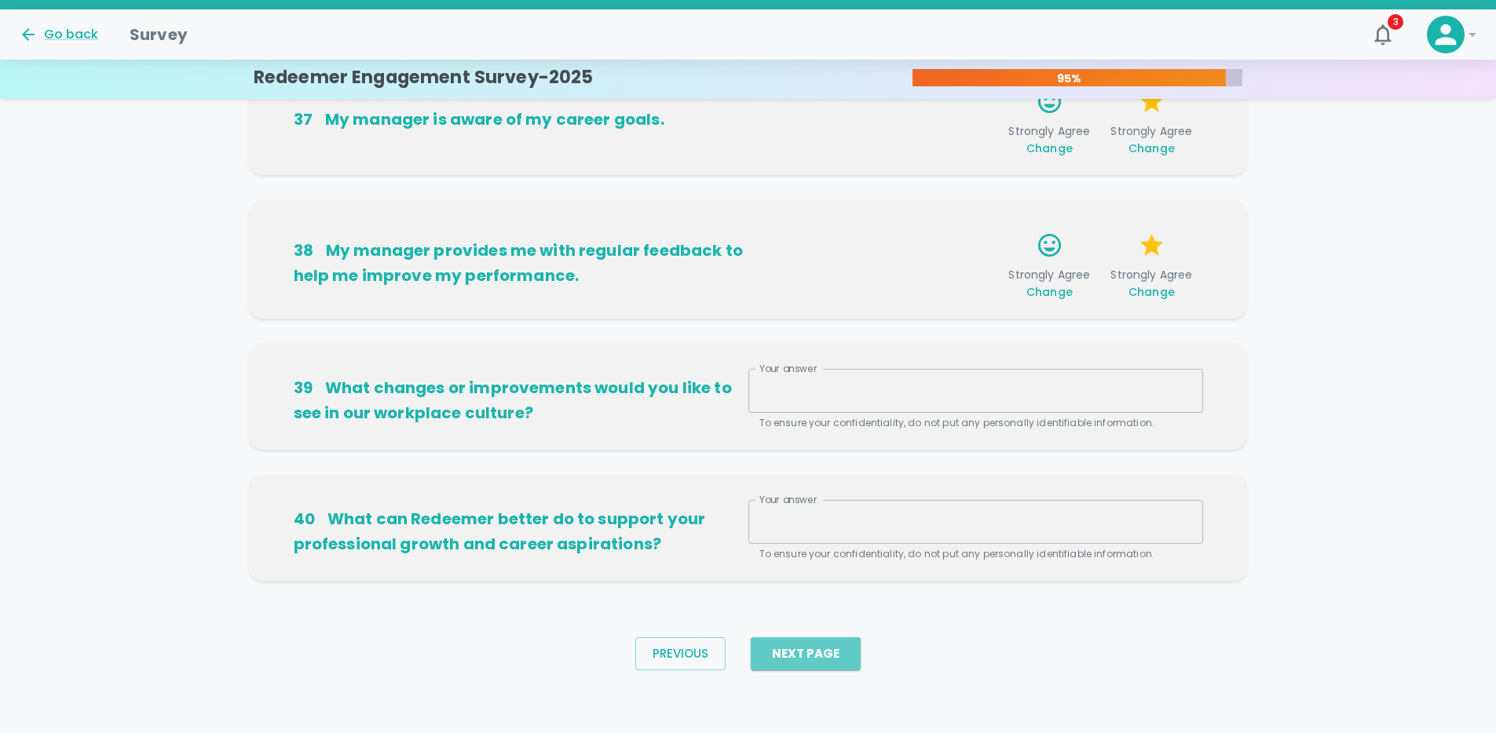
click at [817, 656] on button "Next Page" at bounding box center [806, 654] width 110 height 33
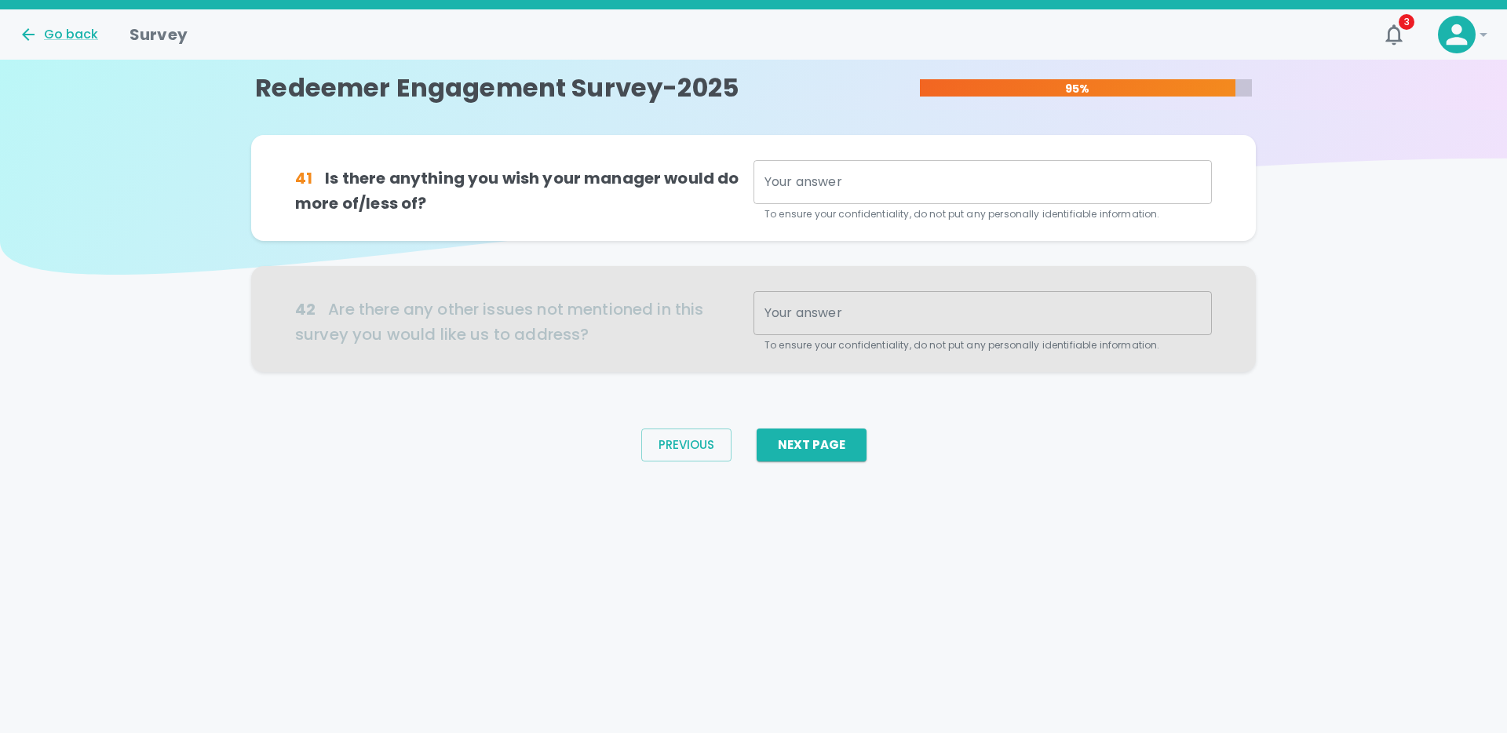
click at [883, 181] on textarea "Your answer" at bounding box center [983, 183] width 437 height 18
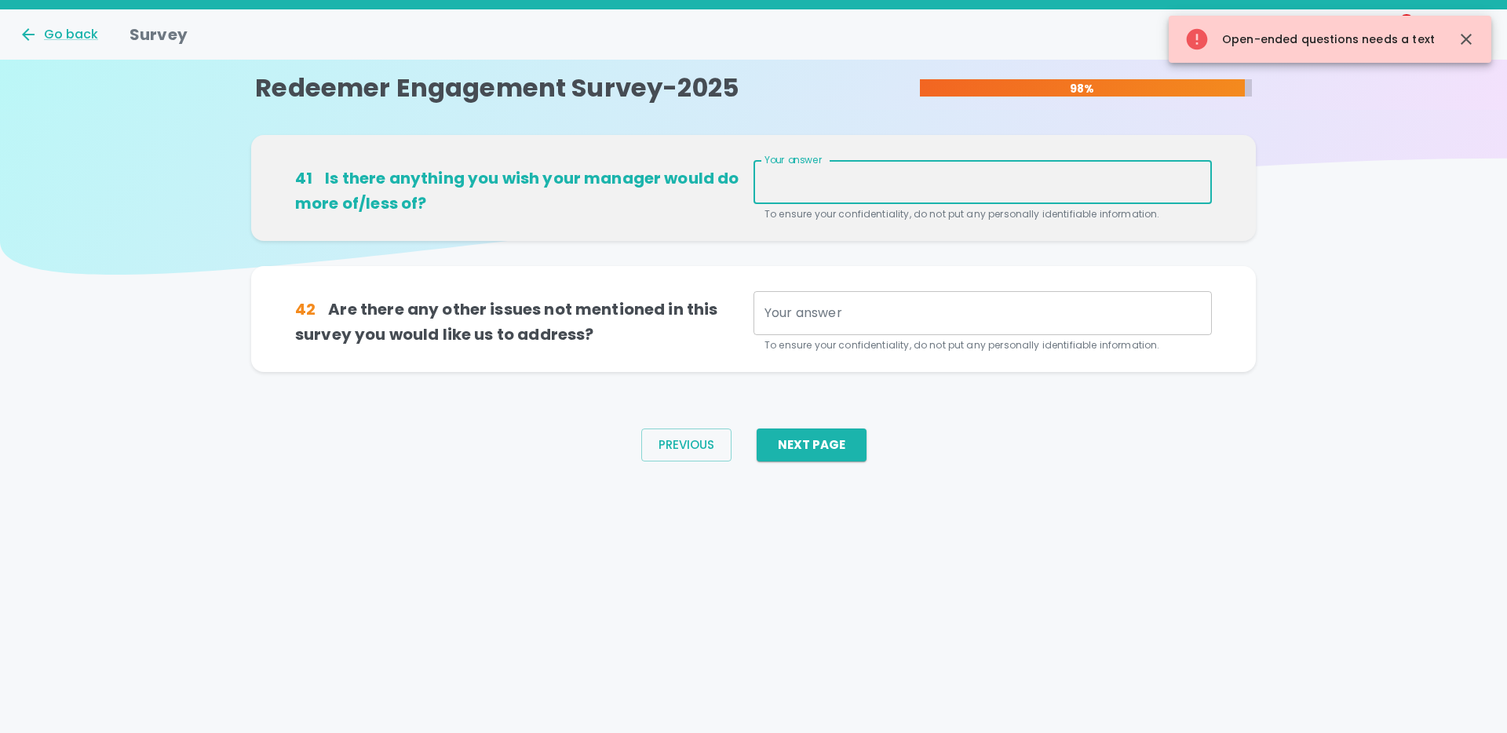
click at [835, 301] on div "x Your answer" at bounding box center [983, 313] width 459 height 44
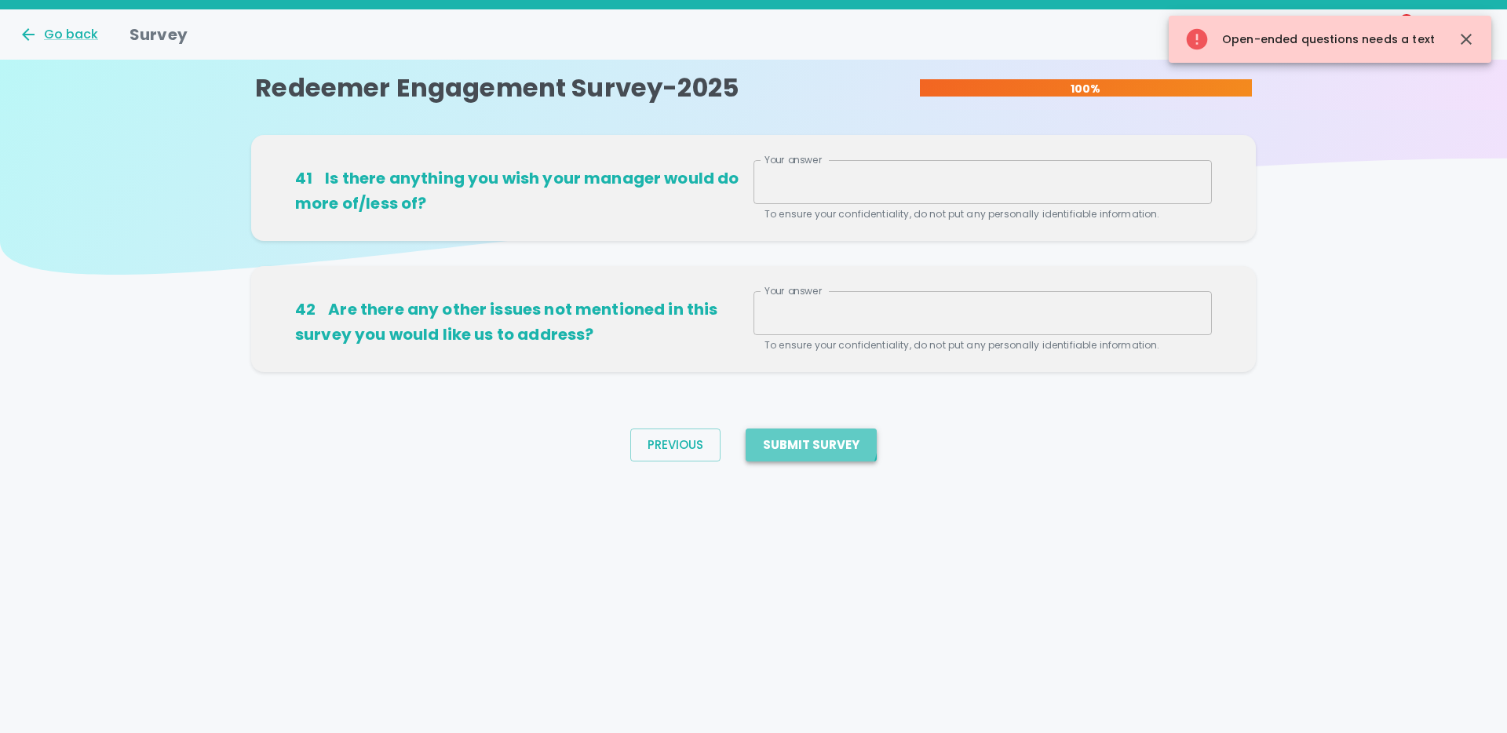
click at [809, 438] on button "Submit Survey" at bounding box center [811, 445] width 131 height 33
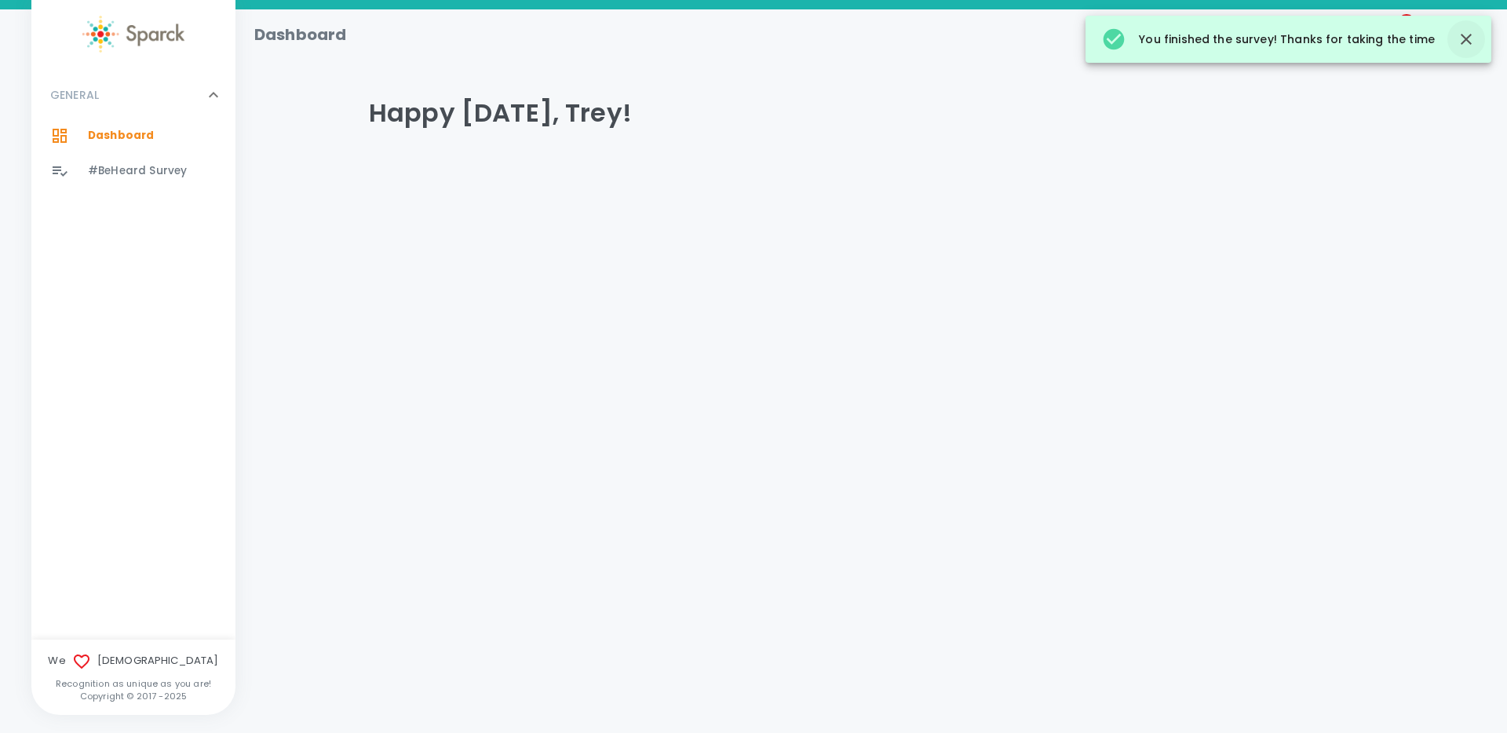
click at [1472, 36] on icon "button" at bounding box center [1466, 39] width 19 height 19
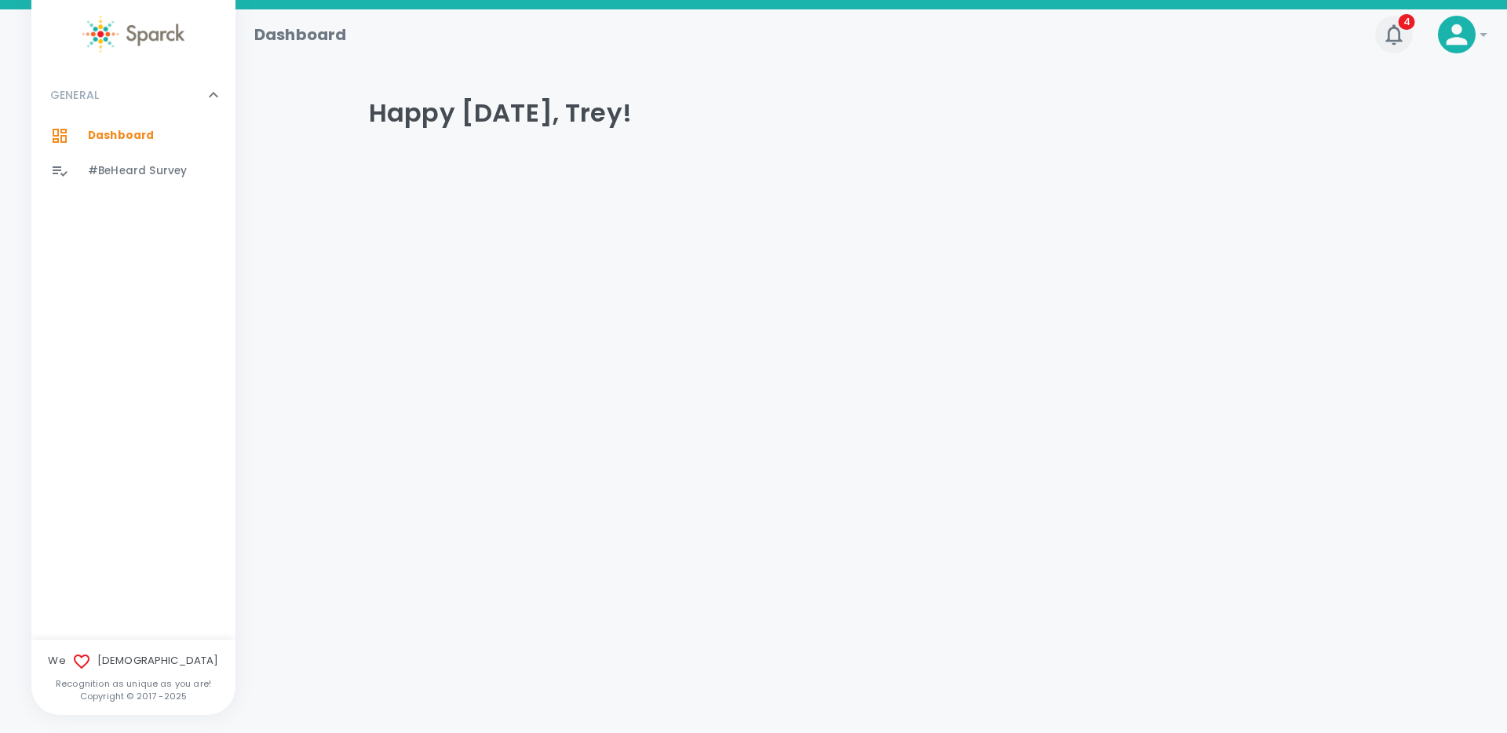
click at [1398, 35] on icon "button" at bounding box center [1394, 34] width 25 height 25
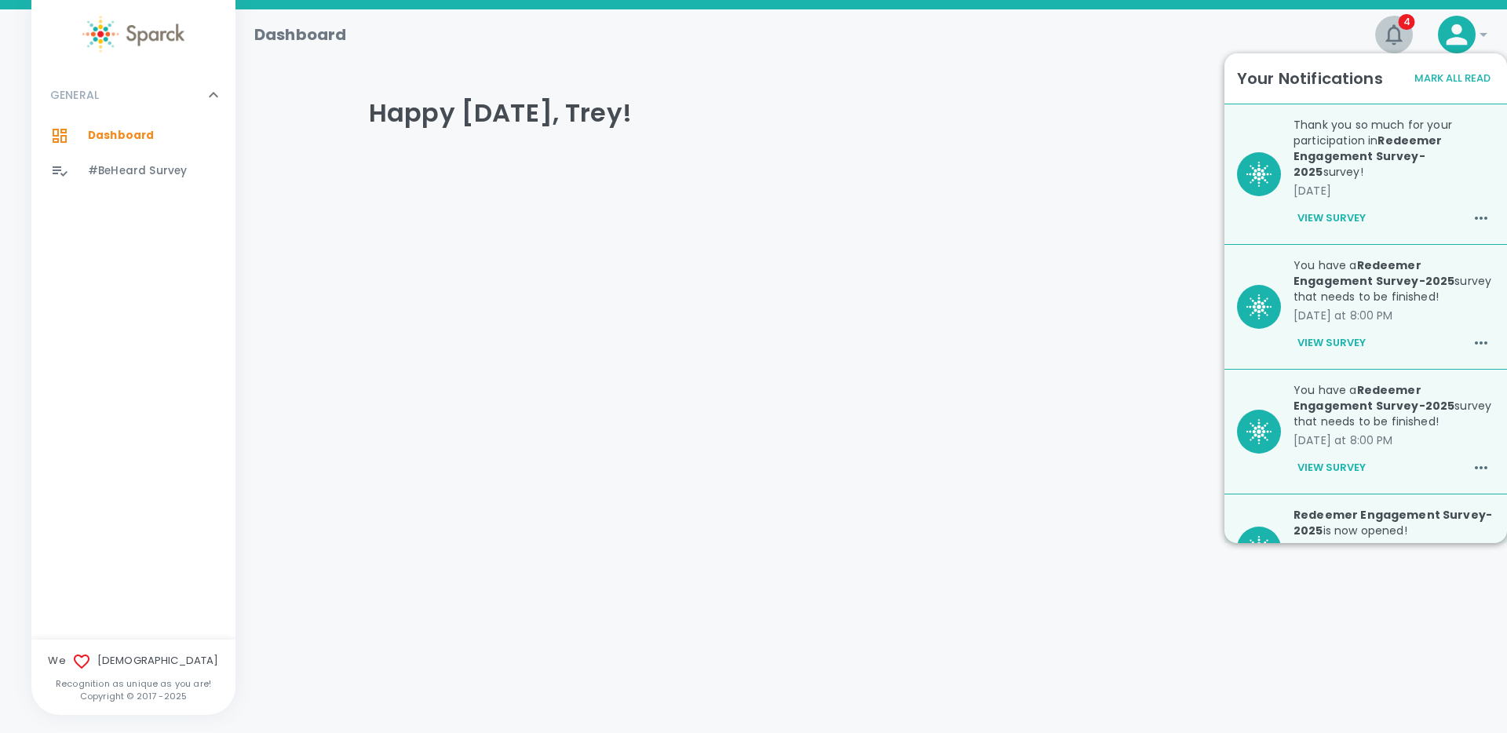
click at [1398, 35] on icon "button" at bounding box center [1394, 34] width 25 height 25
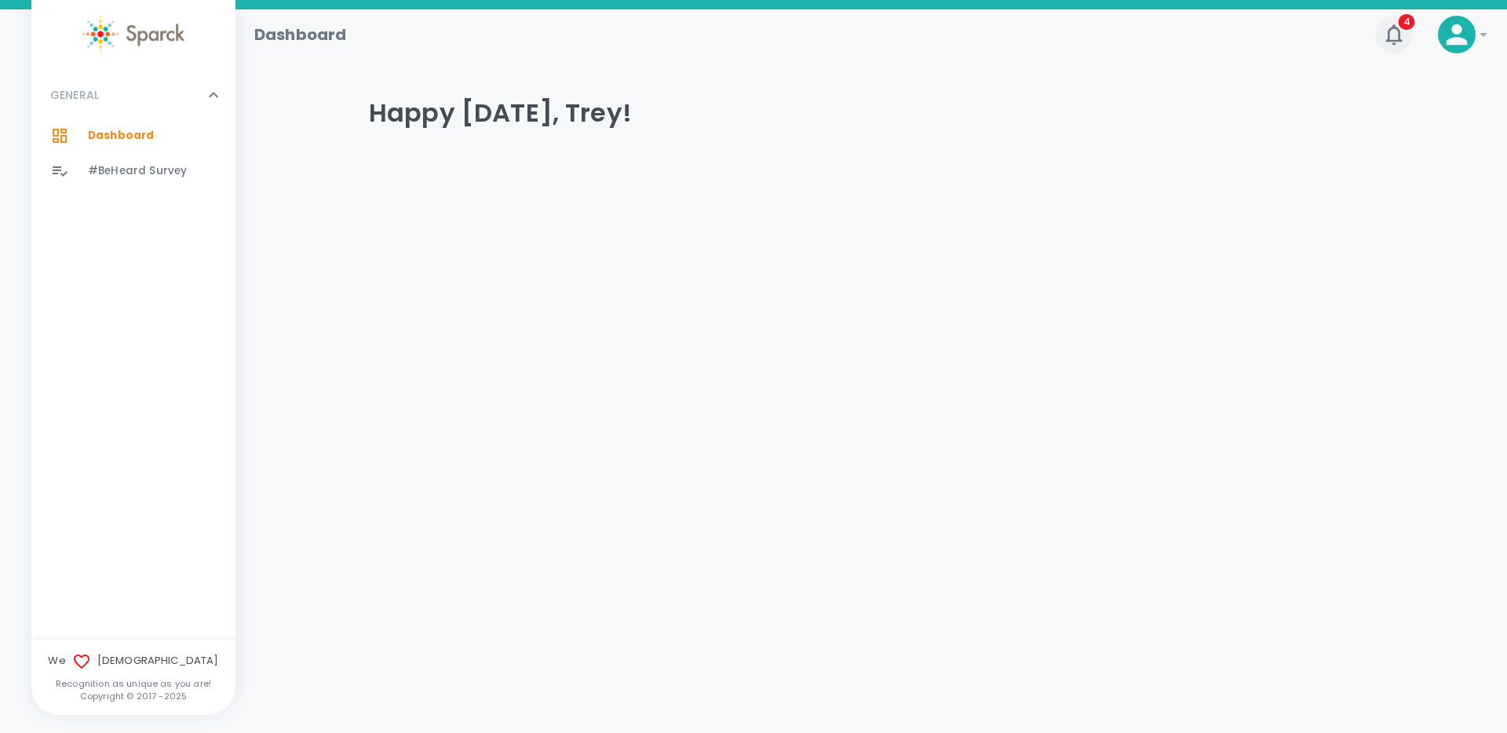
click at [1398, 37] on icon "button" at bounding box center [1394, 34] width 16 height 20
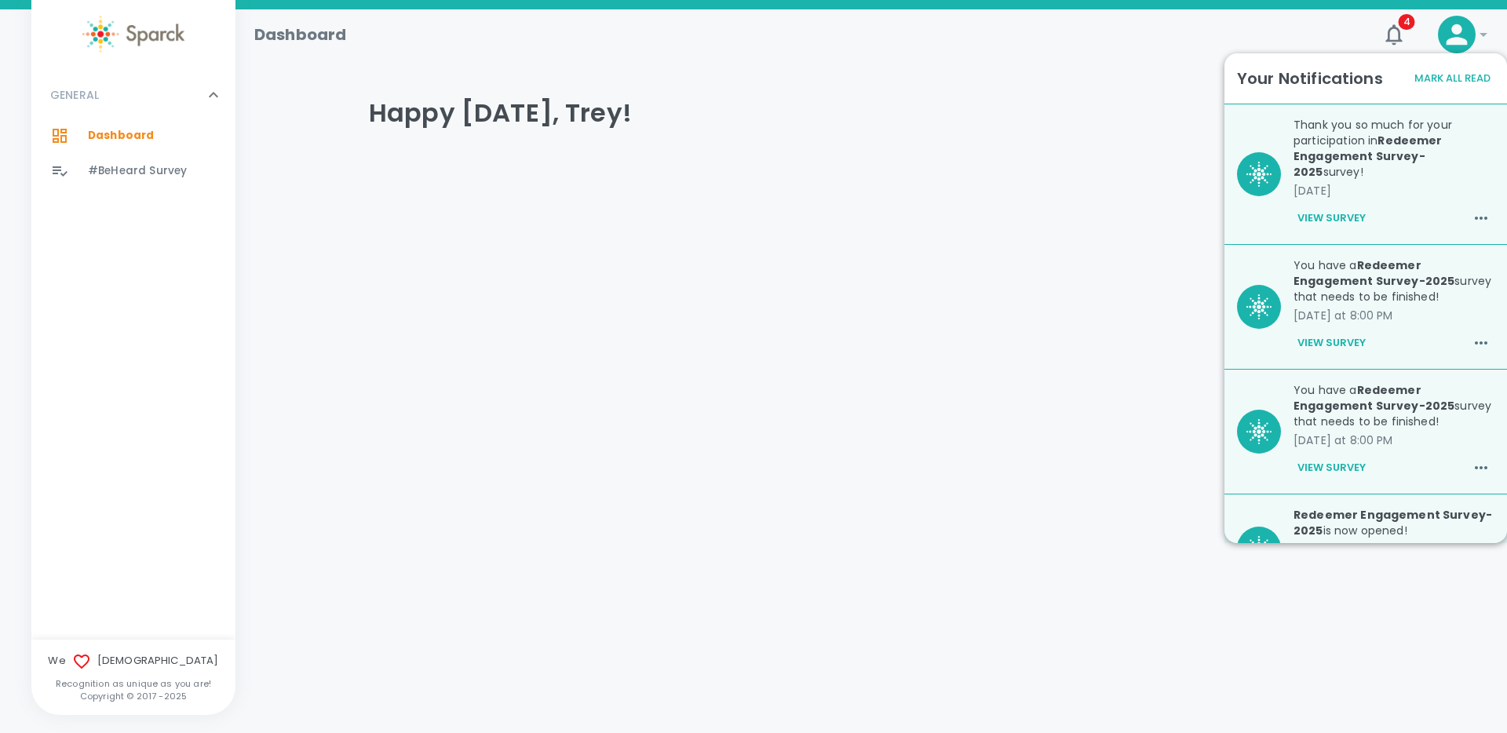
click at [1447, 96] on div "Your Notifications Mark All Read" at bounding box center [1366, 78] width 283 height 50
click at [1449, 81] on button "Mark All Read" at bounding box center [1453, 79] width 84 height 24
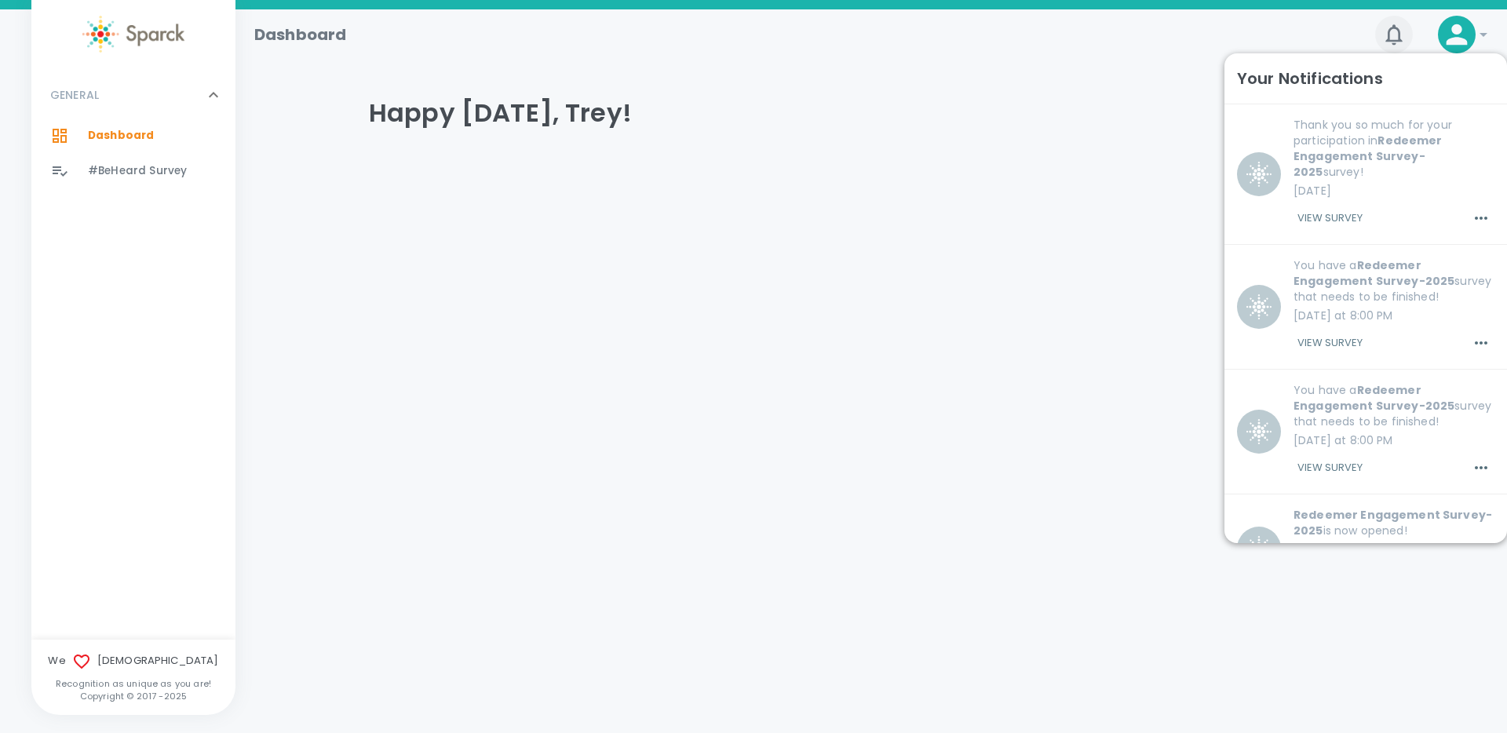
click at [1390, 37] on icon "button" at bounding box center [1394, 34] width 16 height 20
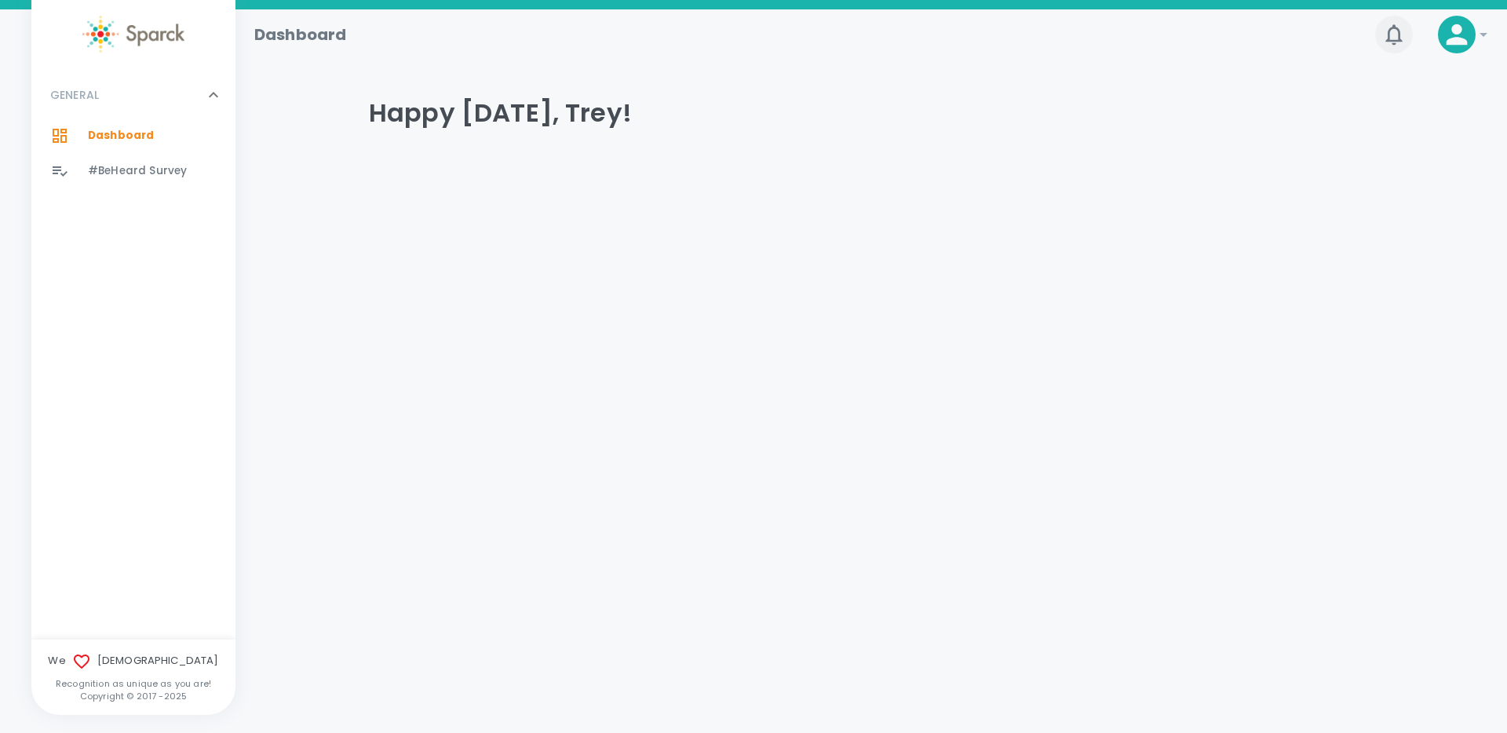
click at [1387, 37] on icon "button" at bounding box center [1394, 34] width 25 height 25
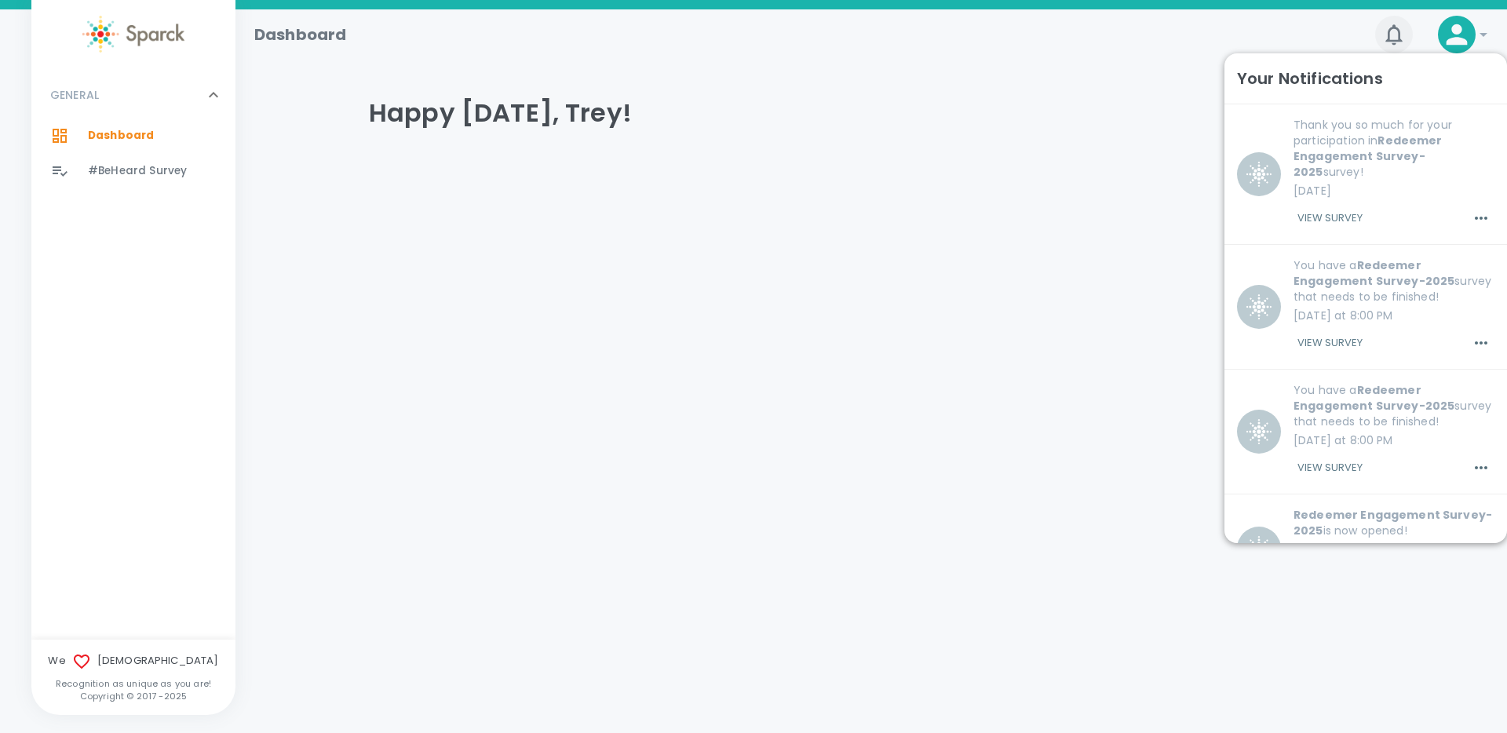
click at [1393, 37] on icon "button" at bounding box center [1394, 34] width 25 height 25
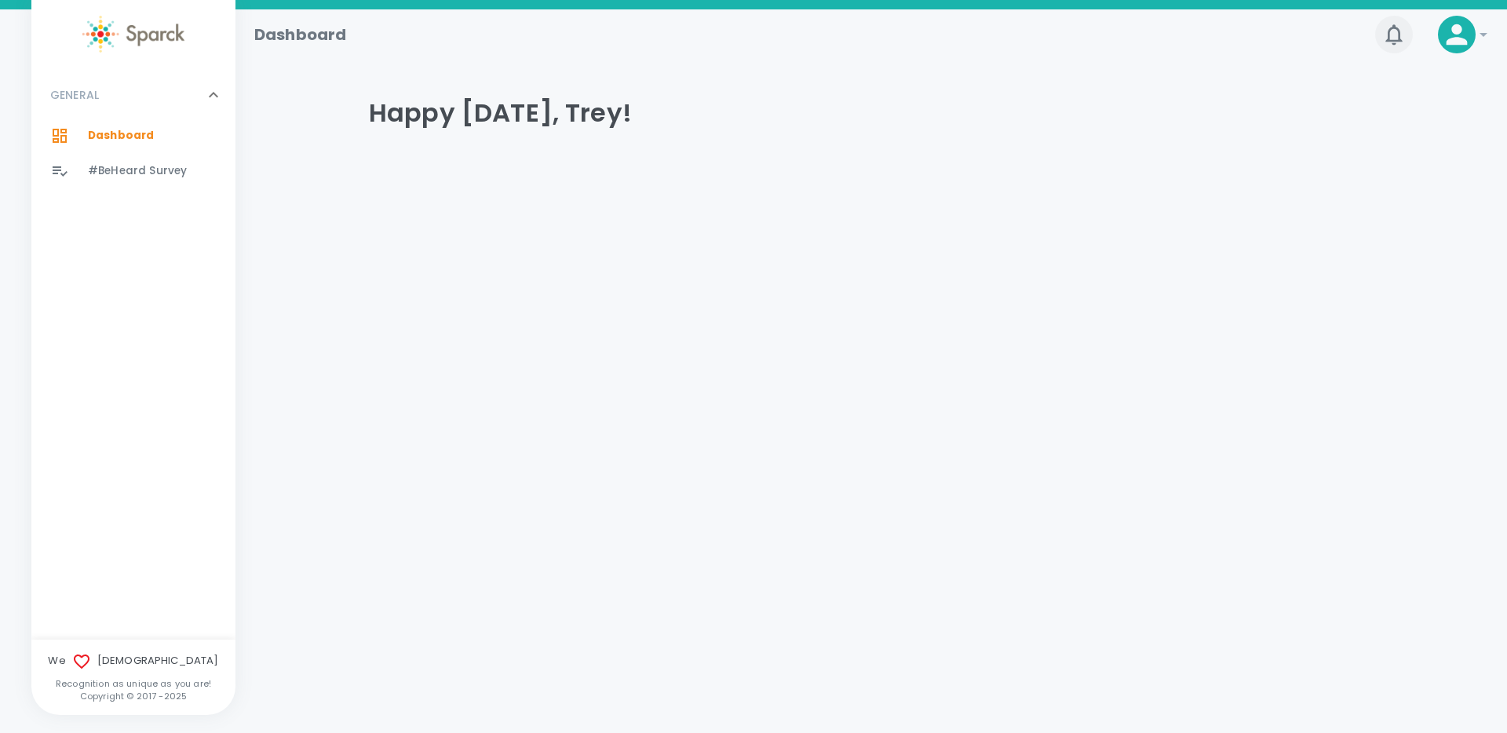
click at [1393, 37] on icon "button" at bounding box center [1394, 34] width 25 height 25
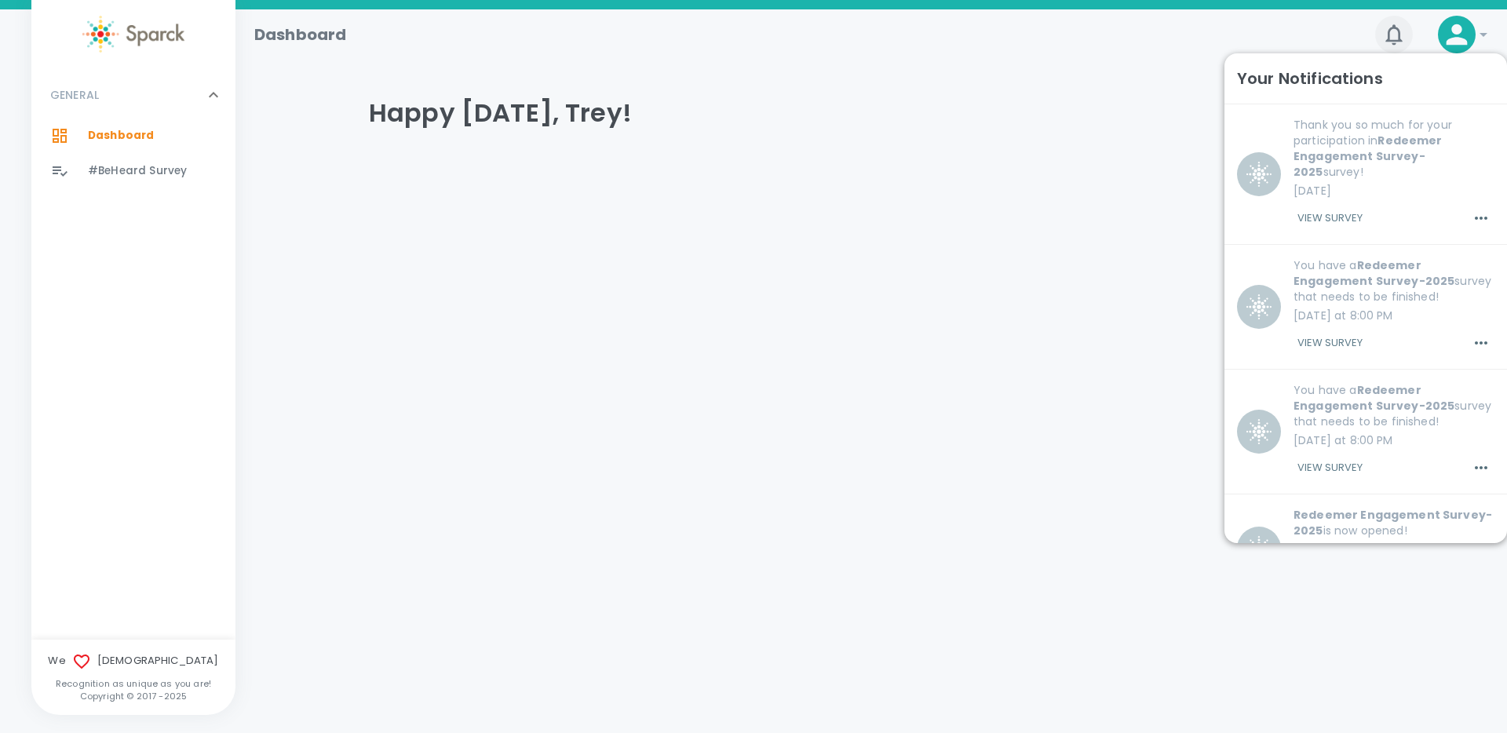
click at [1393, 37] on icon "button" at bounding box center [1394, 34] width 25 height 25
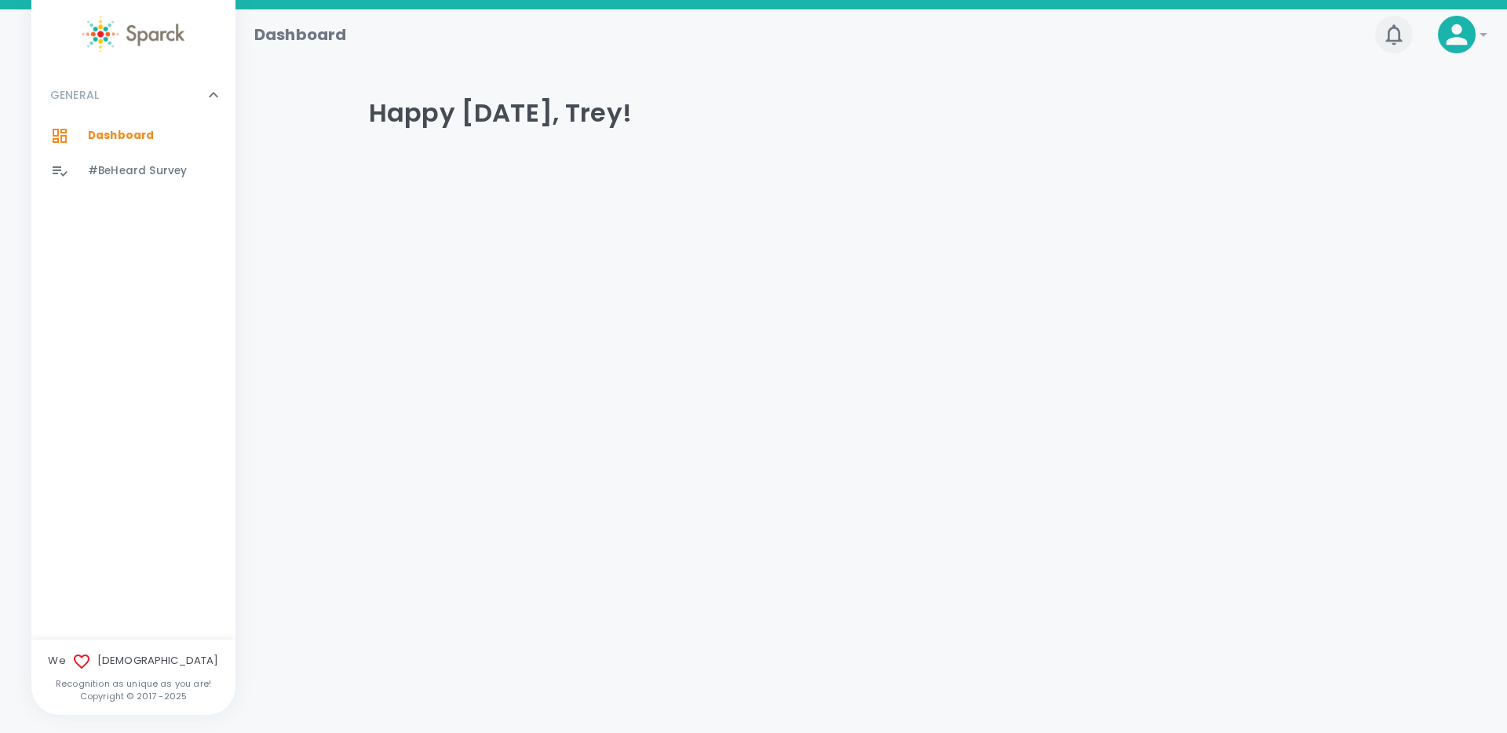
click at [1394, 35] on icon "button" at bounding box center [1394, 34] width 25 height 25
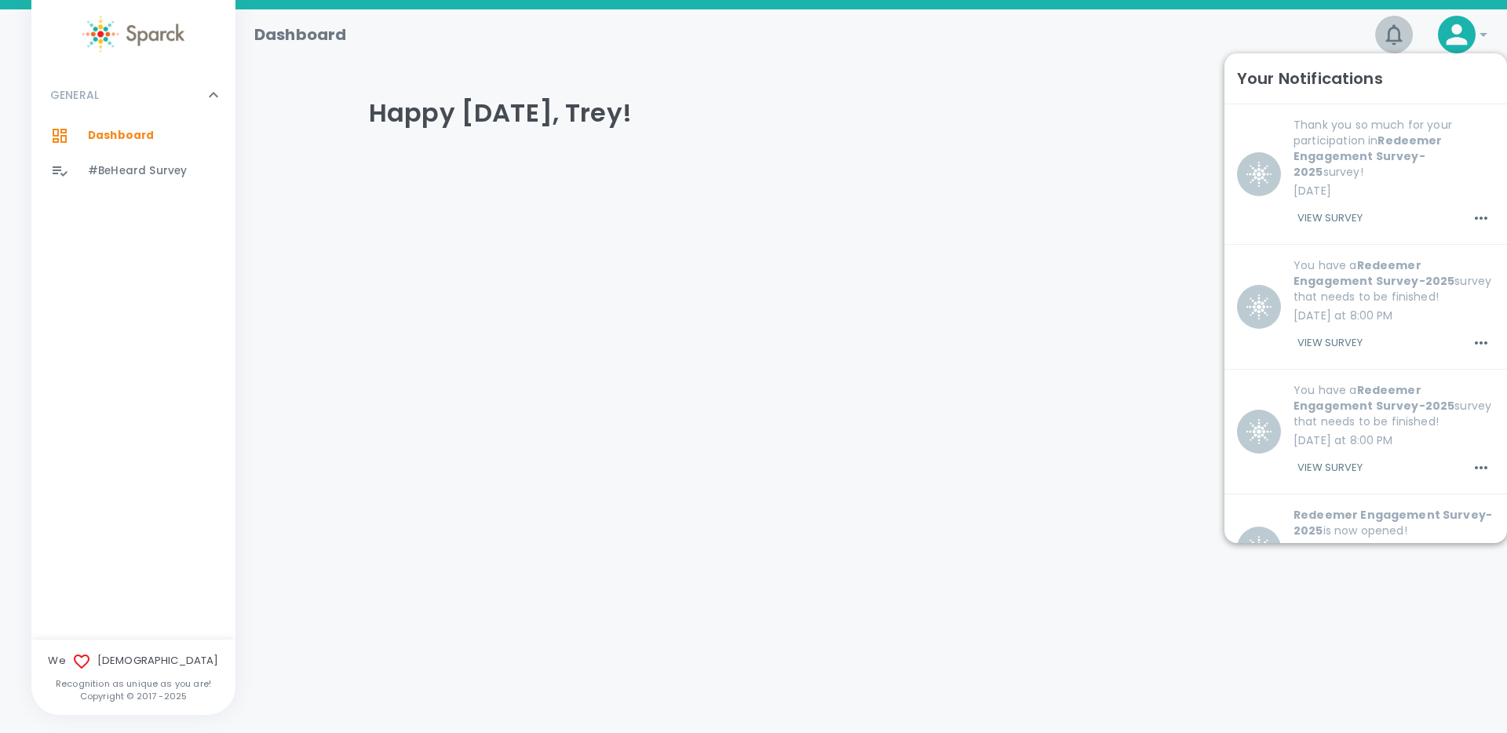
click at [1394, 35] on icon "button" at bounding box center [1394, 34] width 25 height 25
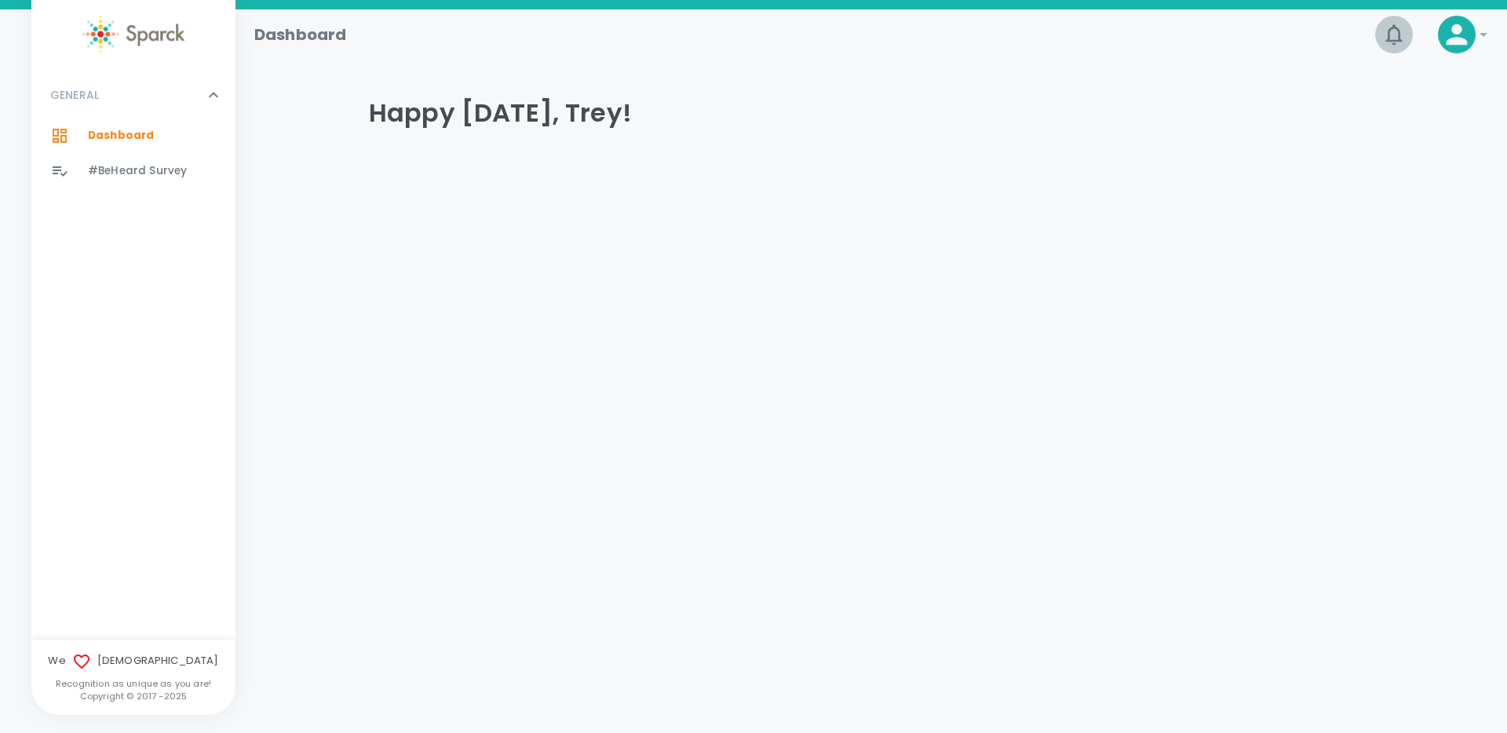
click at [1394, 35] on icon "button" at bounding box center [1394, 34] width 25 height 25
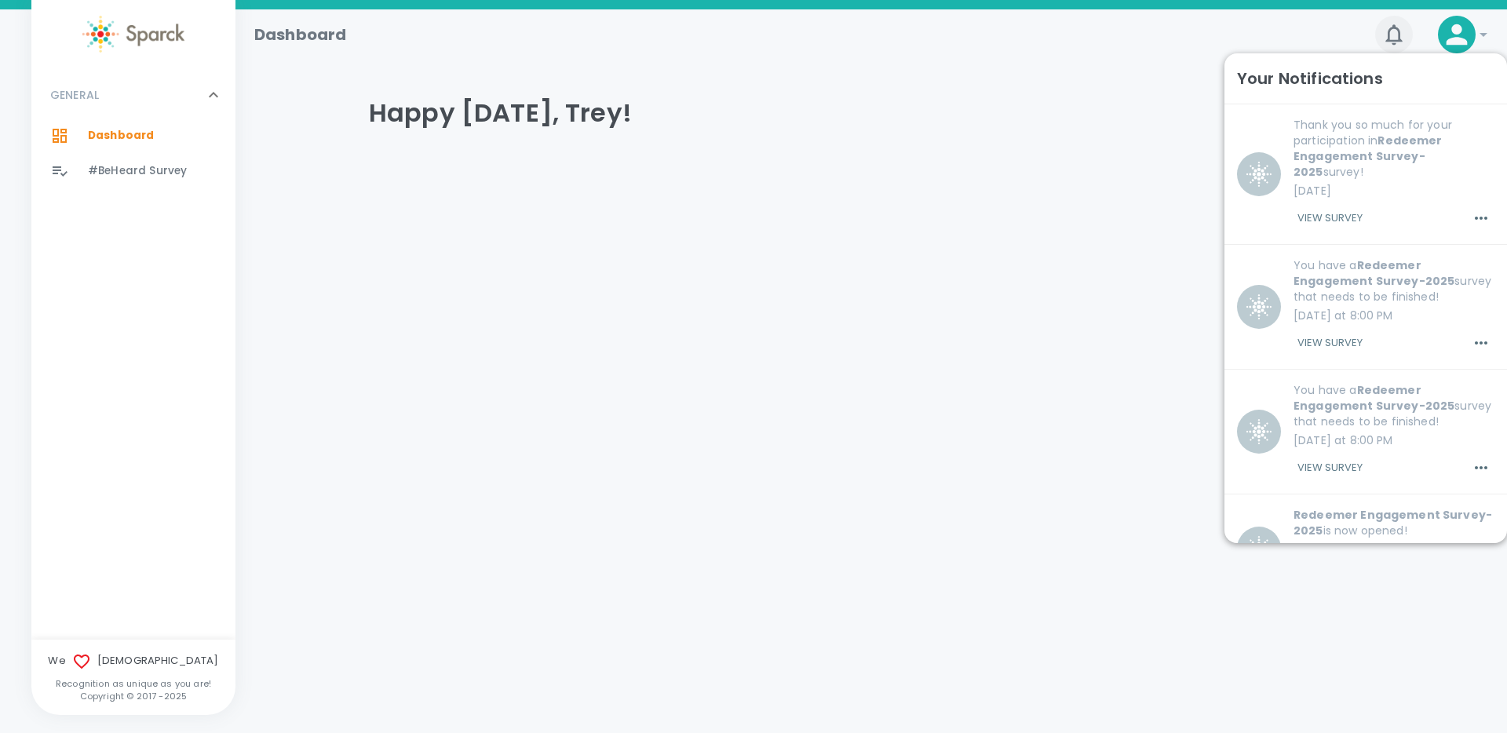
click at [1394, 35] on icon "button" at bounding box center [1394, 34] width 25 height 25
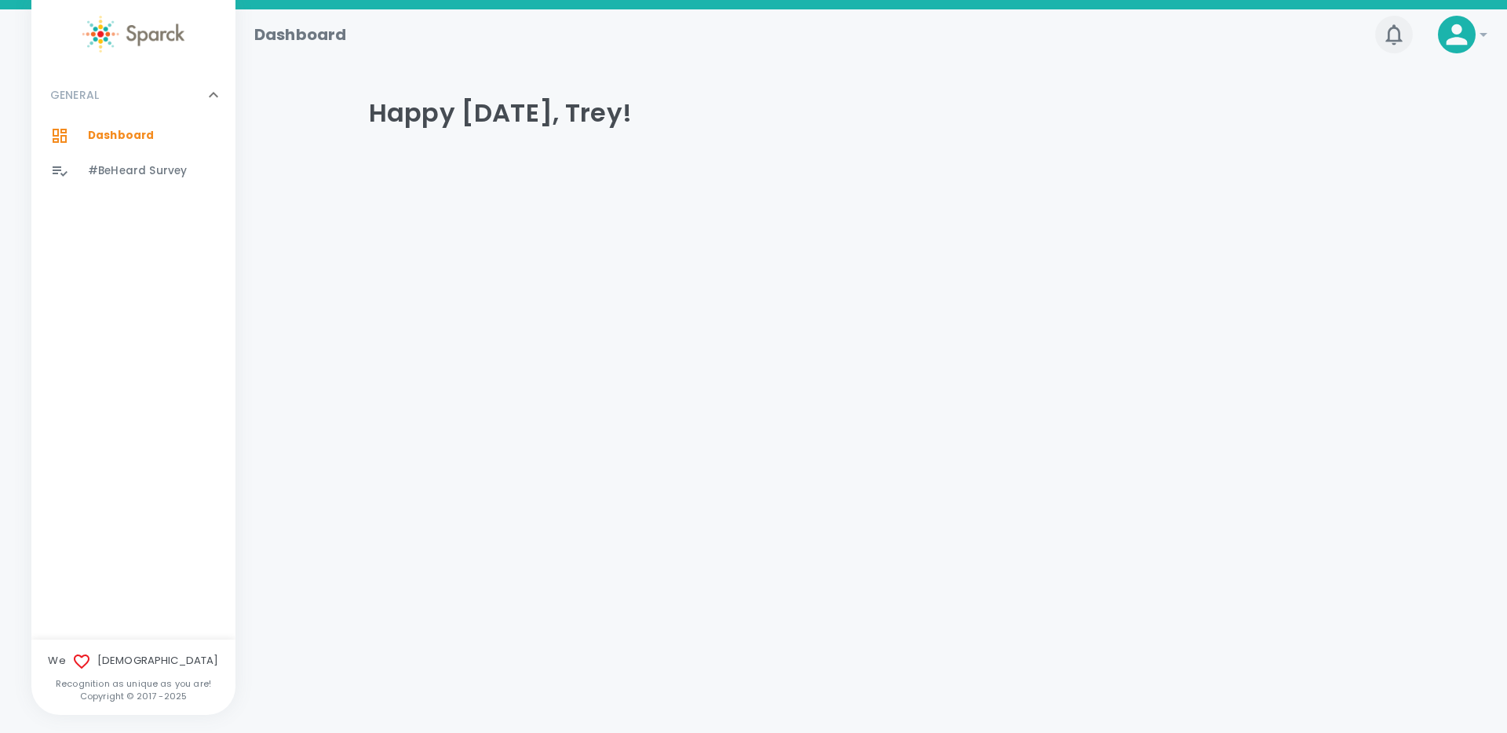
click at [1394, 35] on icon "button" at bounding box center [1394, 34] width 25 height 25
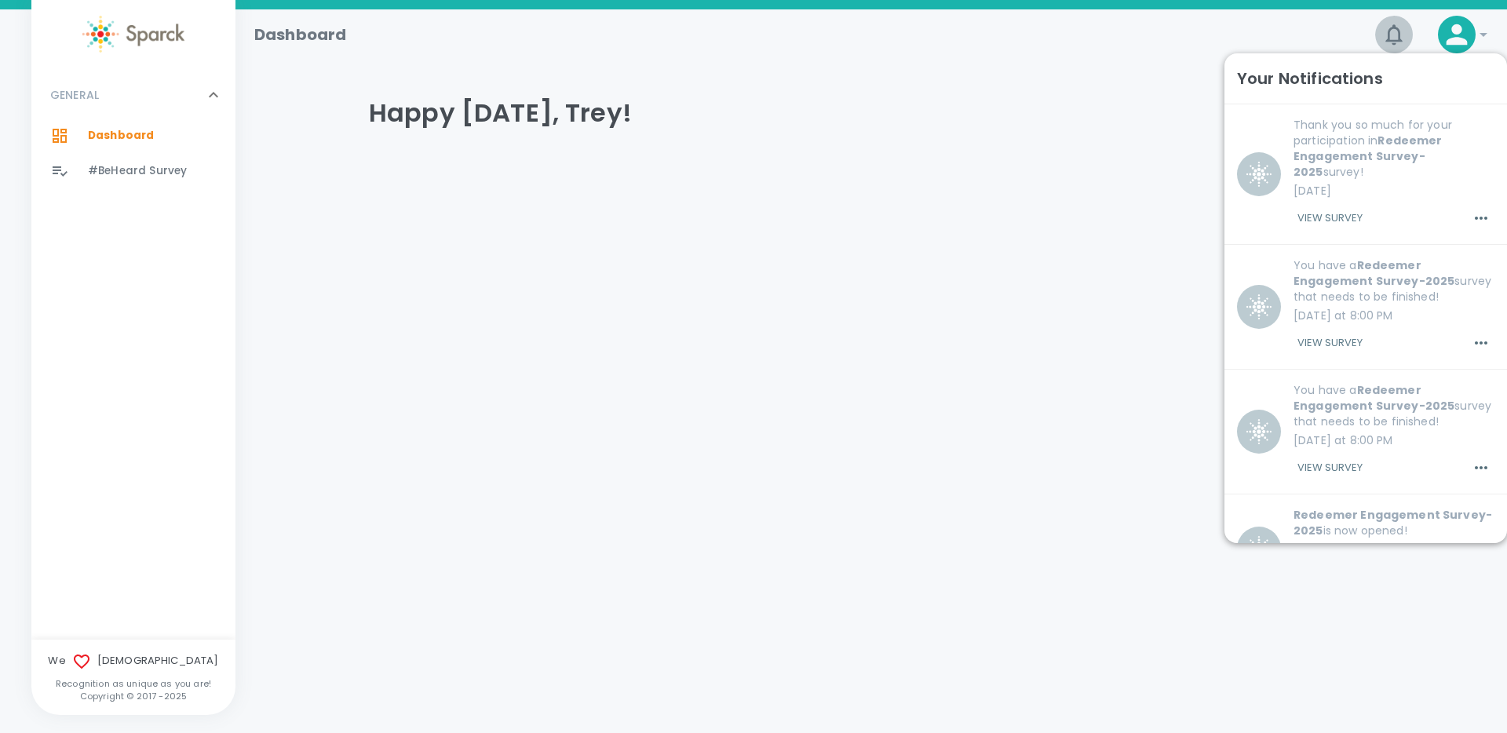
click at [1394, 35] on icon "button" at bounding box center [1394, 34] width 25 height 25
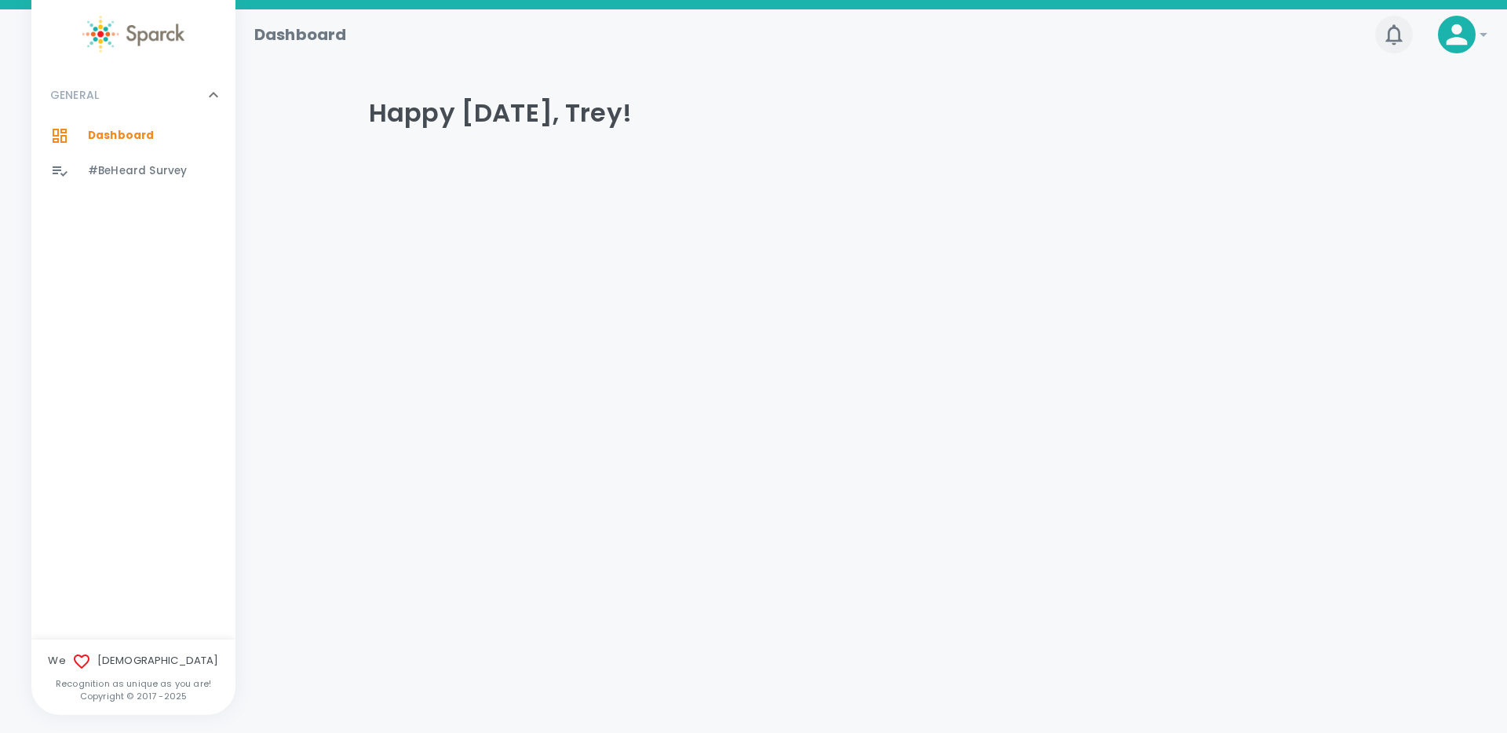
click at [1394, 35] on icon "button" at bounding box center [1394, 34] width 25 height 25
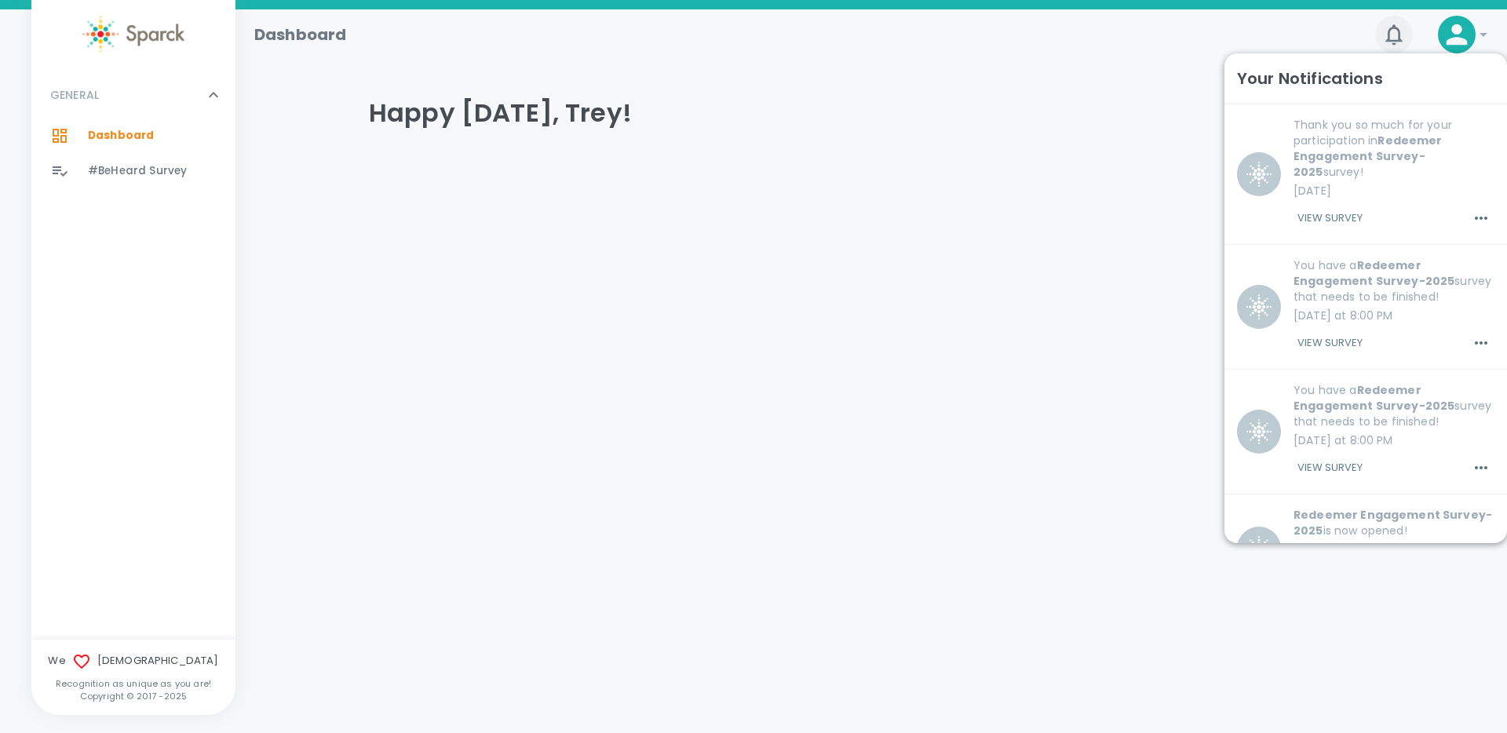
click at [1394, 35] on icon "button" at bounding box center [1394, 34] width 25 height 25
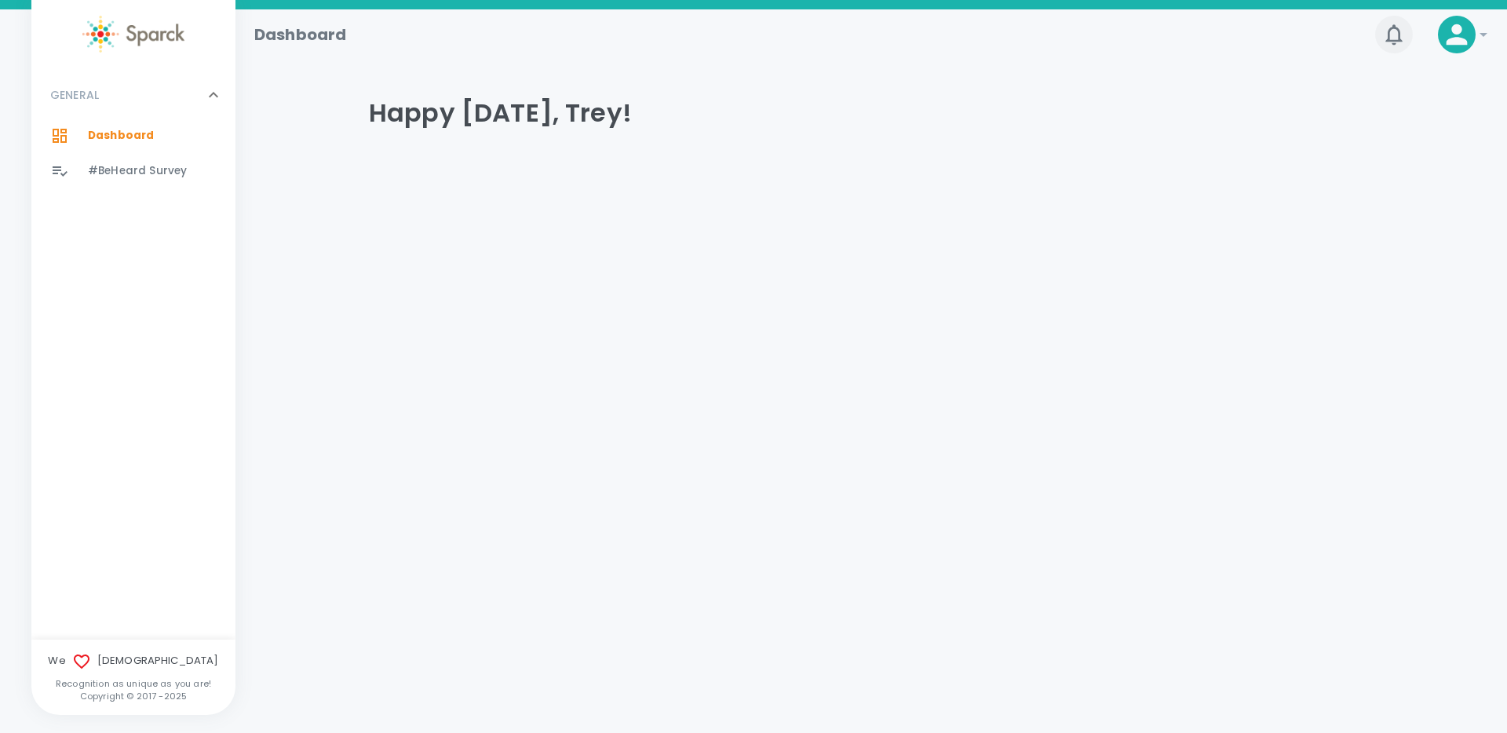
click at [1393, 36] on icon "button" at bounding box center [1394, 34] width 25 height 25
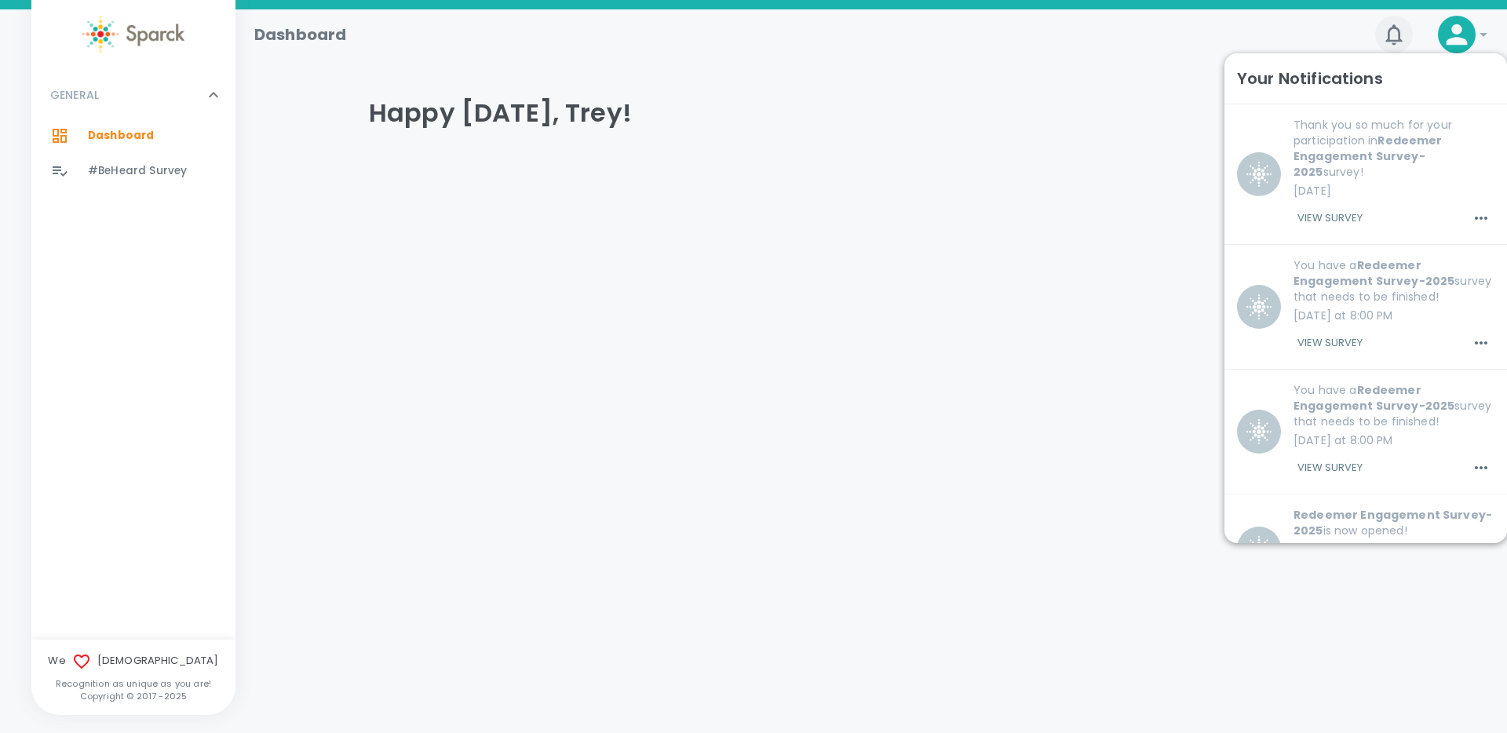
click at [1394, 36] on icon "button" at bounding box center [1394, 34] width 25 height 25
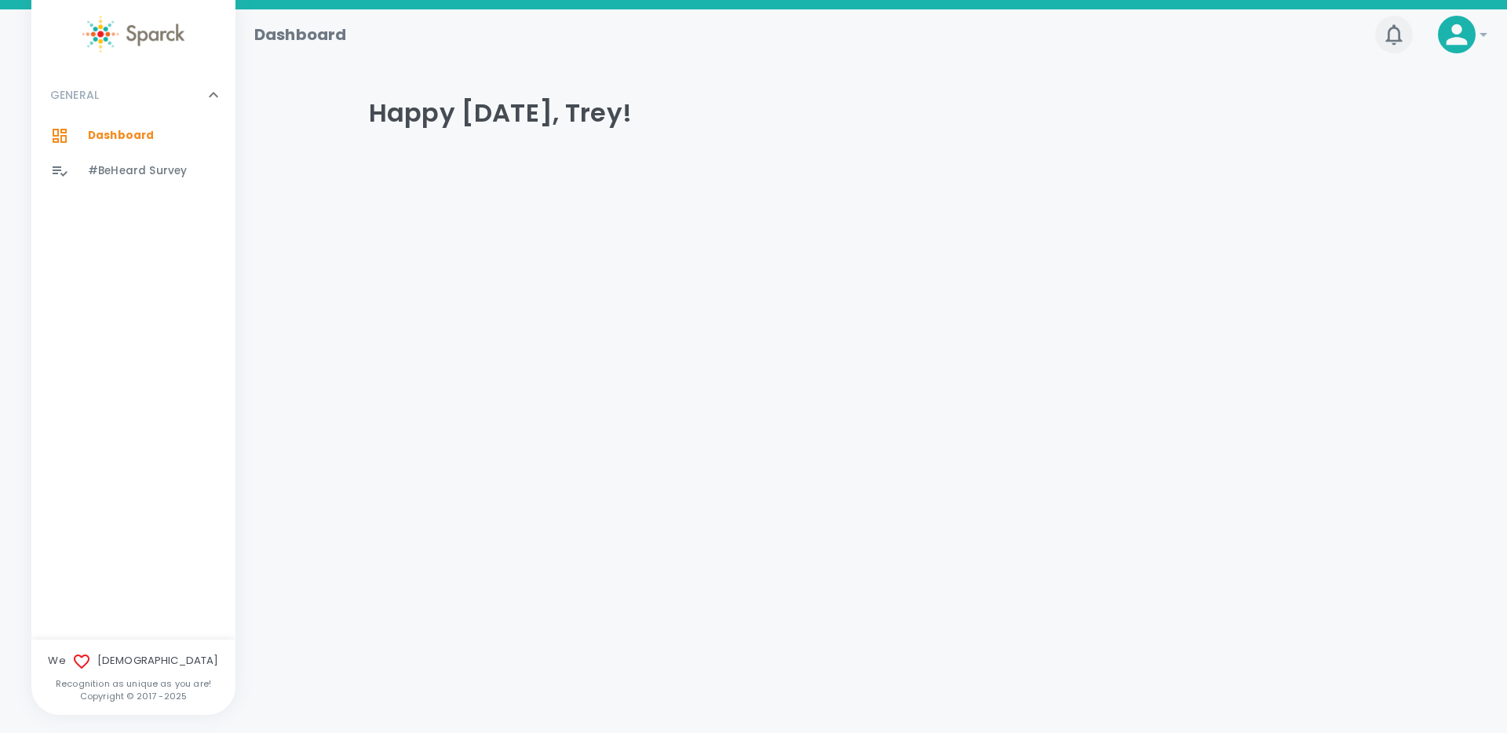
click at [1394, 36] on icon "button" at bounding box center [1394, 34] width 25 height 25
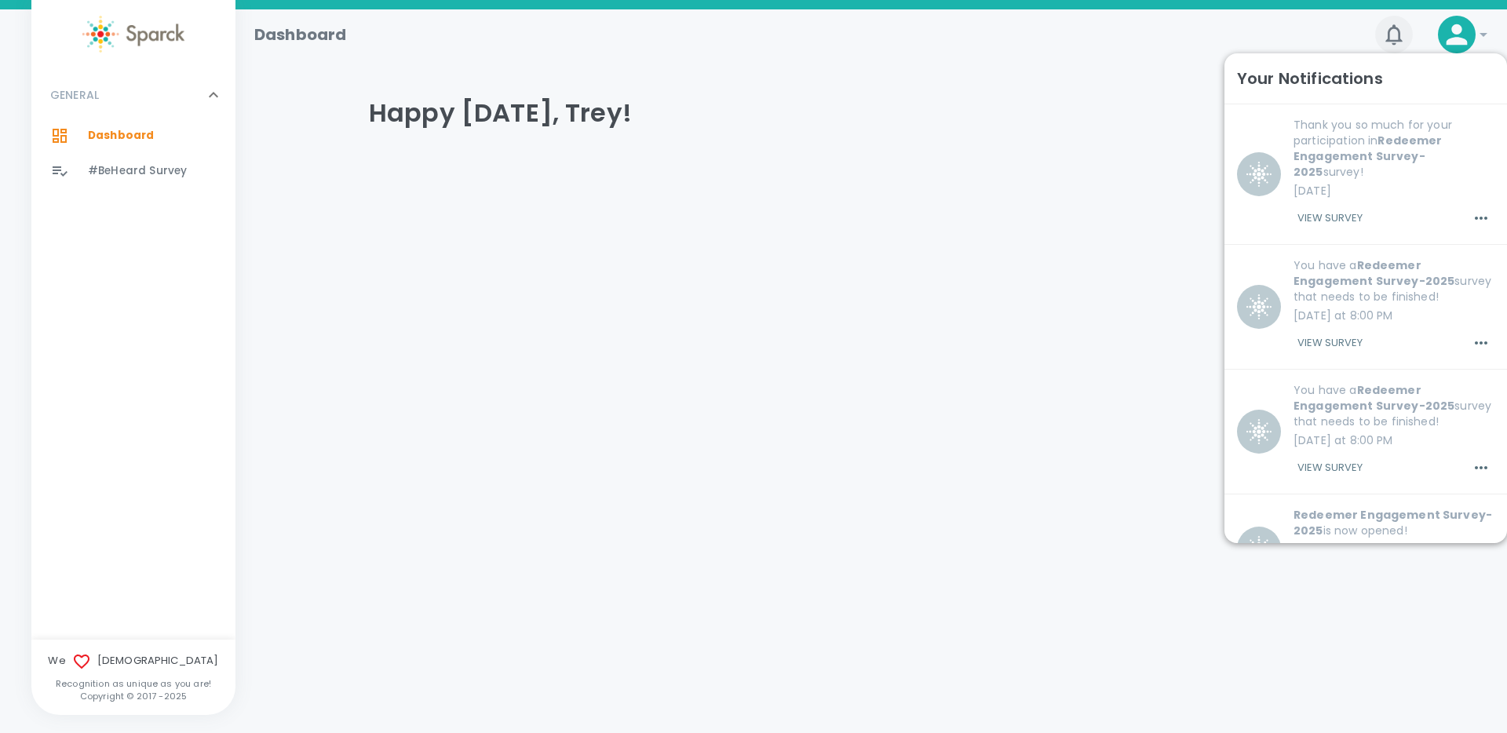
click at [1394, 36] on icon "button" at bounding box center [1394, 34] width 25 height 25
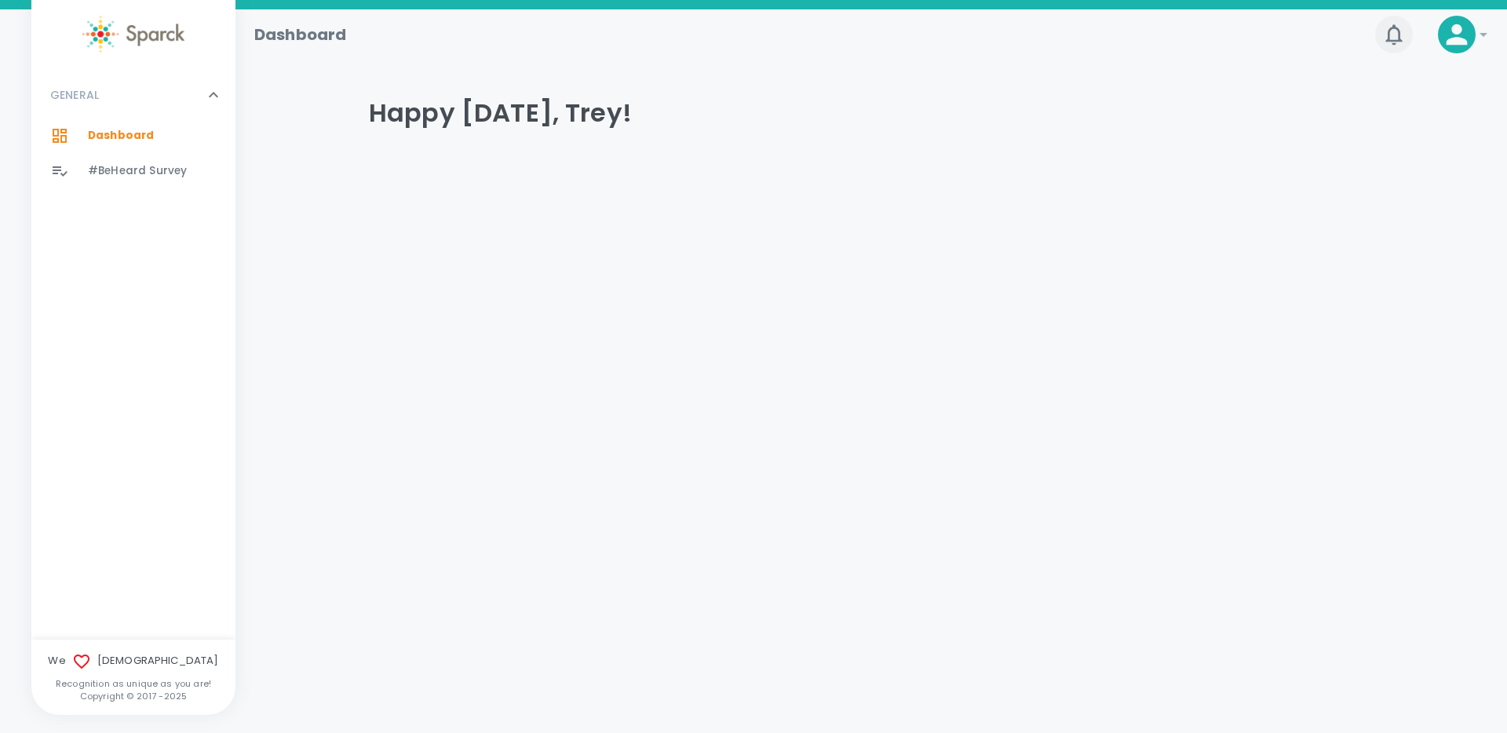
click at [1395, 35] on icon "button" at bounding box center [1394, 34] width 25 height 25
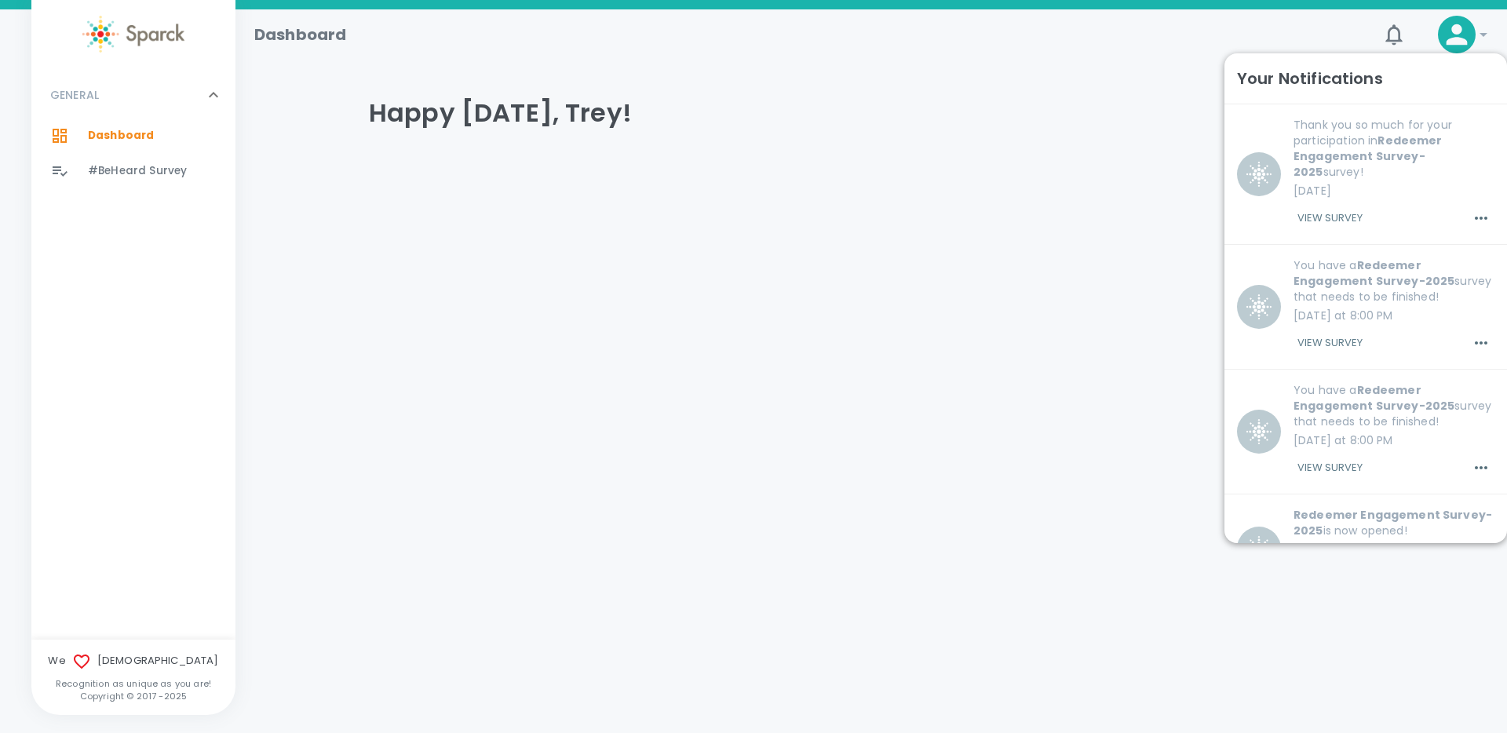
click at [1374, 34] on div "0" at bounding box center [1388, 28] width 50 height 50
click at [1390, 36] on icon "button" at bounding box center [1394, 34] width 16 height 20
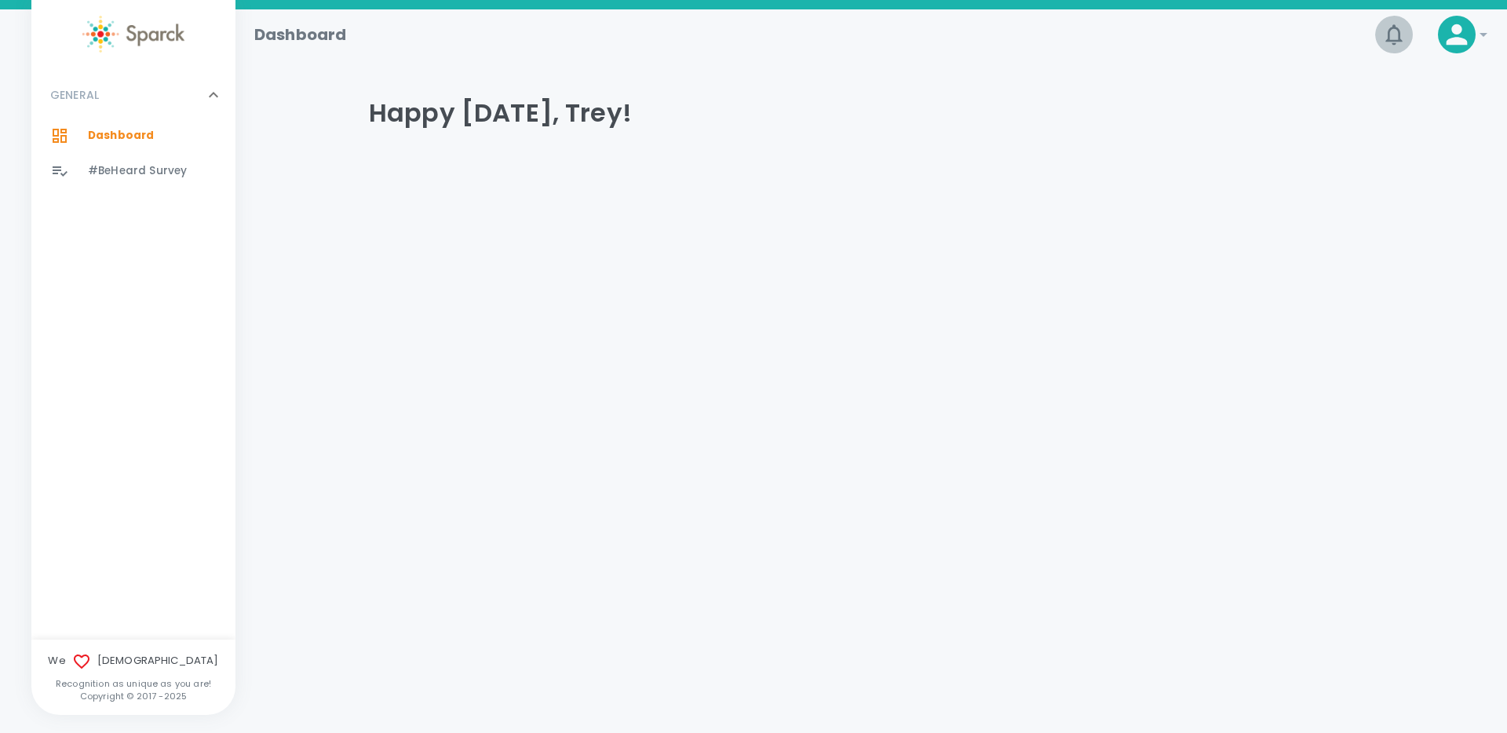
click at [1396, 35] on icon "button" at bounding box center [1394, 34] width 25 height 25
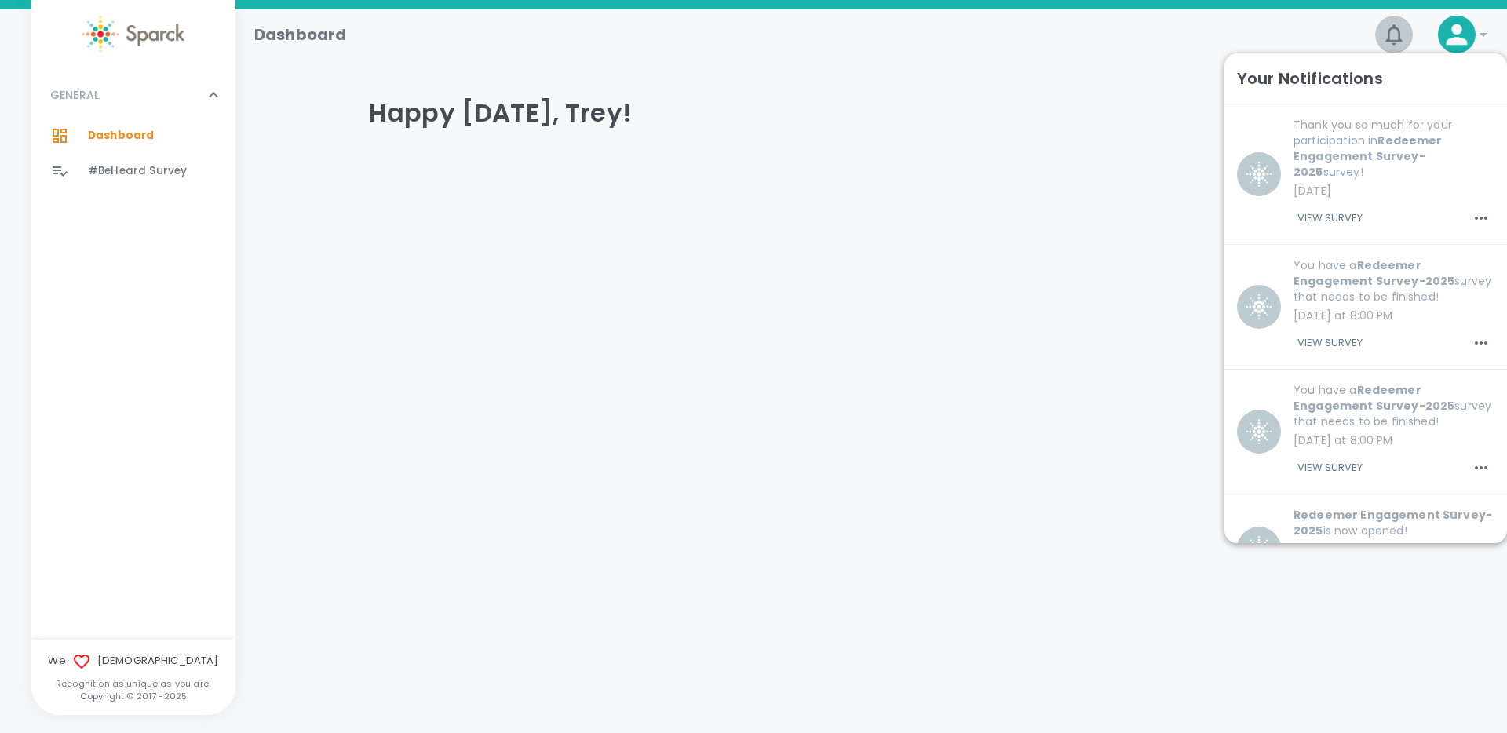
click at [1376, 38] on button "0" at bounding box center [1395, 35] width 38 height 38
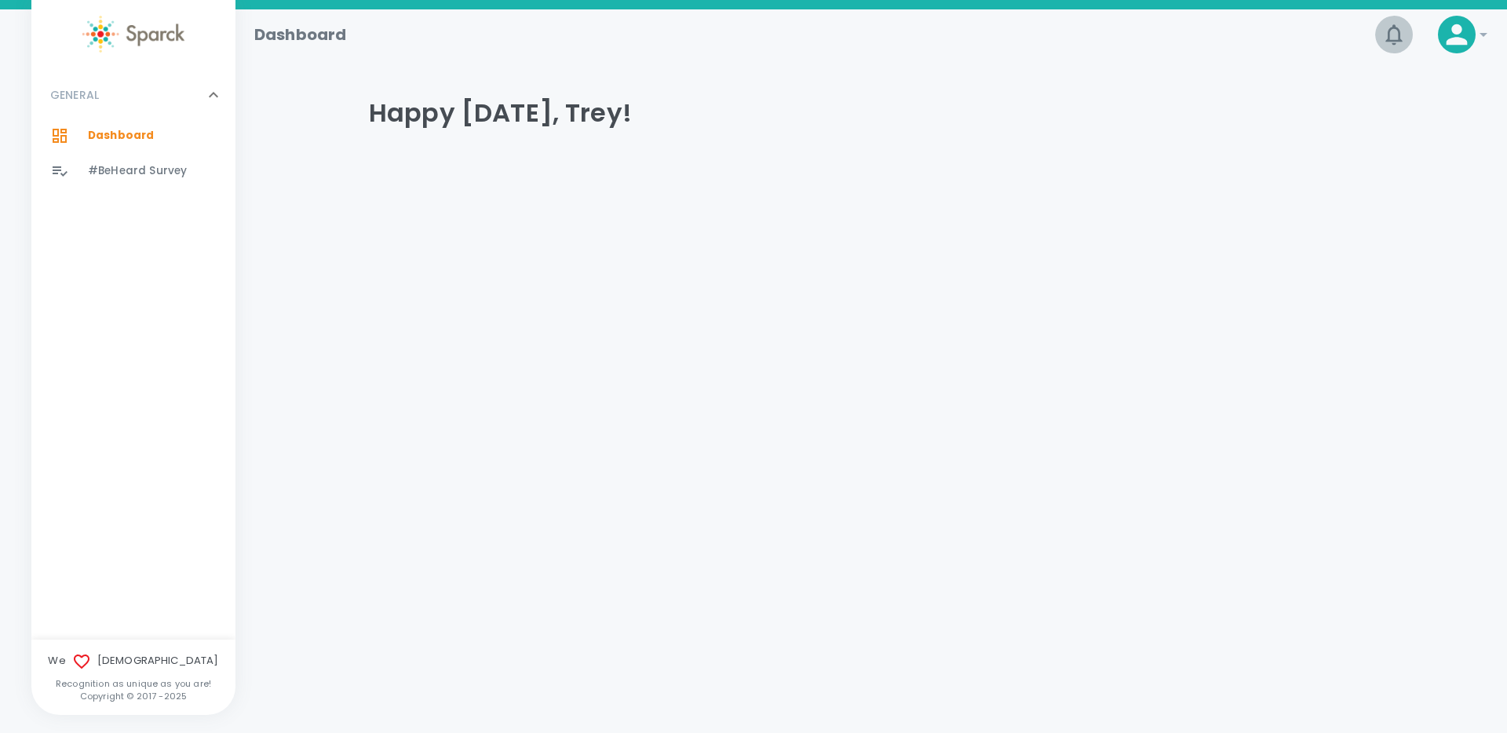
click at [1391, 37] on icon "button" at bounding box center [1394, 34] width 25 height 25
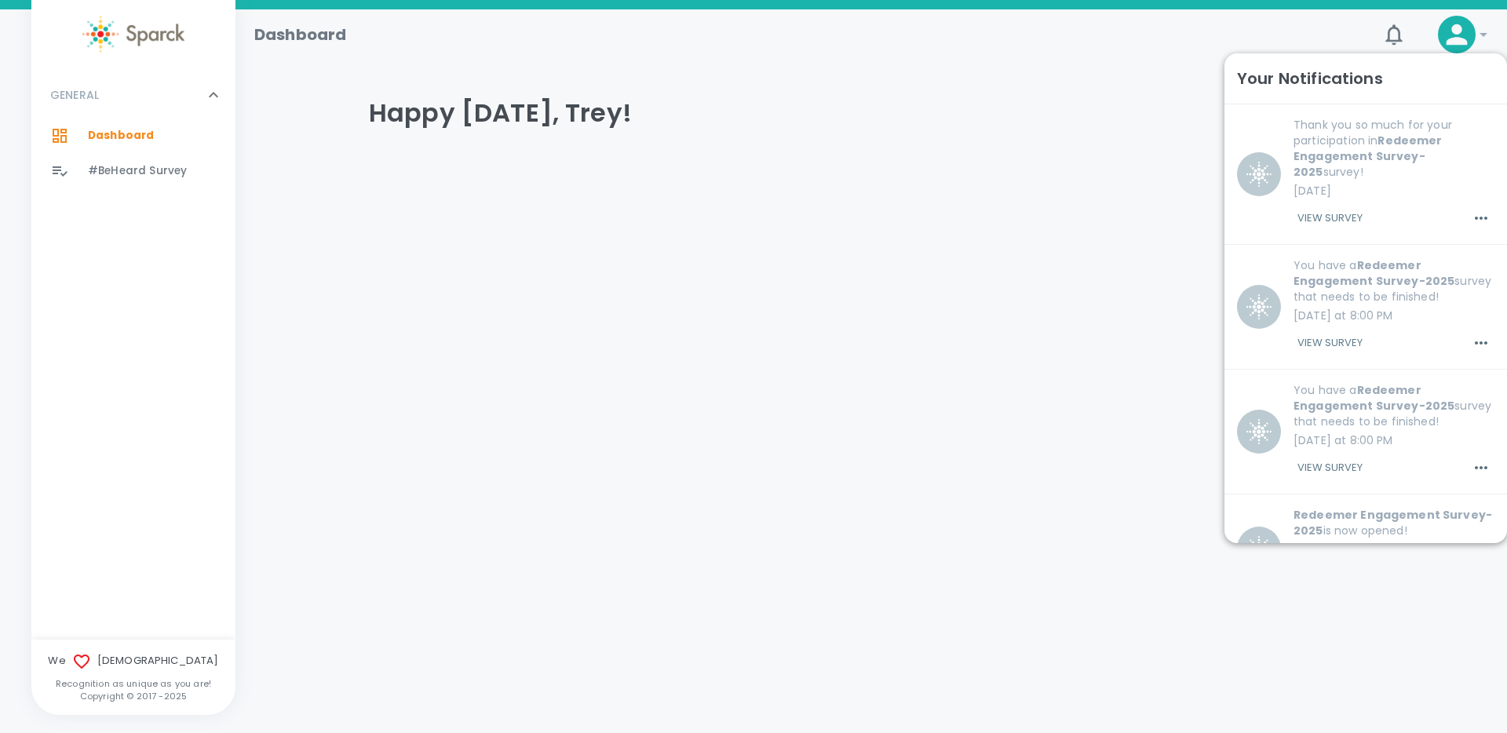
click at [1277, 42] on div "Dashboard" at bounding box center [802, 28] width 1121 height 38
click at [1164, 96] on div "Happy [DATE], Trey!" at bounding box center [865, 113] width 1018 height 94
click at [1170, 163] on div at bounding box center [865, 172] width 1018 height 25
click at [1380, 34] on button "0" at bounding box center [1395, 35] width 38 height 38
